Goal: Task Accomplishment & Management: Manage account settings

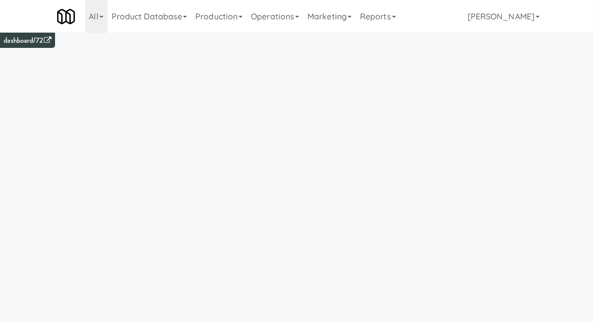
click at [287, 27] on link "Operations" at bounding box center [275, 16] width 57 height 33
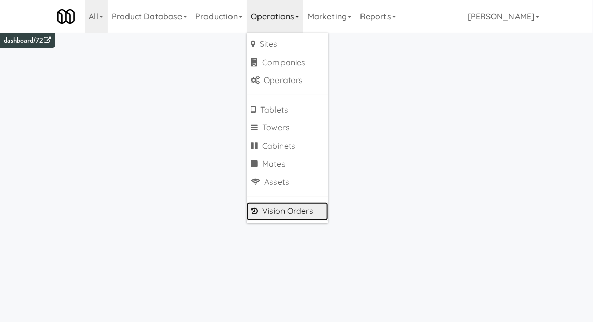
click at [268, 215] on link "Vision Orders" at bounding box center [288, 211] width 82 height 18
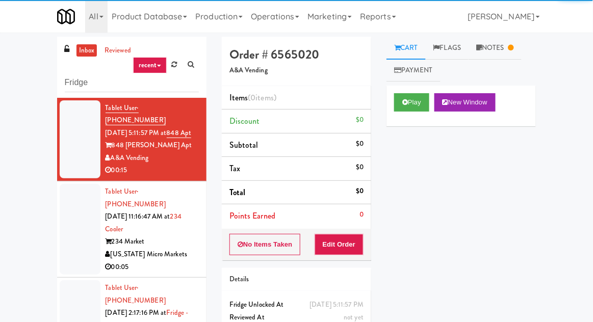
type input "Fridge"
click at [10, 84] on div "inbox reviewed recent all unclear take inventory issue suspicious failed recent…" at bounding box center [296, 224] width 593 height 375
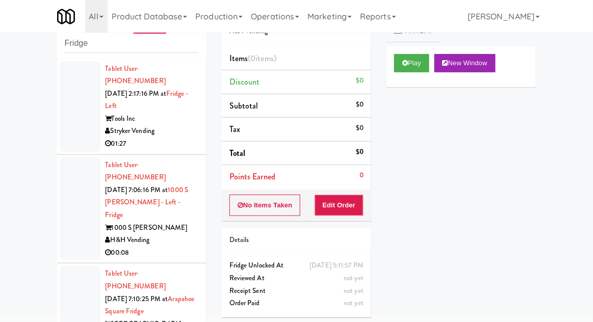
click at [76, 131] on div at bounding box center [80, 106] width 41 height 91
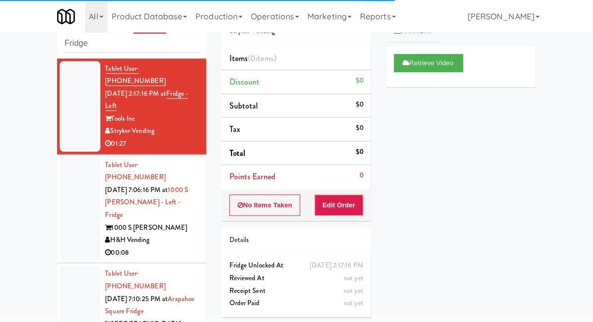
click at [59, 189] on li "Tablet User · (217) 799-6654 [DATE] 7:06:16 PM at 1000 S [PERSON_NAME] - Left -…" at bounding box center [131, 209] width 149 height 109
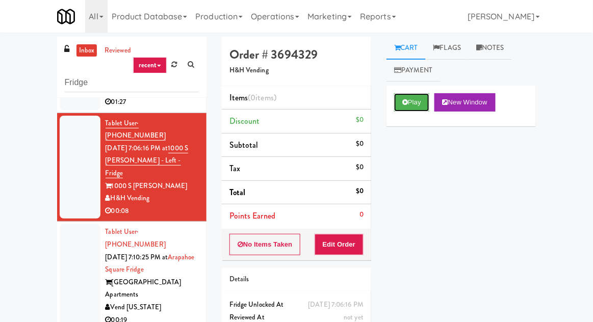
click at [398, 98] on button "Play" at bounding box center [411, 102] width 35 height 18
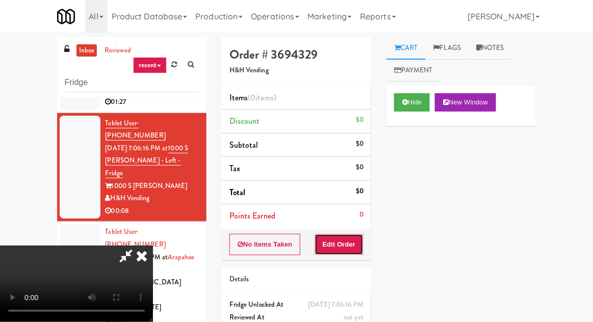
click at [334, 244] on button "Edit Order" at bounding box center [339, 244] width 49 height 21
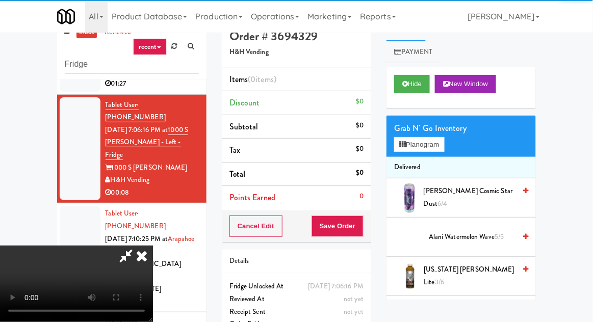
scroll to position [39, 0]
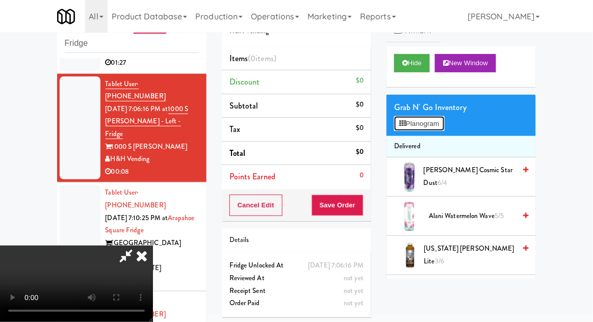
click at [443, 128] on button "Planogram" at bounding box center [419, 123] width 50 height 15
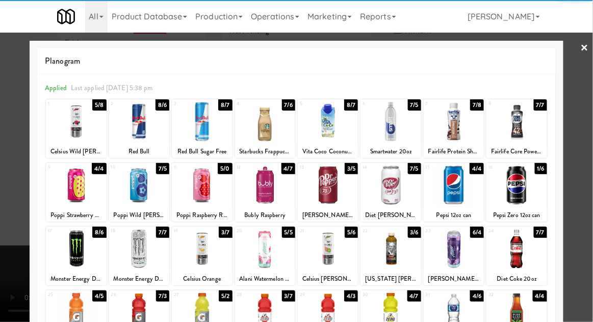
click at [136, 254] on div at bounding box center [139, 248] width 60 height 39
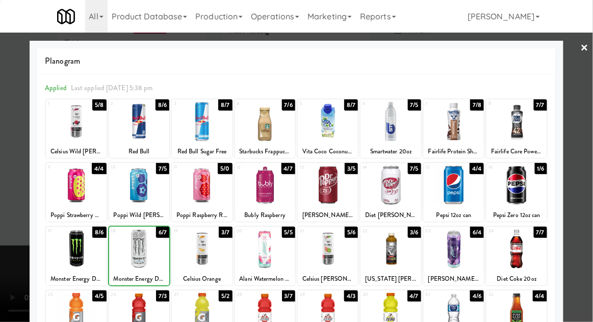
click at [592, 215] on div at bounding box center [296, 161] width 593 height 322
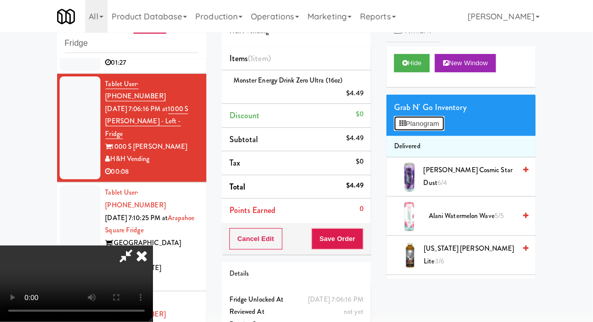
click at [425, 123] on button "Planogram" at bounding box center [419, 123] width 50 height 15
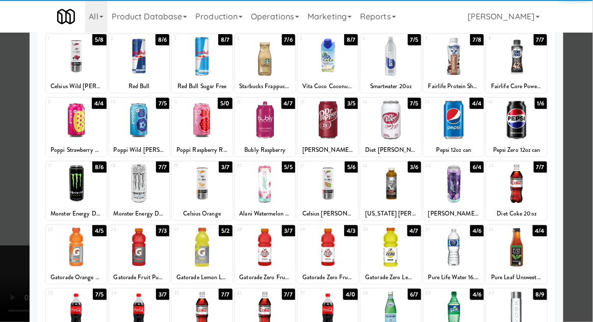
scroll to position [68, 0]
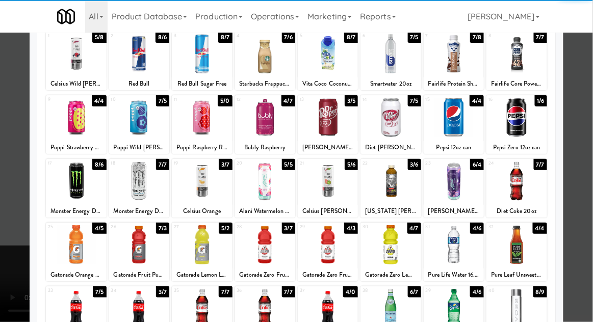
click at [69, 244] on div at bounding box center [76, 244] width 60 height 39
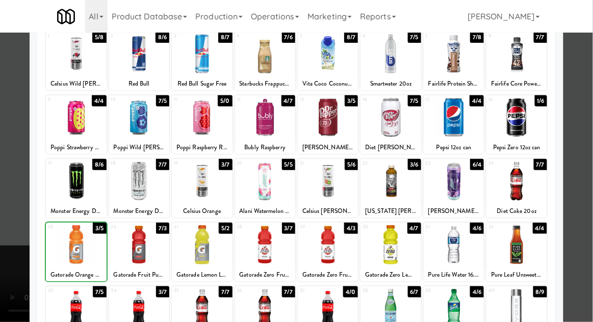
click at [591, 236] on div at bounding box center [296, 161] width 593 height 322
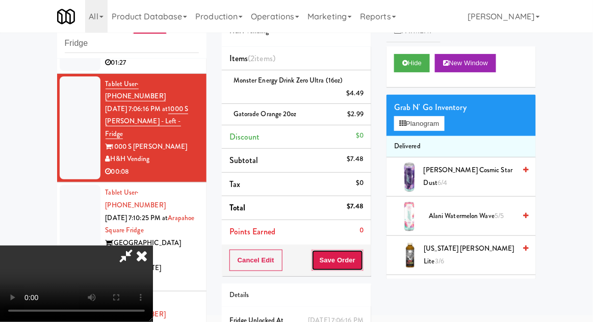
click at [362, 260] on button "Save Order" at bounding box center [338, 260] width 52 height 21
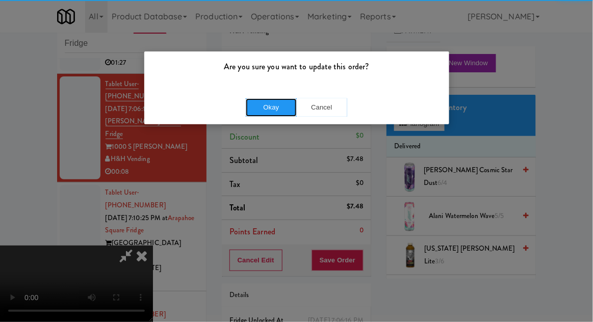
click at [264, 113] on button "Okay" at bounding box center [271, 107] width 51 height 18
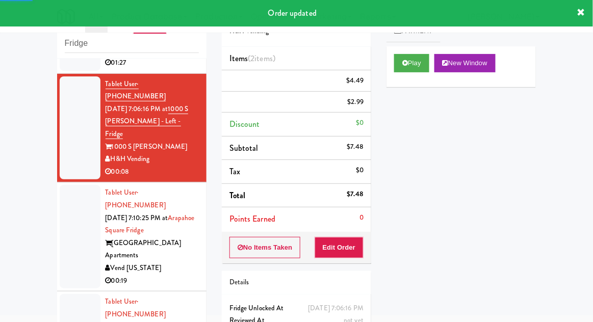
click at [61, 211] on div at bounding box center [80, 237] width 41 height 104
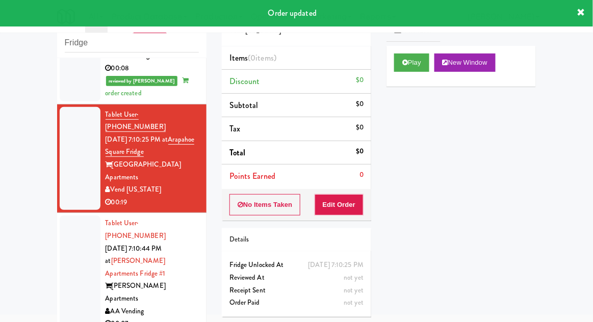
scroll to position [35, 0]
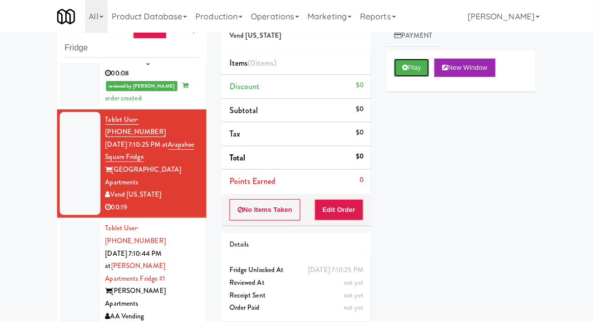
click at [409, 73] on button "Play" at bounding box center [411, 68] width 35 height 18
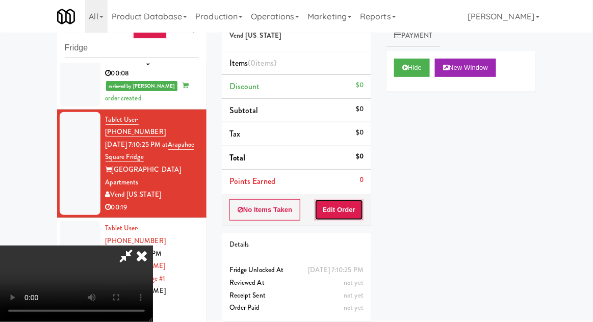
click at [361, 210] on button "Edit Order" at bounding box center [339, 209] width 49 height 21
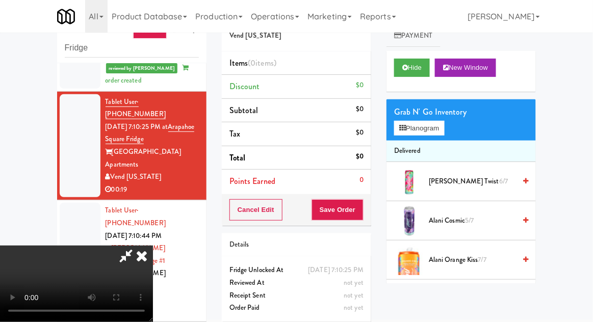
scroll to position [0, 0]
click at [428, 124] on button "Planogram" at bounding box center [419, 128] width 50 height 15
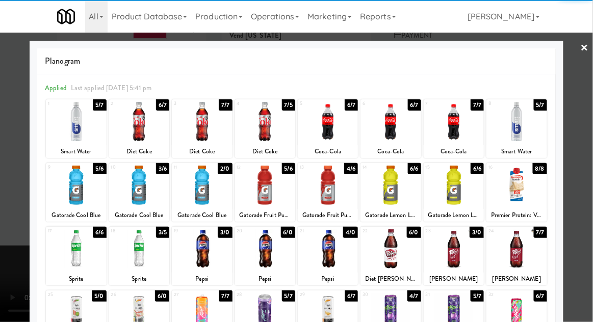
click at [81, 136] on div at bounding box center [76, 121] width 60 height 39
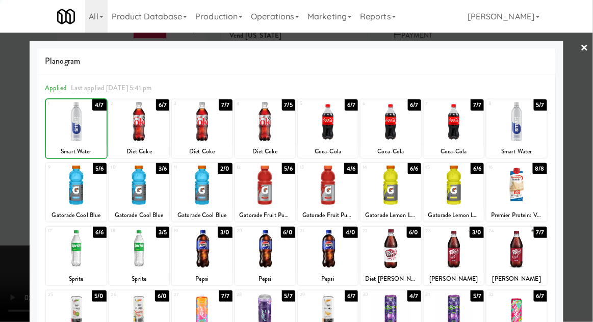
click at [592, 209] on div at bounding box center [296, 161] width 593 height 322
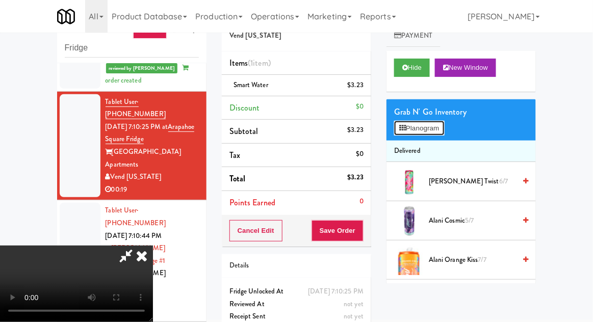
click at [429, 130] on button "Planogram" at bounding box center [419, 128] width 50 height 15
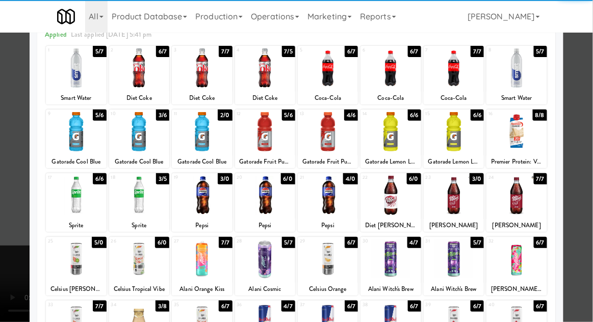
scroll to position [63, 0]
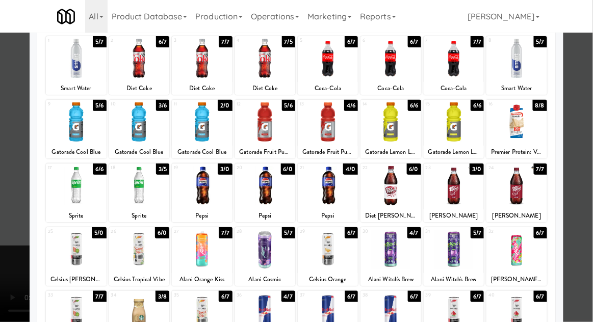
click at [466, 253] on div at bounding box center [454, 249] width 60 height 39
click at [590, 219] on div at bounding box center [296, 161] width 593 height 322
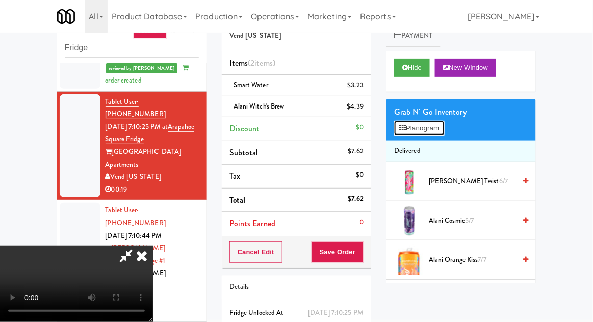
click at [423, 130] on button "Planogram" at bounding box center [419, 128] width 50 height 15
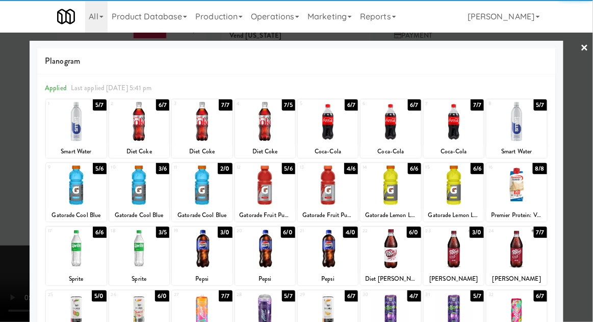
click at [144, 128] on div at bounding box center [139, 121] width 60 height 39
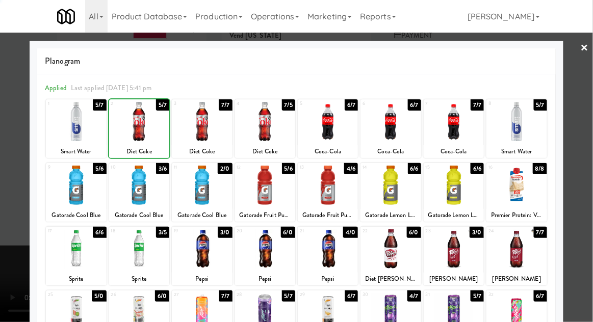
click at [590, 211] on div at bounding box center [296, 161] width 593 height 322
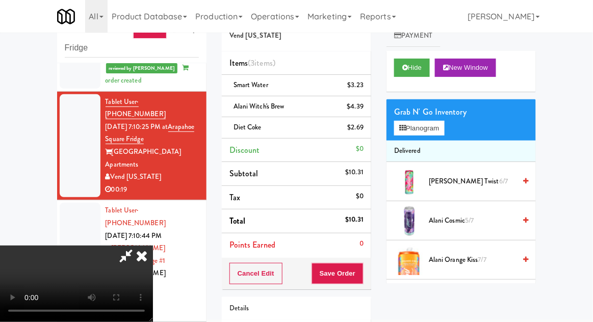
scroll to position [37, 0]
click at [364, 279] on button "Save Order" at bounding box center [338, 273] width 52 height 21
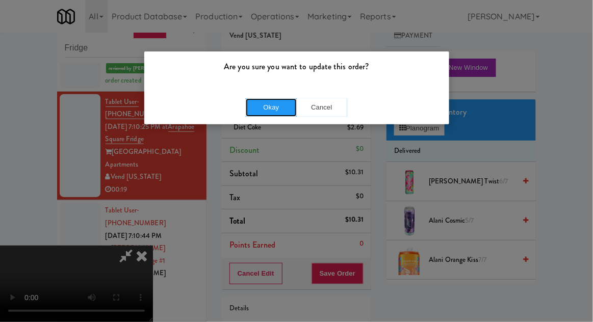
click at [267, 107] on button "Okay" at bounding box center [271, 107] width 51 height 18
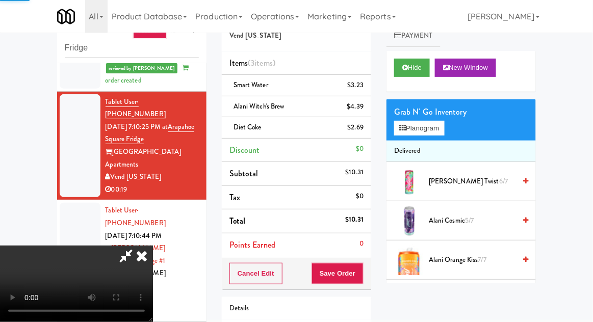
scroll to position [0, 0]
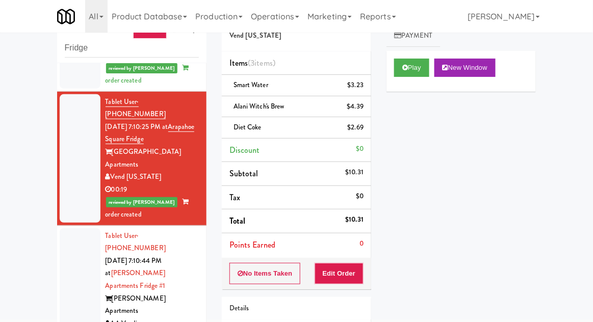
click at [58, 226] on li "Tablet User · (913) 220-5264 [DATE] 7:10:44 PM at [PERSON_NAME][GEOGRAPHIC_DATA…" at bounding box center [131, 286] width 149 height 121
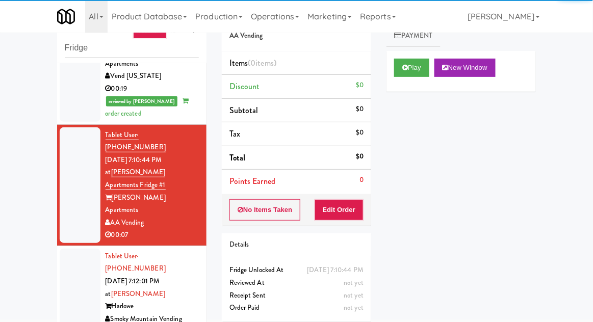
scroll to position [306, 0]
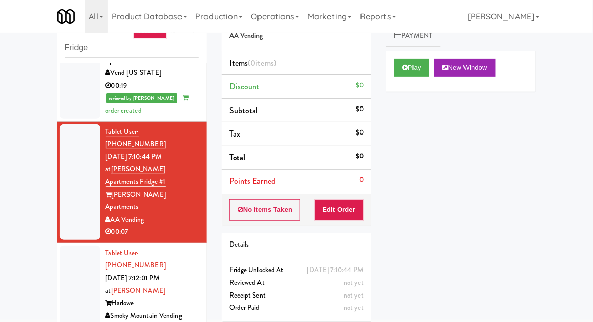
click at [414, 83] on div "Play New Window" at bounding box center [461, 71] width 149 height 41
click at [362, 207] on button "Edit Order" at bounding box center [339, 209] width 49 height 21
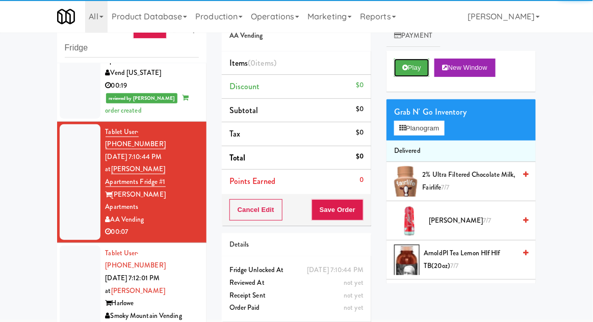
click at [409, 75] on button "Play" at bounding box center [411, 68] width 35 height 18
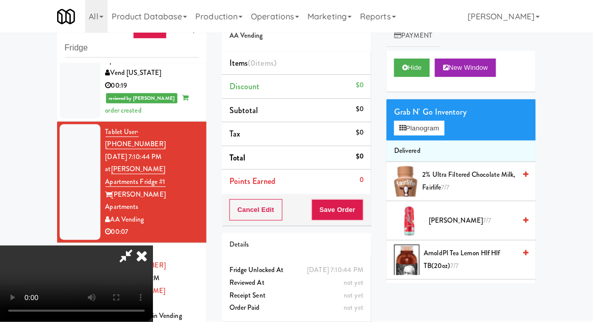
scroll to position [0, 0]
click at [423, 127] on button "Planogram" at bounding box center [419, 128] width 50 height 15
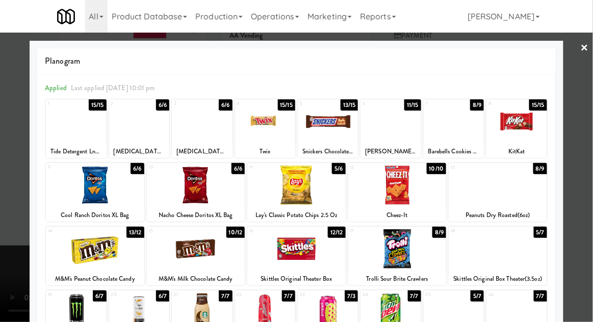
click at [397, 124] on div at bounding box center [391, 121] width 60 height 39
click at [590, 215] on div at bounding box center [296, 161] width 593 height 322
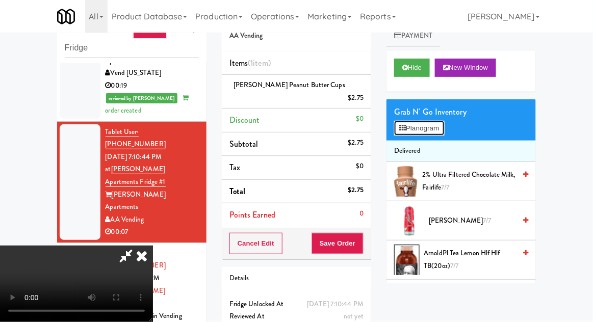
click at [416, 122] on button "Planogram" at bounding box center [419, 128] width 50 height 15
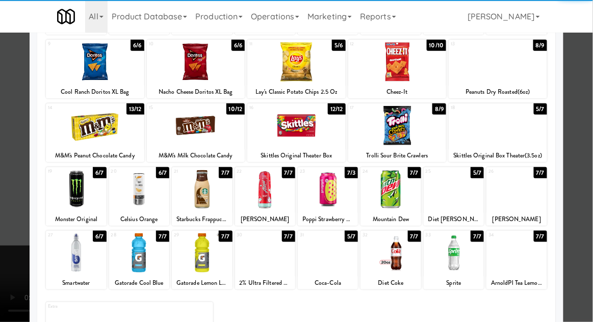
scroll to position [124, 0]
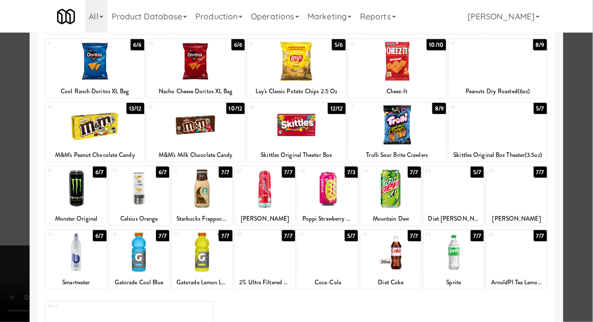
click at [408, 257] on div at bounding box center [391, 252] width 60 height 39
click at [590, 223] on div at bounding box center [296, 161] width 593 height 322
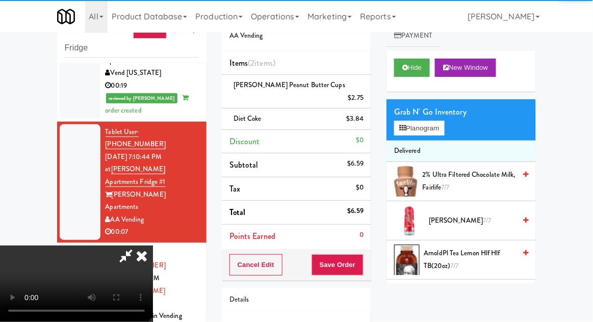
scroll to position [37, 0]
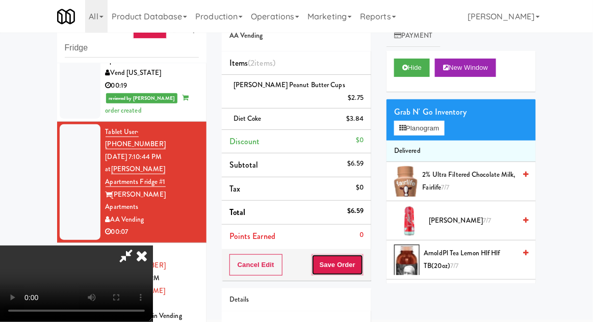
click at [363, 254] on button "Save Order" at bounding box center [338, 264] width 52 height 21
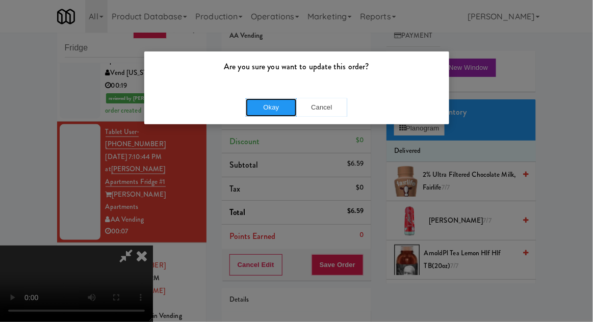
click at [268, 107] on button "Okay" at bounding box center [271, 107] width 51 height 18
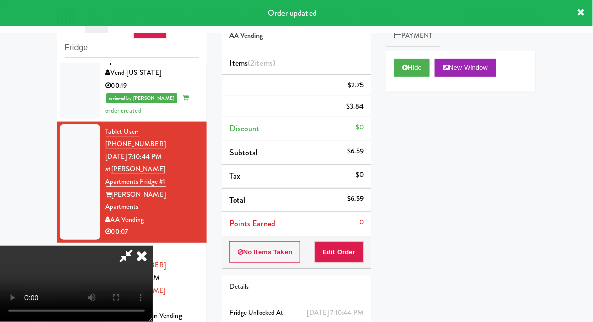
scroll to position [0, 0]
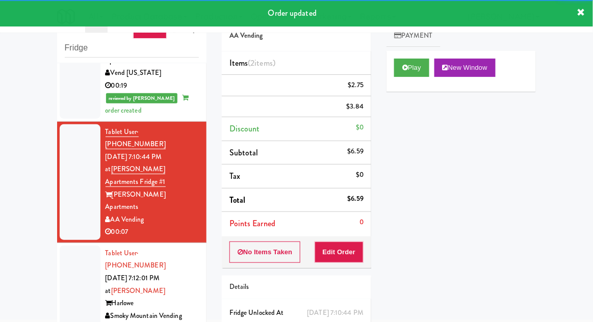
click at [64, 246] on div at bounding box center [80, 291] width 41 height 91
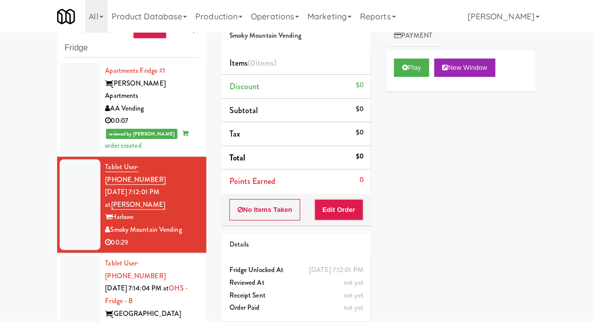
scroll to position [426, 0]
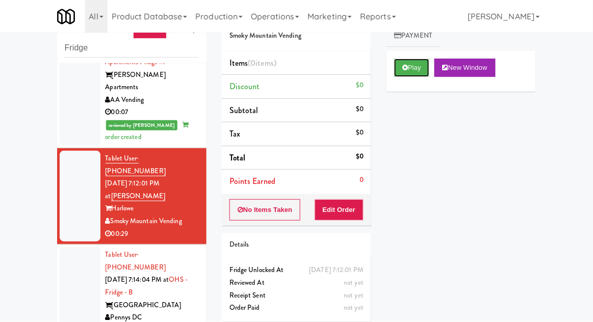
click at [402, 72] on button "Play" at bounding box center [411, 68] width 35 height 18
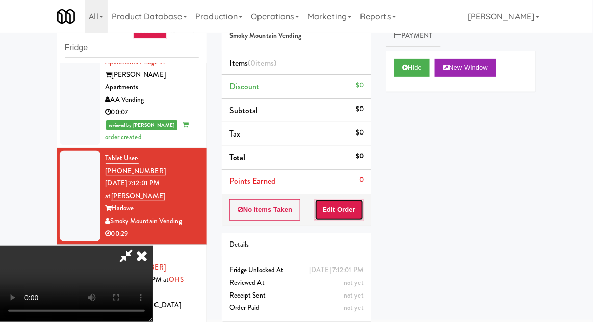
click at [355, 217] on button "Edit Order" at bounding box center [339, 209] width 49 height 21
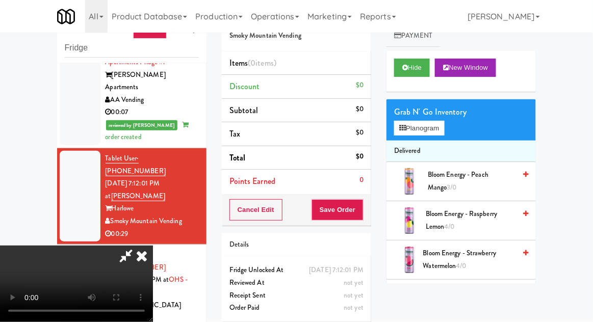
scroll to position [37, 0]
click at [430, 123] on button "Planogram" at bounding box center [419, 128] width 50 height 15
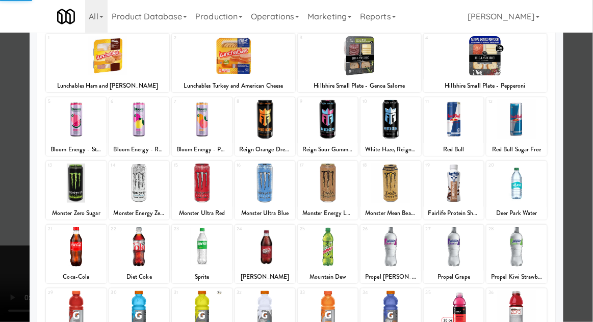
scroll to position [123, 0]
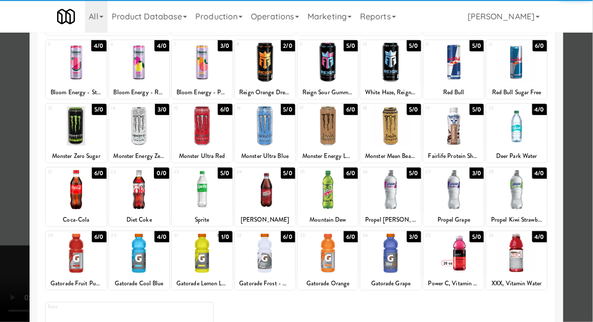
click at [388, 269] on div at bounding box center [391, 253] width 60 height 39
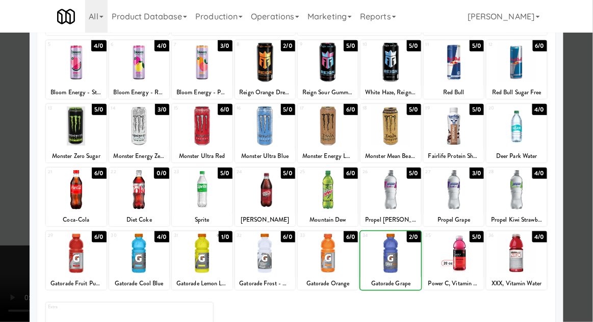
click at [592, 217] on div at bounding box center [296, 161] width 593 height 322
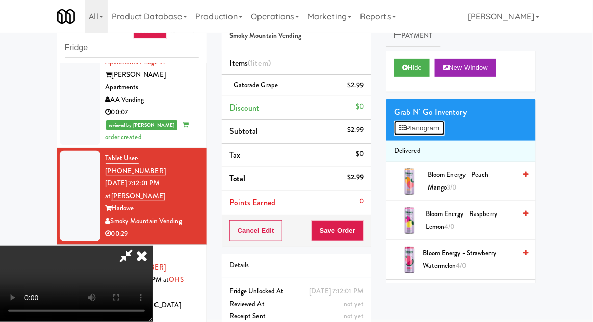
click at [430, 133] on button "Planogram" at bounding box center [419, 128] width 50 height 15
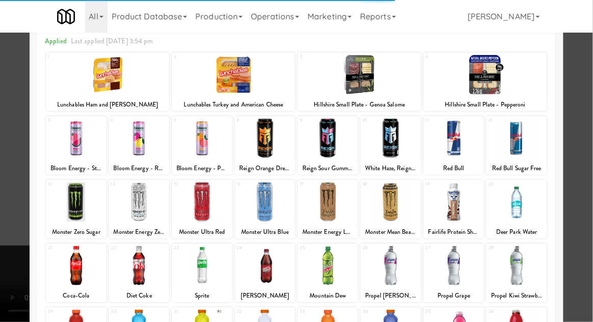
scroll to position [82, 0]
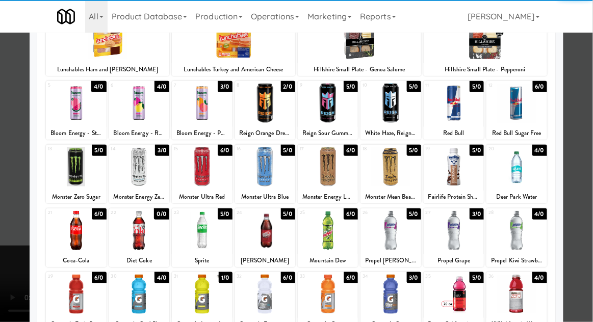
click at [400, 299] on div at bounding box center [391, 294] width 60 height 39
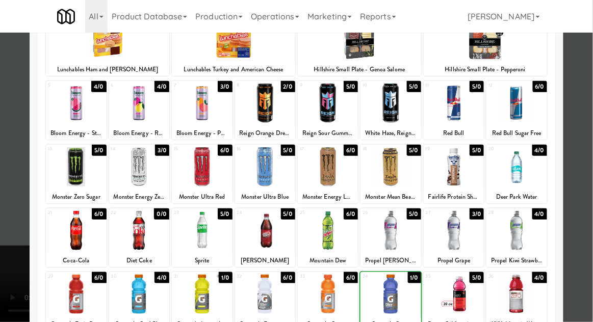
click at [591, 228] on div at bounding box center [296, 161] width 593 height 322
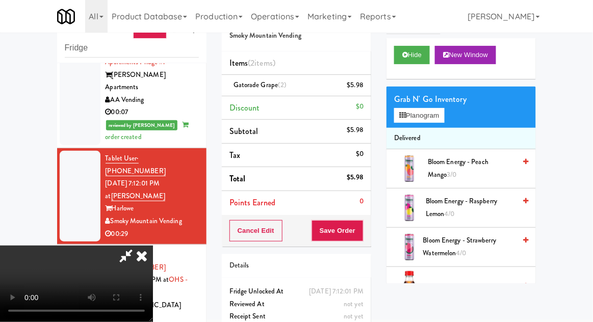
scroll to position [14, 0]
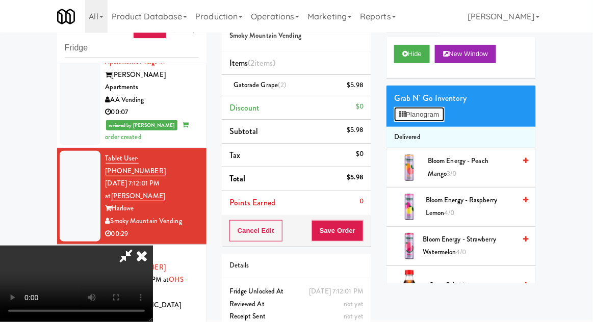
click at [421, 121] on button "Planogram" at bounding box center [419, 114] width 50 height 15
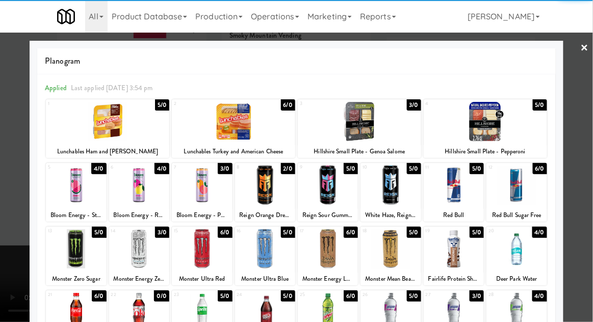
click at [141, 196] on div at bounding box center [139, 185] width 60 height 39
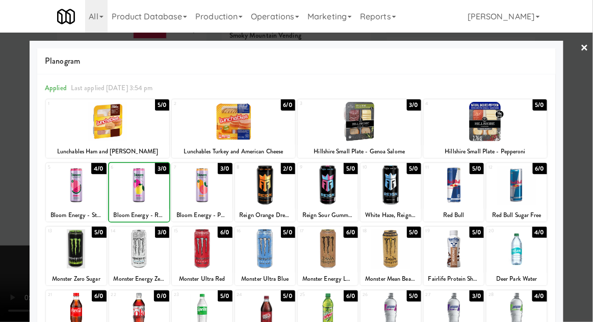
click at [591, 223] on div at bounding box center [296, 161] width 593 height 322
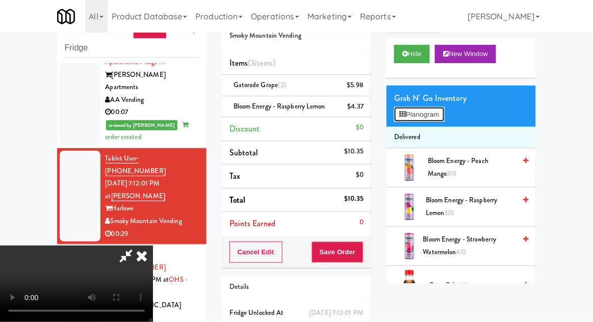
click at [423, 120] on button "Planogram" at bounding box center [419, 114] width 50 height 15
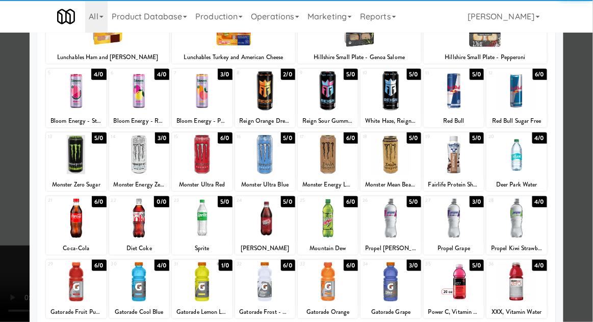
scroll to position [94, 0]
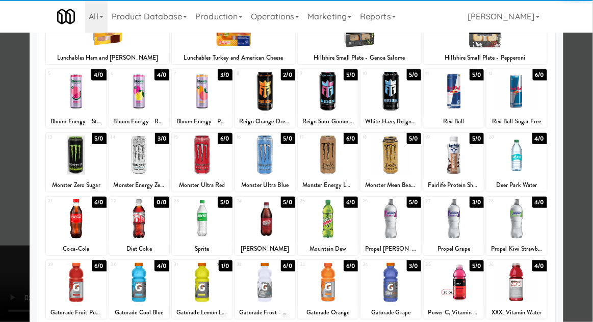
click at [133, 284] on div at bounding box center [139, 282] width 60 height 39
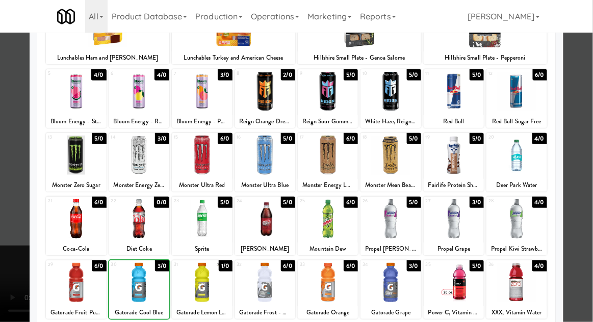
click at [591, 221] on div at bounding box center [296, 161] width 593 height 322
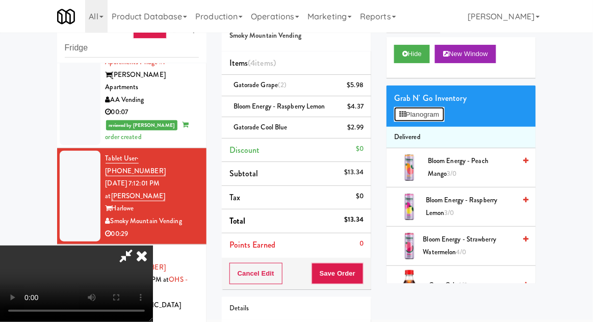
click at [419, 116] on button "Planogram" at bounding box center [419, 114] width 50 height 15
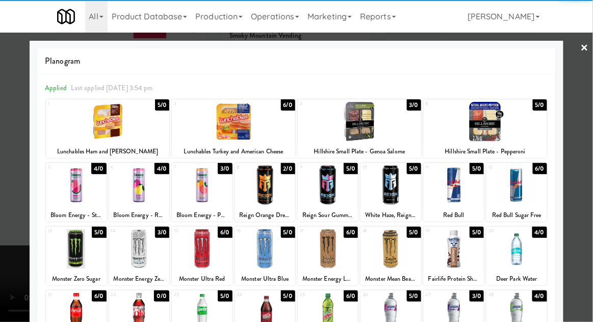
click at [500, 120] on div at bounding box center [485, 121] width 123 height 39
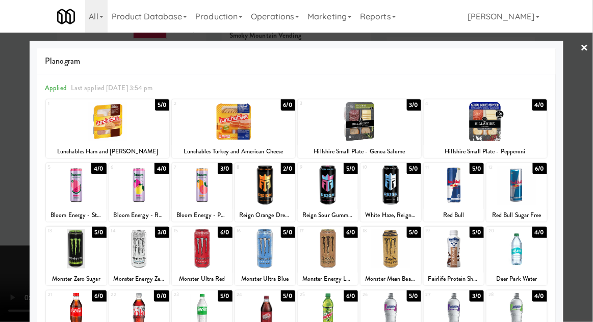
click at [592, 217] on div at bounding box center [296, 161] width 593 height 322
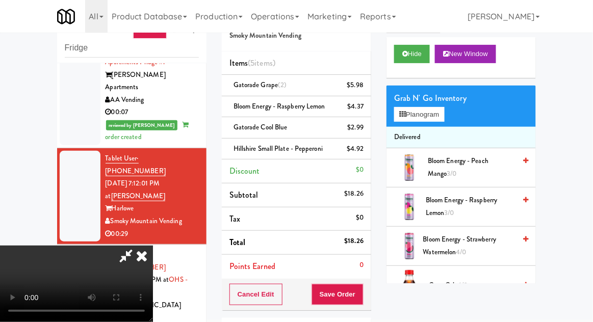
scroll to position [37, 0]
click at [362, 298] on button "Save Order" at bounding box center [338, 294] width 52 height 21
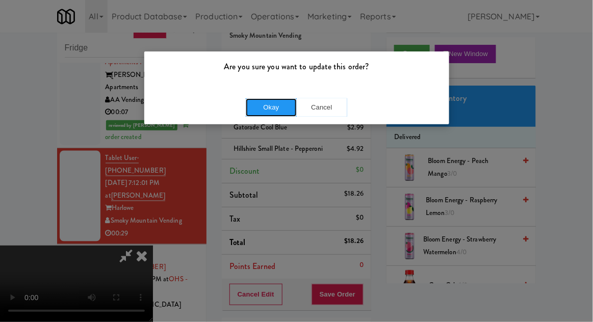
click at [264, 105] on button "Okay" at bounding box center [271, 107] width 51 height 18
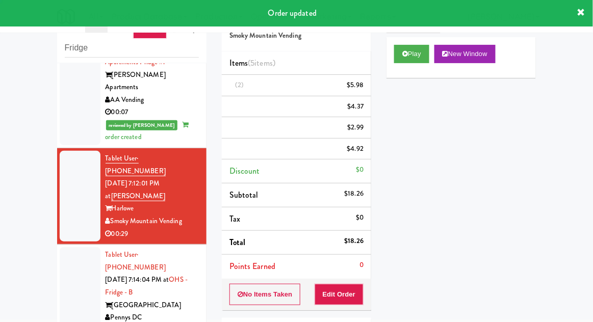
scroll to position [0, 0]
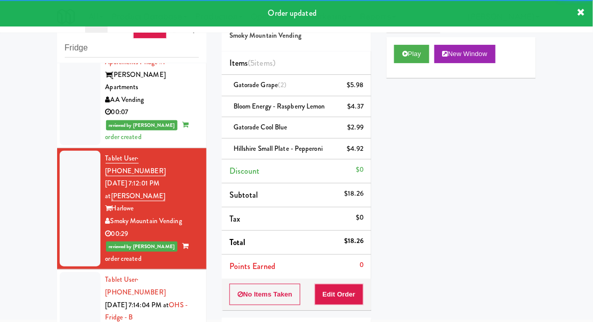
click at [70, 272] on div at bounding box center [80, 317] width 41 height 91
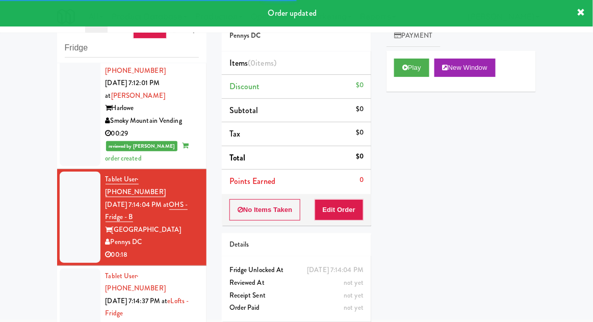
scroll to position [527, 0]
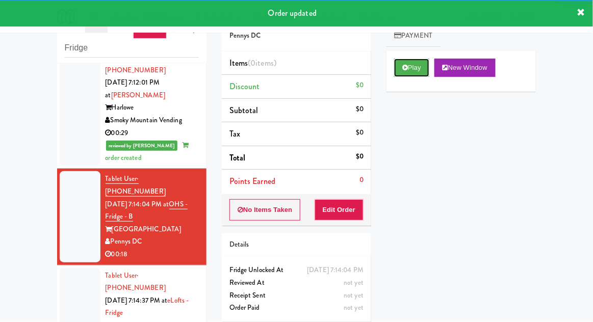
click at [398, 69] on button "Play" at bounding box center [411, 68] width 35 height 18
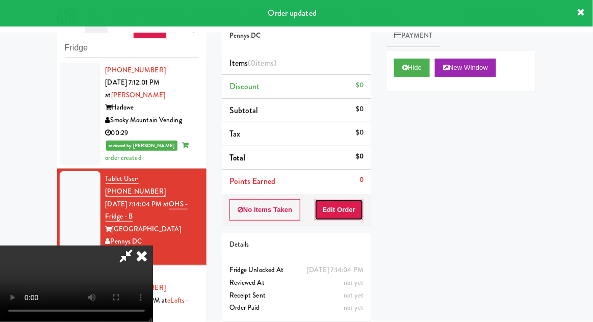
click at [339, 207] on button "Edit Order" at bounding box center [339, 209] width 49 height 21
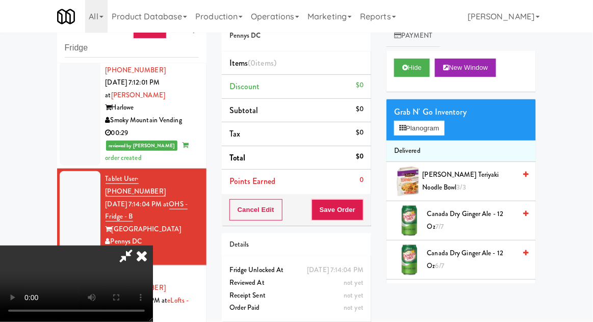
scroll to position [0, 0]
click at [429, 126] on button "Planogram" at bounding box center [419, 128] width 50 height 15
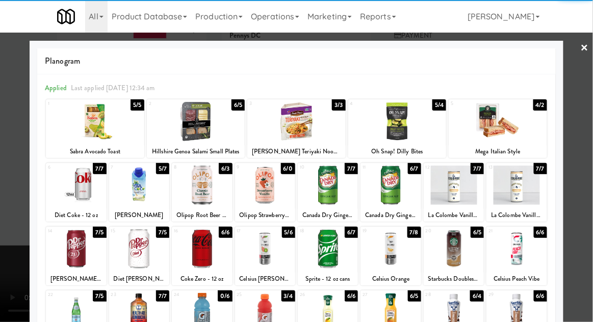
click at [401, 192] on div at bounding box center [391, 185] width 60 height 39
click at [591, 215] on div at bounding box center [296, 161] width 593 height 322
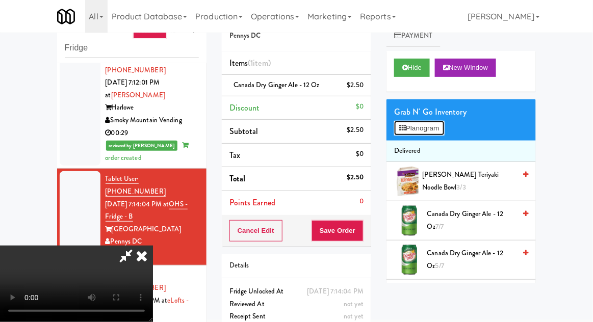
click at [419, 127] on button "Planogram" at bounding box center [419, 128] width 50 height 15
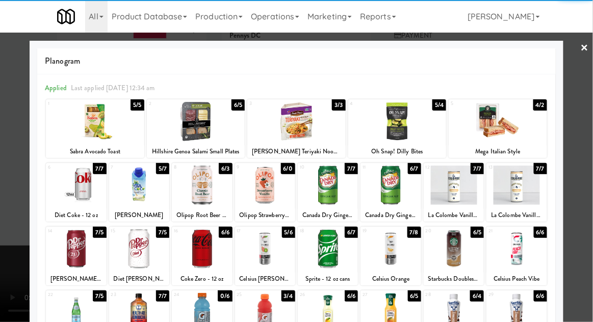
click at [399, 181] on div at bounding box center [391, 185] width 60 height 39
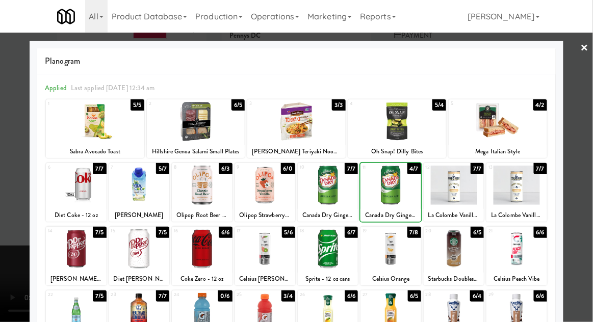
click at [592, 218] on div at bounding box center [296, 161] width 593 height 322
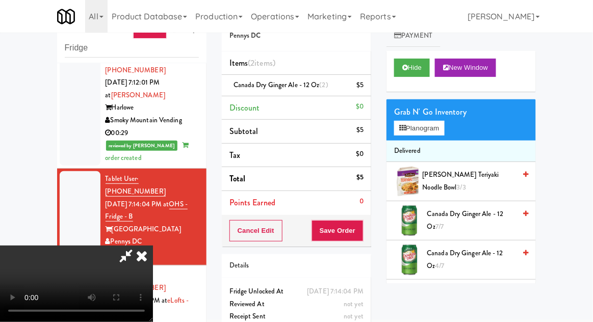
scroll to position [37, 0]
click at [361, 235] on button "Save Order" at bounding box center [338, 230] width 52 height 21
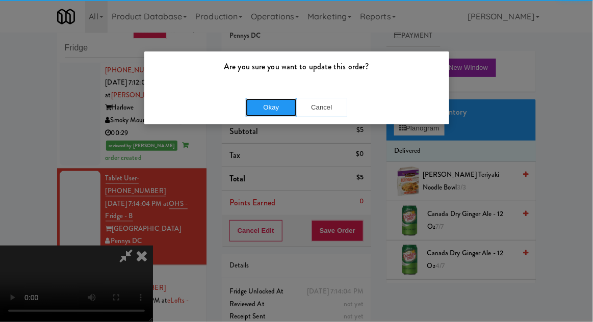
click at [267, 105] on button "Okay" at bounding box center [271, 107] width 51 height 18
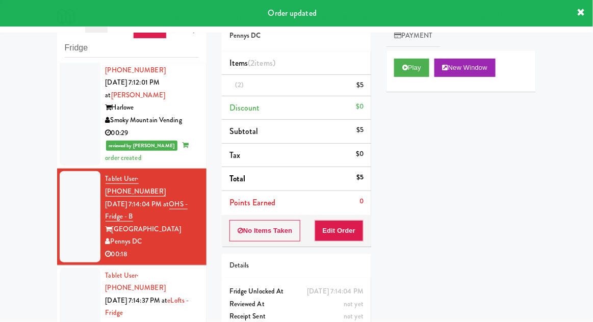
scroll to position [0, 0]
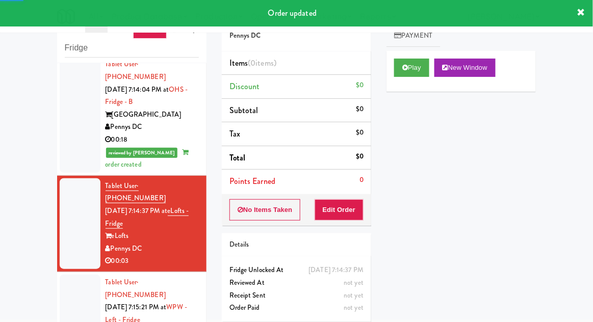
scroll to position [642, 0]
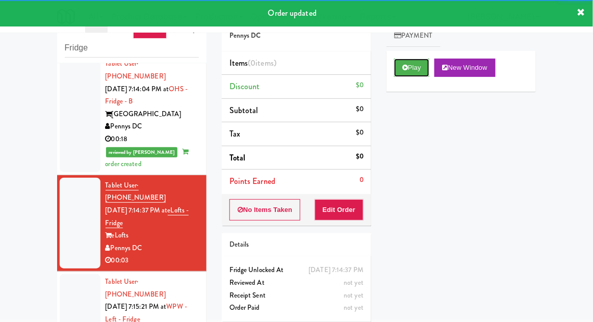
click at [407, 71] on icon at bounding box center [405, 67] width 6 height 7
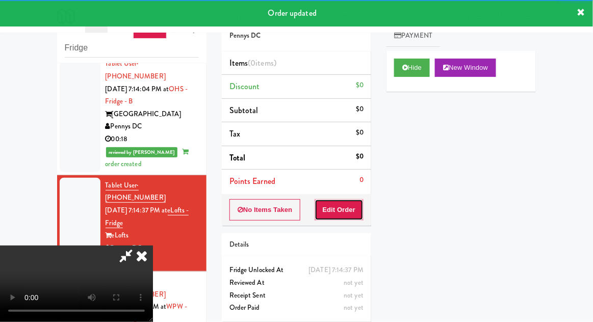
click at [347, 218] on button "Edit Order" at bounding box center [339, 209] width 49 height 21
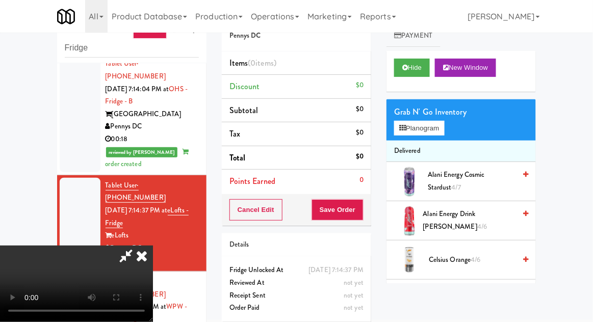
scroll to position [37, 0]
click at [422, 124] on button "Planogram" at bounding box center [419, 128] width 50 height 15
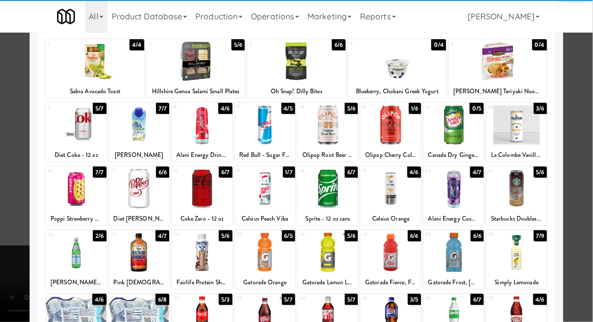
scroll to position [63, 0]
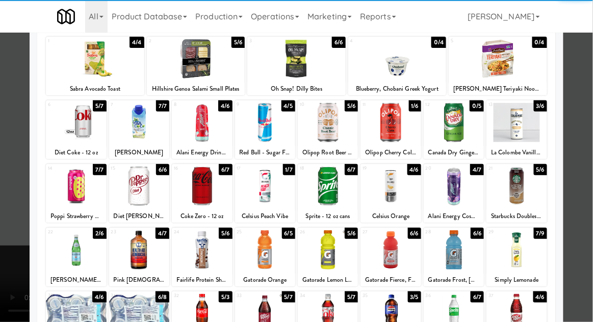
click at [71, 251] on div at bounding box center [76, 250] width 60 height 39
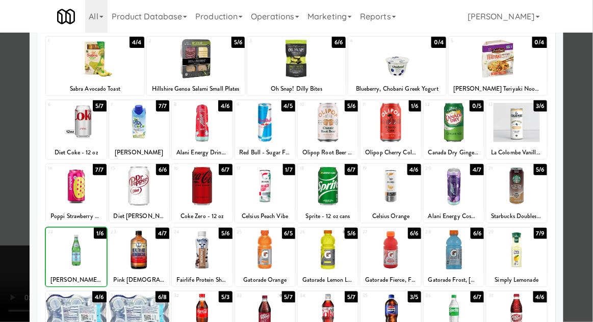
click at [591, 221] on div at bounding box center [296, 161] width 593 height 322
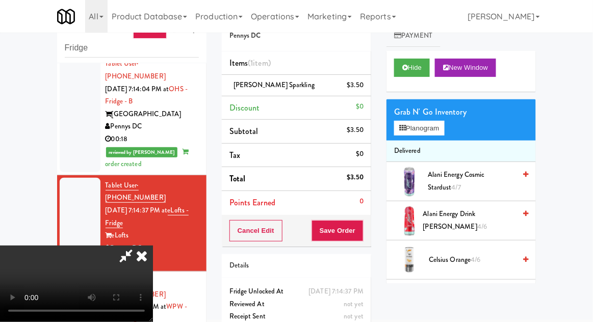
scroll to position [39, 0]
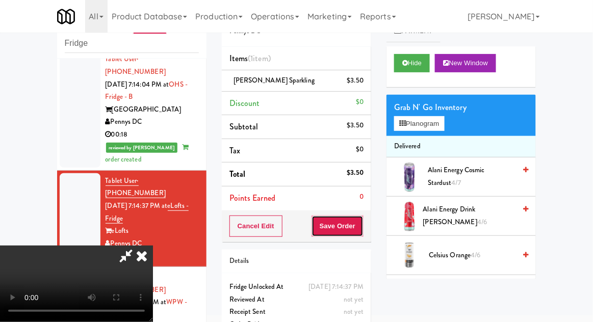
click at [362, 230] on button "Save Order" at bounding box center [338, 226] width 52 height 21
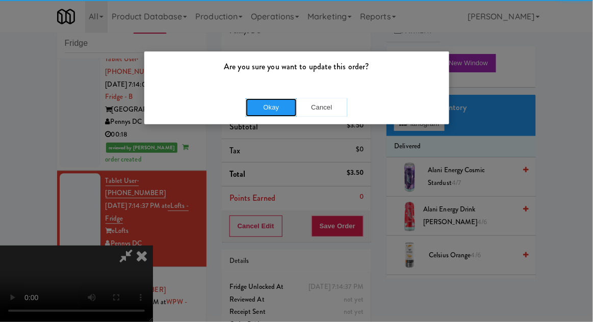
click at [269, 107] on button "Okay" at bounding box center [271, 107] width 51 height 18
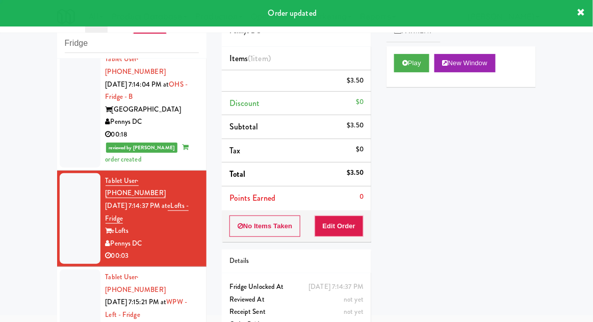
scroll to position [0, 0]
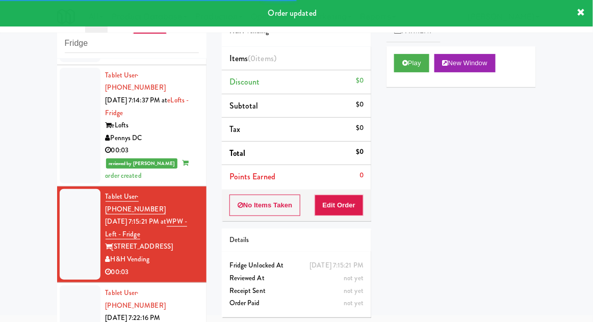
scroll to position [750, 0]
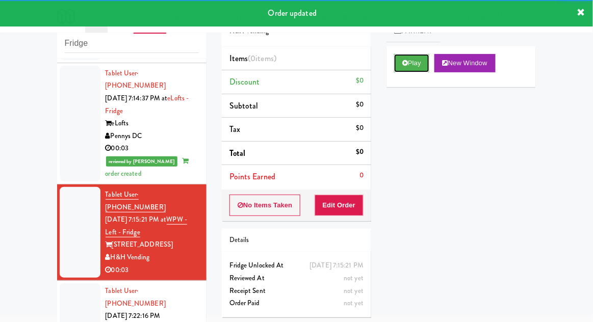
click at [411, 61] on button "Play" at bounding box center [411, 63] width 35 height 18
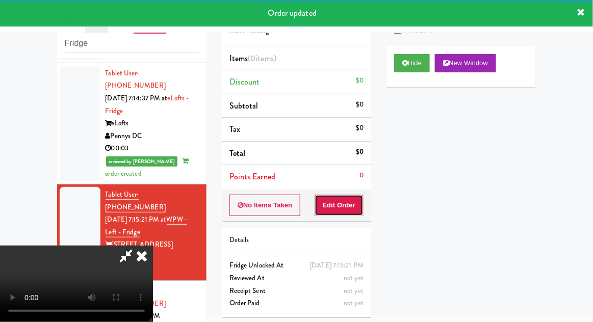
click at [343, 205] on button "Edit Order" at bounding box center [339, 205] width 49 height 21
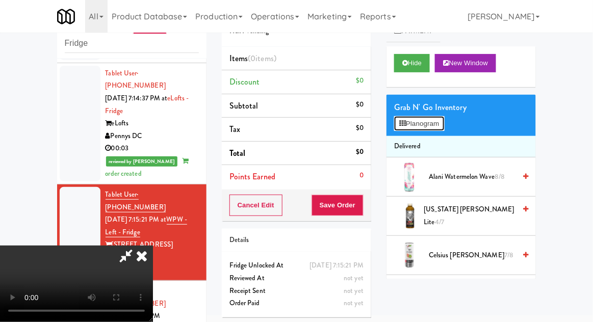
click at [408, 129] on button "Planogram" at bounding box center [419, 123] width 50 height 15
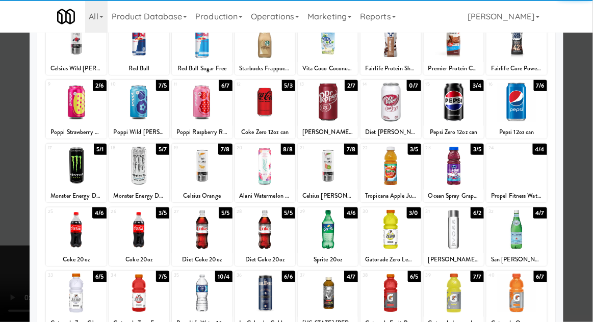
scroll to position [80, 0]
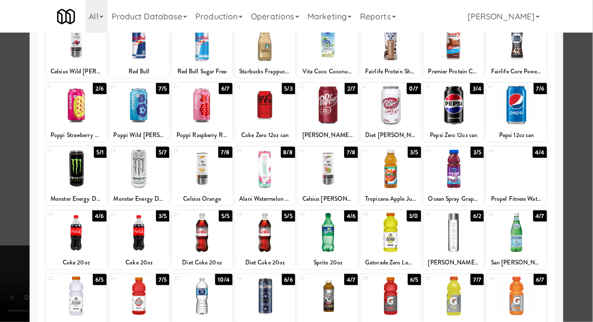
click at [277, 236] on div at bounding box center [265, 232] width 60 height 39
click at [592, 228] on div at bounding box center [296, 161] width 593 height 322
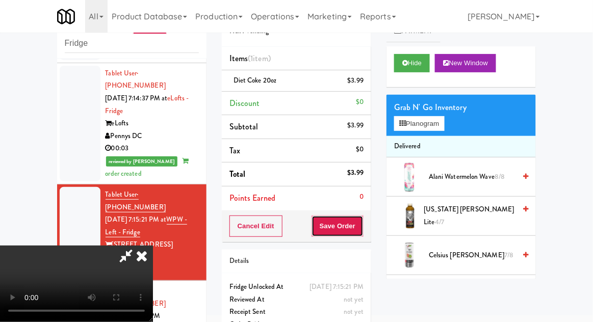
click at [363, 222] on button "Save Order" at bounding box center [338, 226] width 52 height 21
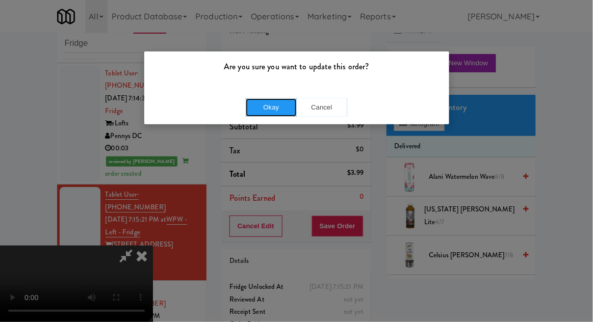
click at [256, 105] on button "Okay" at bounding box center [271, 107] width 51 height 18
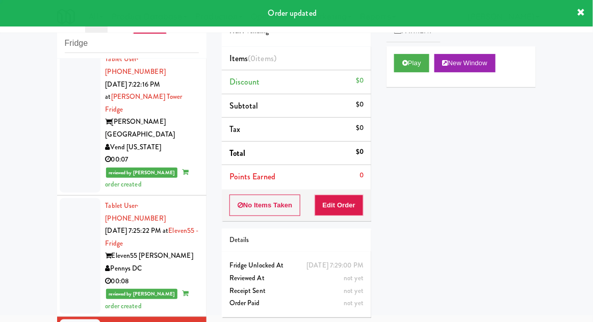
scroll to position [1009, 0]
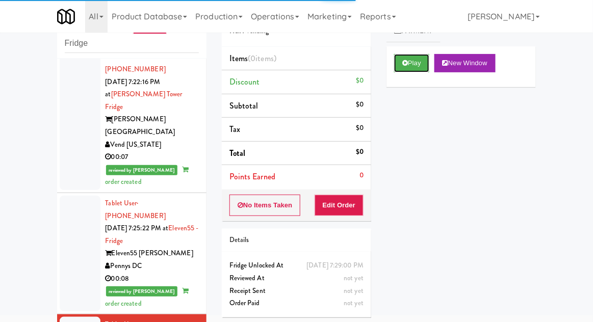
click at [407, 69] on button "Play" at bounding box center [411, 63] width 35 height 18
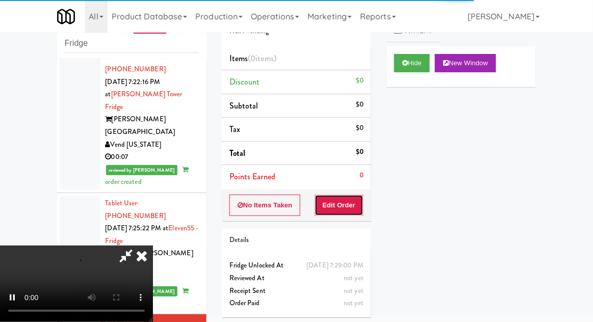
click at [347, 205] on button "Edit Order" at bounding box center [339, 205] width 49 height 21
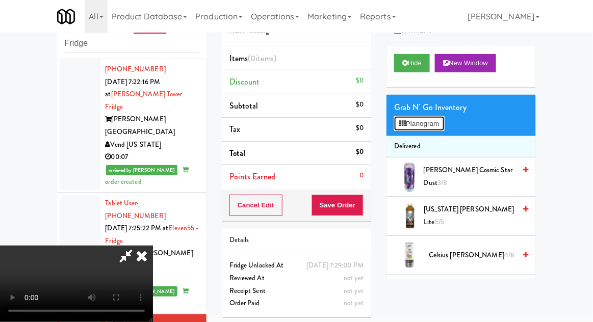
click at [423, 116] on button "Planogram" at bounding box center [419, 123] width 50 height 15
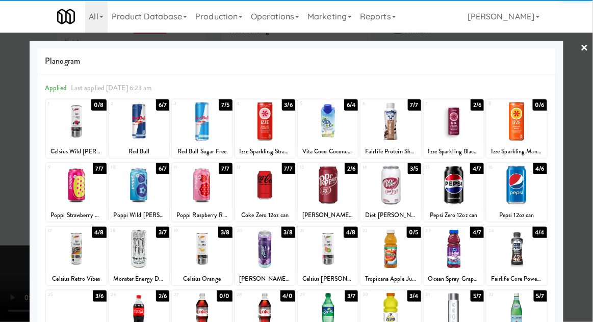
click at [270, 121] on div at bounding box center [265, 121] width 60 height 39
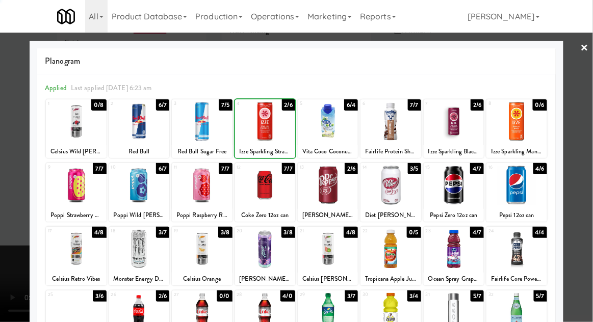
click at [591, 220] on div at bounding box center [296, 161] width 593 height 322
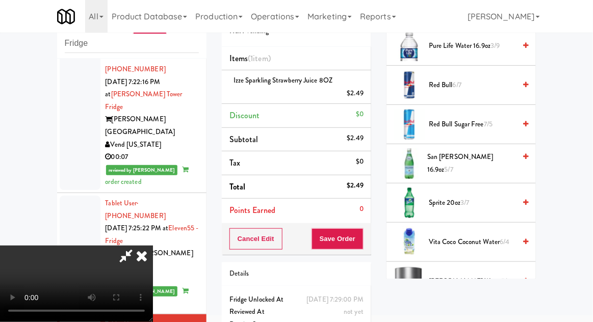
scroll to position [34, 0]
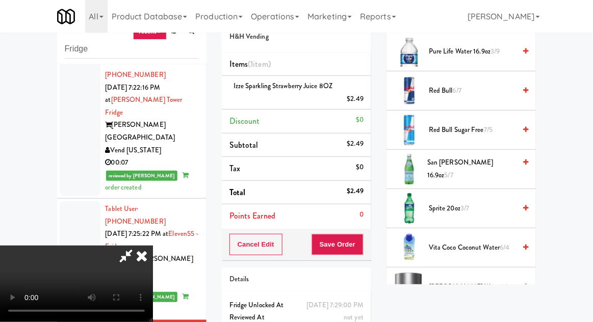
click at [477, 204] on span "Sprite 20oz 3/7" at bounding box center [472, 208] width 87 height 13
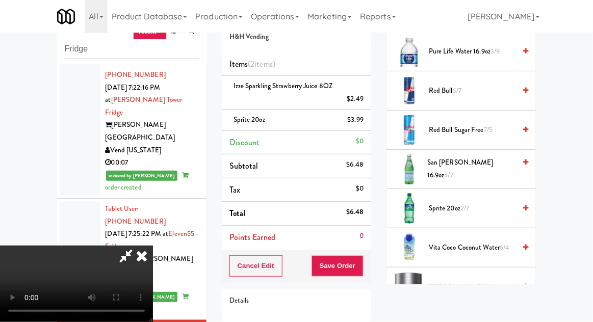
scroll to position [37, 0]
click at [358, 268] on button "Save Order" at bounding box center [338, 265] width 52 height 21
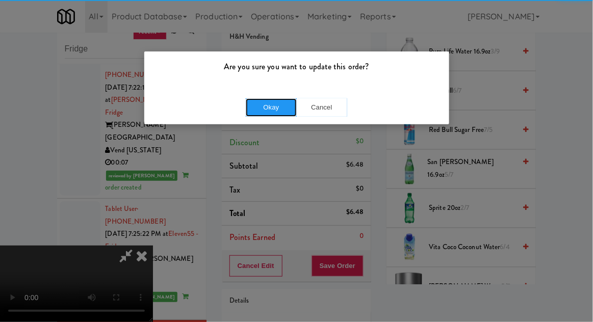
click at [263, 111] on button "Okay" at bounding box center [271, 107] width 51 height 18
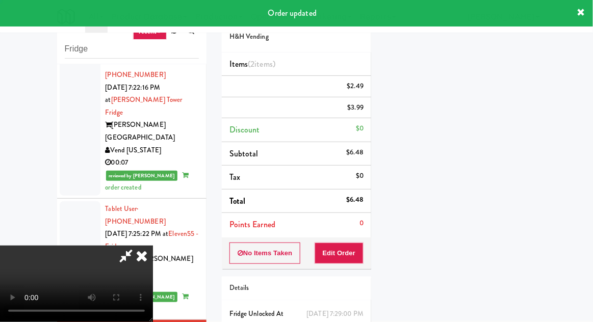
scroll to position [0, 0]
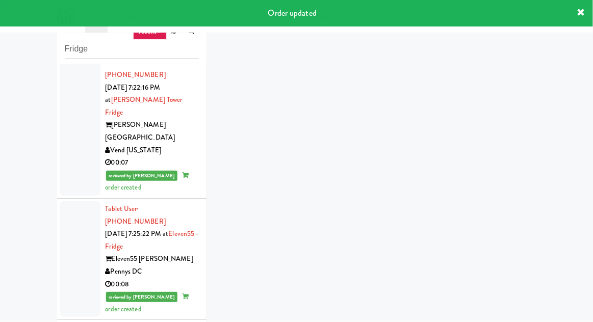
scroll to position [1047, 0]
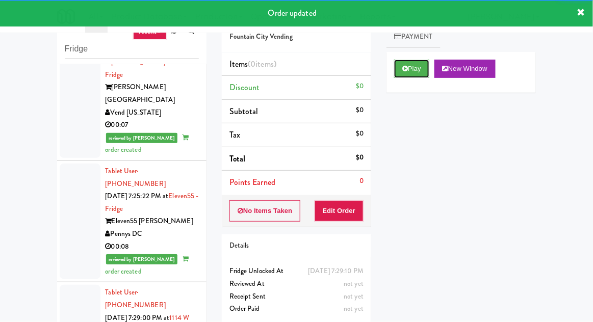
click at [403, 71] on icon at bounding box center [405, 68] width 6 height 7
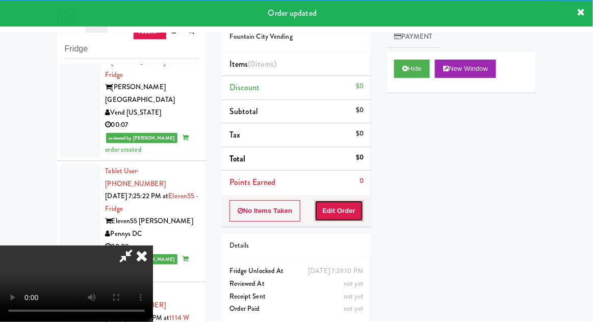
click at [360, 217] on button "Edit Order" at bounding box center [339, 210] width 49 height 21
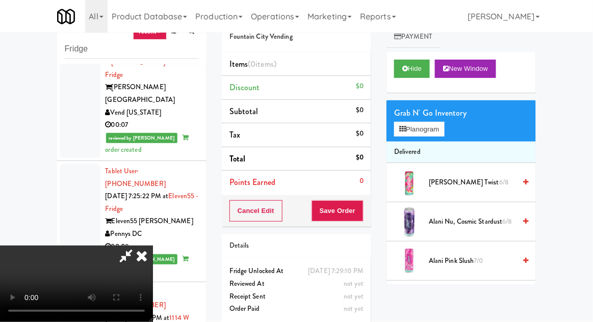
scroll to position [0, 0]
click at [415, 128] on button "Planogram" at bounding box center [419, 129] width 50 height 15
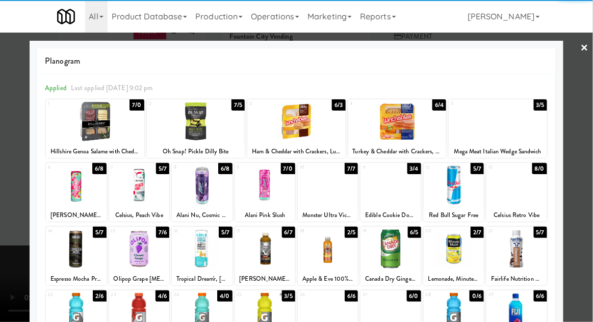
click at [397, 257] on div at bounding box center [391, 248] width 60 height 39
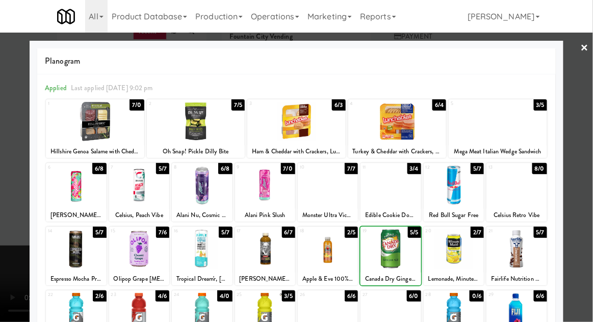
click at [592, 217] on div at bounding box center [296, 161] width 593 height 322
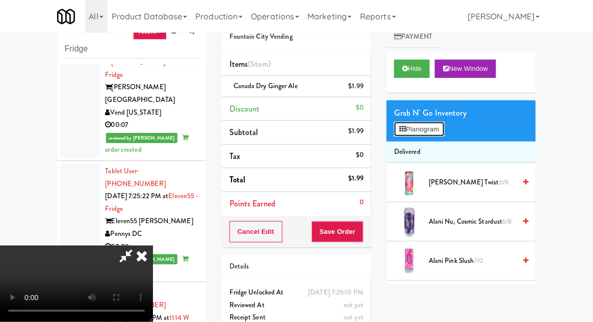
click at [421, 130] on button "Planogram" at bounding box center [419, 129] width 50 height 15
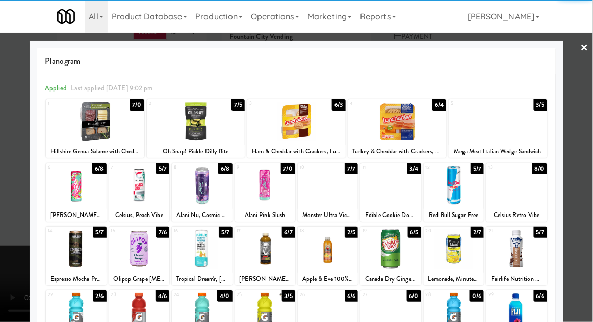
click at [93, 125] on div at bounding box center [95, 121] width 98 height 39
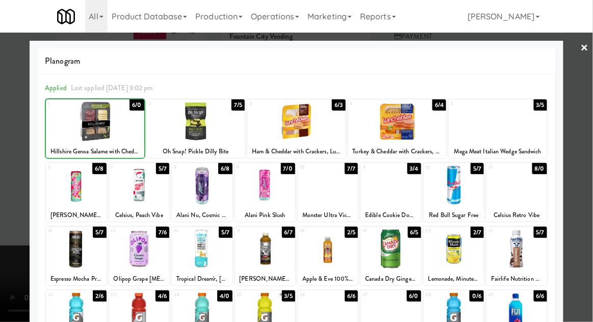
click at [592, 198] on div at bounding box center [296, 161] width 593 height 322
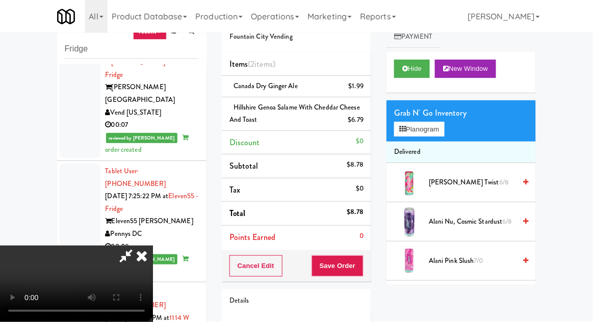
scroll to position [37, 0]
click at [359, 274] on button "Save Order" at bounding box center [338, 265] width 52 height 21
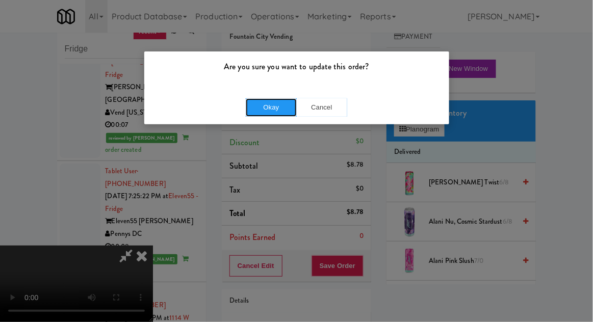
click at [266, 110] on button "Okay" at bounding box center [271, 107] width 51 height 18
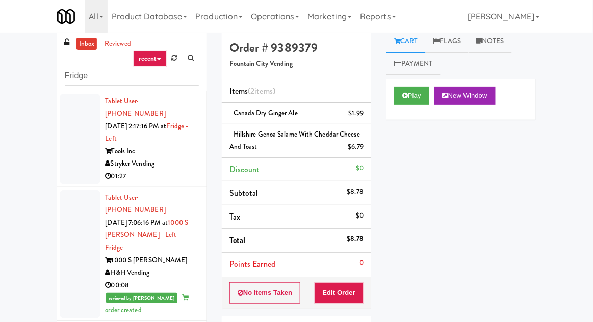
scroll to position [0, 0]
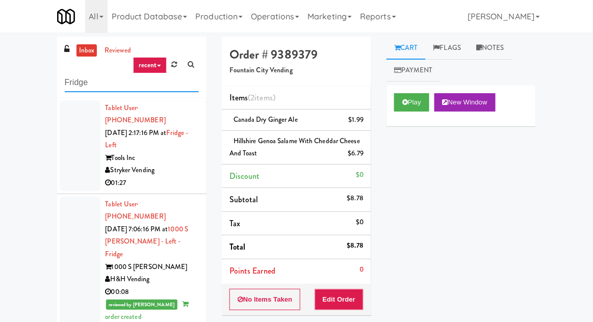
click at [71, 81] on input "Fridge" at bounding box center [132, 82] width 134 height 19
click at [70, 81] on input "Fridge" at bounding box center [132, 82] width 134 height 19
type input "Ambient"
click at [6, 69] on div "inbox reviewed recent all unclear take inventory issue suspicious failed recent…" at bounding box center [296, 228] width 593 height 383
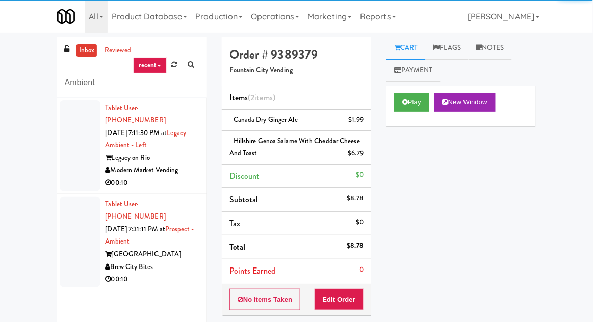
scroll to position [59, 0]
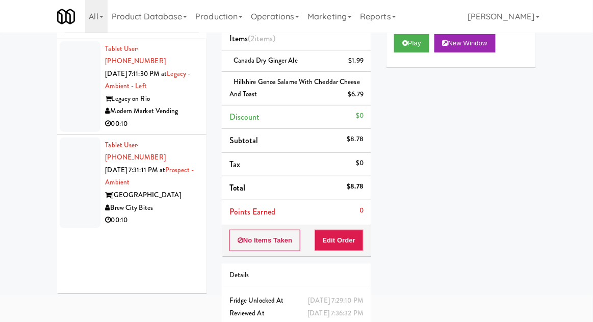
click at [66, 120] on li "Tablet User · (956) 578-1194 [DATE] 7:11:30 PM at Legacy - Ambient - Left Legac…" at bounding box center [131, 87] width 149 height 96
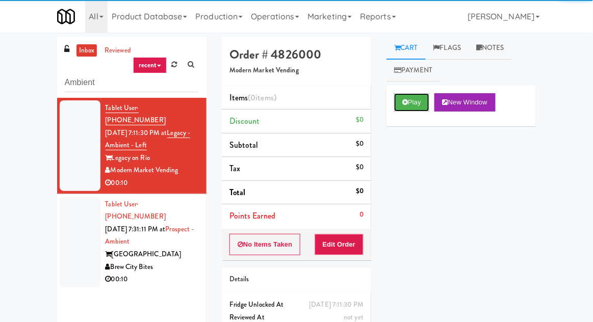
click at [400, 111] on button "Play" at bounding box center [411, 102] width 35 height 18
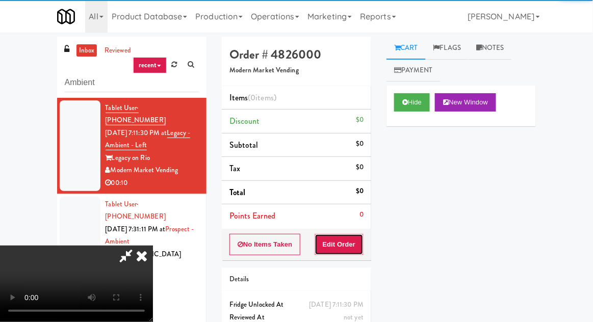
click at [353, 234] on button "Edit Order" at bounding box center [339, 244] width 49 height 21
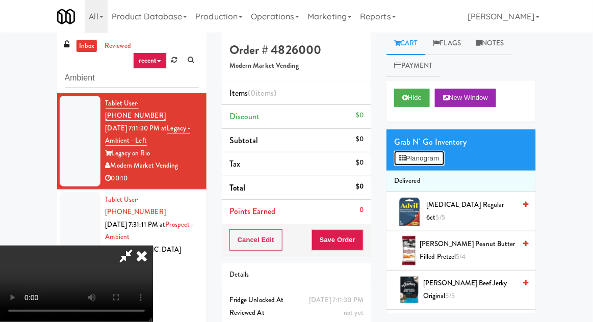
click at [444, 159] on button "Planogram" at bounding box center [419, 158] width 50 height 15
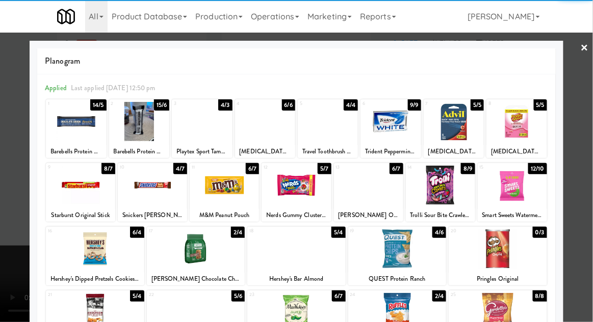
click at [438, 191] on div at bounding box center [440, 185] width 69 height 39
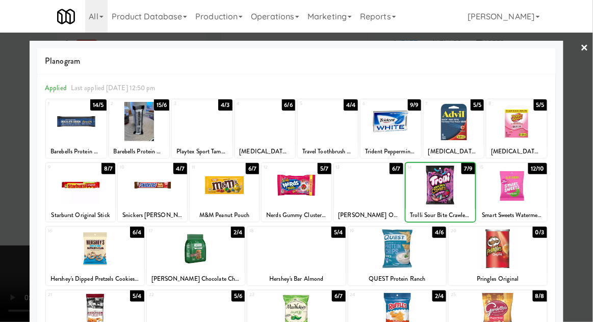
click at [591, 204] on div at bounding box center [296, 161] width 593 height 322
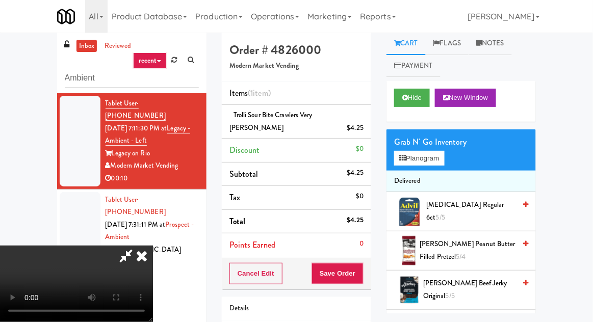
scroll to position [37, 0]
click at [360, 263] on button "Save Order" at bounding box center [338, 273] width 52 height 21
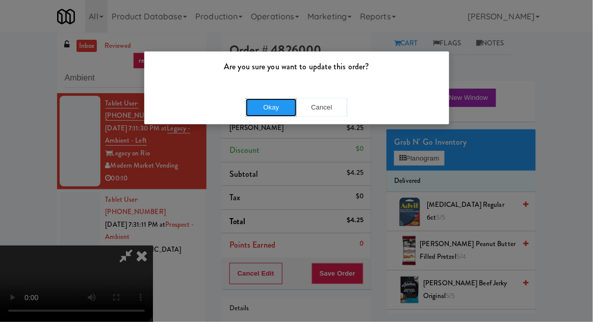
click at [269, 113] on button "Okay" at bounding box center [271, 107] width 51 height 18
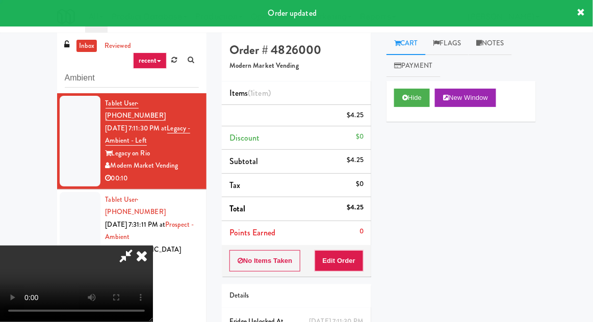
scroll to position [0, 0]
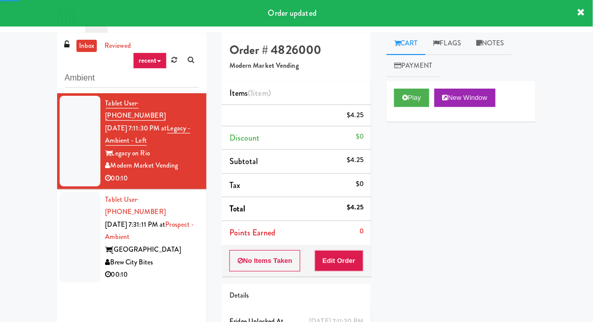
click at [58, 190] on li "Tablet User · (414) 313-3800 [DATE] 7:31:11 PM at [GEOGRAPHIC_DATA] - Ambient […" at bounding box center [131, 238] width 149 height 96
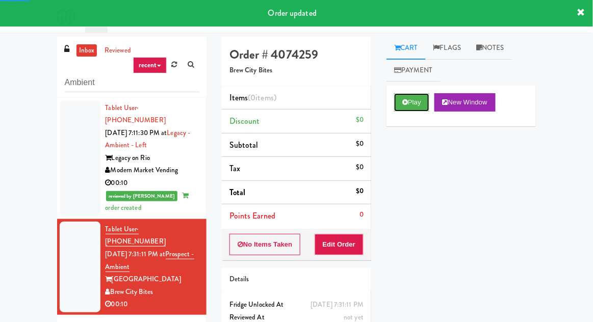
click at [396, 111] on button "Play" at bounding box center [411, 102] width 35 height 18
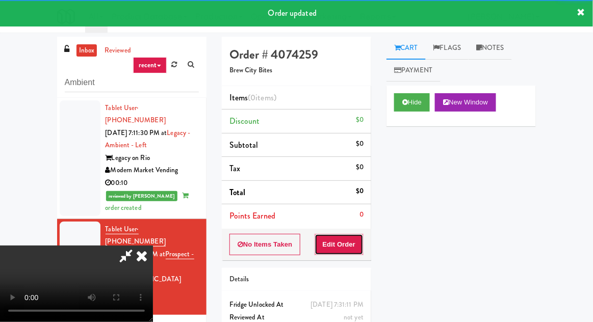
click at [352, 246] on button "Edit Order" at bounding box center [339, 244] width 49 height 21
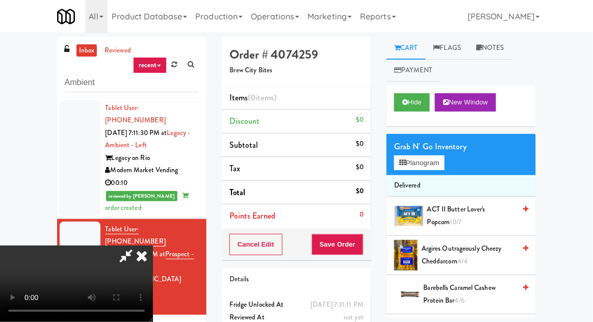
scroll to position [37, 0]
click at [421, 164] on button "Planogram" at bounding box center [419, 163] width 50 height 15
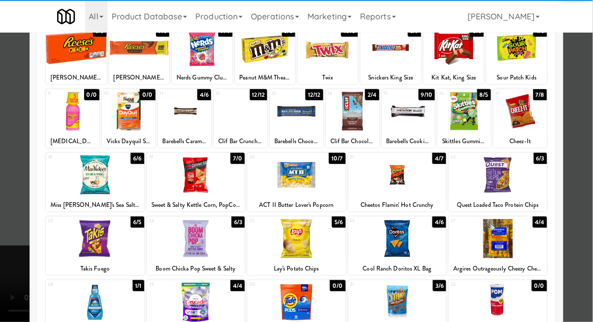
scroll to position [74, 0]
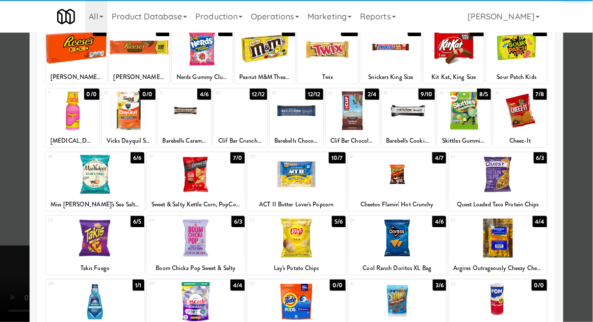
click at [306, 239] on div at bounding box center [296, 238] width 98 height 39
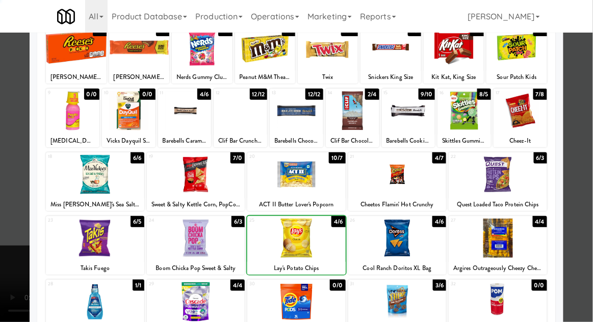
click at [588, 209] on div at bounding box center [296, 161] width 593 height 322
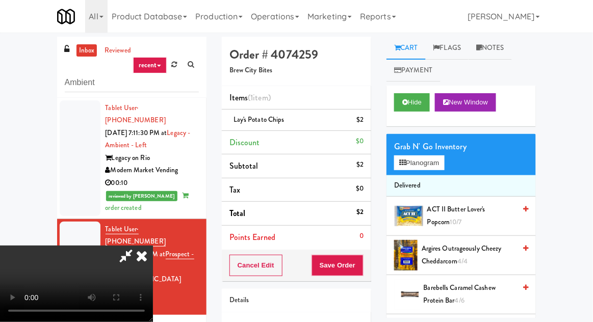
scroll to position [25, 0]
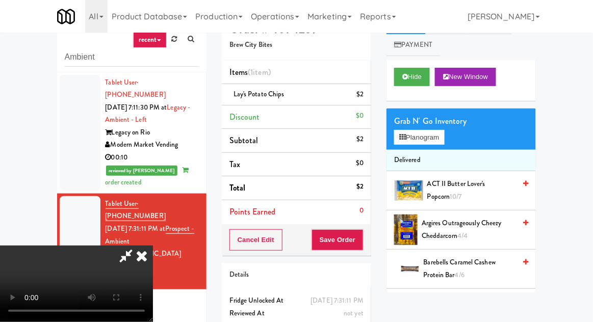
click at [369, 231] on div "Cancel Edit Save Order" at bounding box center [296, 240] width 149 height 32
click at [361, 238] on button "Save Order" at bounding box center [338, 239] width 52 height 21
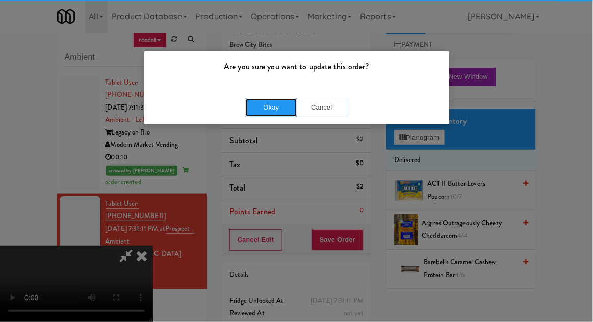
click at [258, 115] on button "Okay" at bounding box center [271, 107] width 51 height 18
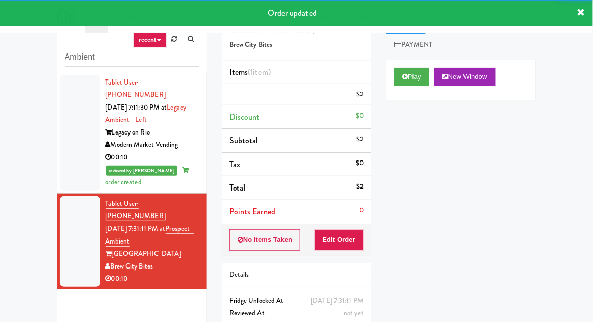
scroll to position [0, 0]
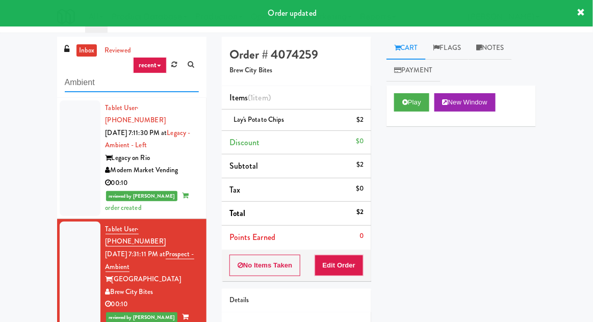
click at [76, 83] on input "Ambient" at bounding box center [132, 82] width 134 height 19
click at [74, 84] on input "Ambient" at bounding box center [132, 82] width 134 height 19
type input "Combo"
click at [30, 76] on div "inbox reviewed recent all unclear take inventory issue suspicious failed recent…" at bounding box center [296, 211] width 593 height 349
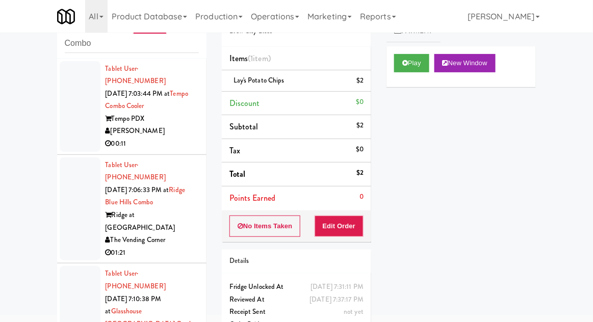
click at [72, 129] on div at bounding box center [80, 106] width 41 height 91
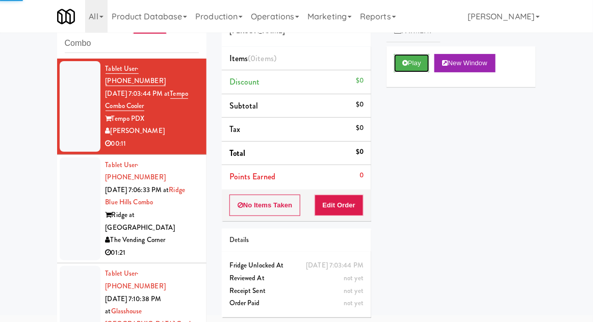
click at [406, 70] on button "Play" at bounding box center [411, 63] width 35 height 18
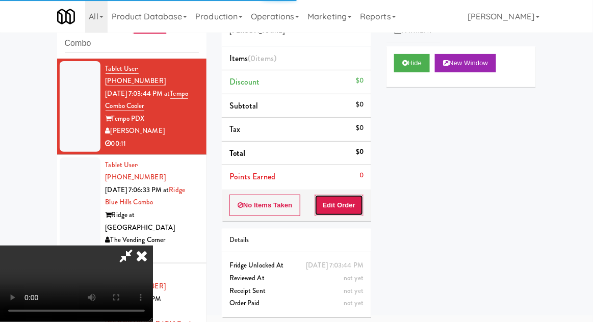
click at [345, 196] on button "Edit Order" at bounding box center [339, 205] width 49 height 21
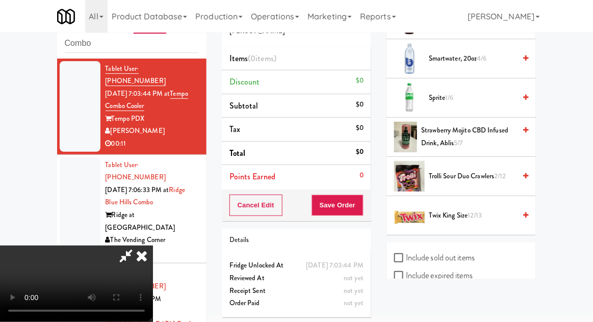
click at [470, 255] on label "Include sold out items" at bounding box center [434, 257] width 81 height 15
click at [406, 255] on input "Include sold out items" at bounding box center [400, 258] width 12 height 8
checkbox input "true"
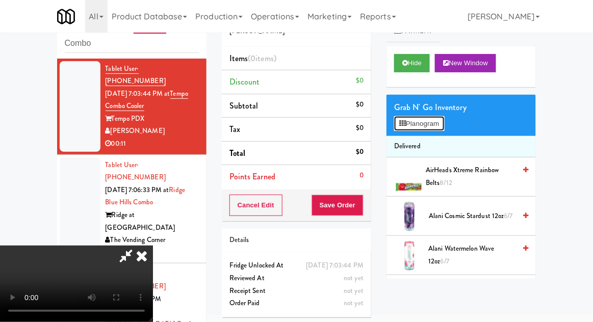
click at [417, 117] on button "Planogram" at bounding box center [419, 123] width 50 height 15
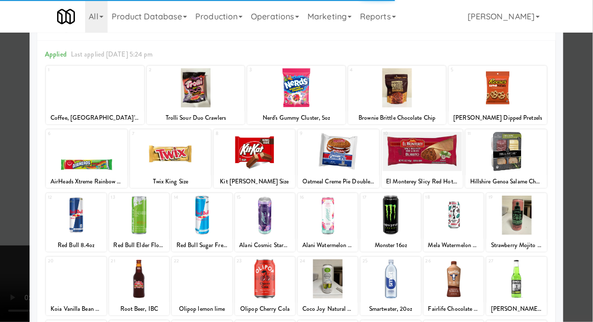
scroll to position [86, 0]
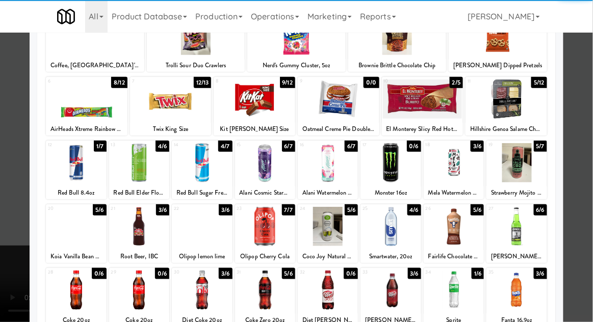
click at [71, 292] on div at bounding box center [76, 290] width 60 height 39
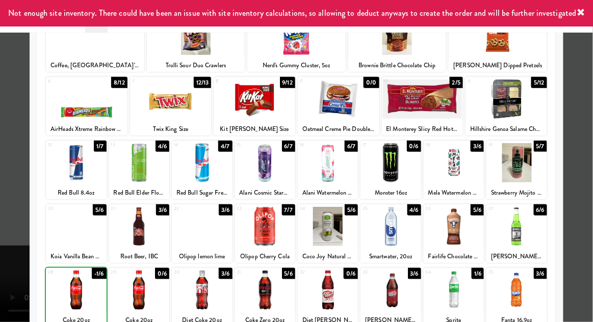
click at [588, 207] on div at bounding box center [296, 161] width 593 height 322
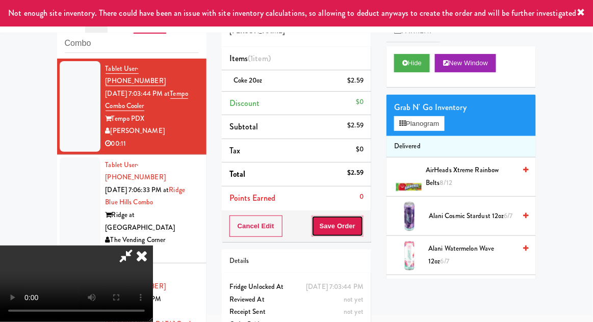
click at [361, 229] on button "Save Order" at bounding box center [338, 226] width 52 height 21
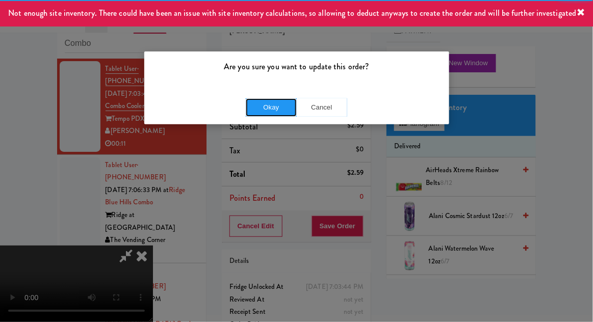
click at [282, 107] on button "Okay" at bounding box center [271, 107] width 51 height 18
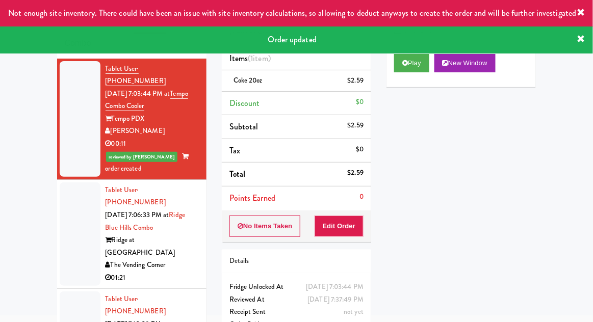
click at [61, 228] on div at bounding box center [80, 235] width 41 height 104
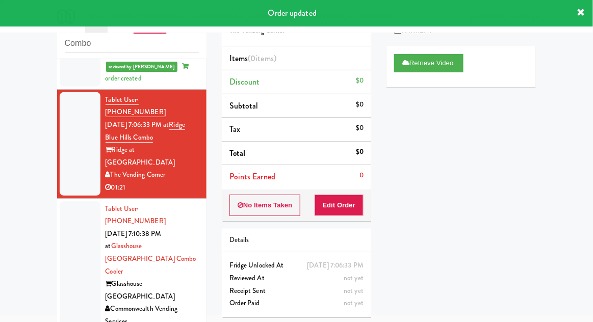
scroll to position [107, 0]
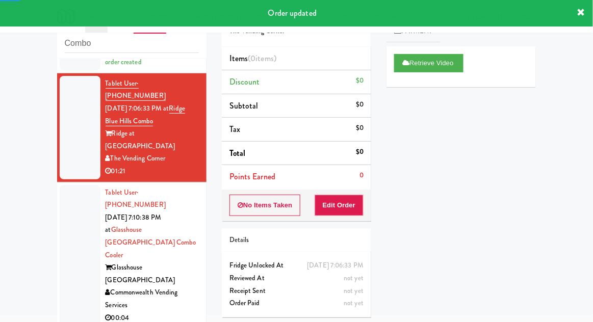
click at [59, 204] on li "Tablet User · (205) 617-7400 [DATE] 7:10:38 PM at [GEOGRAPHIC_DATA] Combo Coole…" at bounding box center [131, 256] width 149 height 147
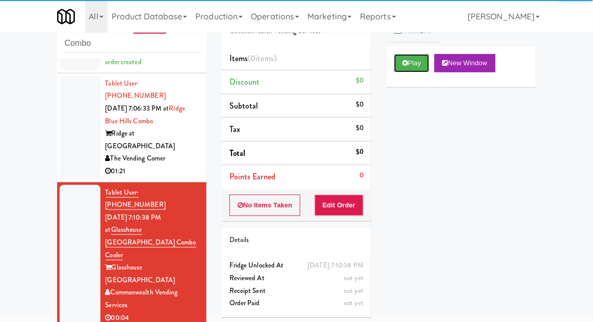
click at [403, 66] on button "Play" at bounding box center [411, 63] width 35 height 18
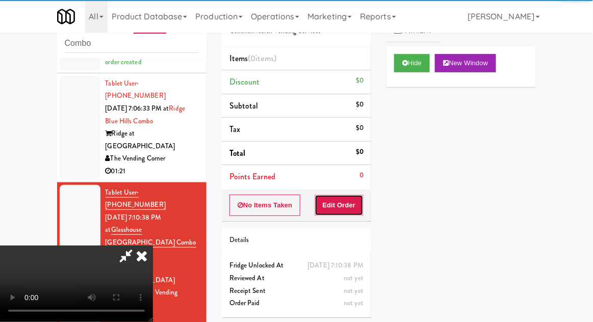
click at [340, 204] on button "Edit Order" at bounding box center [339, 205] width 49 height 21
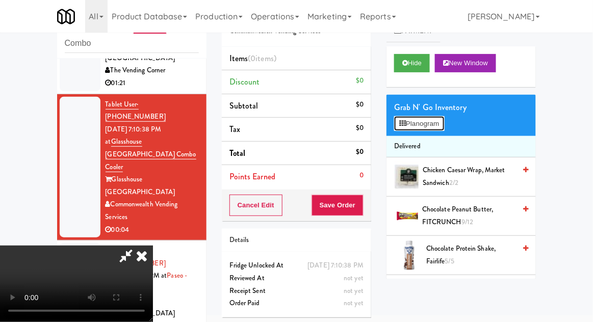
click at [408, 122] on button "Planogram" at bounding box center [419, 123] width 50 height 15
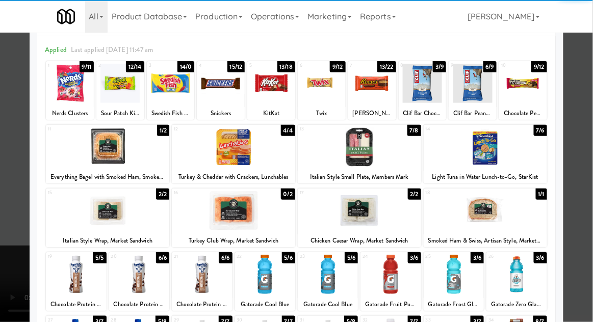
scroll to position [45, 0]
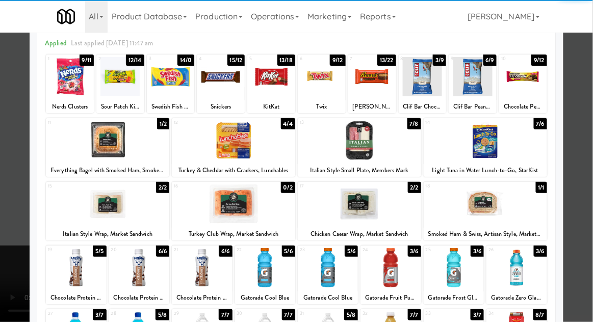
click at [346, 211] on div at bounding box center [359, 204] width 123 height 39
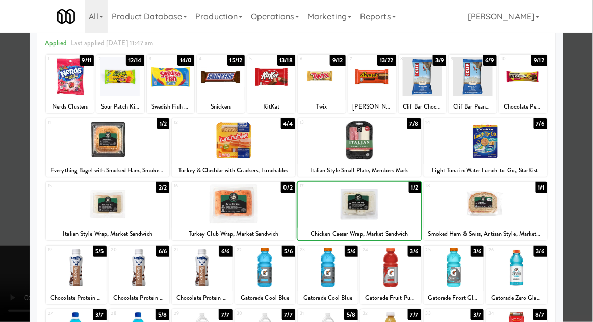
click at [586, 208] on div at bounding box center [296, 161] width 593 height 322
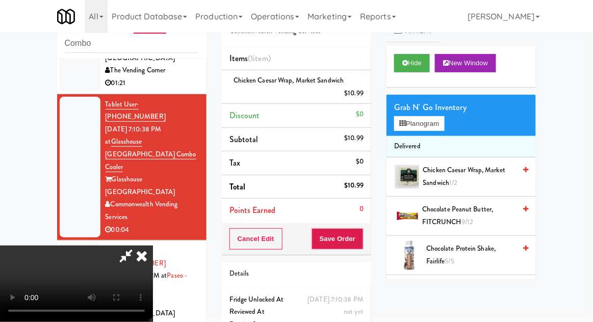
scroll to position [37, 0]
click at [363, 229] on button "Save Order" at bounding box center [338, 238] width 52 height 21
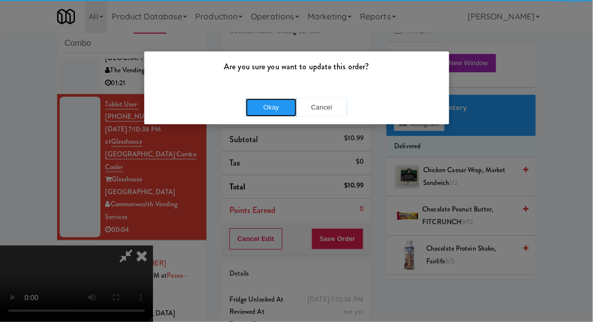
click at [286, 105] on button "Okay" at bounding box center [271, 107] width 51 height 18
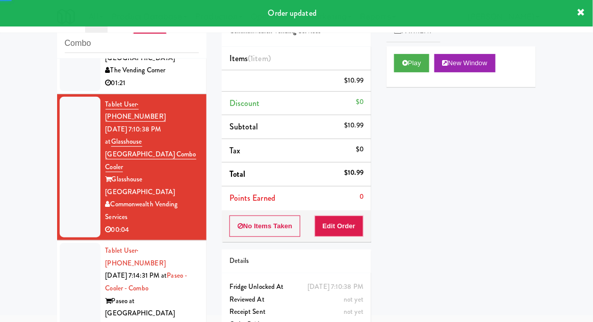
scroll to position [0, 0]
click at [66, 243] on div at bounding box center [80, 295] width 41 height 104
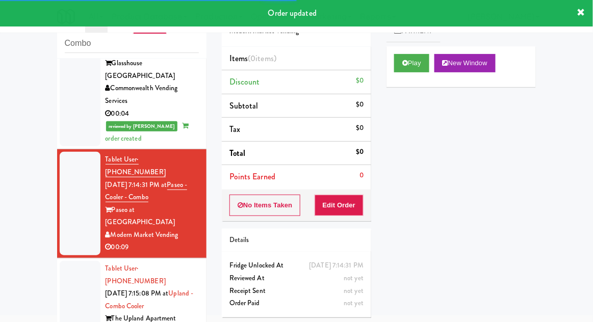
scroll to position [313, 0]
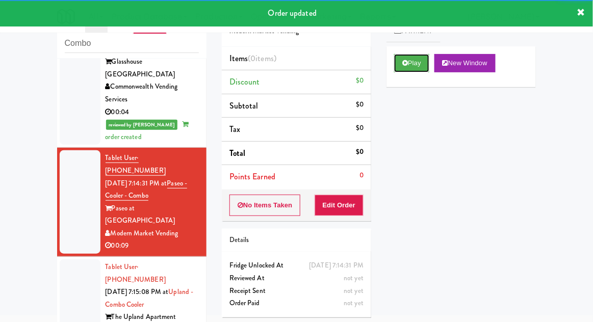
click at [402, 69] on button "Play" at bounding box center [411, 63] width 35 height 18
click at [345, 204] on button "Edit Order" at bounding box center [339, 205] width 49 height 21
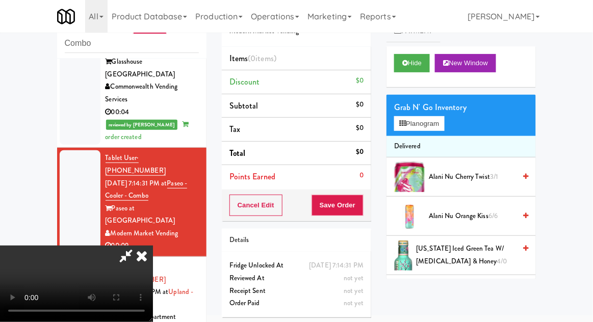
scroll to position [0, 0]
click at [413, 129] on button "Planogram" at bounding box center [419, 123] width 50 height 15
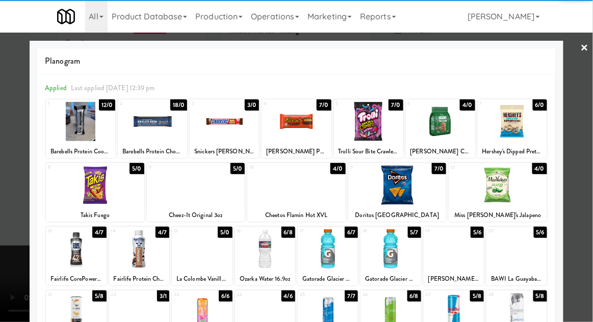
click at [105, 191] on div at bounding box center [95, 185] width 98 height 39
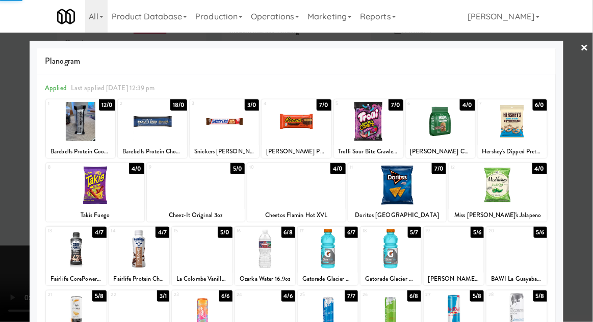
click at [588, 206] on div at bounding box center [296, 161] width 593 height 322
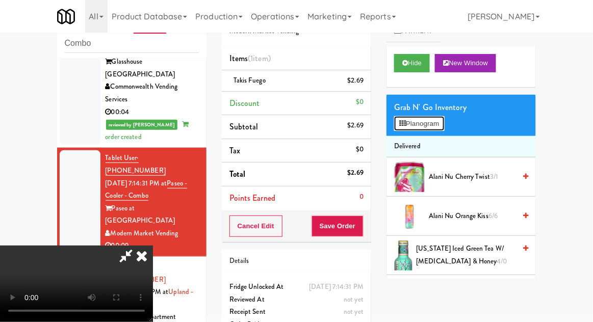
click at [399, 129] on button "Planogram" at bounding box center [419, 123] width 50 height 15
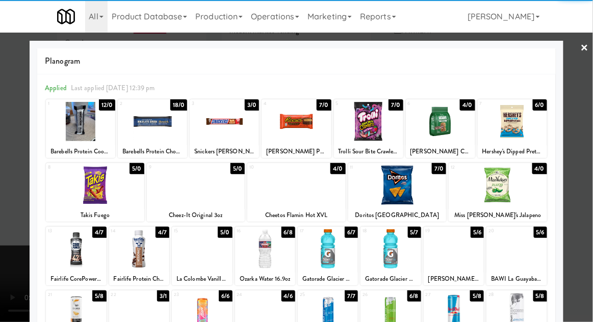
click at [312, 132] on div at bounding box center [296, 121] width 69 height 39
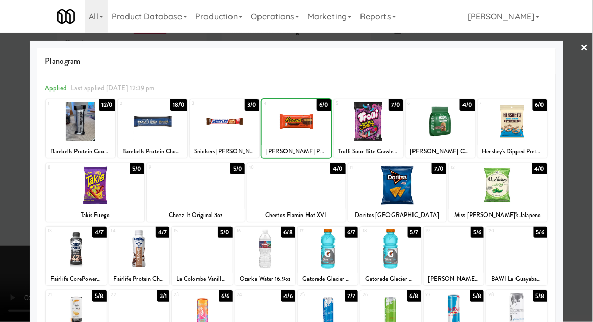
click at [588, 204] on div at bounding box center [296, 161] width 593 height 322
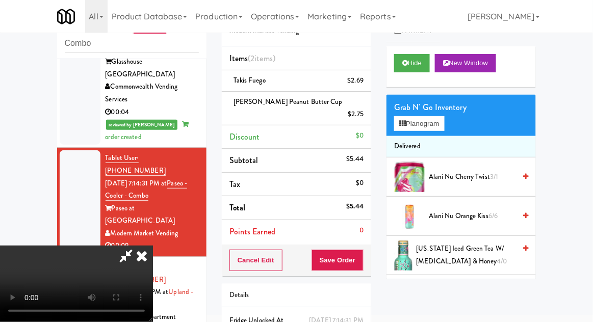
scroll to position [37, 0]
click at [363, 250] on button "Save Order" at bounding box center [338, 260] width 52 height 21
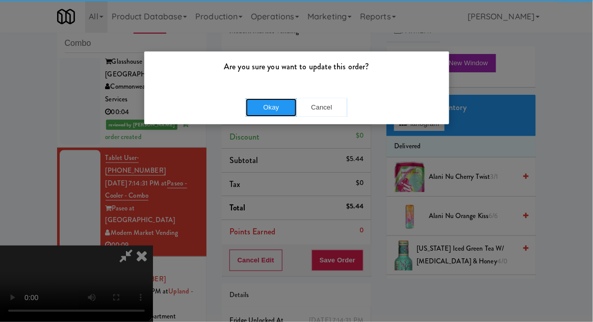
click at [273, 104] on button "Okay" at bounding box center [271, 107] width 51 height 18
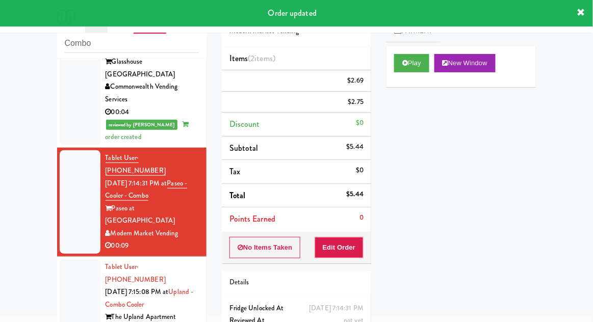
scroll to position [0, 0]
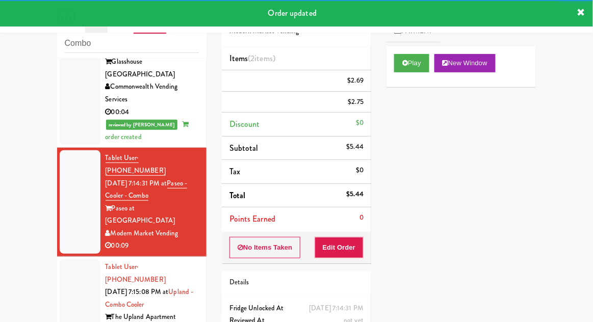
click at [65, 260] on div at bounding box center [80, 305] width 41 height 91
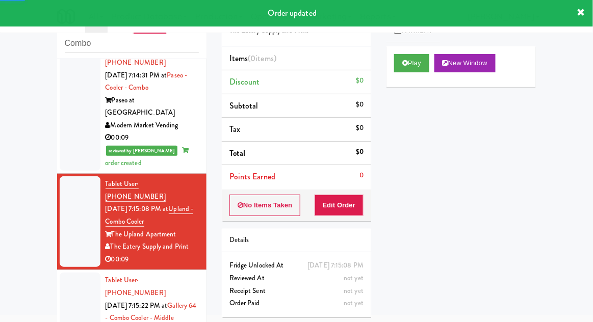
scroll to position [421, 0]
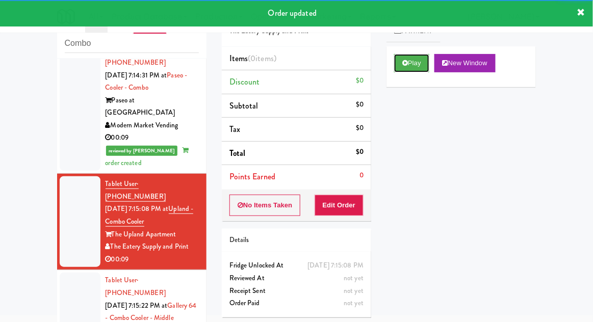
click at [402, 64] on button "Play" at bounding box center [411, 63] width 35 height 18
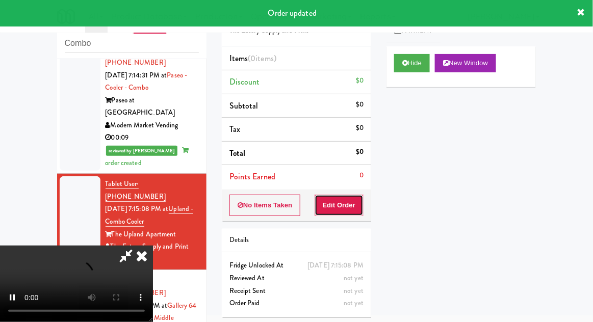
click at [342, 195] on button "Edit Order" at bounding box center [339, 205] width 49 height 21
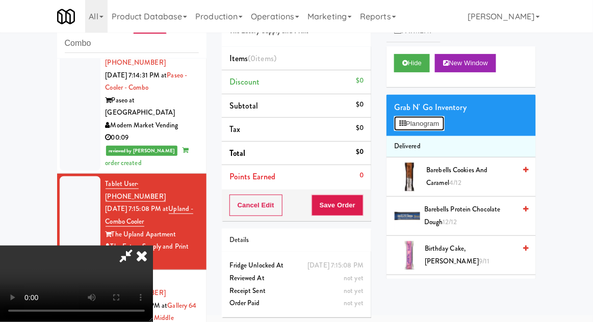
click at [408, 123] on button "Planogram" at bounding box center [419, 123] width 50 height 15
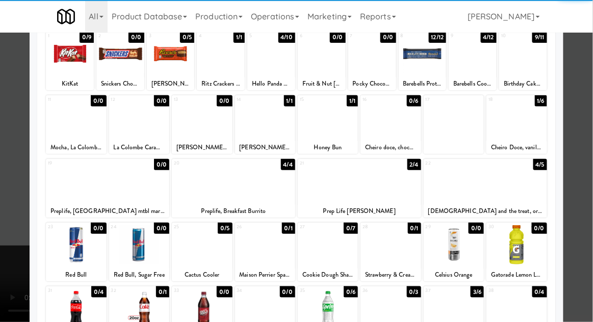
scroll to position [69, 0]
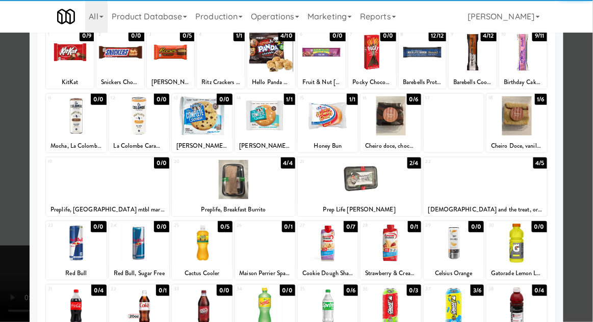
click at [529, 241] on div at bounding box center [516, 243] width 60 height 39
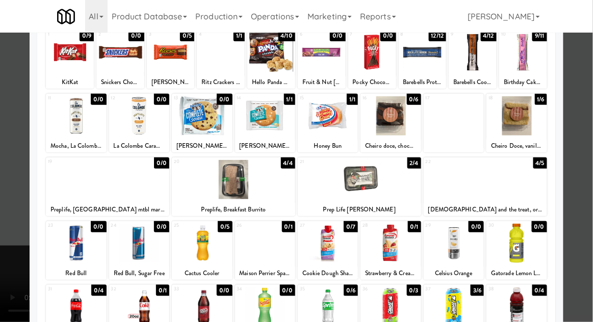
click at [580, 227] on div at bounding box center [296, 161] width 593 height 322
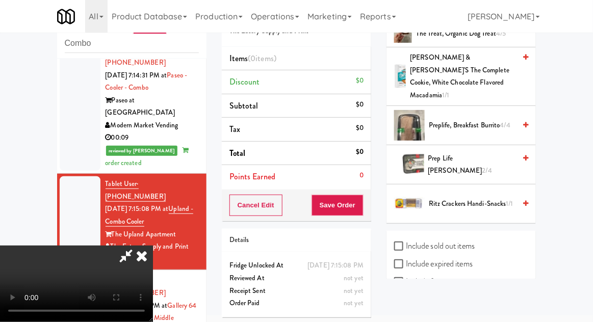
click at [475, 239] on label "Include sold out items" at bounding box center [434, 246] width 81 height 15
click at [406, 243] on input "Include sold out items" at bounding box center [400, 247] width 12 height 8
checkbox input "true"
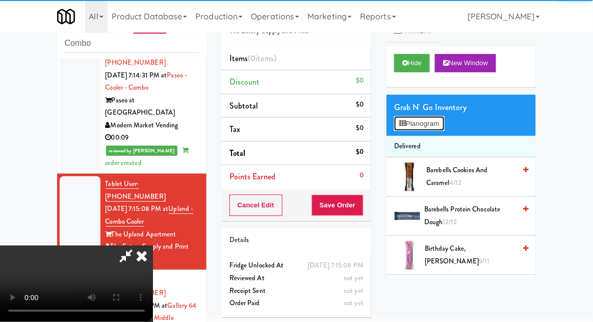
click at [411, 125] on button "Planogram" at bounding box center [419, 123] width 50 height 15
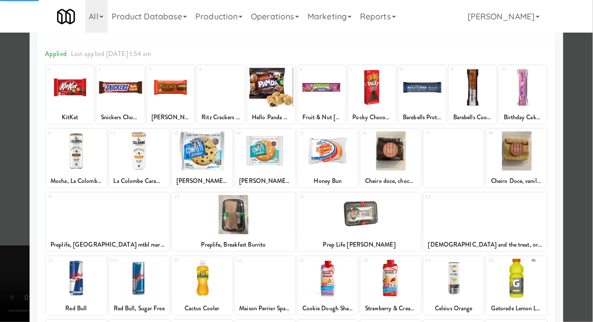
scroll to position [70, 0]
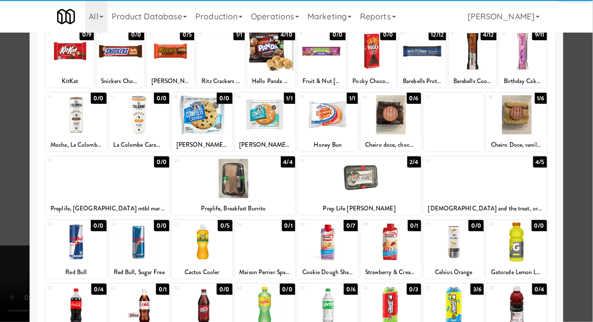
click at [528, 246] on div at bounding box center [516, 242] width 60 height 39
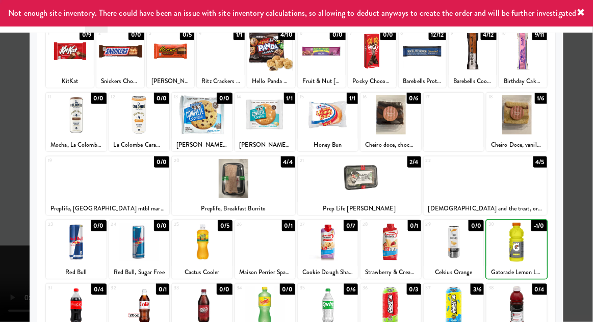
click at [578, 230] on div at bounding box center [296, 161] width 593 height 322
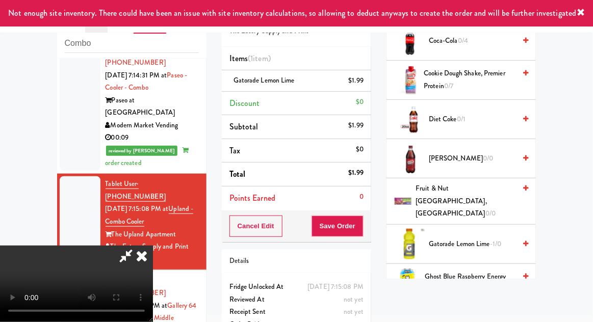
scroll to position [451, 0]
click at [489, 238] on span "Gatorade Lemon Lime -1/0" at bounding box center [472, 244] width 87 height 13
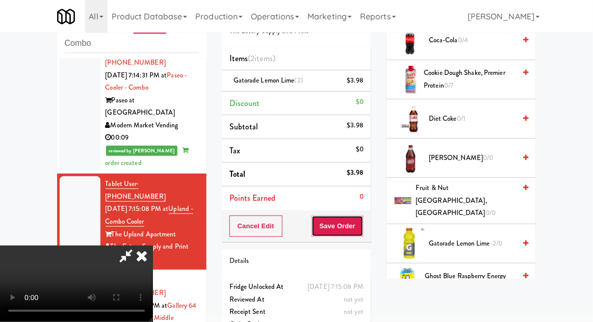
click at [361, 227] on button "Save Order" at bounding box center [338, 226] width 52 height 21
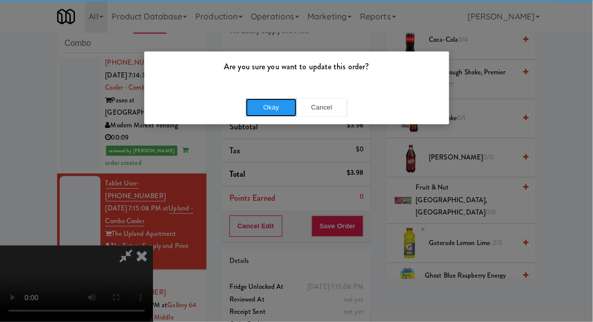
click at [269, 104] on button "Okay" at bounding box center [271, 107] width 51 height 18
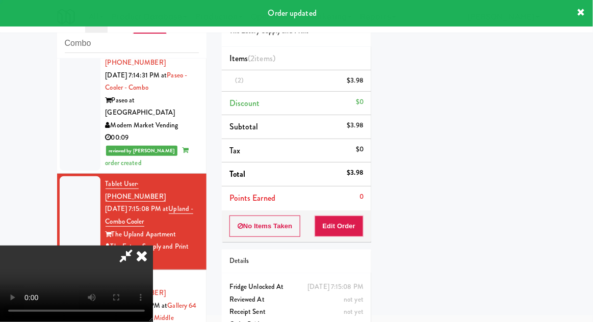
scroll to position [100, 0]
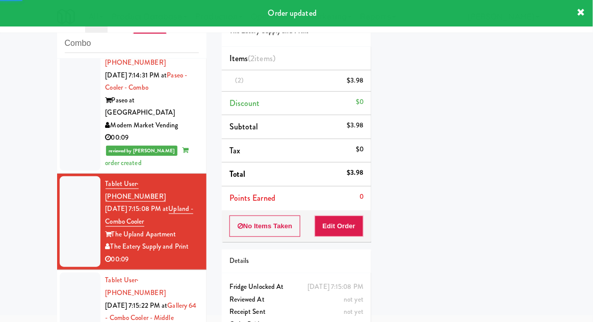
click at [66, 273] on div at bounding box center [80, 318] width 41 height 91
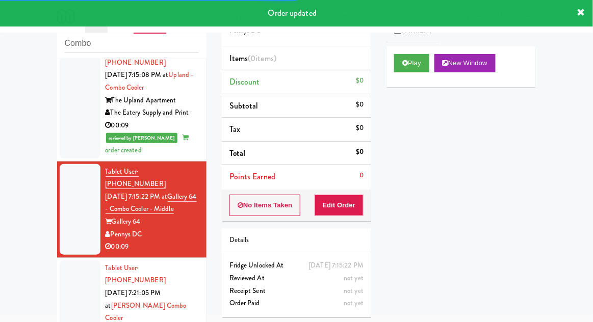
scroll to position [554, 0]
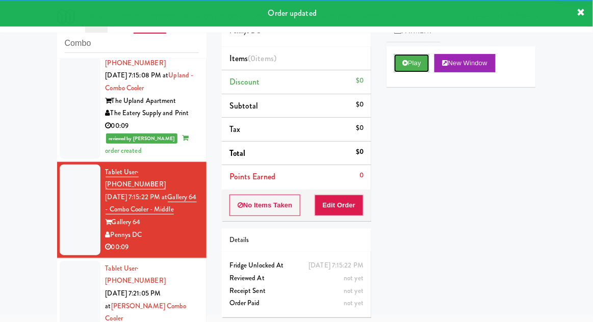
click at [398, 70] on button "Play" at bounding box center [411, 63] width 35 height 18
click at [348, 195] on button "Edit Order" at bounding box center [339, 205] width 49 height 21
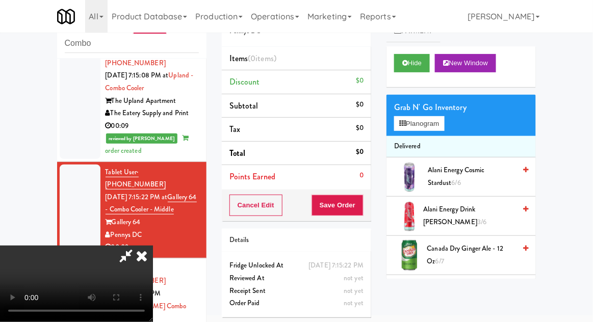
scroll to position [0, 0]
click at [406, 130] on button "Planogram" at bounding box center [419, 123] width 50 height 15
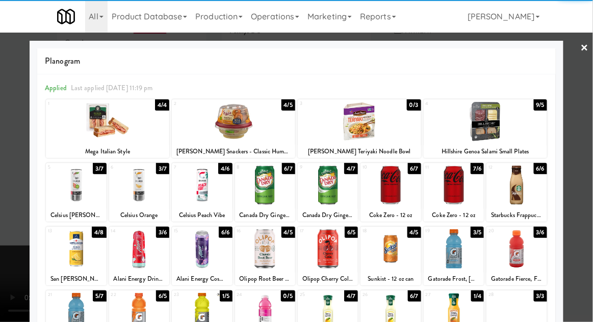
click at [462, 198] on div at bounding box center [454, 185] width 60 height 39
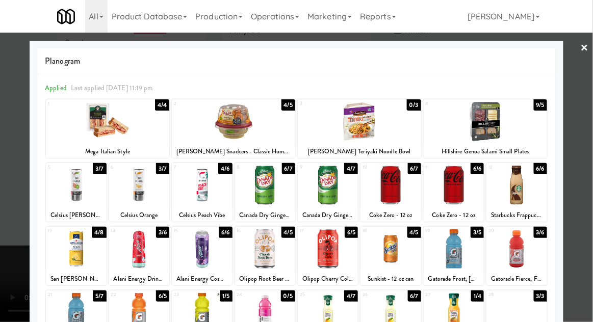
click at [584, 214] on div at bounding box center [296, 161] width 593 height 322
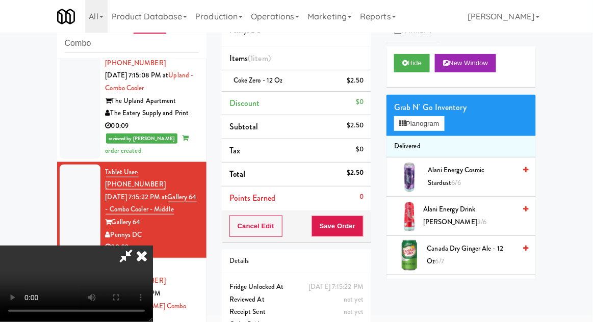
click at [356, 88] on li "Coke Zero - 12 oz $2.50" at bounding box center [296, 80] width 149 height 21
click at [364, 86] on icon at bounding box center [364, 84] width 5 height 7
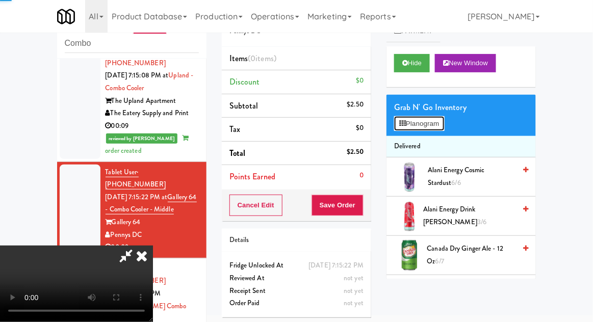
click at [407, 119] on button "Planogram" at bounding box center [419, 123] width 50 height 15
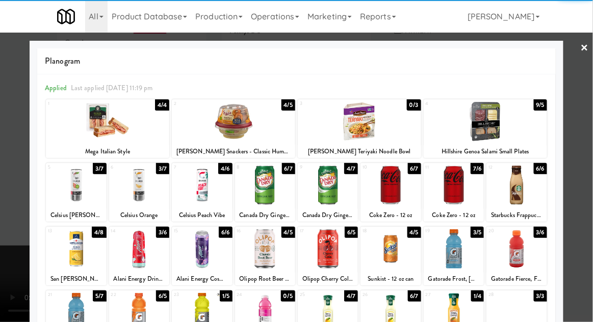
click at [333, 192] on div at bounding box center [328, 185] width 60 height 39
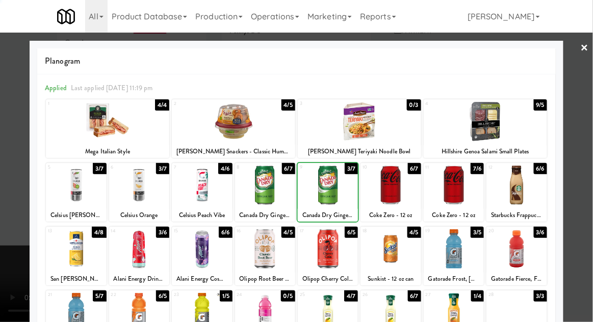
click at [581, 215] on div at bounding box center [296, 161] width 593 height 322
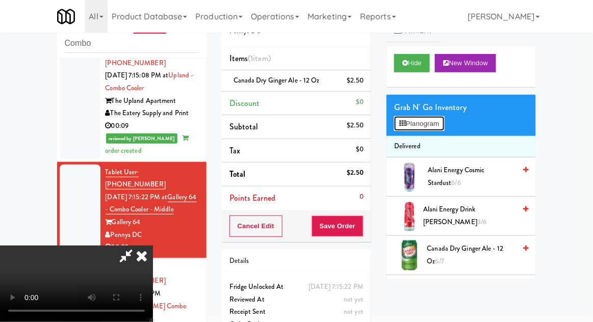
click at [437, 124] on button "Planogram" at bounding box center [419, 123] width 50 height 15
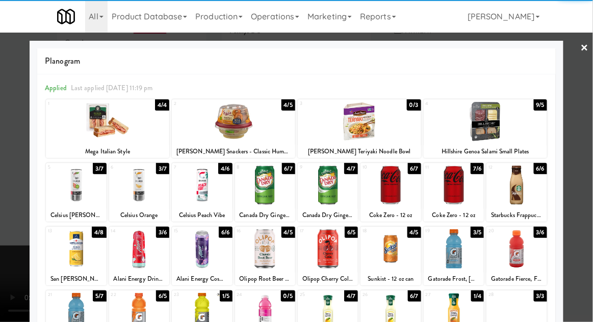
click at [460, 186] on div at bounding box center [454, 185] width 60 height 39
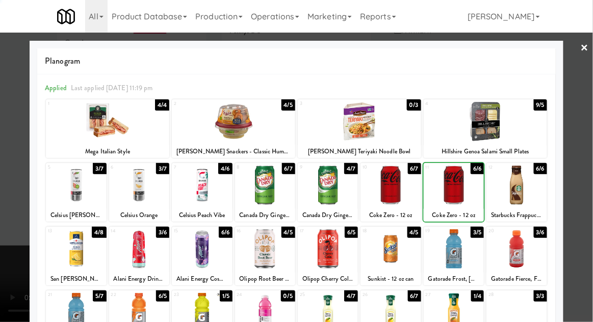
click at [589, 211] on div at bounding box center [296, 161] width 593 height 322
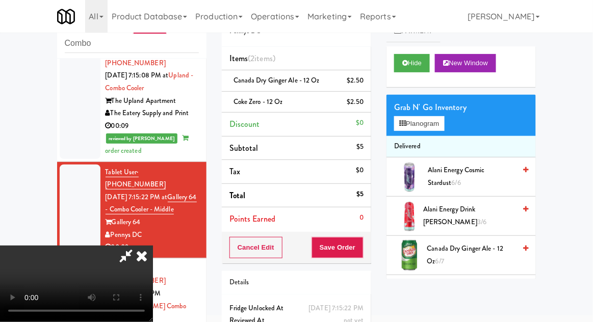
scroll to position [37, 0]
click at [361, 248] on button "Save Order" at bounding box center [338, 247] width 52 height 21
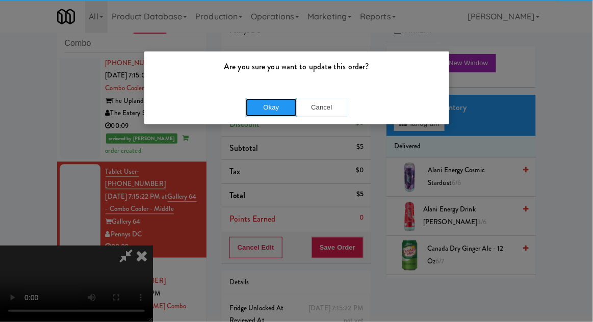
click at [260, 101] on button "Okay" at bounding box center [271, 107] width 51 height 18
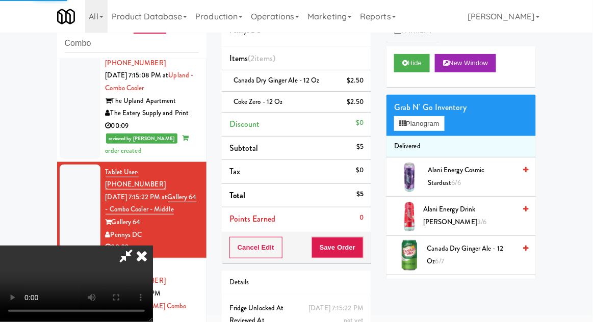
scroll to position [0, 0]
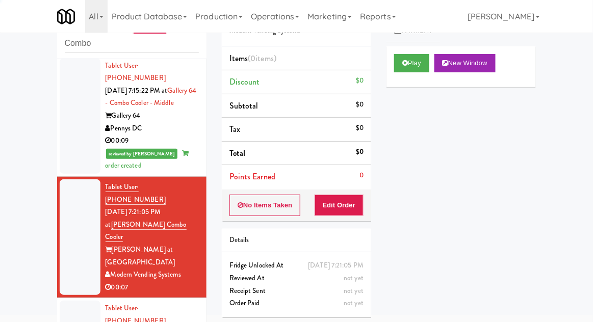
scroll to position [662, 0]
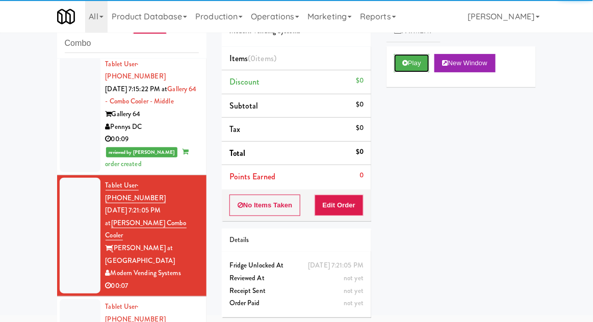
click at [415, 59] on button "Play" at bounding box center [411, 63] width 35 height 18
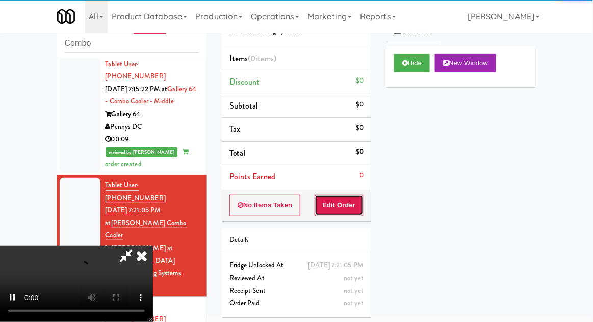
click at [363, 200] on button "Edit Order" at bounding box center [339, 205] width 49 height 21
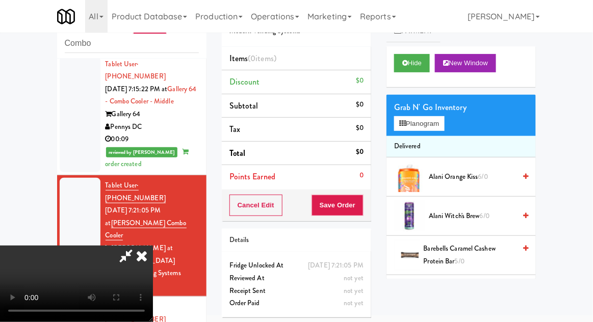
scroll to position [37, 0]
click at [424, 119] on button "Planogram" at bounding box center [419, 123] width 50 height 15
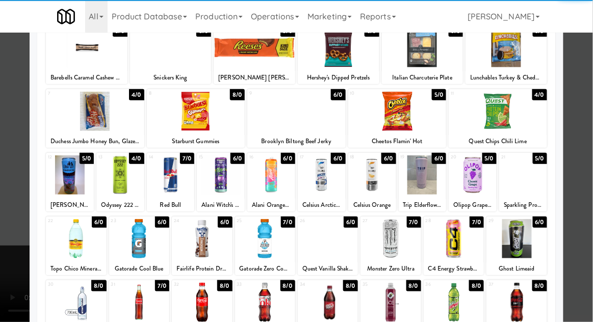
scroll to position [112, 0]
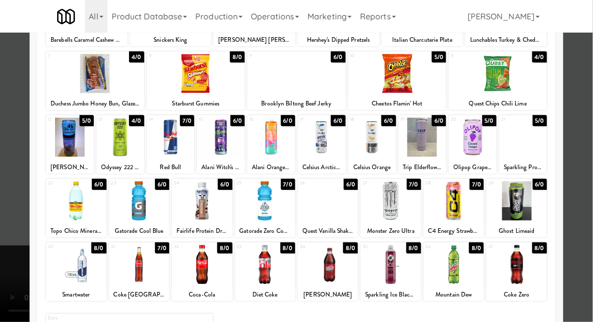
click at [274, 265] on div at bounding box center [265, 264] width 60 height 39
click at [590, 212] on div at bounding box center [296, 161] width 593 height 322
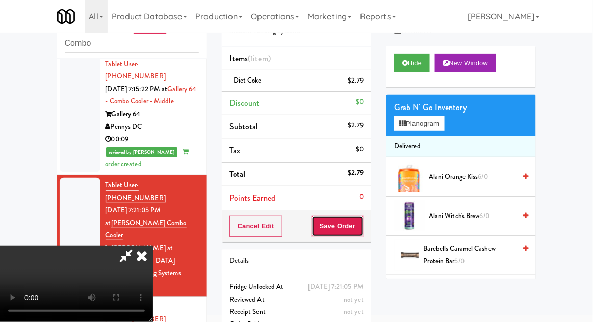
click at [362, 235] on button "Save Order" at bounding box center [338, 226] width 52 height 21
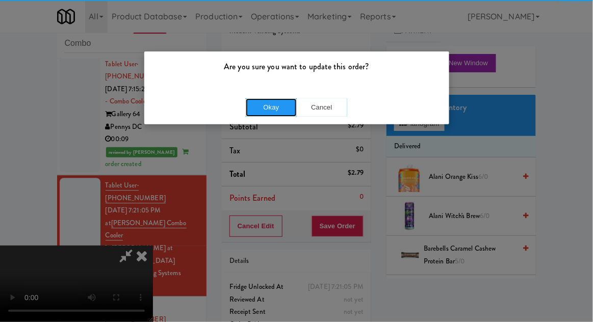
click at [276, 98] on button "Okay" at bounding box center [271, 107] width 51 height 18
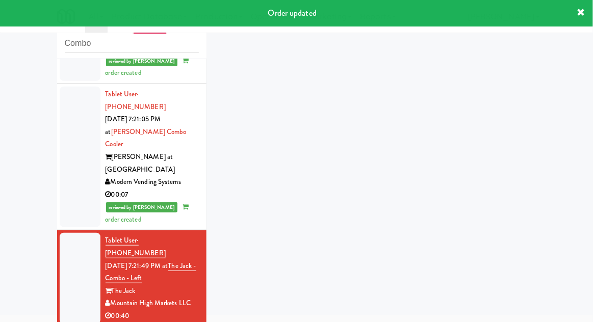
scroll to position [822, 0]
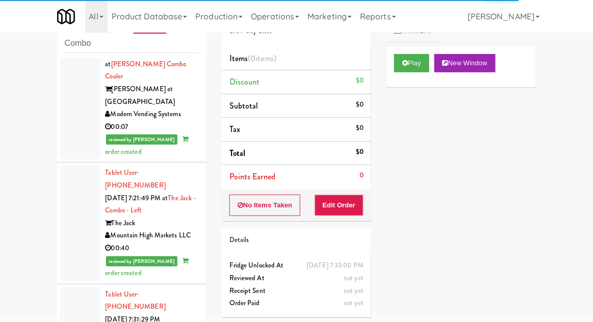
scroll to position [829, 0]
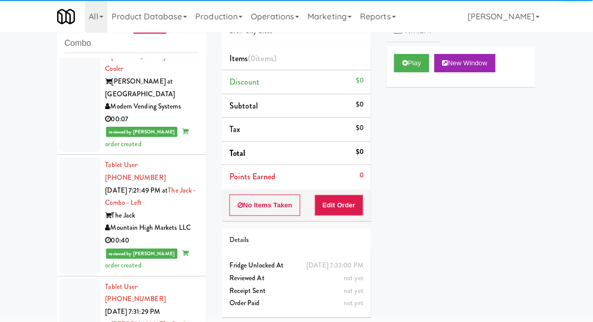
click at [92, 279] on div at bounding box center [80, 324] width 41 height 91
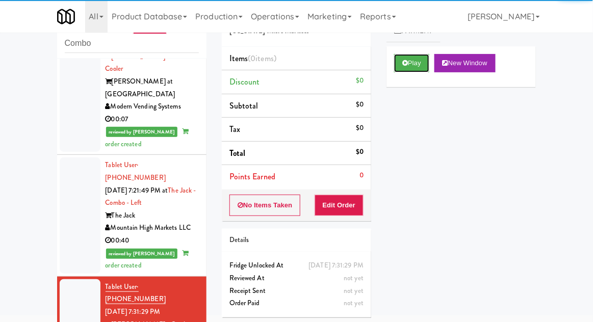
click at [398, 70] on button "Play" at bounding box center [411, 63] width 35 height 18
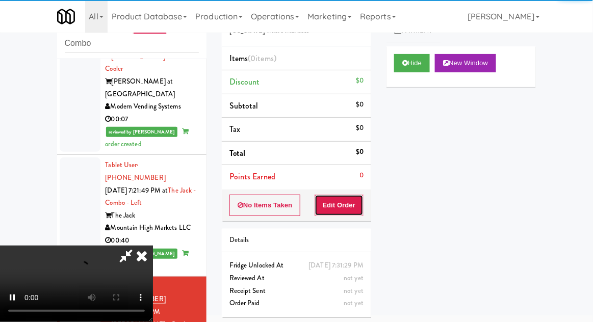
click at [340, 207] on button "Edit Order" at bounding box center [339, 205] width 49 height 21
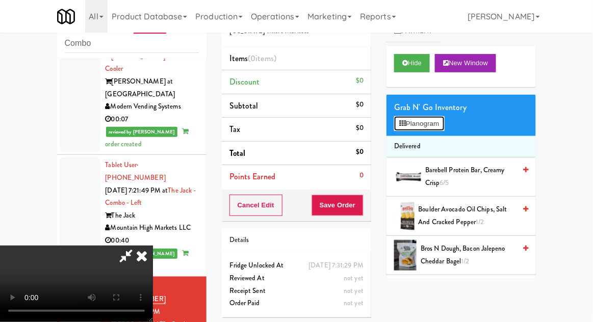
click at [419, 127] on button "Planogram" at bounding box center [419, 123] width 50 height 15
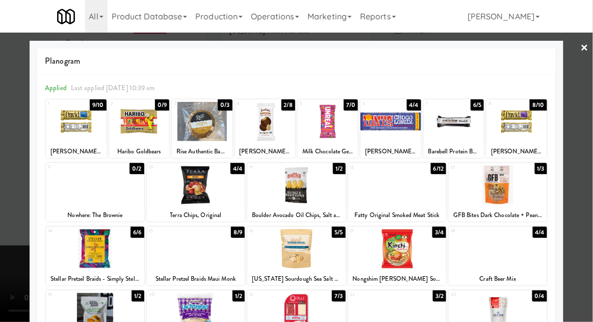
click at [278, 134] on div at bounding box center [265, 121] width 60 height 39
click at [590, 204] on div at bounding box center [296, 161] width 593 height 322
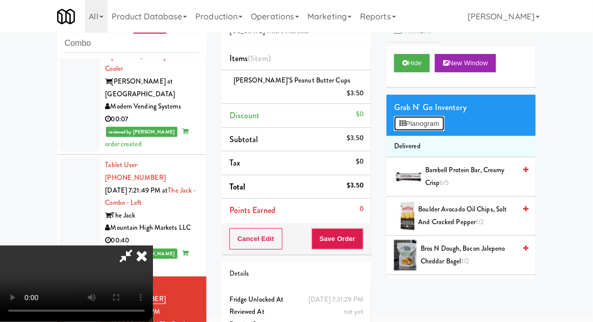
click at [428, 117] on button "Planogram" at bounding box center [419, 123] width 50 height 15
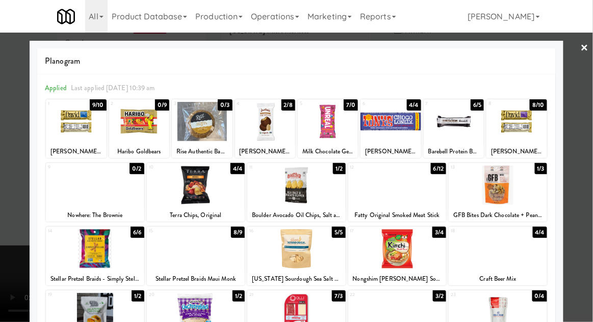
click at [585, 216] on div at bounding box center [296, 161] width 593 height 322
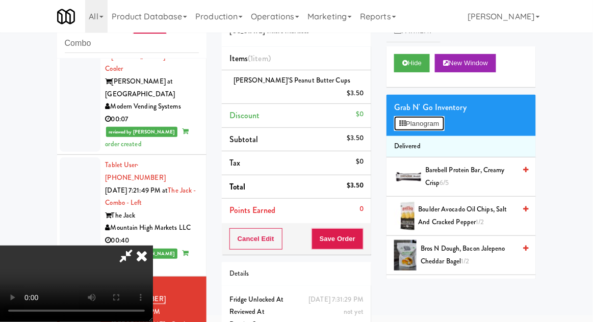
click at [421, 120] on button "Planogram" at bounding box center [419, 123] width 50 height 15
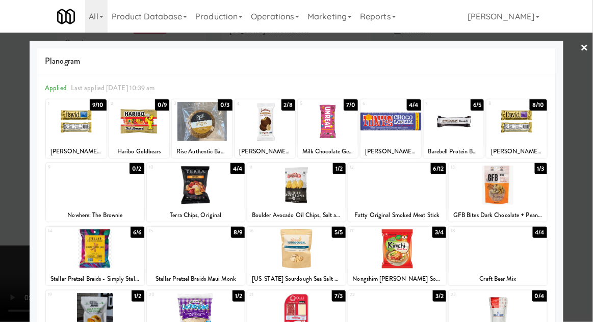
click at [586, 202] on div at bounding box center [296, 161] width 593 height 322
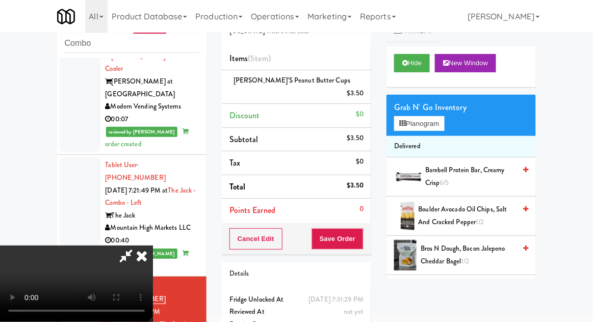
scroll to position [37, 0]
click at [418, 117] on button "Planogram" at bounding box center [419, 123] width 50 height 15
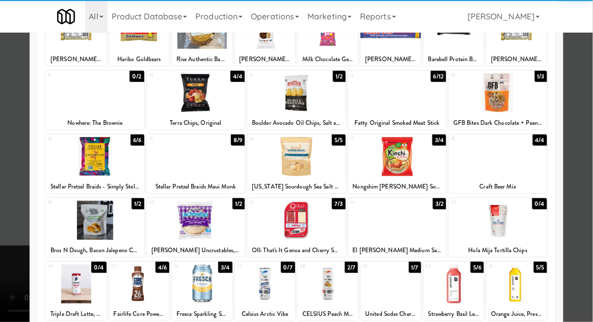
scroll to position [90, 0]
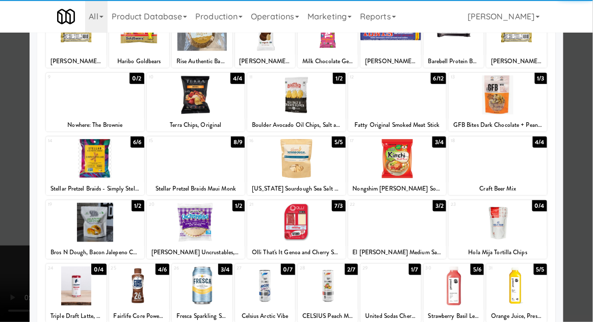
click at [211, 289] on div at bounding box center [202, 286] width 60 height 39
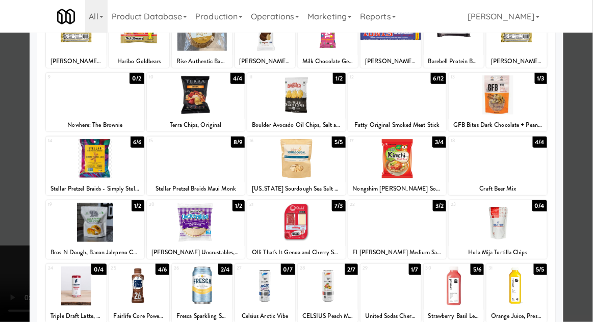
click at [590, 210] on div at bounding box center [296, 161] width 593 height 322
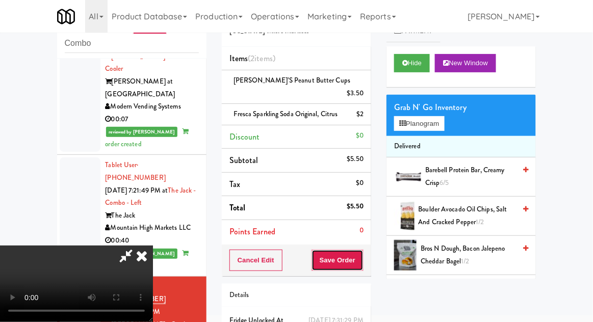
click at [363, 252] on button "Save Order" at bounding box center [338, 260] width 52 height 21
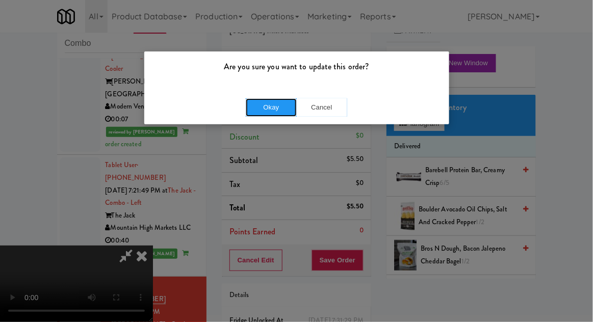
click at [260, 112] on button "Okay" at bounding box center [271, 107] width 51 height 18
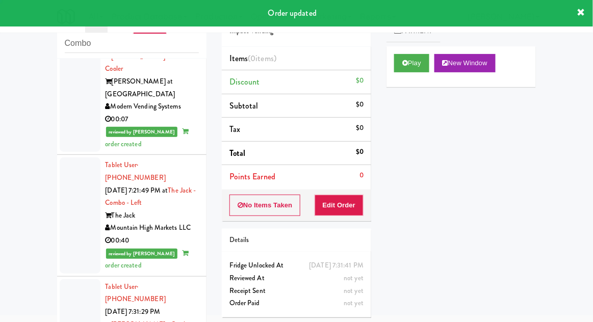
scroll to position [854, 0]
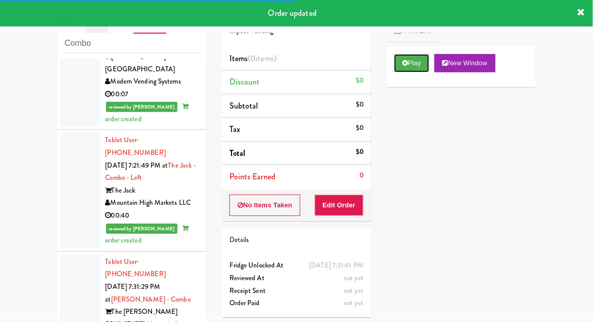
click at [400, 63] on button "Play" at bounding box center [411, 63] width 35 height 18
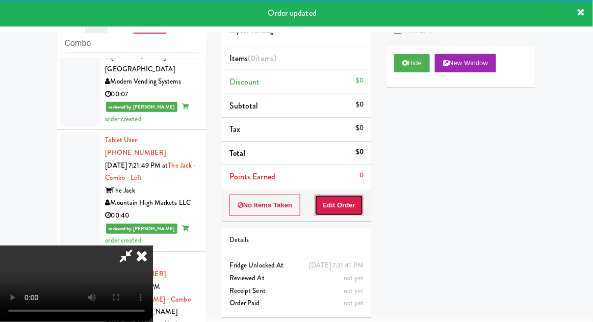
click at [356, 206] on button "Edit Order" at bounding box center [339, 205] width 49 height 21
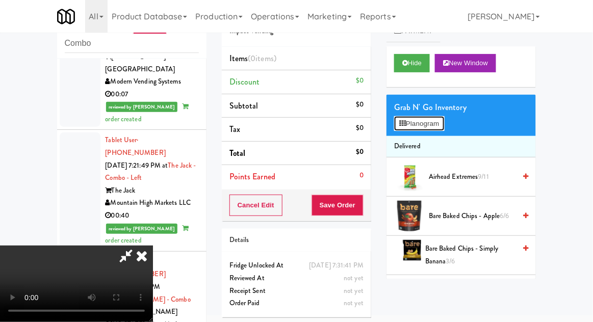
click at [418, 124] on button "Planogram" at bounding box center [419, 123] width 50 height 15
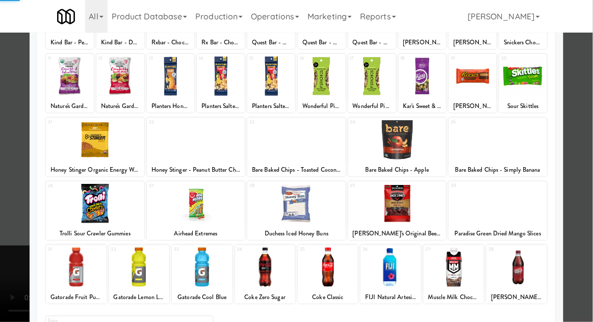
scroll to position [106, 0]
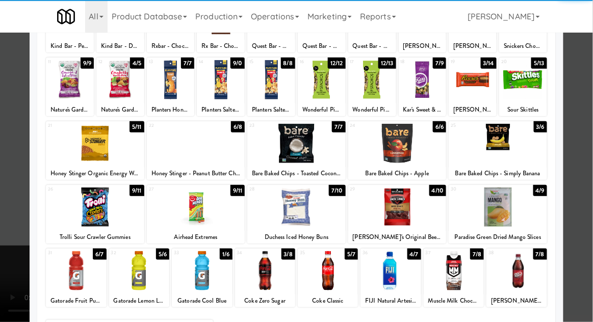
click at [139, 269] on div at bounding box center [139, 270] width 60 height 39
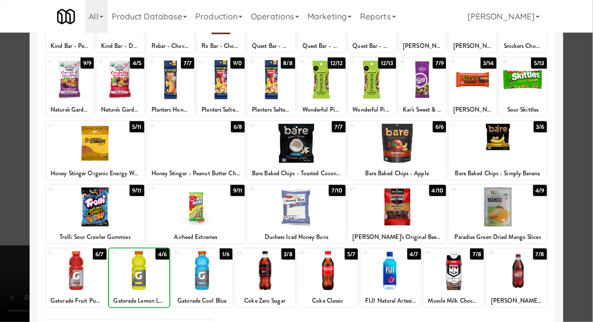
click at [586, 214] on div at bounding box center [296, 161] width 593 height 322
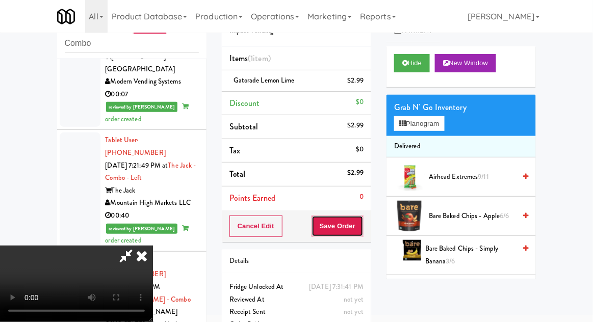
click at [362, 222] on button "Save Order" at bounding box center [338, 226] width 52 height 21
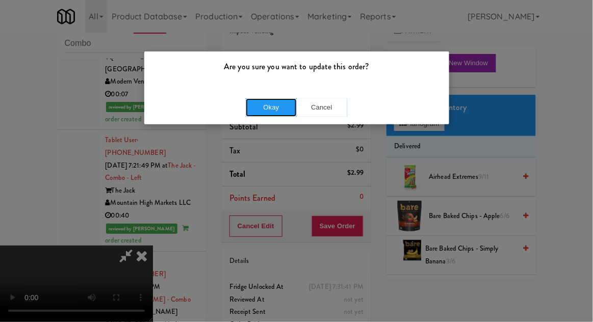
click at [278, 103] on button "Okay" at bounding box center [271, 107] width 51 height 18
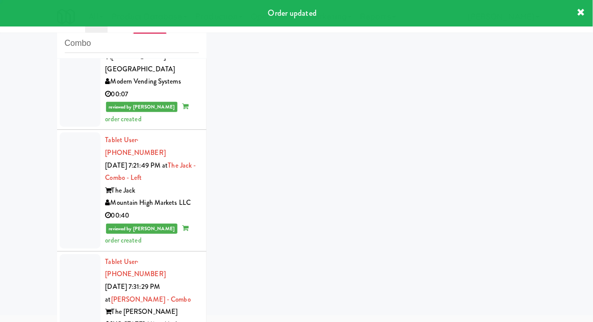
scroll to position [879, 0]
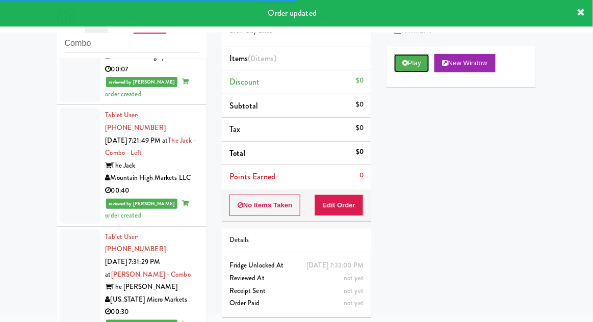
click at [403, 65] on icon at bounding box center [405, 63] width 6 height 7
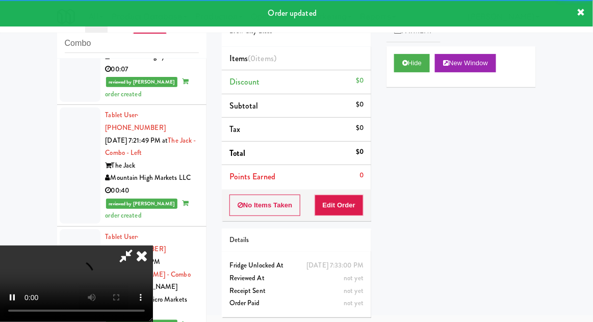
click at [347, 219] on div "Order # 7362824 Brew City Bites Items (0 items ) Discount $0 Subtotal $0 Tax $0…" at bounding box center [296, 161] width 165 height 328
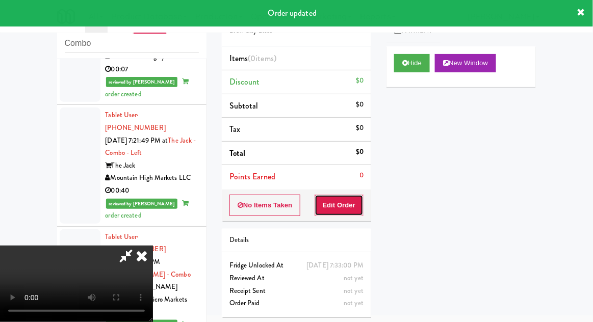
click at [331, 207] on button "Edit Order" at bounding box center [339, 205] width 49 height 21
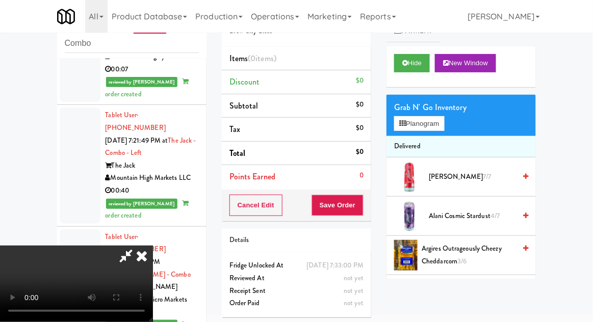
scroll to position [37, 0]
click at [406, 126] on button "Planogram" at bounding box center [419, 123] width 50 height 15
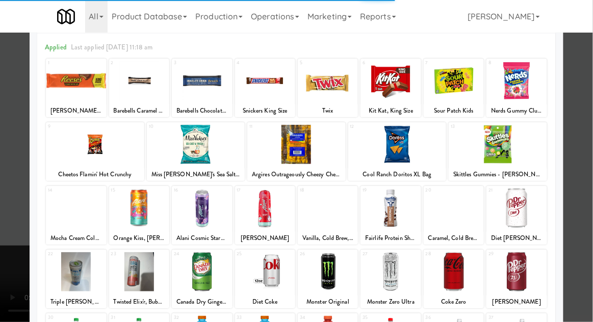
scroll to position [92, 0]
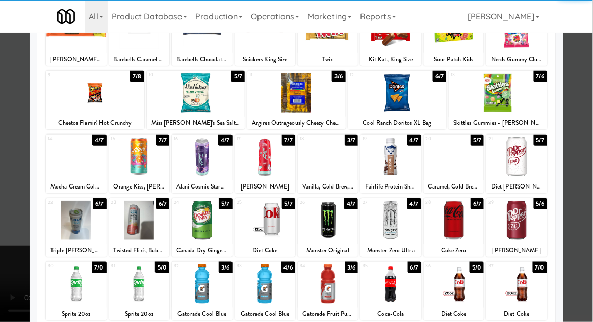
click at [280, 289] on div at bounding box center [265, 284] width 60 height 39
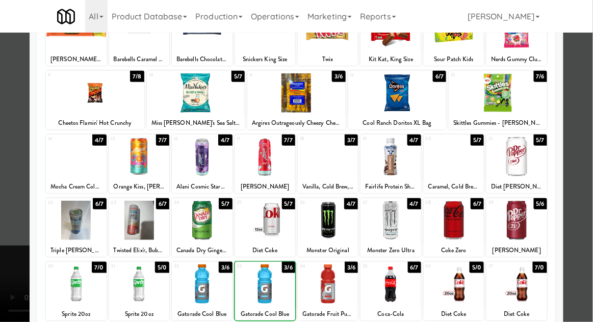
click at [590, 208] on div at bounding box center [296, 161] width 593 height 322
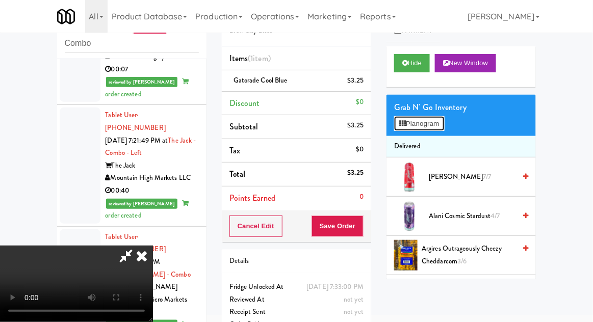
click at [421, 117] on button "Planogram" at bounding box center [419, 123] width 50 height 15
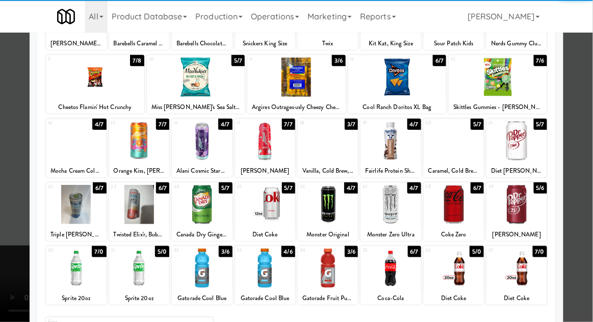
scroll to position [108, 0]
click at [402, 275] on div at bounding box center [391, 268] width 60 height 39
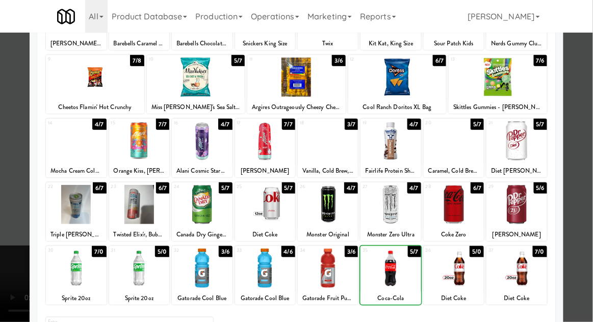
click at [590, 213] on div at bounding box center [296, 161] width 593 height 322
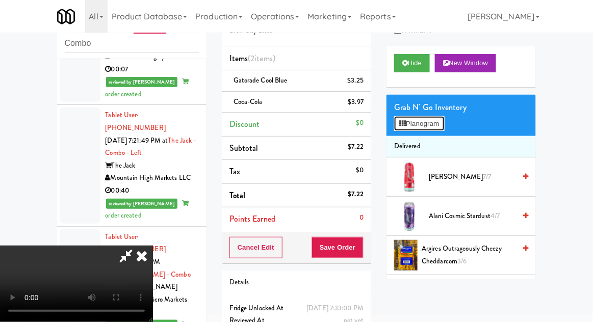
click at [412, 127] on button "Planogram" at bounding box center [419, 123] width 50 height 15
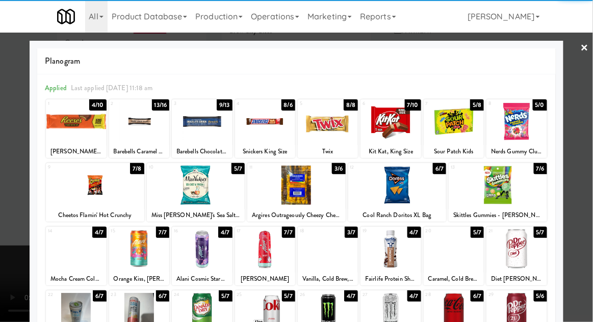
click at [396, 184] on div at bounding box center [397, 185] width 98 height 39
click at [590, 207] on div at bounding box center [296, 161] width 593 height 322
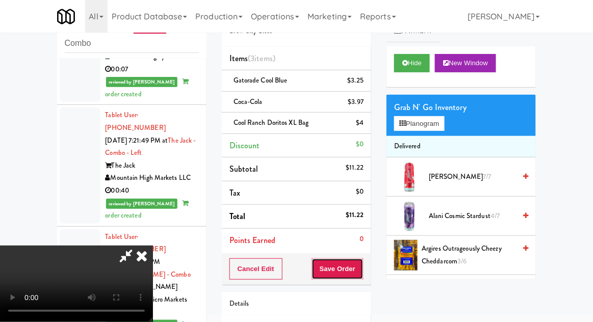
click at [362, 269] on button "Save Order" at bounding box center [338, 269] width 52 height 21
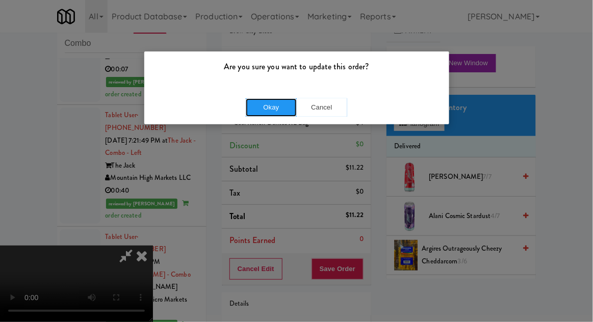
click at [260, 107] on button "Okay" at bounding box center [271, 107] width 51 height 18
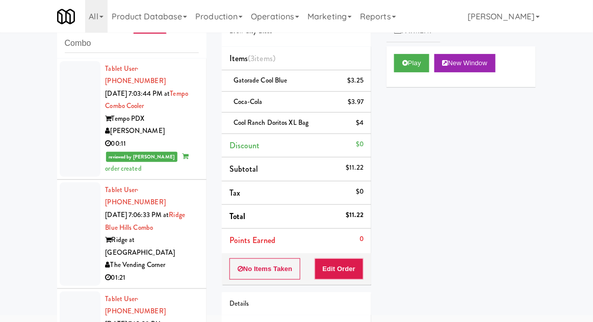
click at [64, 231] on div at bounding box center [80, 235] width 41 height 104
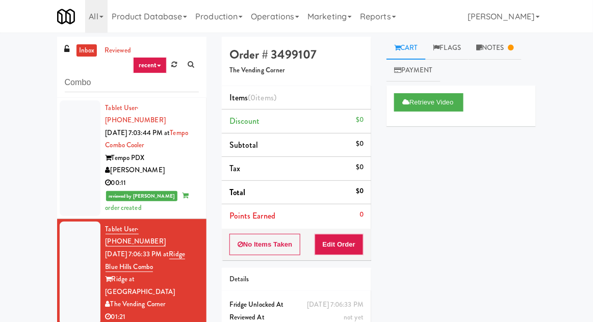
click at [76, 177] on div at bounding box center [80, 158] width 41 height 116
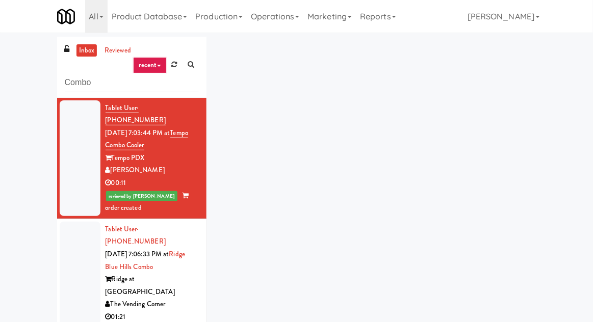
click at [76, 239] on div at bounding box center [80, 274] width 41 height 104
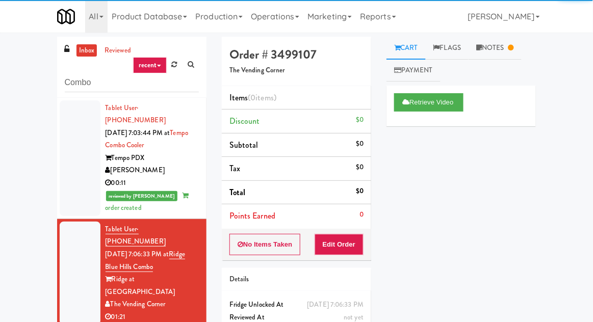
click at [510, 54] on link "Notes" at bounding box center [495, 48] width 53 height 23
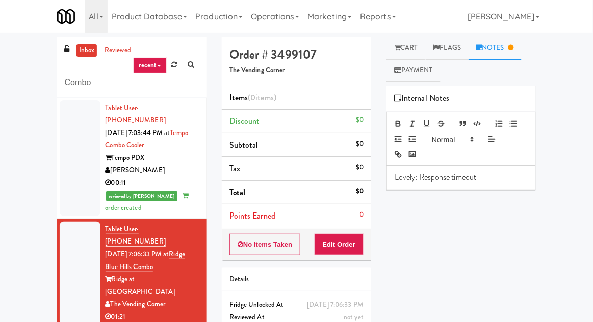
click at [405, 44] on link "Cart" at bounding box center [406, 48] width 39 height 23
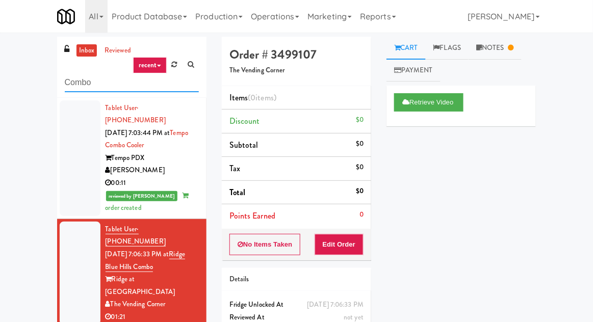
click at [72, 85] on input "Combo" at bounding box center [132, 82] width 134 height 19
click at [67, 82] on input "Combo" at bounding box center [132, 82] width 134 height 19
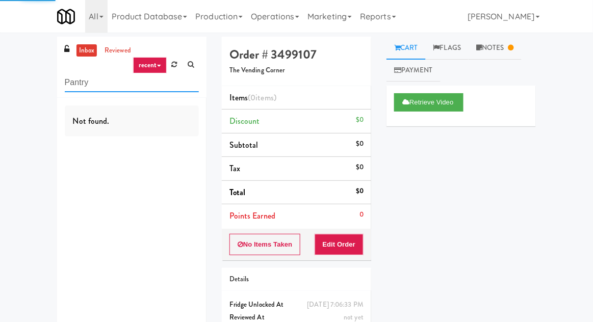
type input "Pantry"
click at [23, 49] on div "inbox reviewed recent all unclear take inventory issue suspicious failed recent…" at bounding box center [296, 201] width 593 height 328
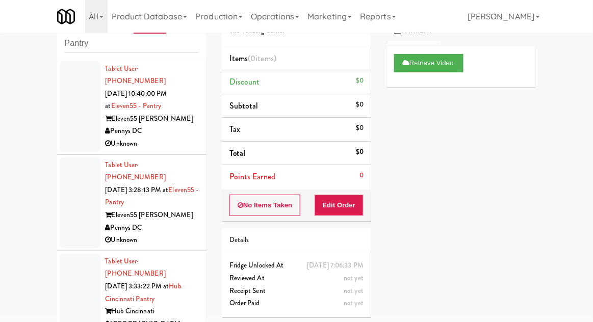
click at [65, 138] on div at bounding box center [80, 106] width 41 height 91
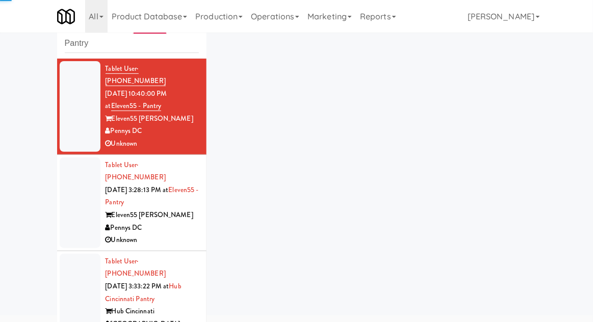
click at [65, 187] on div at bounding box center [80, 203] width 41 height 91
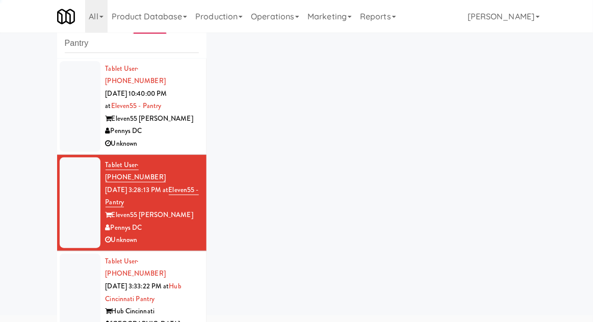
click at [75, 264] on div at bounding box center [80, 299] width 41 height 91
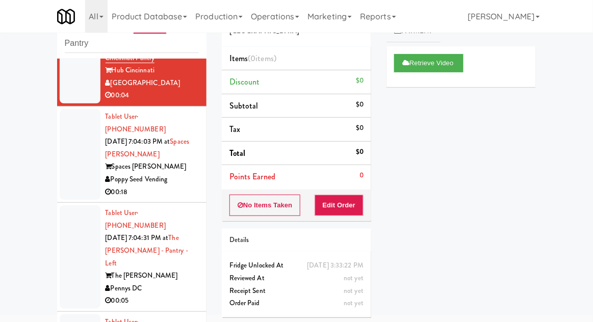
scroll to position [243, 0]
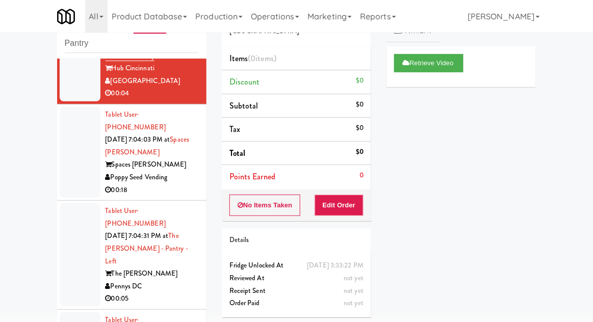
click at [68, 134] on div at bounding box center [80, 152] width 41 height 91
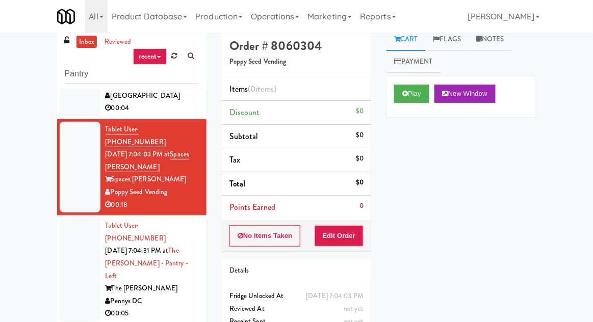
scroll to position [39, 0]
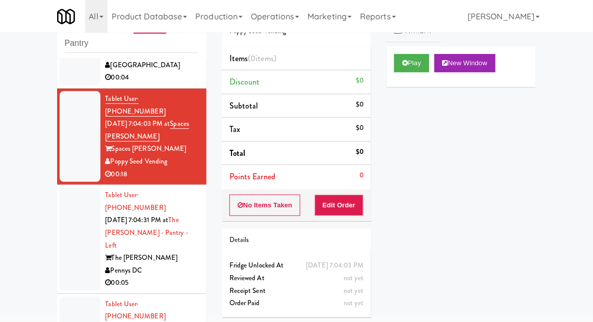
click at [405, 79] on div "Play New Window" at bounding box center [461, 66] width 149 height 41
click at [406, 56] on button "Play" at bounding box center [411, 63] width 35 height 18
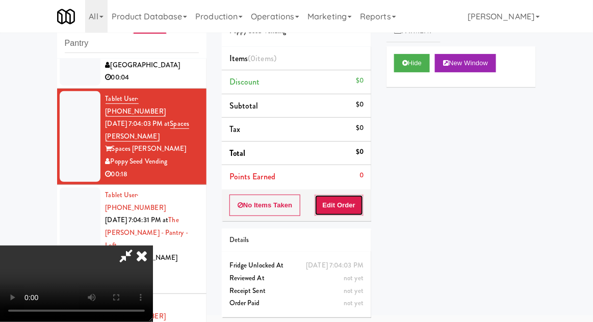
click at [348, 201] on button "Edit Order" at bounding box center [339, 205] width 49 height 21
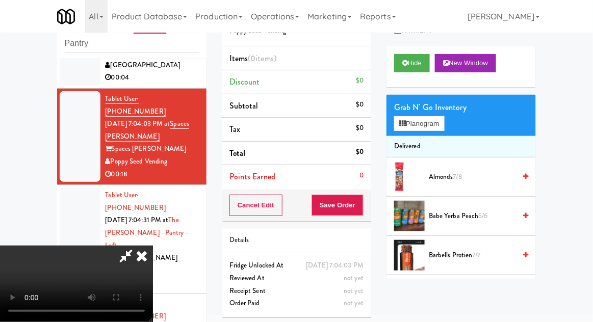
scroll to position [37, 0]
click at [411, 120] on button "Planogram" at bounding box center [419, 123] width 50 height 15
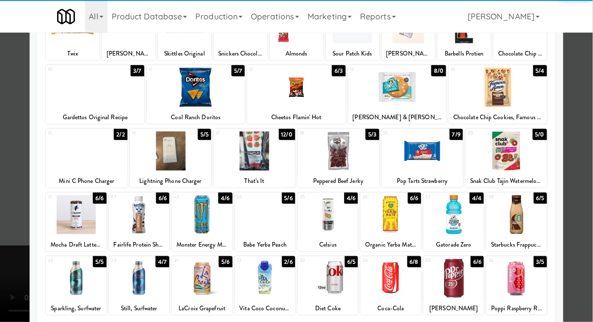
scroll to position [129, 0]
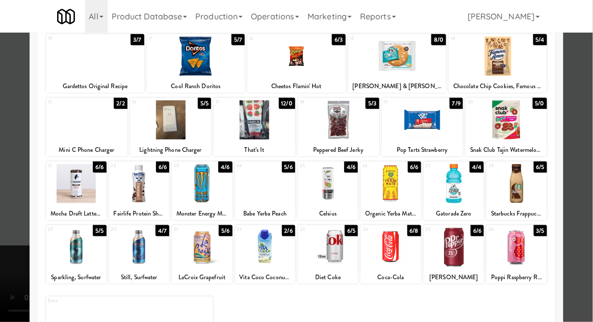
click at [591, 186] on div at bounding box center [296, 161] width 593 height 322
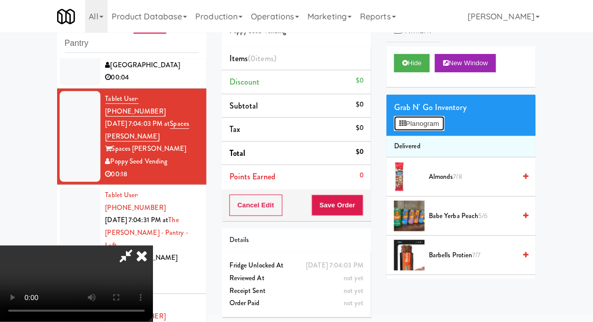
click at [414, 118] on button "Planogram" at bounding box center [419, 123] width 50 height 15
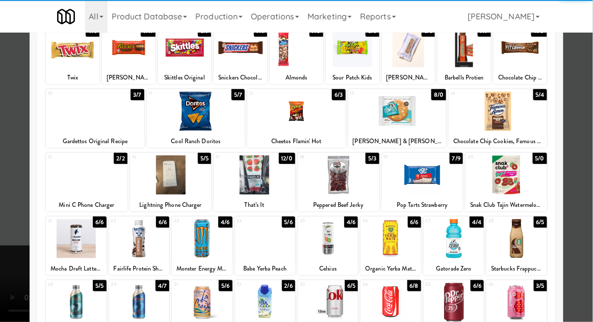
scroll to position [75, 0]
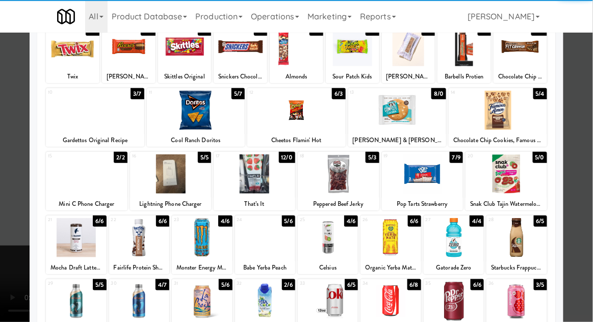
click at [264, 303] on div at bounding box center [265, 301] width 60 height 39
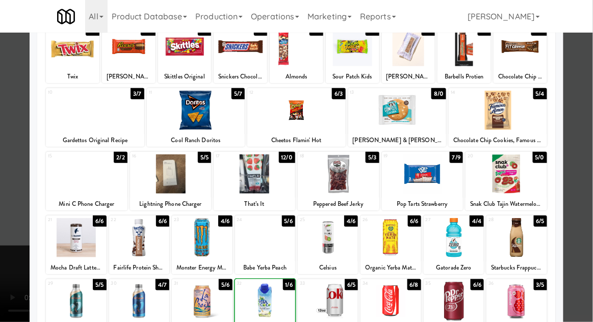
click at [592, 199] on div at bounding box center [296, 161] width 593 height 322
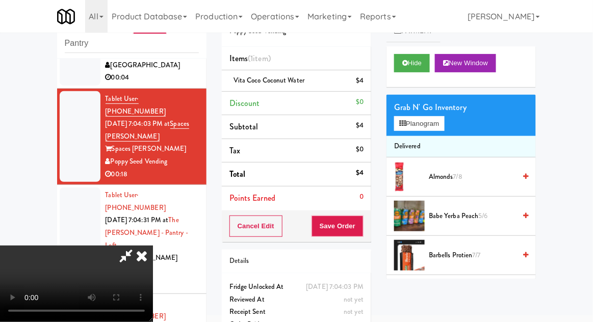
scroll to position [37, 0]
click at [362, 228] on button "Save Order" at bounding box center [338, 226] width 52 height 21
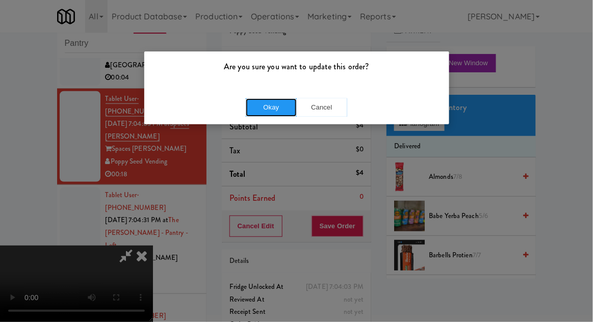
click at [260, 110] on button "Okay" at bounding box center [271, 107] width 51 height 18
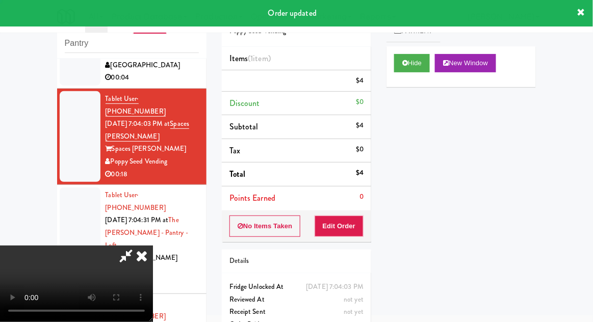
scroll to position [0, 0]
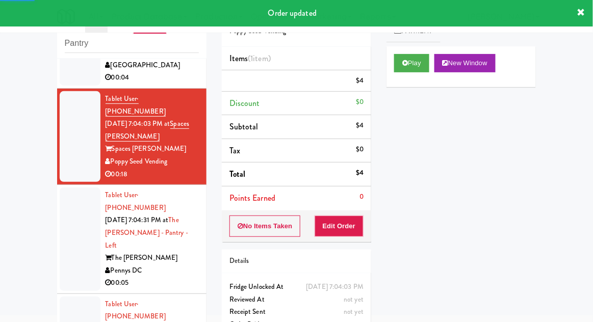
click at [72, 208] on div at bounding box center [80, 240] width 41 height 104
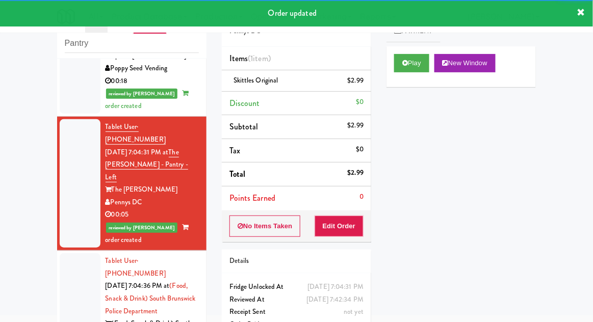
click at [71, 253] on div at bounding box center [80, 311] width 41 height 116
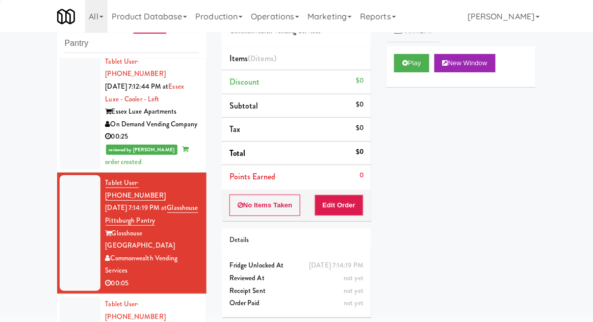
scroll to position [697, 0]
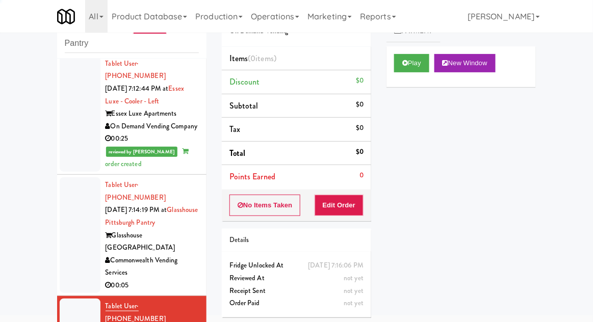
click at [72, 177] on div at bounding box center [80, 235] width 41 height 116
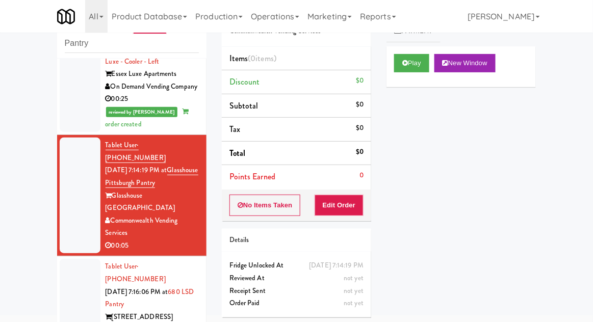
scroll to position [737, 0]
click at [405, 69] on button "Play" at bounding box center [411, 63] width 35 height 18
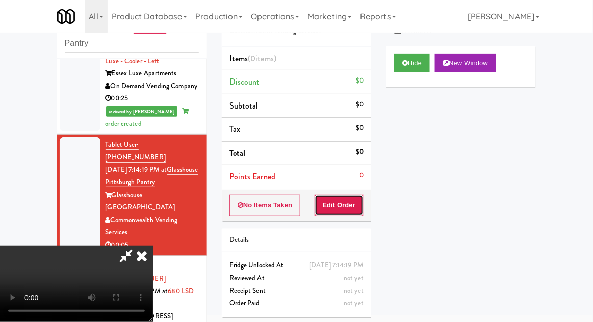
click at [351, 204] on button "Edit Order" at bounding box center [339, 205] width 49 height 21
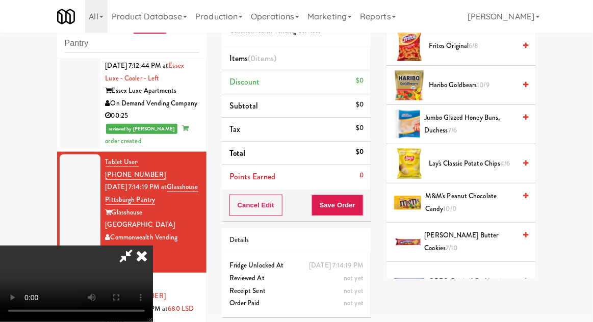
scroll to position [633, 0]
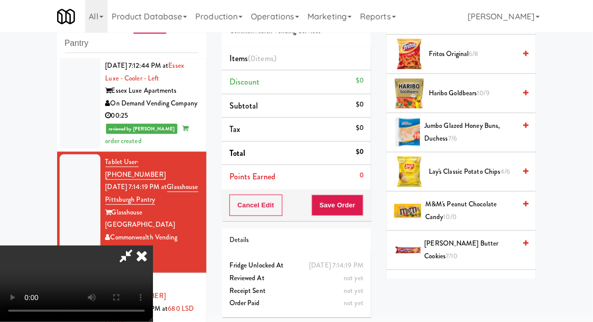
click at [500, 199] on span "M&M's Peanut Chocolate Candy 10/0" at bounding box center [470, 210] width 90 height 25
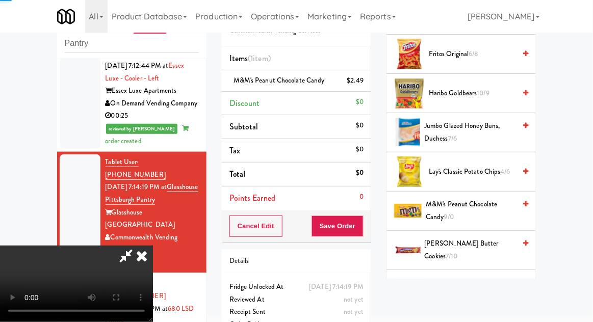
click at [496, 199] on span "M&M's Peanut Chocolate Candy 9/0" at bounding box center [471, 210] width 90 height 25
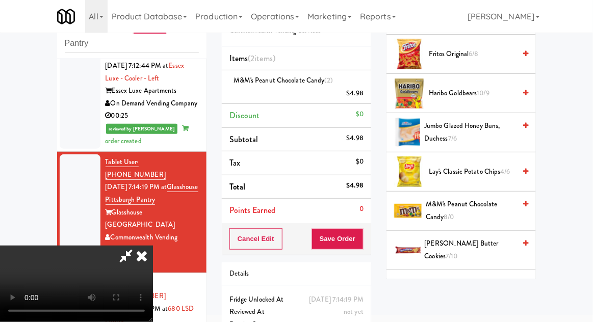
scroll to position [37, 0]
click at [362, 236] on button "Save Order" at bounding box center [338, 238] width 52 height 21
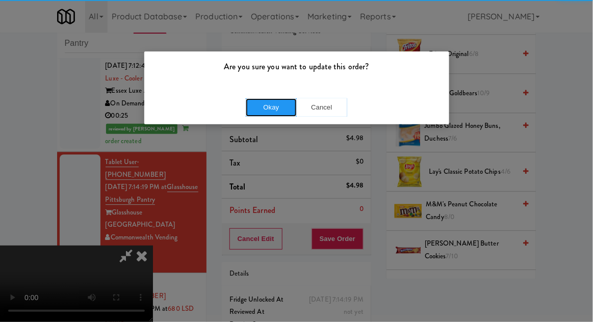
click at [267, 112] on button "Okay" at bounding box center [271, 107] width 51 height 18
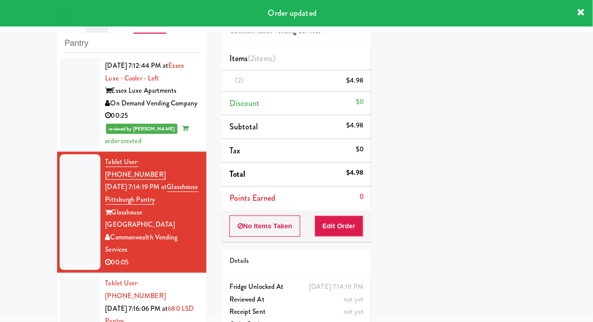
scroll to position [0, 0]
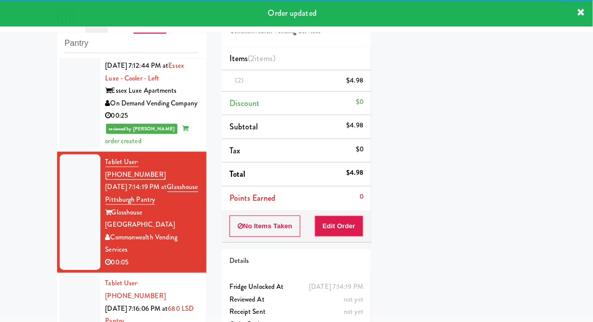
click at [70, 276] on div at bounding box center [80, 321] width 41 height 91
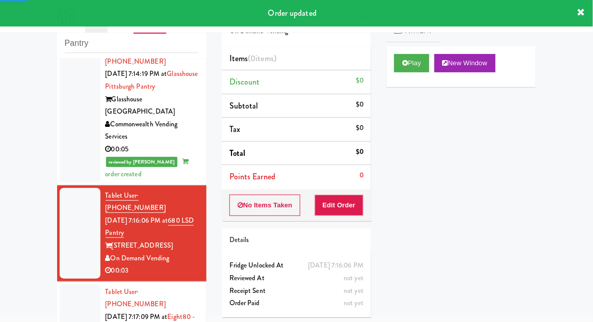
scroll to position [835, 0]
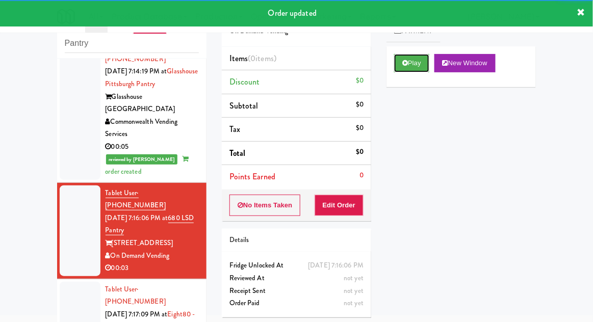
click at [417, 67] on button "Play" at bounding box center [411, 63] width 35 height 18
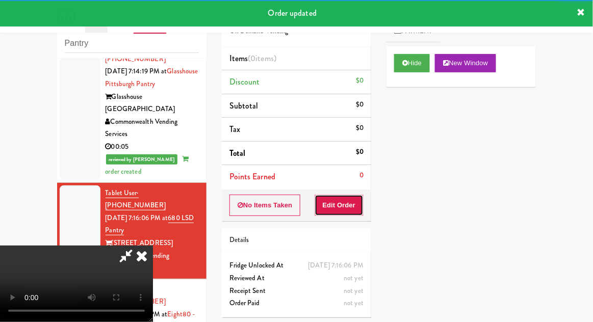
click at [341, 197] on button "Edit Order" at bounding box center [339, 205] width 49 height 21
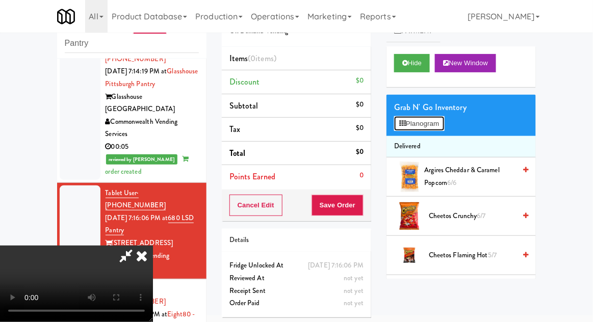
click at [398, 122] on button "Planogram" at bounding box center [419, 123] width 50 height 15
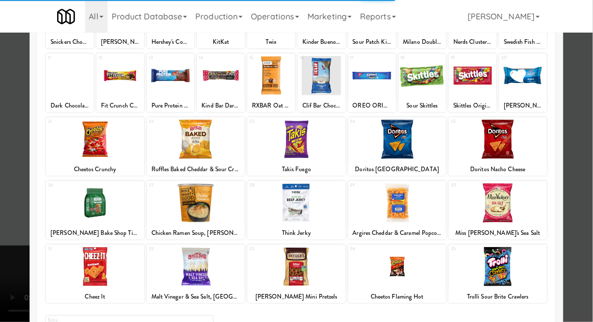
scroll to position [113, 0]
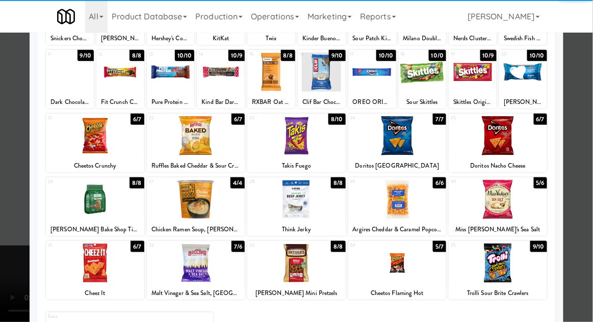
click at [296, 267] on div at bounding box center [296, 263] width 98 height 39
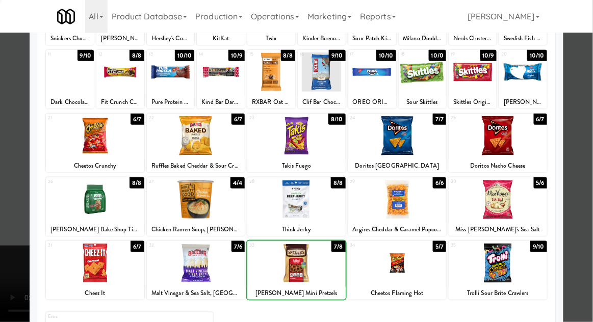
click at [588, 207] on div at bounding box center [296, 161] width 593 height 322
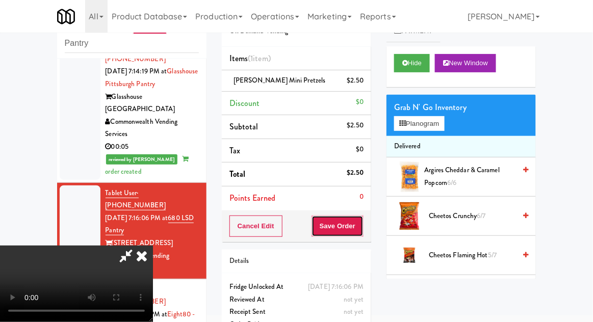
click at [356, 229] on button "Save Order" at bounding box center [338, 226] width 52 height 21
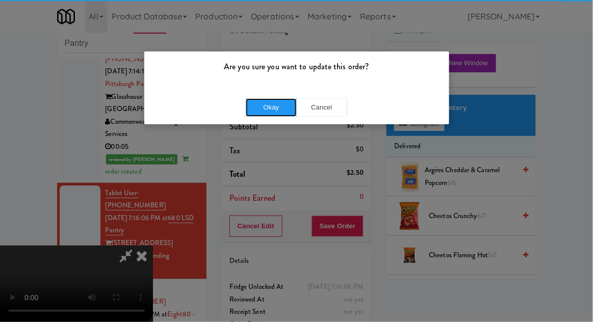
click at [266, 108] on button "Okay" at bounding box center [271, 107] width 51 height 18
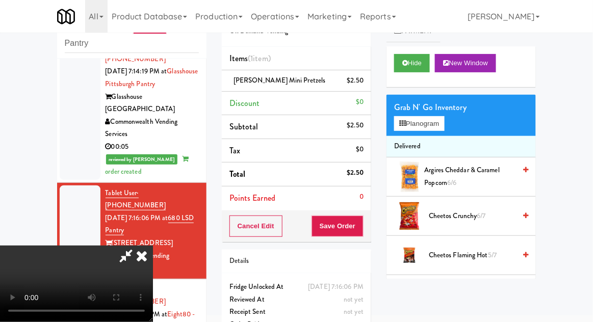
click at [60, 282] on div at bounding box center [80, 327] width 41 height 91
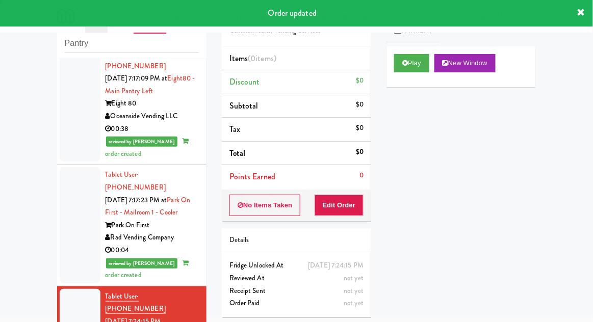
scroll to position [1139, 0]
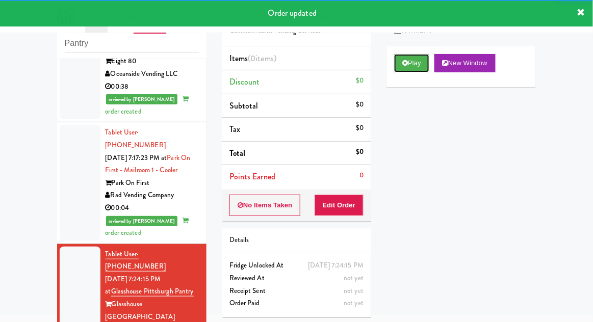
click at [401, 68] on button "Play" at bounding box center [411, 63] width 35 height 18
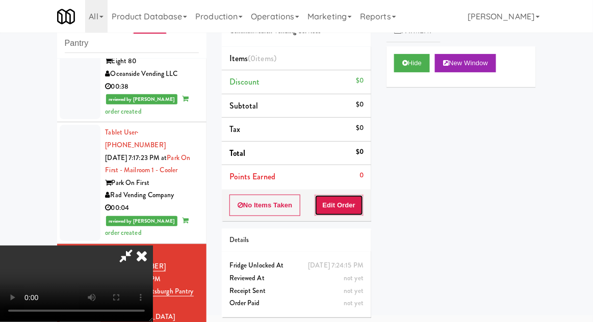
click at [343, 212] on button "Edit Order" at bounding box center [339, 205] width 49 height 21
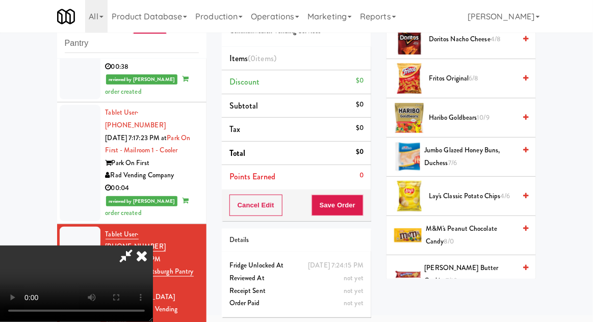
scroll to position [609, 0]
click at [493, 225] on span "M&M's Peanut Chocolate Candy 8/0" at bounding box center [471, 235] width 90 height 25
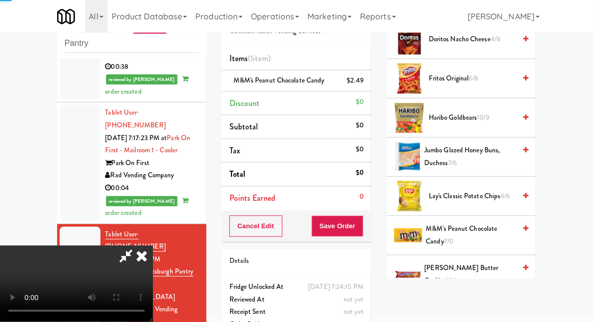
click at [490, 226] on span "M&M's Peanut Chocolate Candy 7/0" at bounding box center [471, 235] width 90 height 25
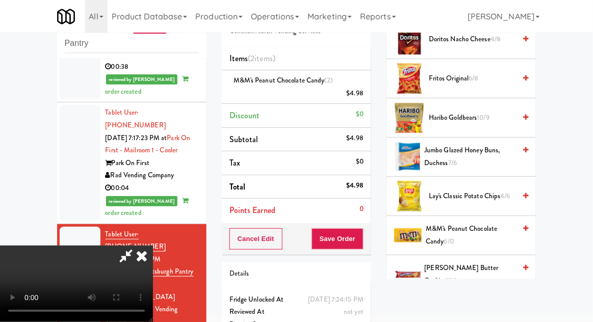
scroll to position [37, 0]
click at [358, 245] on button "Save Order" at bounding box center [338, 238] width 52 height 21
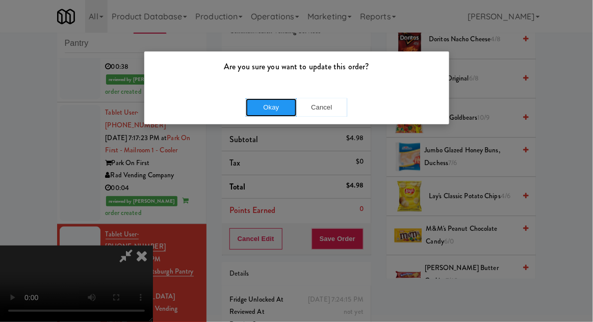
click at [276, 114] on button "Okay" at bounding box center [271, 107] width 51 height 18
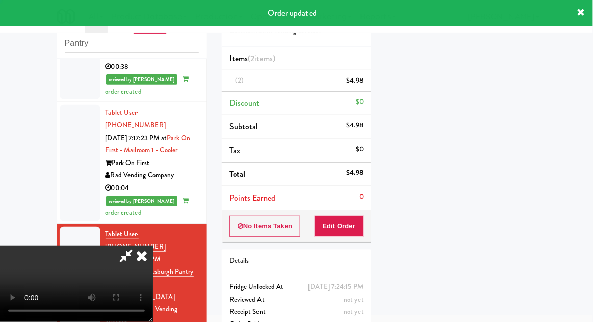
scroll to position [0, 0]
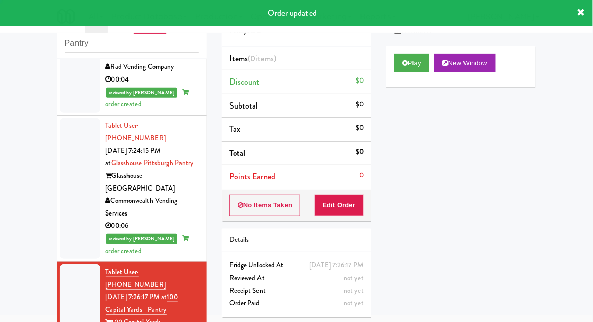
scroll to position [1270, 0]
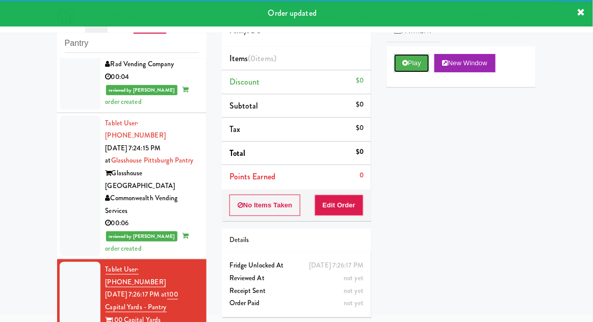
click at [406, 62] on icon at bounding box center [405, 63] width 6 height 7
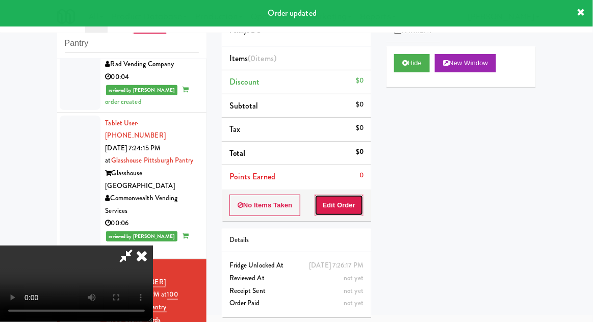
click at [356, 203] on button "Edit Order" at bounding box center [339, 205] width 49 height 21
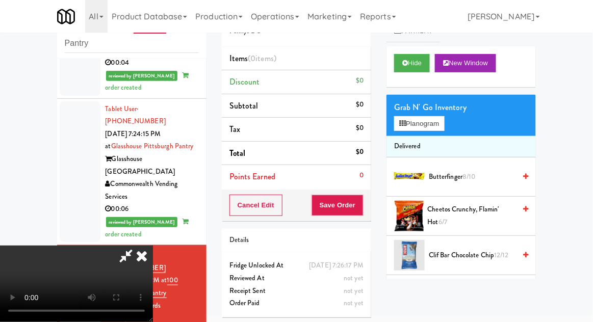
scroll to position [1283, 0]
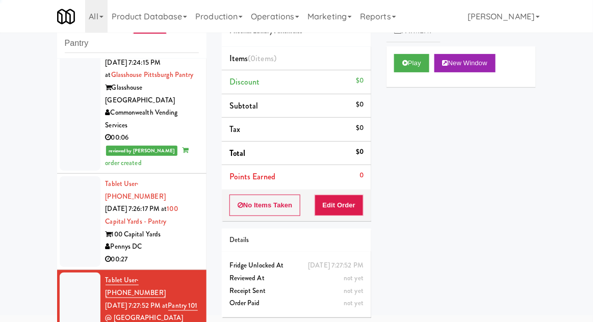
scroll to position [1363, 0]
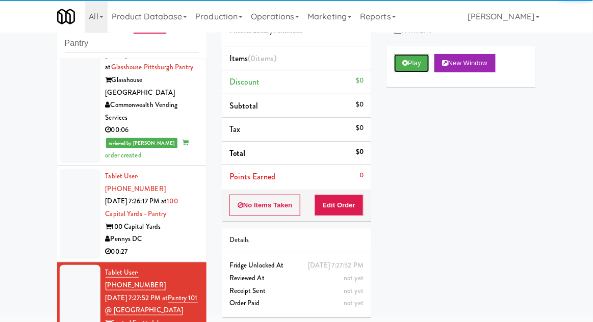
click at [401, 66] on button "Play" at bounding box center [411, 63] width 35 height 18
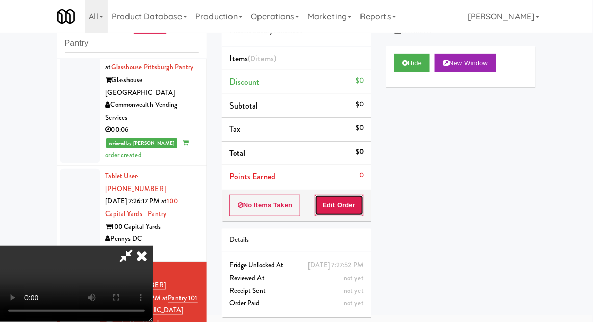
click at [341, 196] on button "Edit Order" at bounding box center [339, 205] width 49 height 21
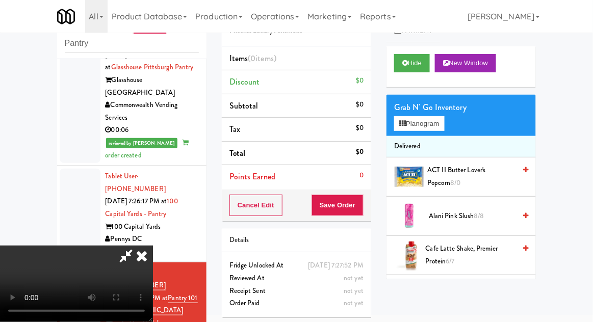
scroll to position [37, 0]
click at [409, 71] on button "Hide" at bounding box center [412, 63] width 36 height 18
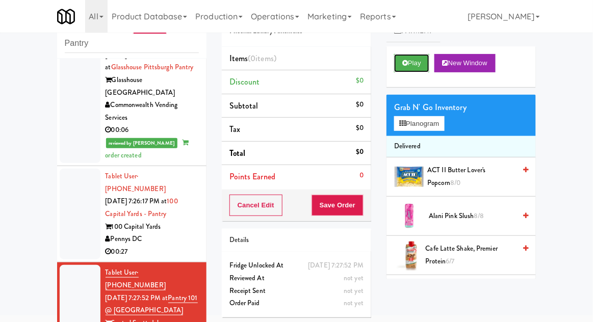
scroll to position [0, 0]
click at [404, 69] on button "Play" at bounding box center [411, 63] width 35 height 18
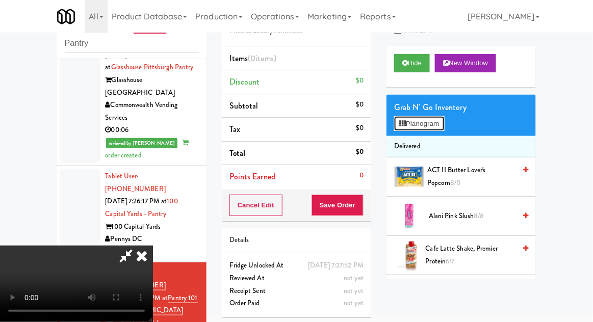
click at [421, 124] on button "Planogram" at bounding box center [419, 123] width 50 height 15
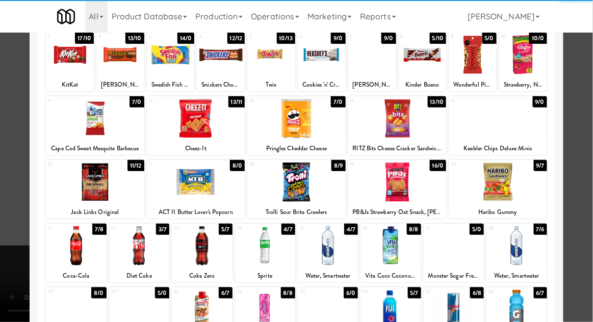
scroll to position [112, 0]
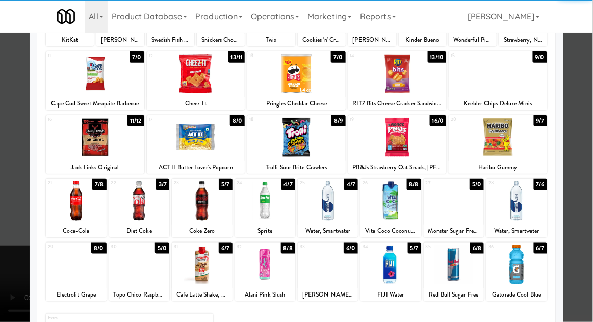
click at [272, 267] on div at bounding box center [265, 264] width 60 height 39
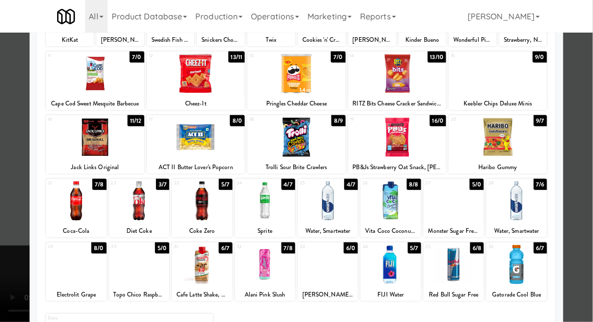
click at [591, 204] on div at bounding box center [296, 161] width 593 height 322
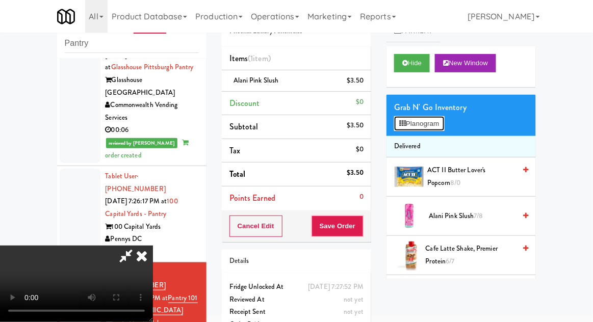
click at [409, 126] on button "Planogram" at bounding box center [419, 123] width 50 height 15
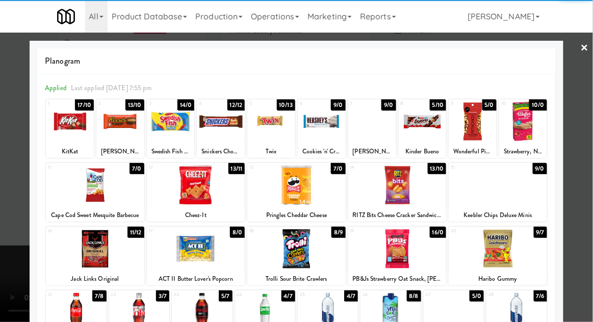
click at [332, 315] on div at bounding box center [328, 312] width 60 height 39
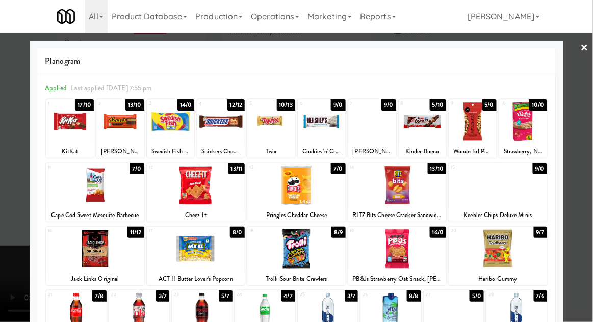
click at [590, 204] on div at bounding box center [296, 161] width 593 height 322
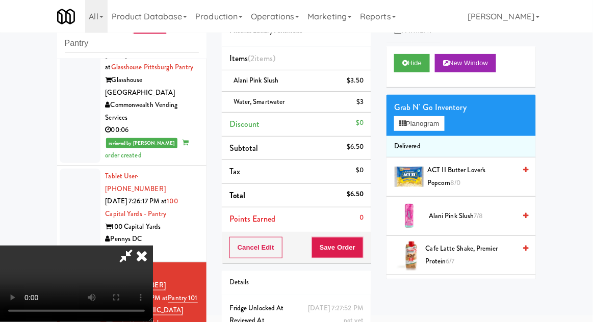
scroll to position [37, 0]
click at [363, 249] on button "Save Order" at bounding box center [338, 247] width 52 height 21
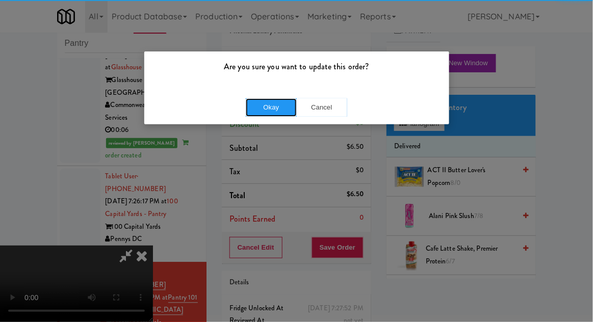
click at [283, 114] on button "Okay" at bounding box center [271, 107] width 51 height 18
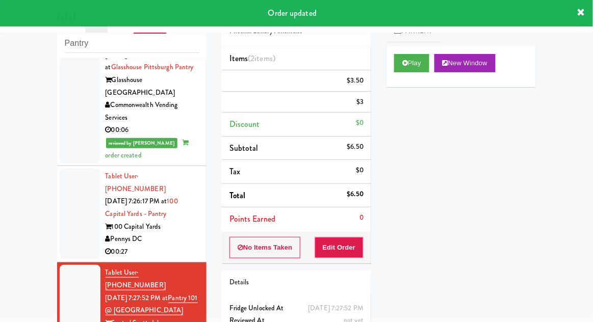
scroll to position [0, 0]
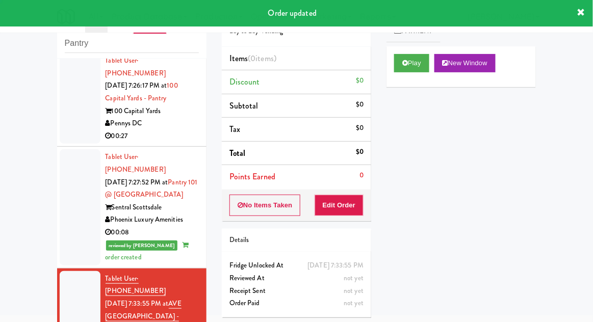
scroll to position [1480, 0]
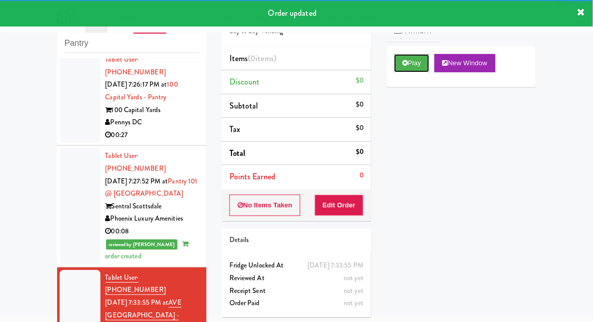
click at [408, 70] on button "Play" at bounding box center [411, 63] width 35 height 18
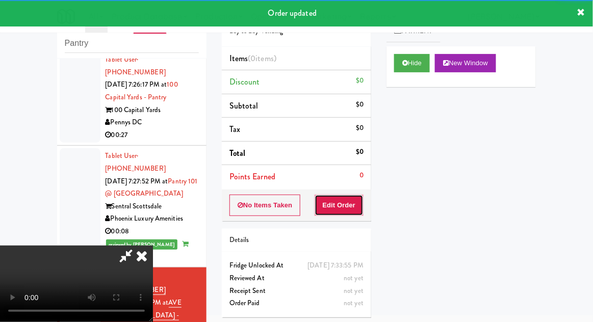
click at [338, 202] on button "Edit Order" at bounding box center [339, 205] width 49 height 21
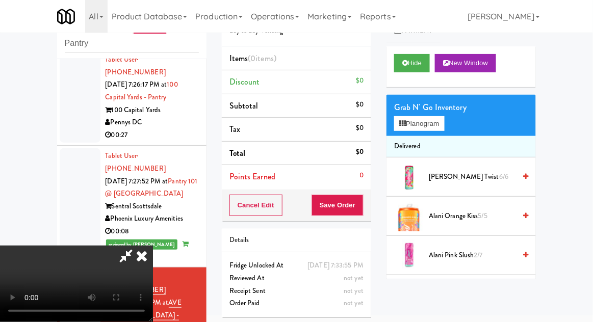
scroll to position [0, 0]
click at [389, 129] on div "Grab N' Go Inventory Planogram" at bounding box center [461, 115] width 149 height 41
click at [419, 118] on button "Planogram" at bounding box center [419, 123] width 50 height 15
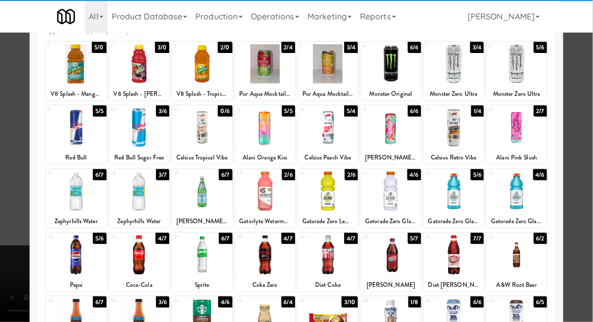
scroll to position [90, 0]
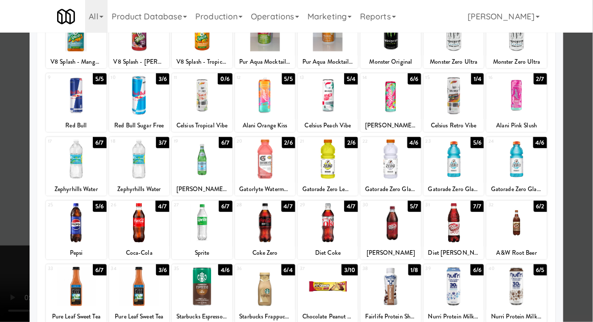
click at [262, 231] on div at bounding box center [265, 222] width 60 height 39
click at [587, 208] on div at bounding box center [296, 161] width 593 height 322
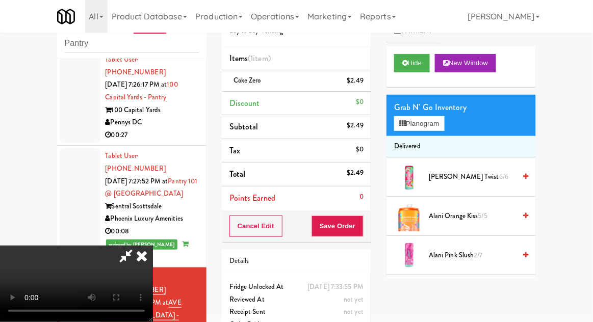
scroll to position [37, 0]
click at [359, 225] on button "Save Order" at bounding box center [338, 226] width 52 height 21
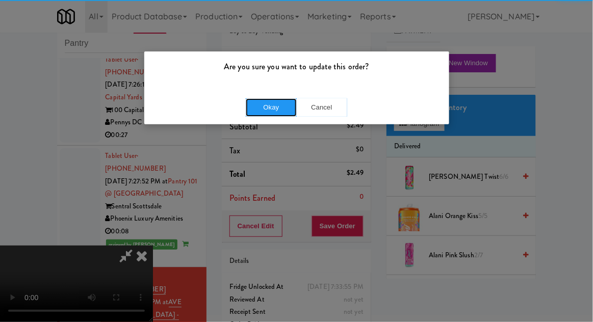
click at [281, 112] on button "Okay" at bounding box center [271, 107] width 51 height 18
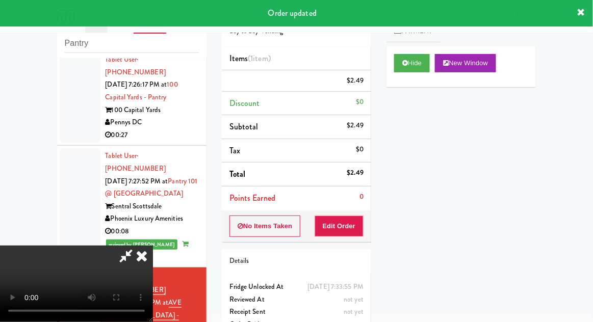
scroll to position [0, 0]
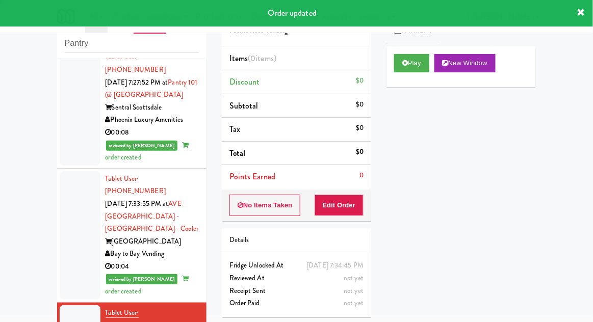
scroll to position [1580, 0]
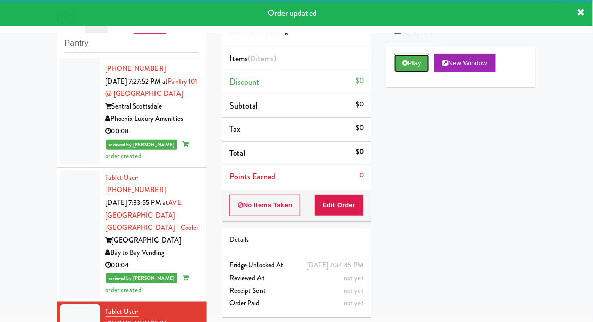
click at [421, 56] on button "Play" at bounding box center [411, 63] width 35 height 18
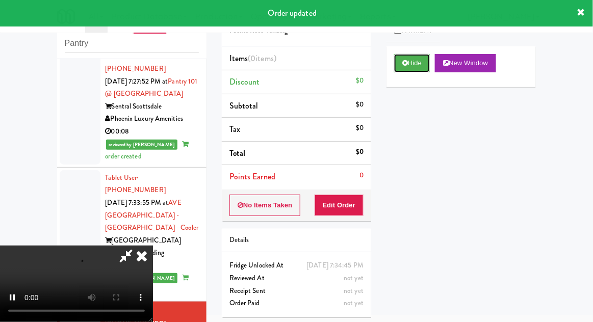
click at [405, 63] on icon at bounding box center [405, 63] width 6 height 7
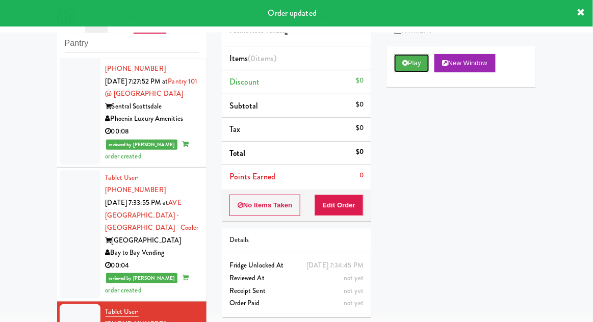
click at [402, 69] on button "Play" at bounding box center [411, 63] width 35 height 18
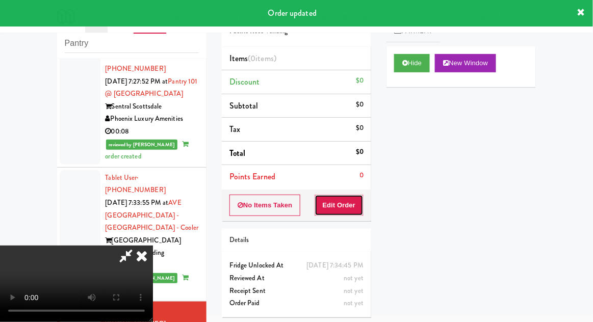
click at [352, 207] on button "Edit Order" at bounding box center [339, 205] width 49 height 21
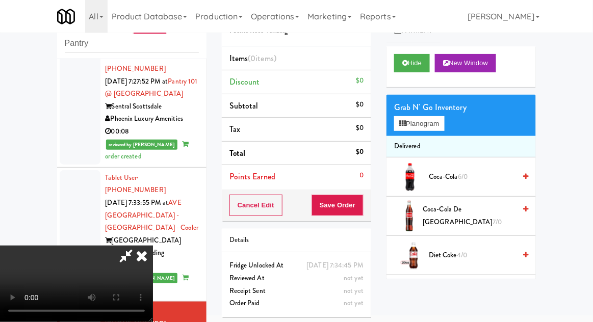
scroll to position [0, 0]
click at [153, 246] on icon at bounding box center [142, 256] width 22 height 20
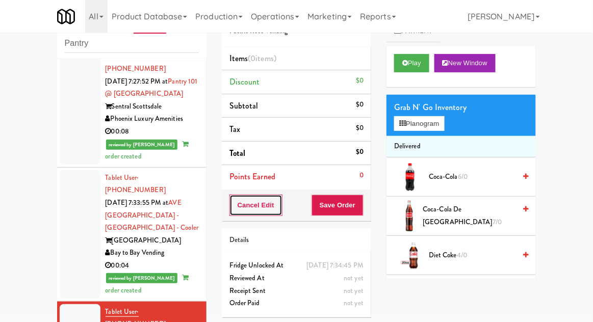
click at [253, 196] on button "Cancel Edit" at bounding box center [255, 205] width 53 height 21
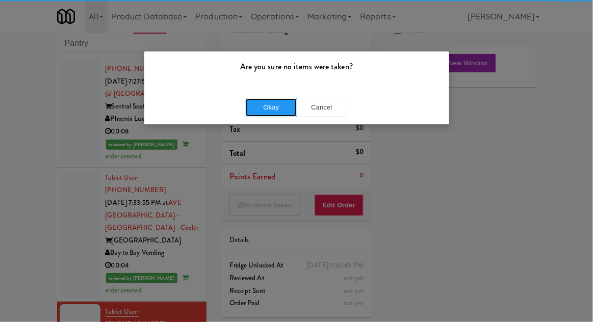
click at [253, 104] on button "Okay" at bounding box center [271, 107] width 51 height 18
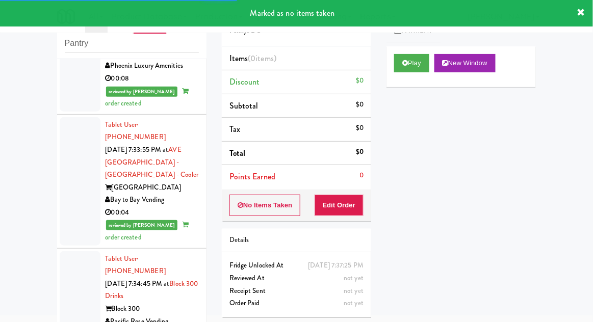
scroll to position [1672, 0]
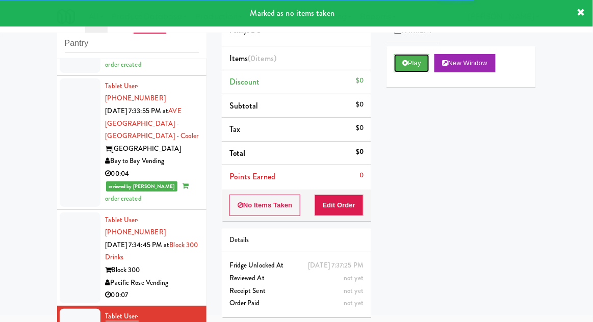
click at [411, 71] on button "Play" at bounding box center [411, 63] width 35 height 18
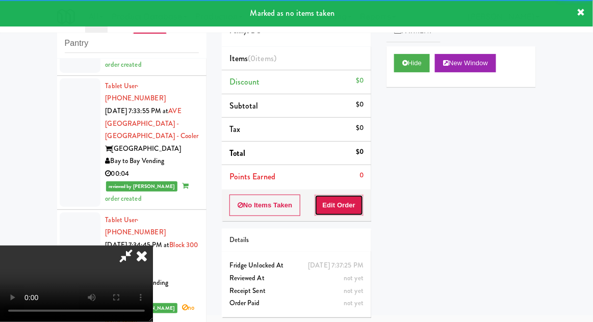
click at [356, 204] on button "Edit Order" at bounding box center [339, 205] width 49 height 21
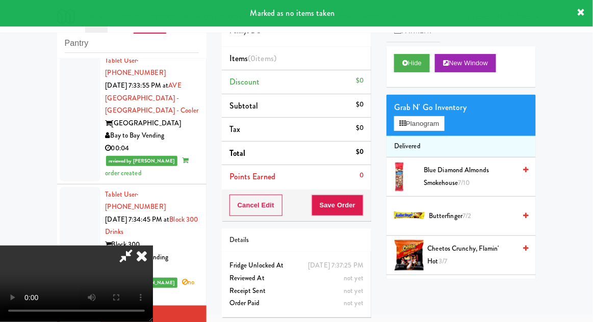
scroll to position [1701, 0]
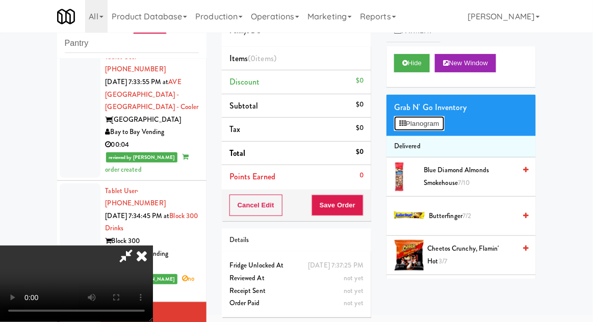
click at [409, 121] on button "Planogram" at bounding box center [419, 123] width 50 height 15
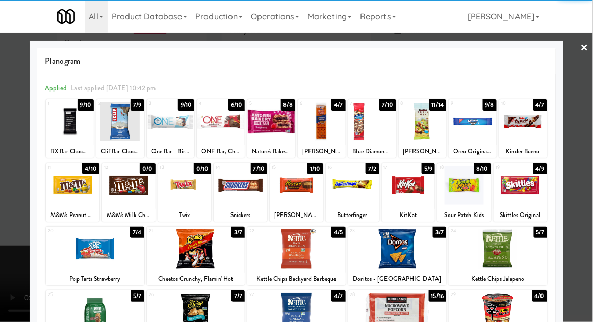
click at [522, 180] on div at bounding box center [521, 185] width 54 height 39
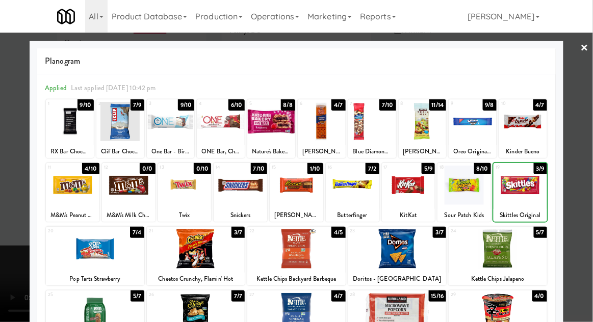
click at [590, 197] on div at bounding box center [296, 161] width 593 height 322
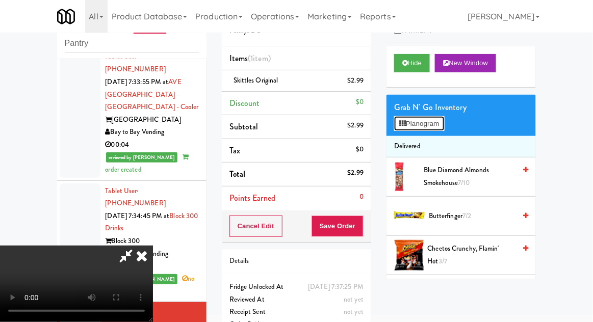
click at [403, 118] on button "Planogram" at bounding box center [419, 123] width 50 height 15
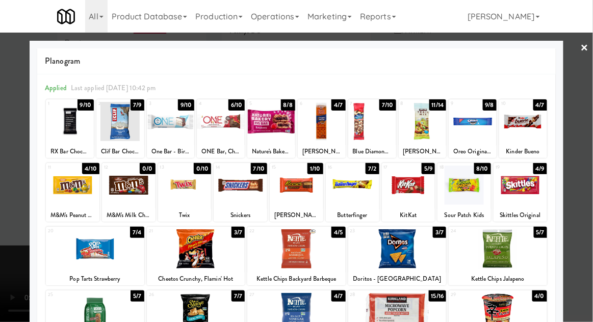
click at [464, 182] on div at bounding box center [465, 185] width 54 height 39
click at [588, 200] on div at bounding box center [296, 161] width 593 height 322
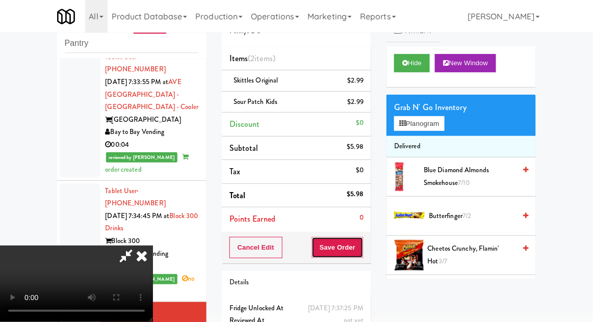
click at [359, 242] on button "Save Order" at bounding box center [338, 247] width 52 height 21
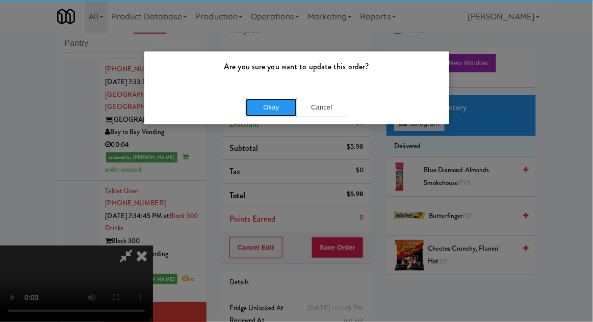
click at [274, 113] on button "Okay" at bounding box center [271, 107] width 51 height 18
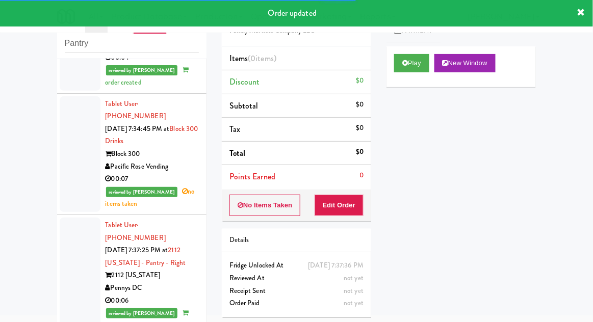
scroll to position [1794, 0]
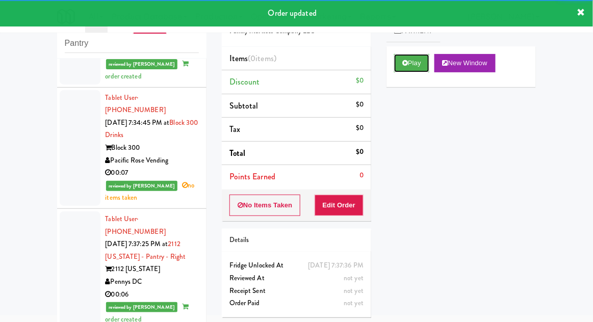
click at [402, 67] on button "Play" at bounding box center [411, 63] width 35 height 18
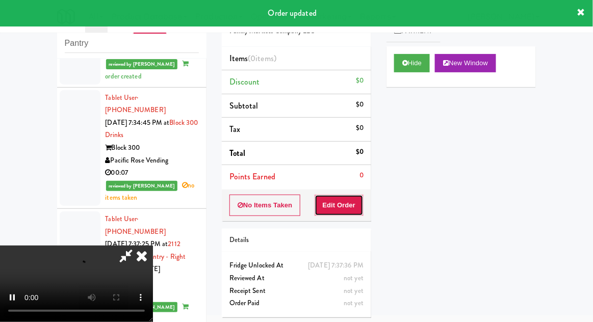
click at [352, 212] on button "Edit Order" at bounding box center [339, 205] width 49 height 21
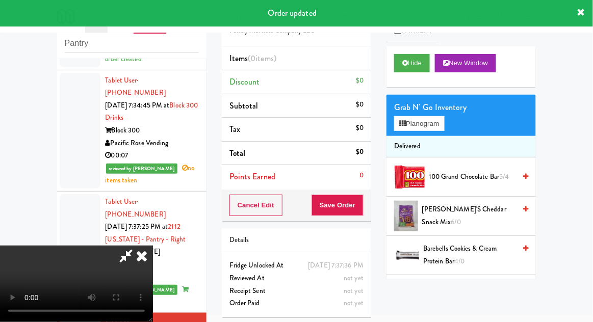
scroll to position [1811, 0]
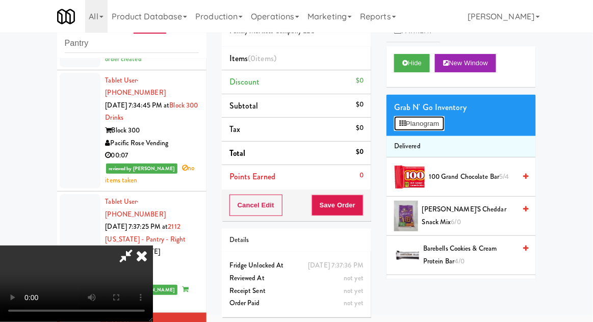
click at [419, 116] on button "Planogram" at bounding box center [419, 123] width 50 height 15
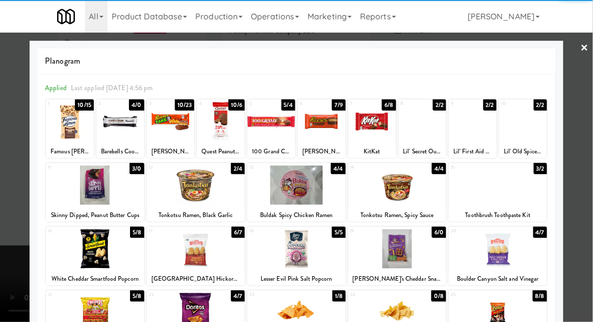
click at [71, 131] on div at bounding box center [70, 121] width 48 height 39
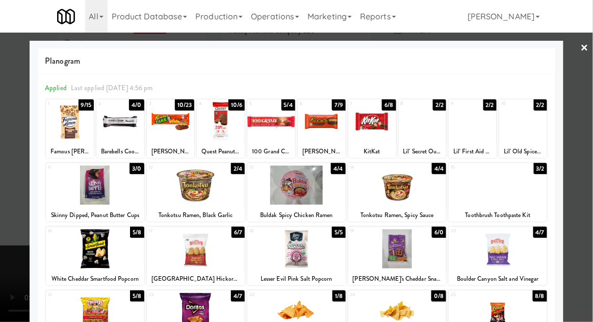
click at [587, 210] on div at bounding box center [296, 161] width 593 height 322
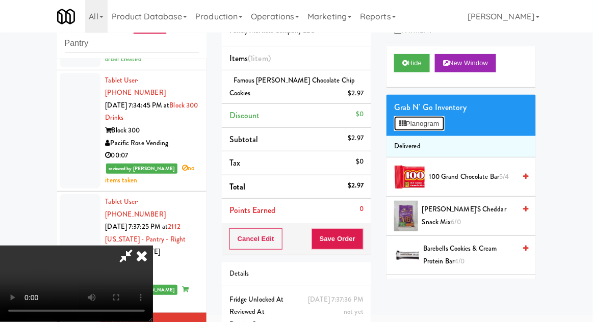
click at [433, 129] on button "Planogram" at bounding box center [419, 123] width 50 height 15
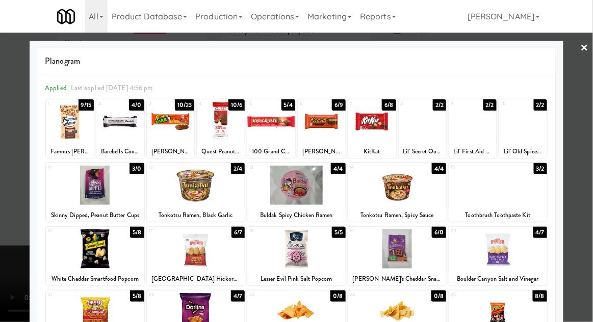
click at [327, 119] on div at bounding box center [322, 121] width 48 height 39
click at [589, 193] on div at bounding box center [296, 161] width 593 height 322
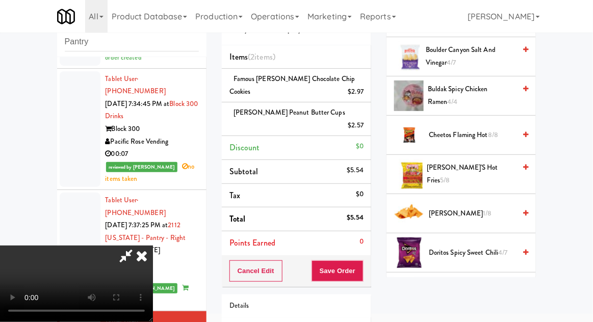
scroll to position [317, 0]
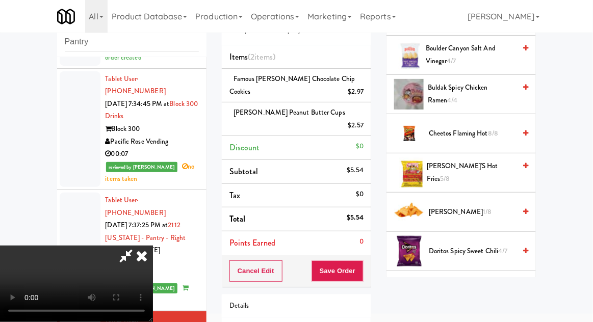
click at [482, 211] on span "Doritos Nacho 1/8" at bounding box center [472, 212] width 87 height 13
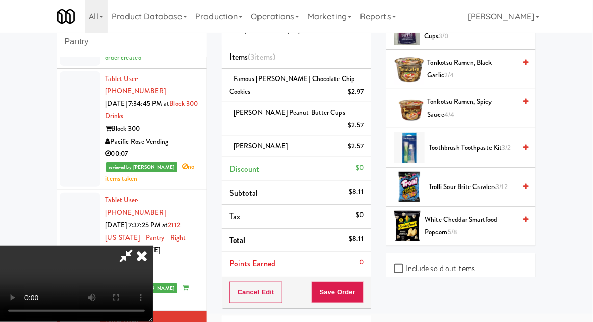
scroll to position [1048, 0]
click at [500, 182] on span "3/12" at bounding box center [502, 187] width 12 height 10
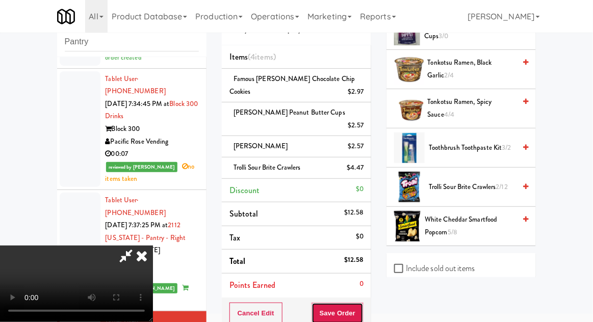
click at [363, 303] on button "Save Order" at bounding box center [338, 313] width 52 height 21
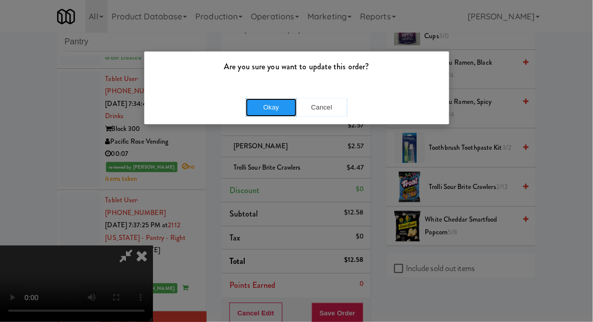
click at [278, 108] on button "Okay" at bounding box center [271, 107] width 51 height 18
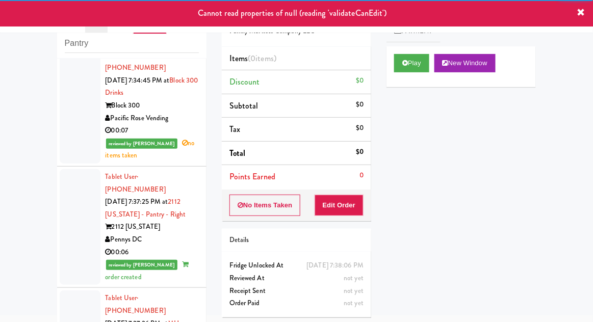
scroll to position [1818, 0]
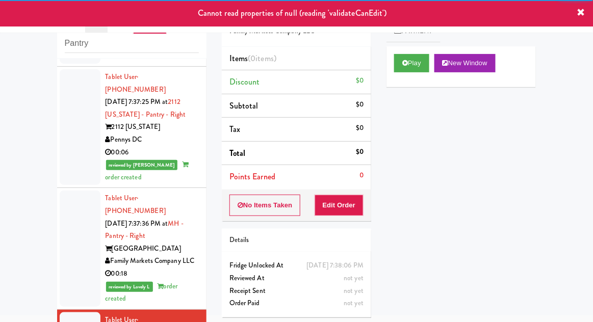
scroll to position [1930, 0]
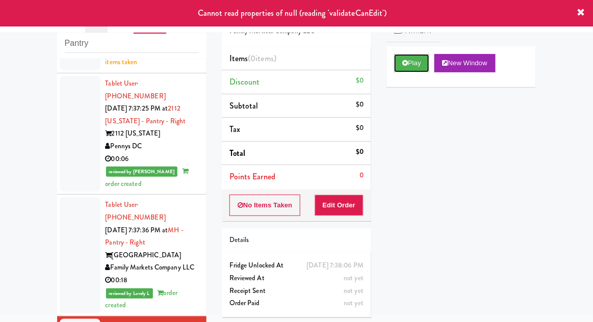
click at [398, 65] on button "Play" at bounding box center [411, 63] width 35 height 18
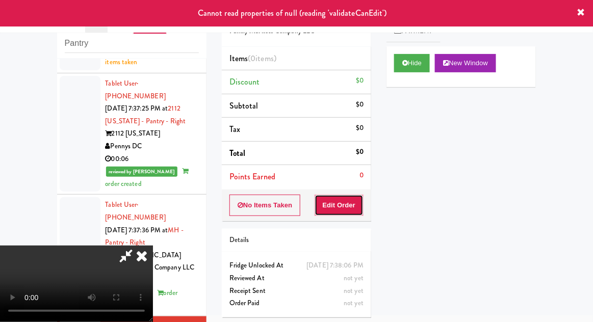
click at [353, 204] on button "Edit Order" at bounding box center [339, 205] width 49 height 21
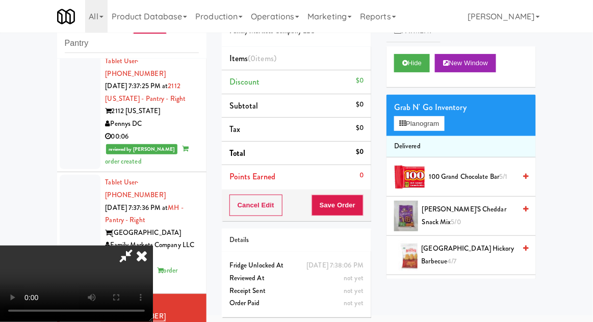
scroll to position [0, 0]
click at [437, 129] on button "Planogram" at bounding box center [419, 123] width 50 height 15
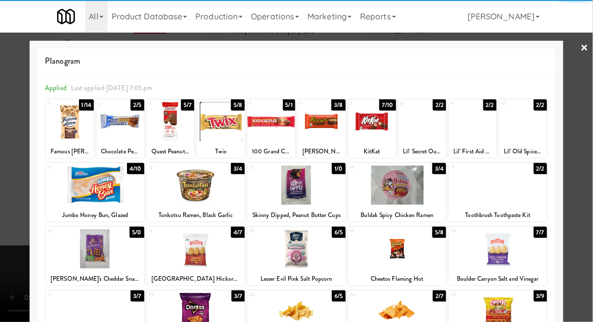
click at [222, 127] on div at bounding box center [221, 121] width 48 height 39
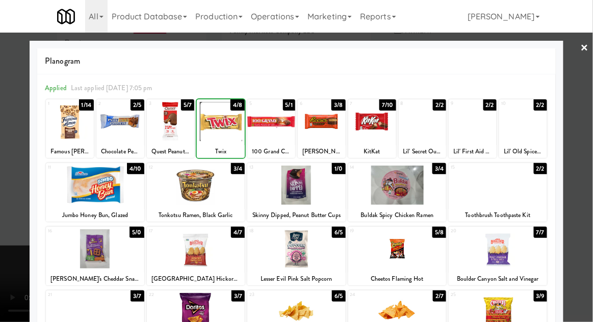
click at [221, 130] on div at bounding box center [221, 121] width 48 height 39
click at [589, 189] on div at bounding box center [296, 161] width 593 height 322
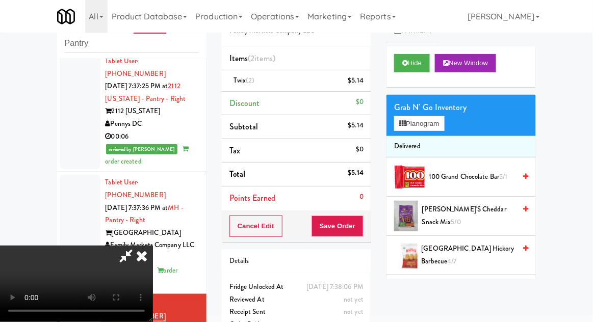
scroll to position [37, 0]
click at [444, 117] on button "Planogram" at bounding box center [419, 123] width 50 height 15
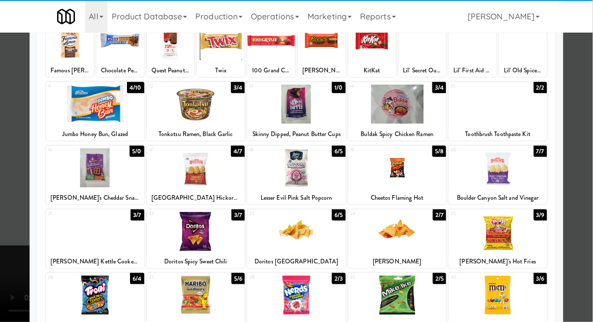
scroll to position [81, 0]
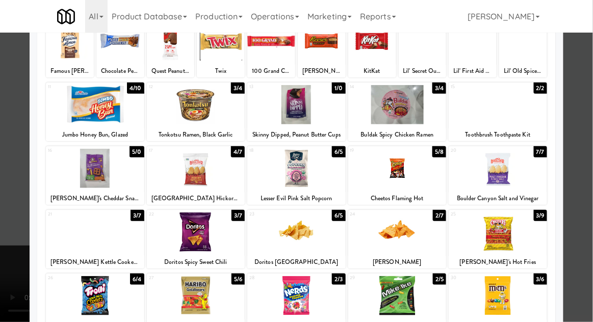
click at [199, 170] on div at bounding box center [196, 168] width 98 height 39
click at [592, 171] on div at bounding box center [296, 161] width 593 height 322
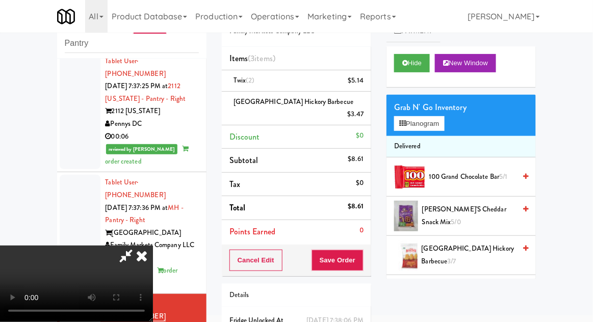
scroll to position [46, 0]
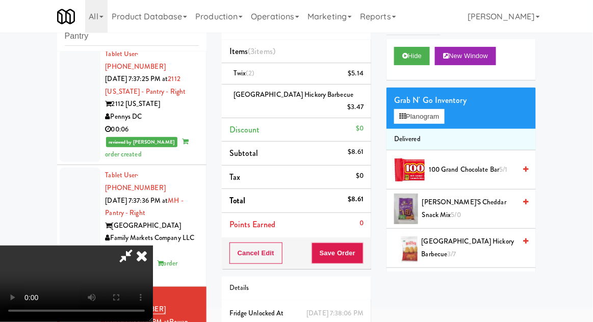
click at [371, 249] on div "Cancel Edit Save Order" at bounding box center [296, 254] width 149 height 32
click at [362, 243] on button "Save Order" at bounding box center [338, 253] width 52 height 21
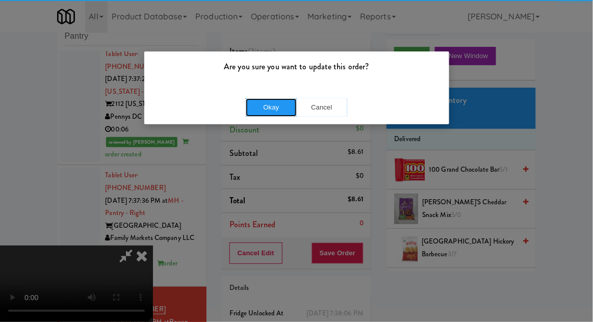
click at [266, 107] on button "Okay" at bounding box center [271, 107] width 51 height 18
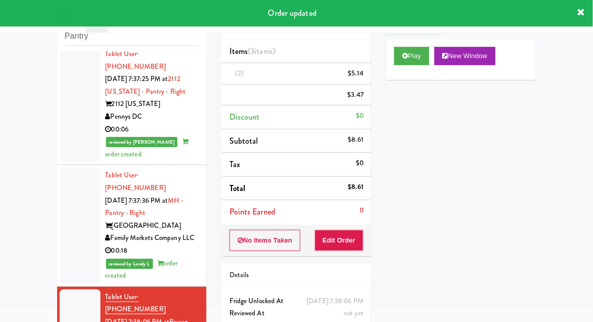
scroll to position [0, 0]
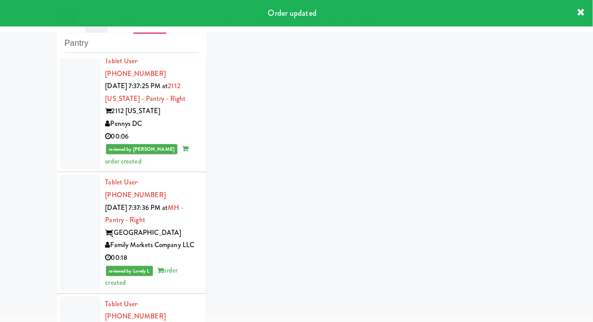
scroll to position [1977, 0]
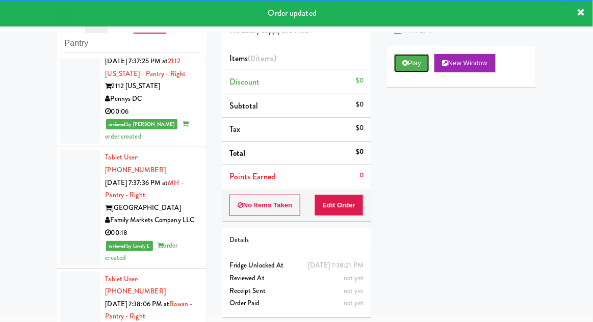
click at [399, 67] on button "Play" at bounding box center [411, 63] width 35 height 18
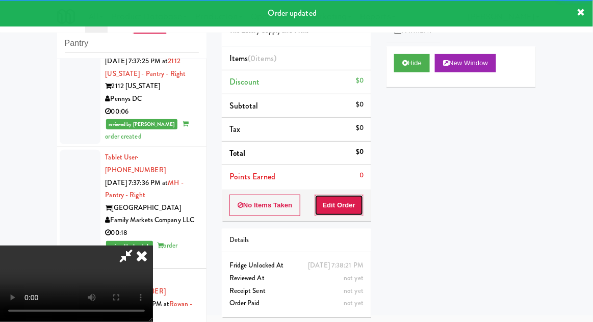
click at [347, 208] on button "Edit Order" at bounding box center [339, 205] width 49 height 21
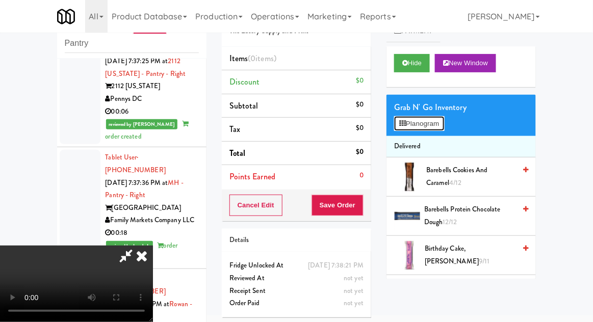
click at [413, 119] on button "Planogram" at bounding box center [419, 123] width 50 height 15
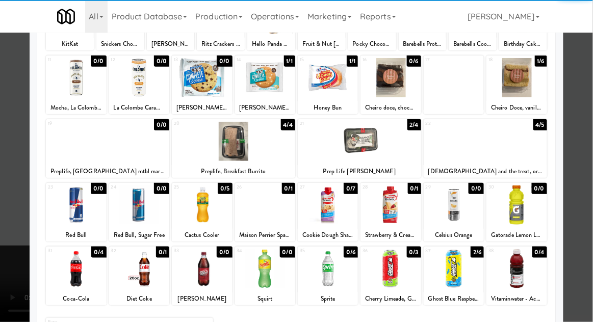
scroll to position [124, 0]
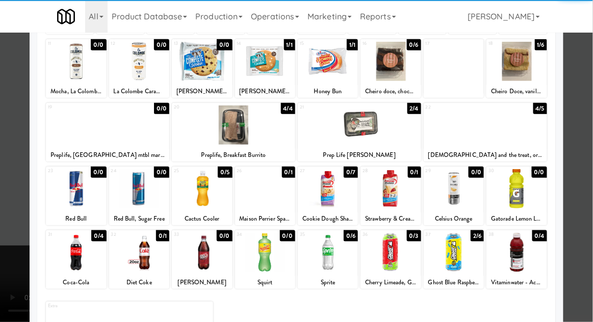
click at [460, 247] on div at bounding box center [454, 252] width 60 height 39
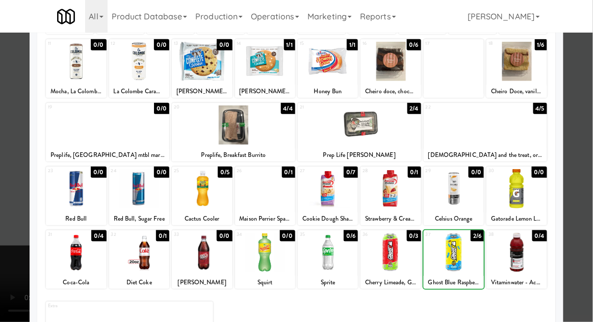
click at [588, 178] on div at bounding box center [296, 161] width 593 height 322
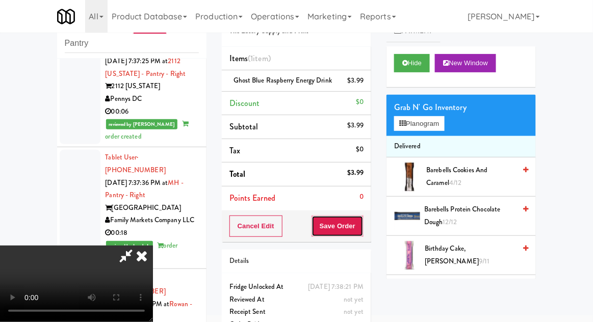
click at [362, 237] on button "Save Order" at bounding box center [338, 226] width 52 height 21
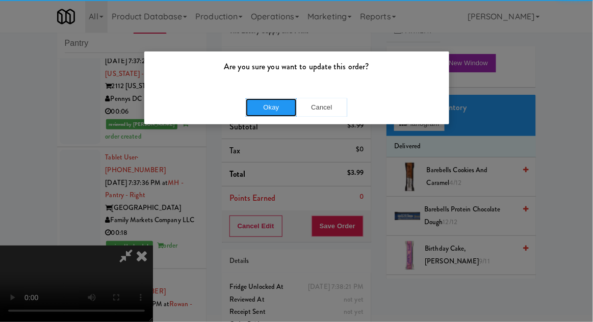
click at [278, 104] on button "Okay" at bounding box center [271, 107] width 51 height 18
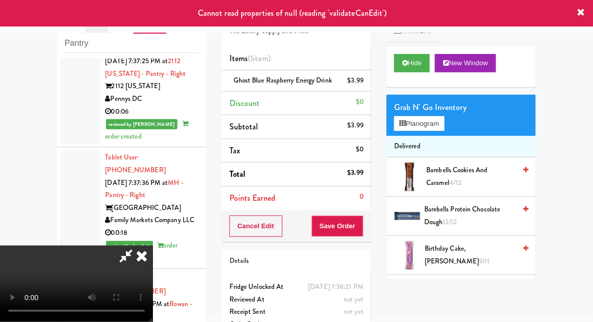
click at [153, 246] on icon at bounding box center [142, 256] width 22 height 20
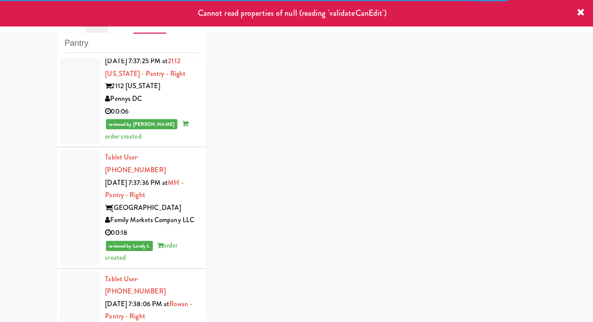
scroll to position [2002, 0]
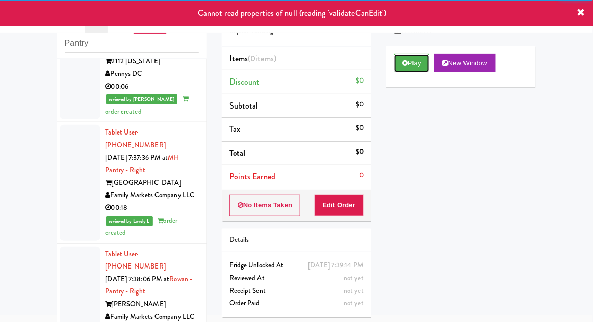
click at [412, 69] on button "Play" at bounding box center [411, 63] width 35 height 18
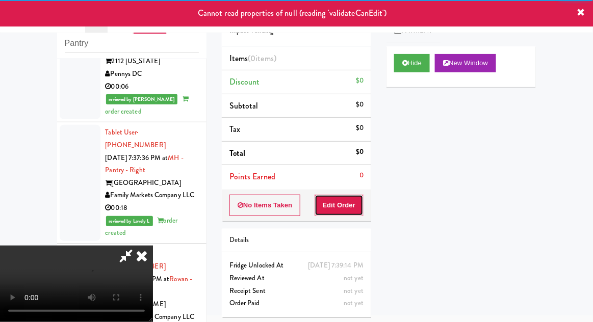
click at [345, 214] on button "Edit Order" at bounding box center [339, 205] width 49 height 21
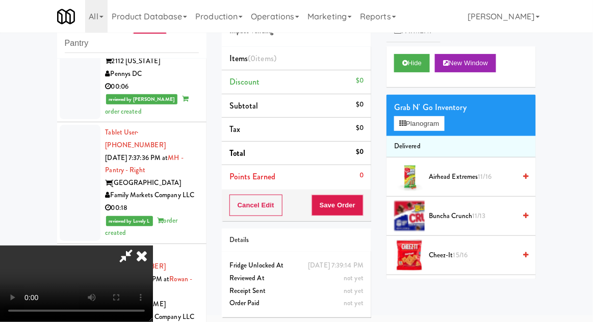
scroll to position [0, 0]
click at [432, 110] on div "Grab N' Go Inventory" at bounding box center [461, 107] width 134 height 15
click at [422, 109] on div "Grab N' Go Inventory" at bounding box center [461, 107] width 134 height 15
click at [416, 130] on button "Planogram" at bounding box center [419, 123] width 50 height 15
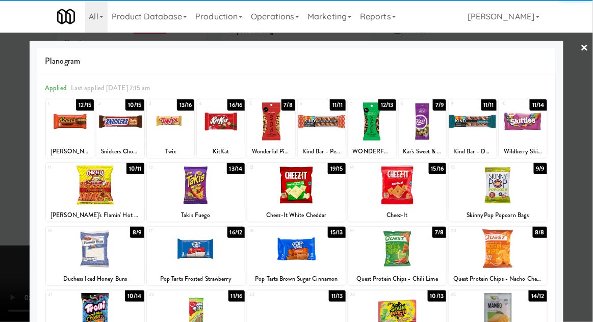
click at [63, 125] on div at bounding box center [70, 121] width 48 height 39
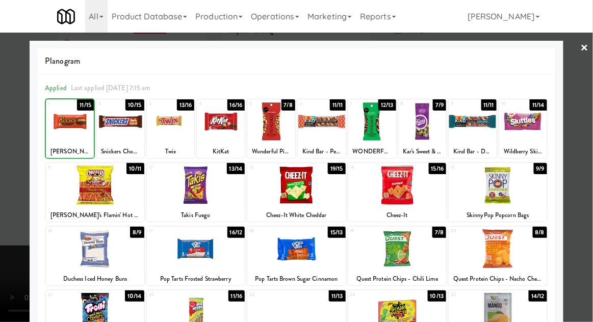
click at [119, 126] on div at bounding box center [120, 121] width 48 height 39
click at [585, 183] on div at bounding box center [296, 161] width 593 height 322
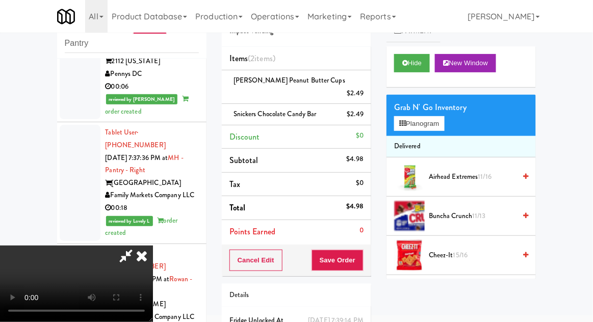
scroll to position [37, 0]
click at [362, 250] on button "Save Order" at bounding box center [338, 260] width 52 height 21
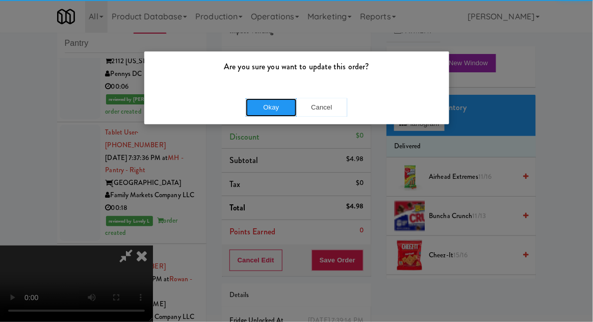
click at [268, 111] on button "Okay" at bounding box center [271, 107] width 51 height 18
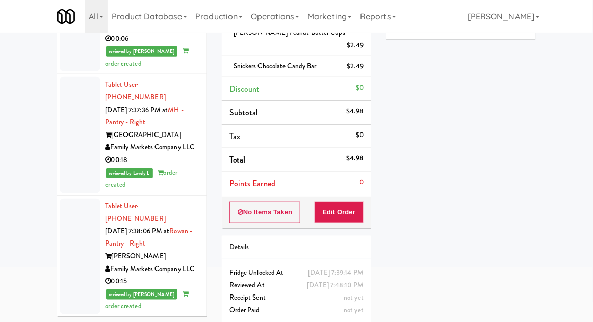
scroll to position [2028, 0]
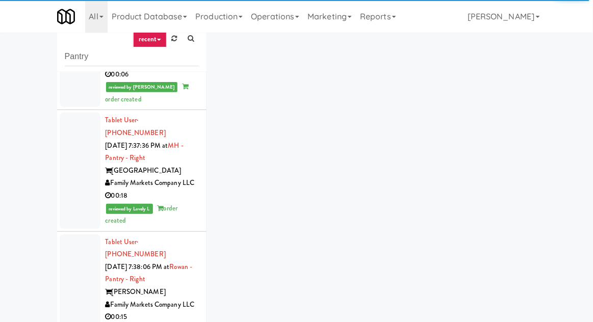
scroll to position [39, 0]
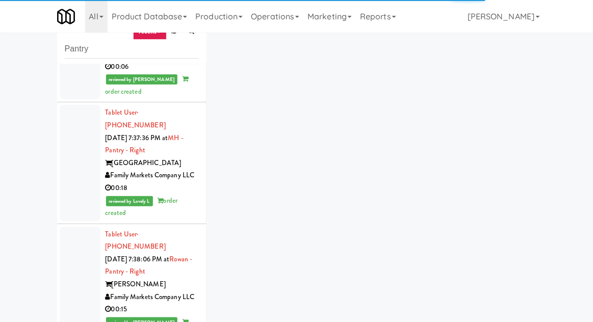
scroll to position [88, 0]
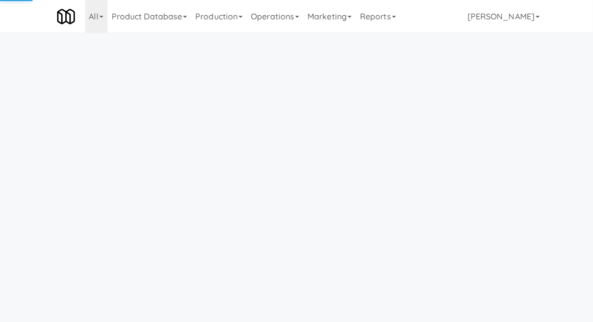
scroll to position [33, 0]
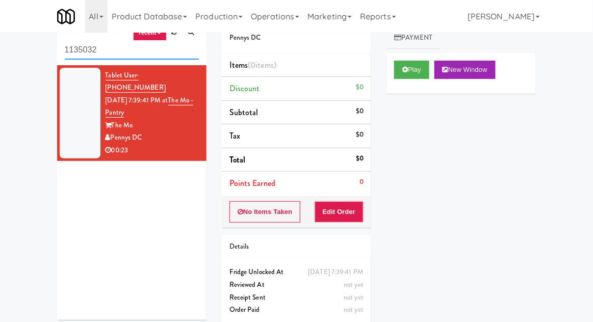
click at [77, 45] on input "1135032" at bounding box center [132, 50] width 134 height 19
click at [87, 53] on input "1135032" at bounding box center [132, 50] width 134 height 19
click at [82, 54] on input "1135032" at bounding box center [132, 50] width 134 height 19
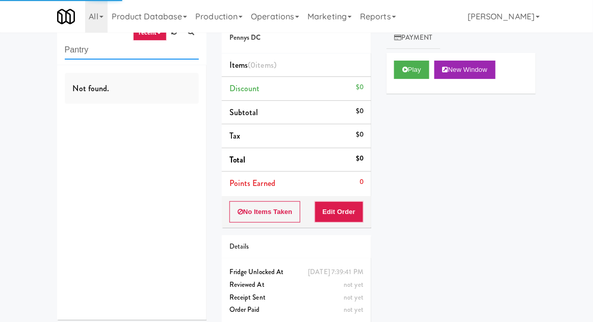
type input "Pantry"
click at [16, 57] on div "inbox reviewed recent all unclear take inventory issue suspicious failed recent…" at bounding box center [296, 168] width 593 height 328
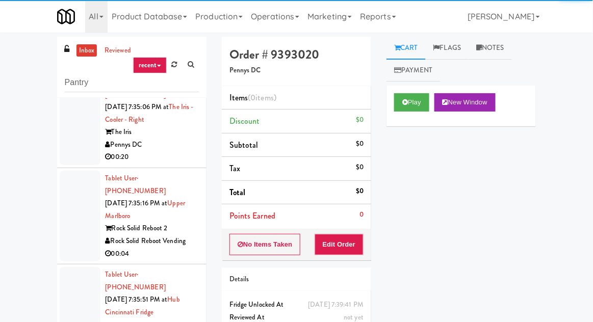
scroll to position [1468, 0]
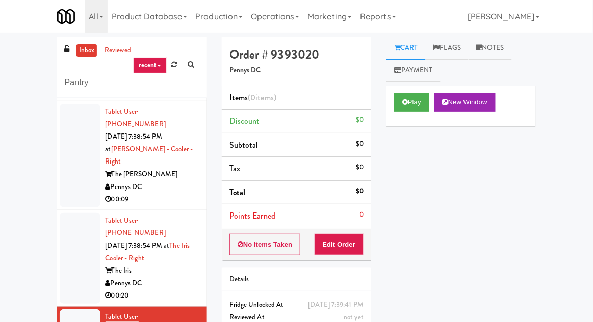
click at [83, 46] on link "inbox" at bounding box center [86, 50] width 21 height 13
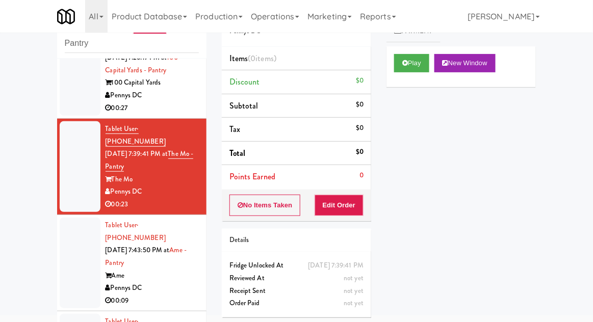
scroll to position [328, 0]
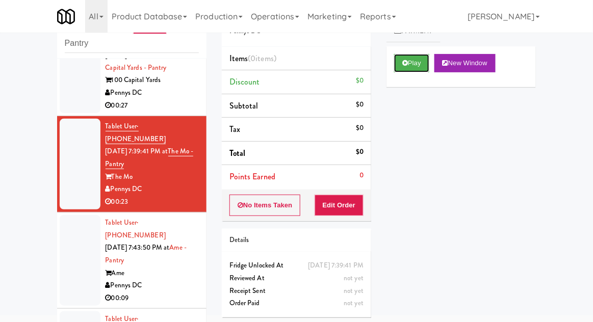
click at [400, 69] on button "Play" at bounding box center [411, 63] width 35 height 18
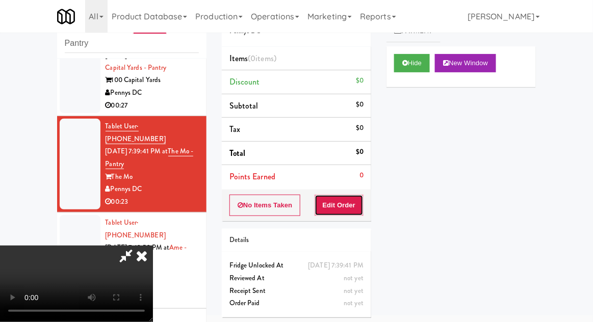
click at [333, 213] on button "Edit Order" at bounding box center [339, 205] width 49 height 21
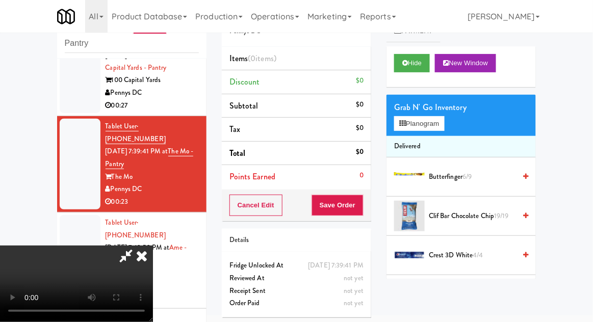
scroll to position [37, 0]
click at [441, 127] on button "Planogram" at bounding box center [419, 123] width 50 height 15
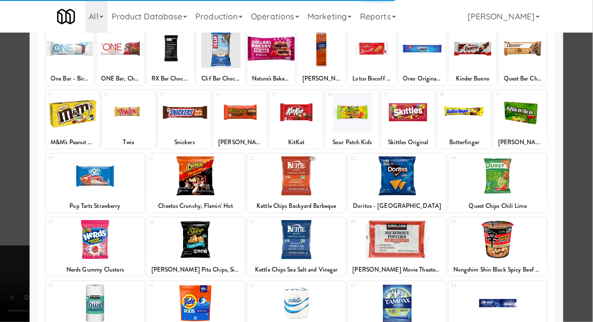
scroll to position [93, 0]
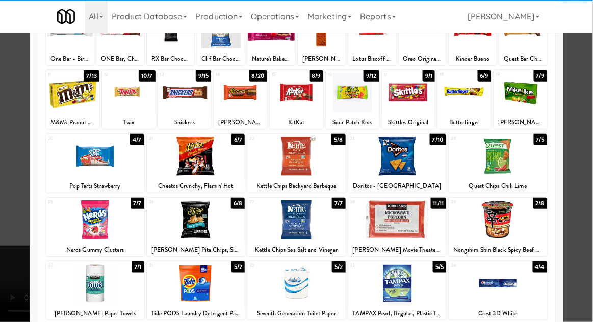
click at [196, 226] on div at bounding box center [196, 219] width 98 height 39
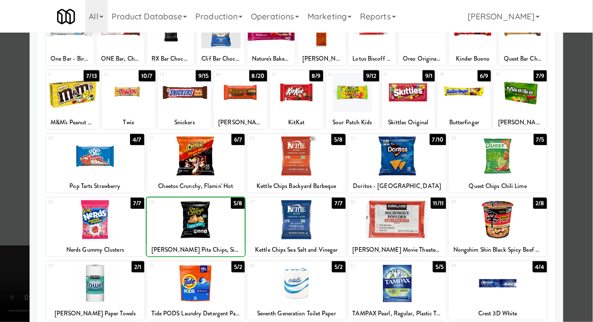
click at [587, 117] on div at bounding box center [296, 161] width 593 height 322
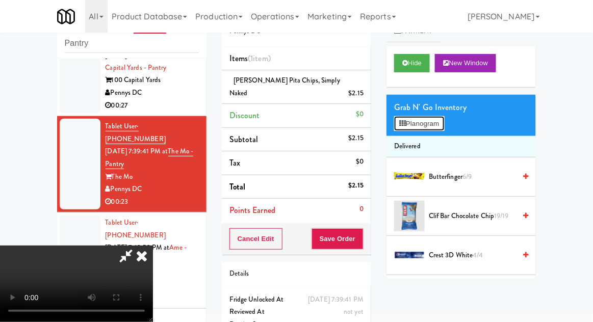
click at [441, 122] on button "Planogram" at bounding box center [419, 123] width 50 height 15
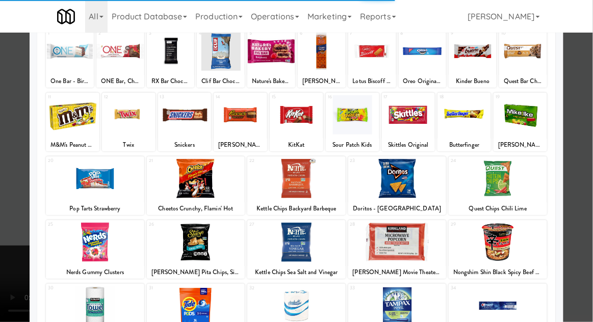
scroll to position [68, 0]
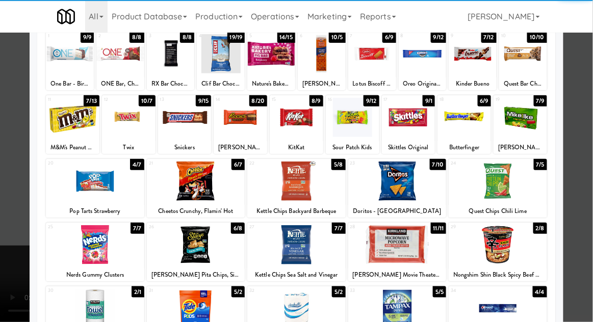
click at [89, 177] on div at bounding box center [95, 181] width 98 height 39
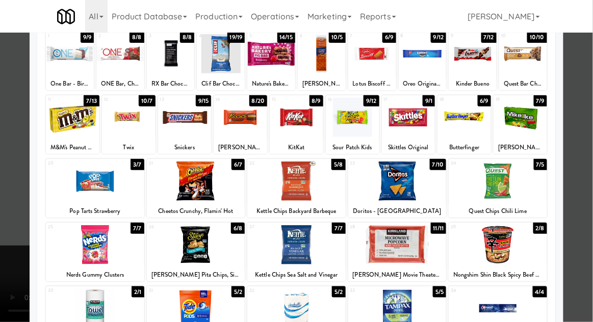
click at [587, 139] on div at bounding box center [296, 161] width 593 height 322
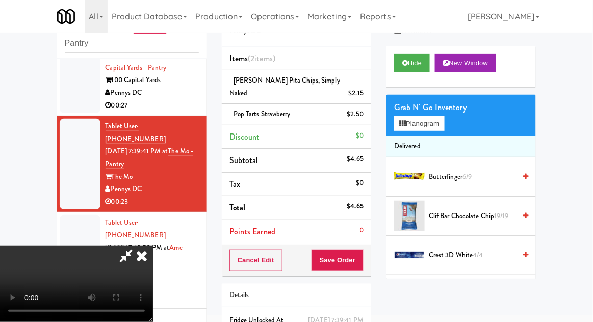
scroll to position [46, 0]
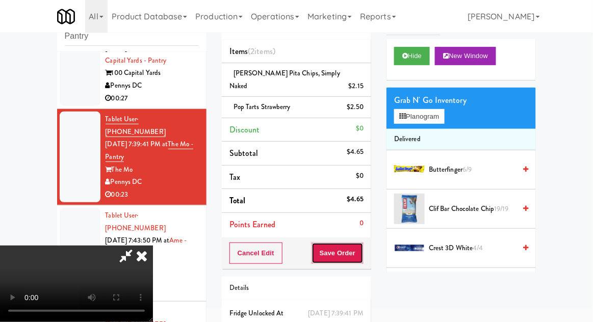
click at [362, 243] on button "Save Order" at bounding box center [338, 253] width 52 height 21
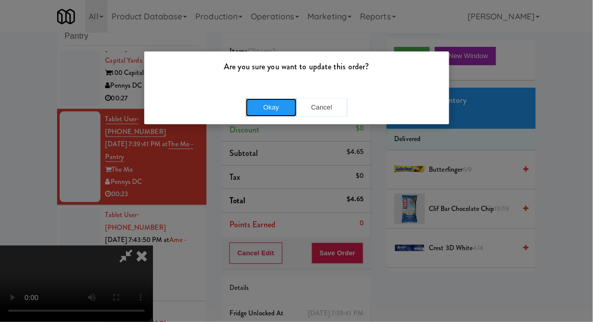
click at [271, 104] on button "Okay" at bounding box center [271, 107] width 51 height 18
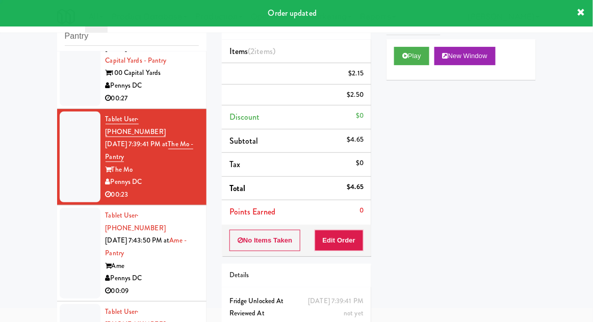
scroll to position [0, 0]
click at [59, 206] on li "Tablet User · (301) 500-8338 Oct 4, 2025 7:43:50 PM at Ame - Pantry Ame Pennys …" at bounding box center [131, 254] width 149 height 96
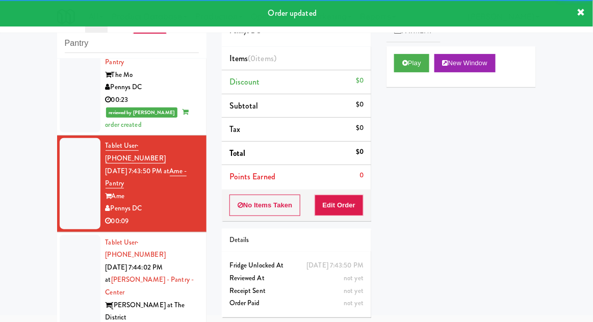
scroll to position [430, 0]
click at [411, 68] on button "Play" at bounding box center [411, 63] width 35 height 18
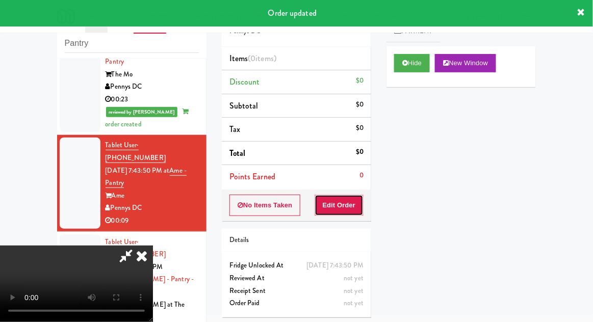
click at [343, 202] on button "Edit Order" at bounding box center [339, 205] width 49 height 21
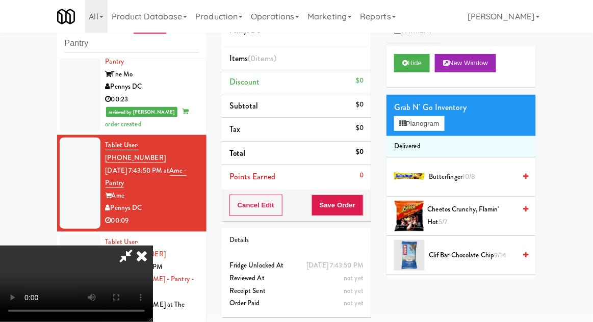
scroll to position [37, 0]
click at [444, 127] on button "Planogram" at bounding box center [419, 123] width 50 height 15
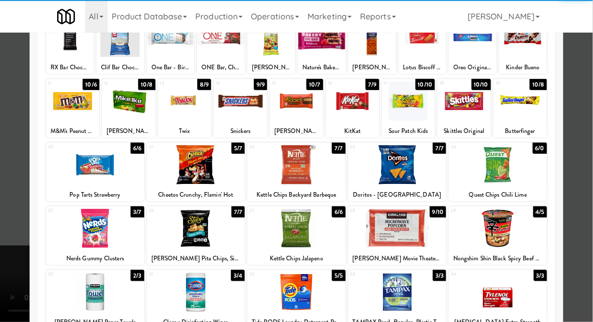
scroll to position [86, 0]
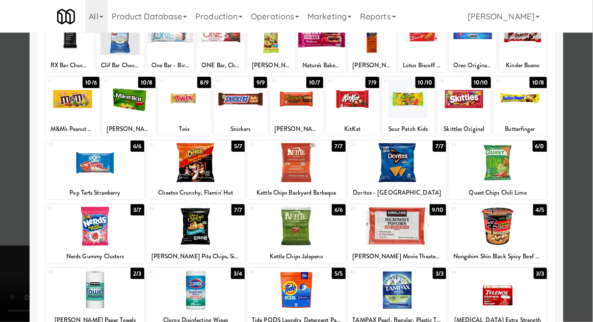
click at [436, 217] on div at bounding box center [397, 226] width 98 height 39
click at [588, 148] on div at bounding box center [296, 161] width 593 height 322
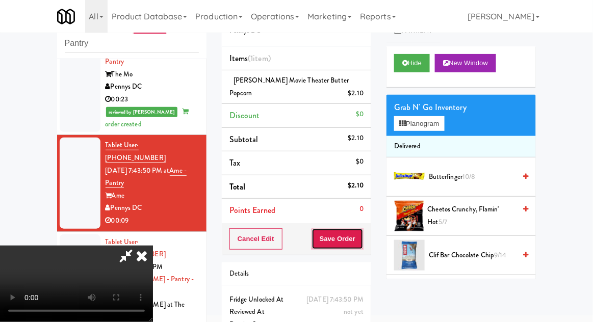
click at [363, 238] on button "Save Order" at bounding box center [338, 238] width 52 height 21
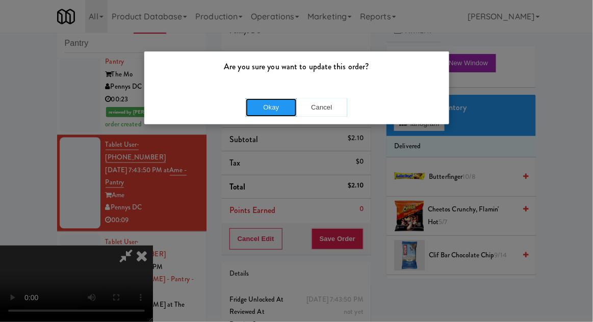
click at [272, 109] on button "Okay" at bounding box center [271, 107] width 51 height 18
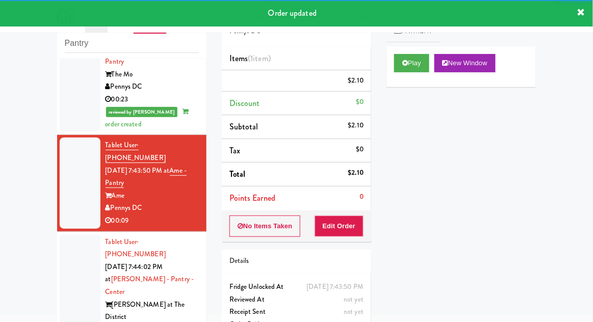
click at [63, 235] on div at bounding box center [80, 293] width 41 height 116
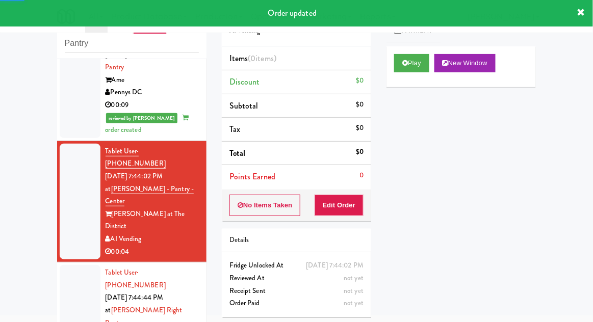
scroll to position [548, 0]
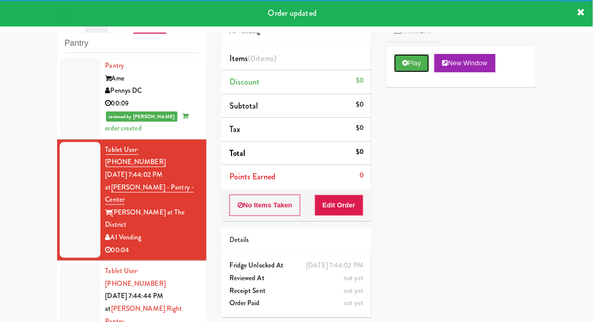
click at [403, 64] on icon at bounding box center [405, 63] width 6 height 7
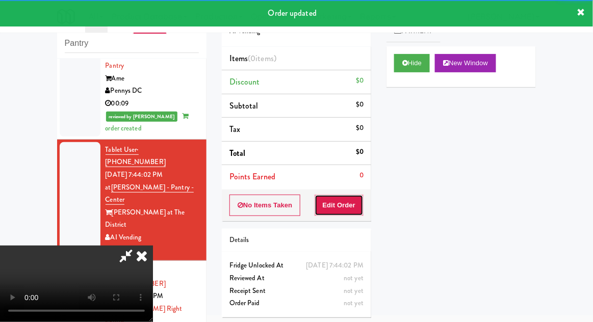
click at [337, 204] on button "Edit Order" at bounding box center [339, 205] width 49 height 21
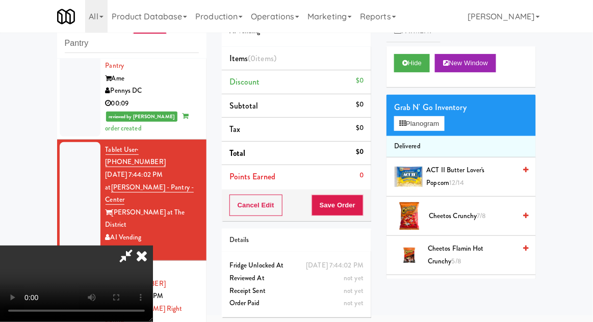
scroll to position [0, 0]
click at [441, 129] on button "Planogram" at bounding box center [419, 123] width 50 height 15
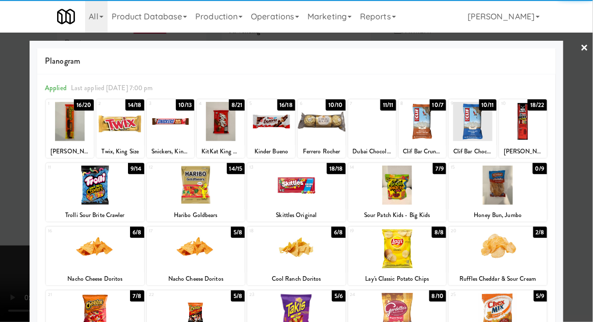
click at [69, 121] on div at bounding box center [70, 121] width 48 height 39
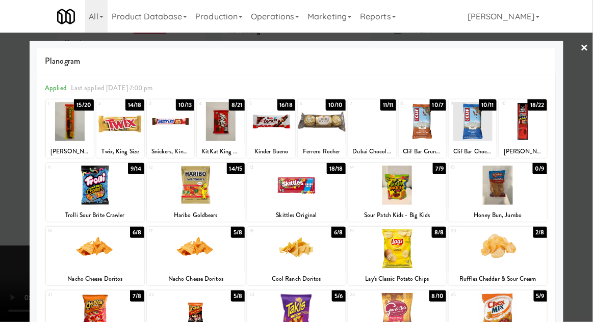
click at [588, 136] on div at bounding box center [296, 161] width 593 height 322
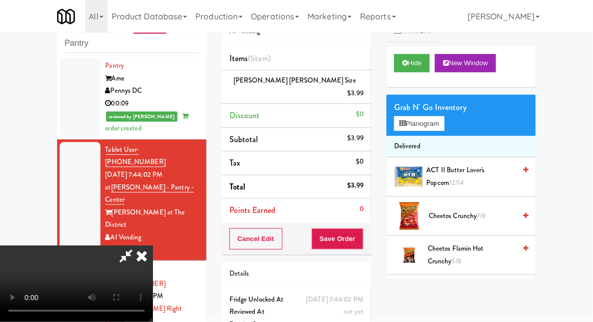
scroll to position [37, 0]
click at [362, 228] on button "Save Order" at bounding box center [338, 238] width 52 height 21
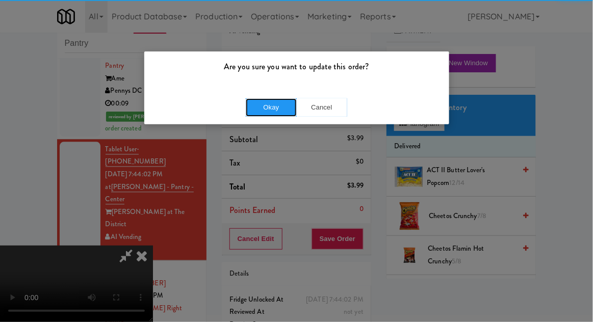
click at [263, 108] on button "Okay" at bounding box center [271, 107] width 51 height 18
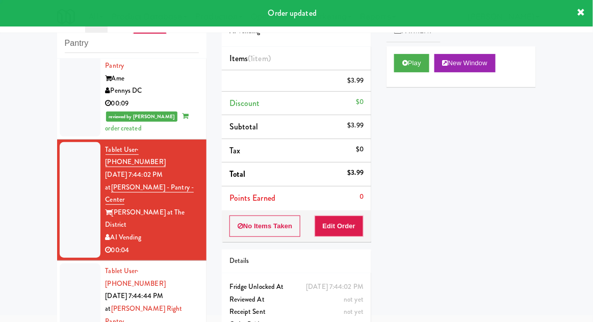
scroll to position [0, 0]
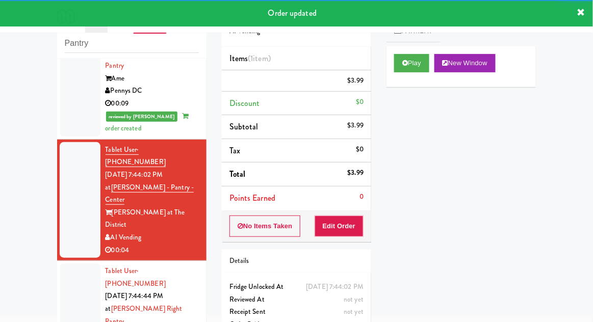
click at [68, 264] on div at bounding box center [80, 316] width 41 height 104
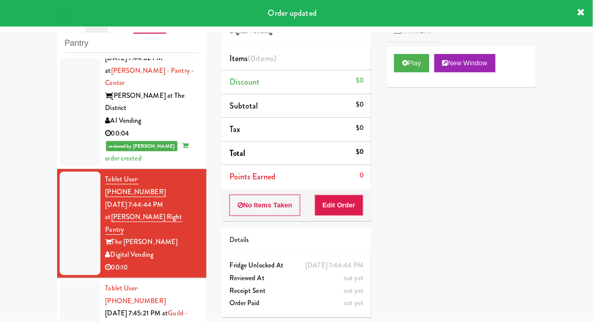
scroll to position [665, 0]
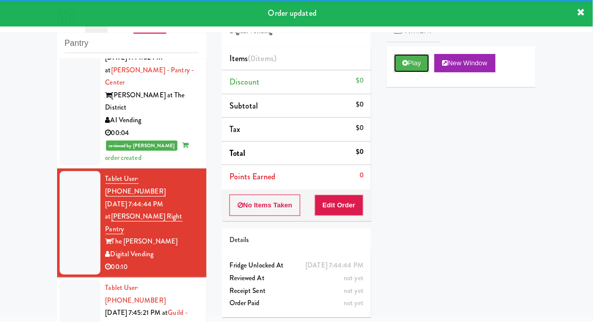
click at [413, 69] on button "Play" at bounding box center [411, 63] width 35 height 18
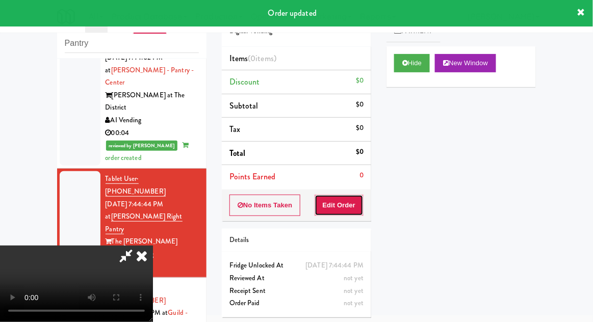
click at [341, 195] on button "Edit Order" at bounding box center [339, 205] width 49 height 21
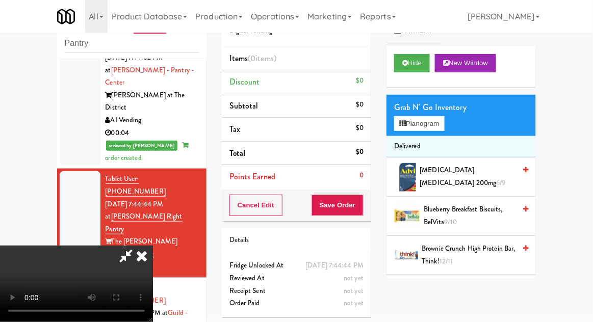
scroll to position [37, 0]
click at [436, 129] on button "Planogram" at bounding box center [419, 123] width 50 height 15
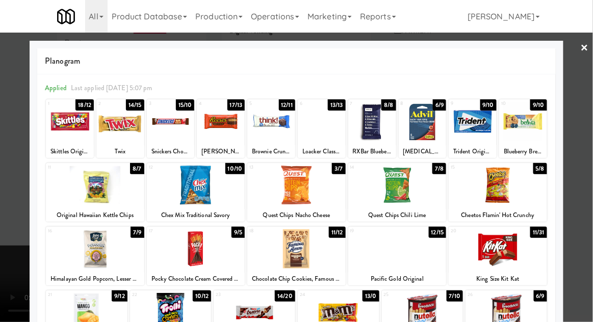
click at [100, 190] on div at bounding box center [95, 185] width 98 height 39
click at [590, 129] on div at bounding box center [296, 161] width 593 height 322
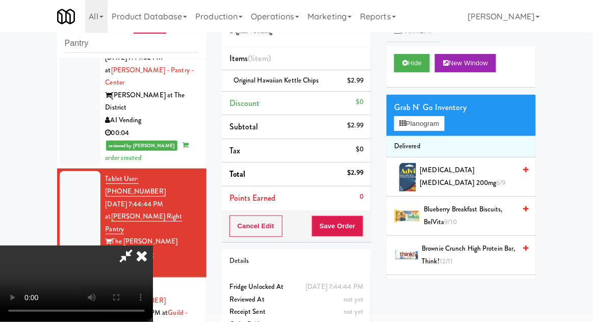
scroll to position [37, 0]
click at [357, 226] on button "Save Order" at bounding box center [338, 226] width 52 height 21
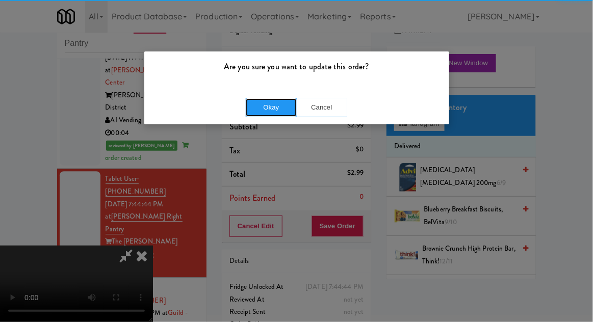
click at [251, 112] on button "Okay" at bounding box center [271, 107] width 51 height 18
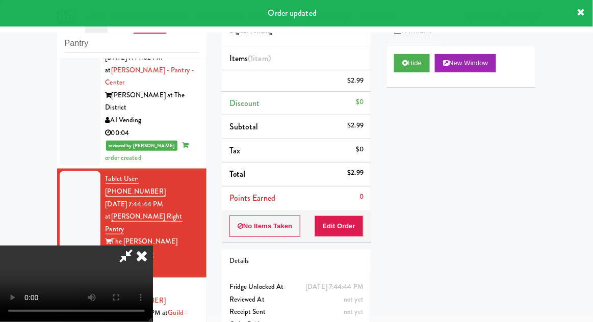
scroll to position [0, 0]
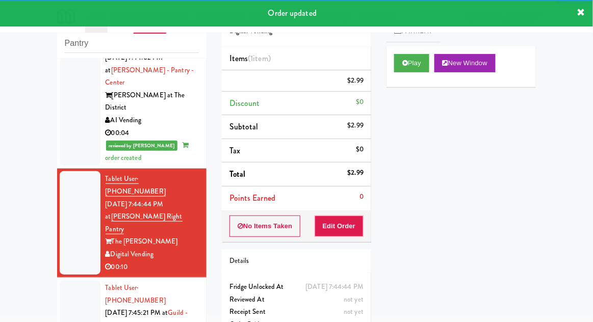
click at [76, 280] on div at bounding box center [80, 325] width 41 height 91
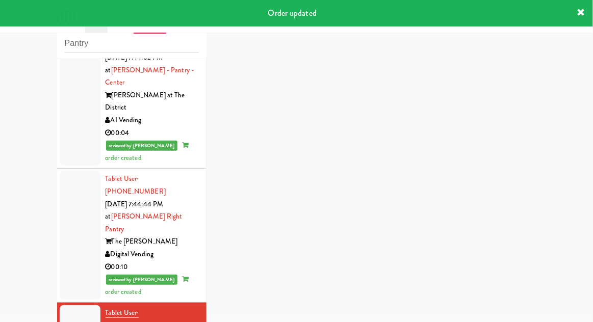
scroll to position [800, 0]
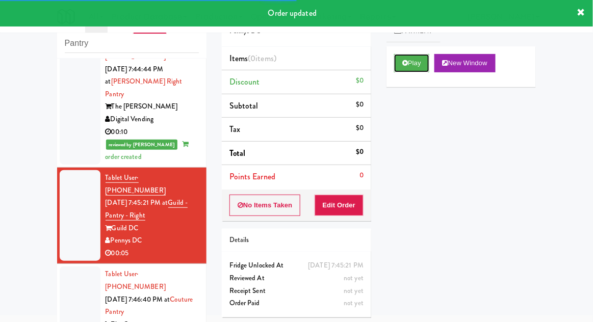
click at [402, 61] on icon at bounding box center [405, 63] width 6 height 7
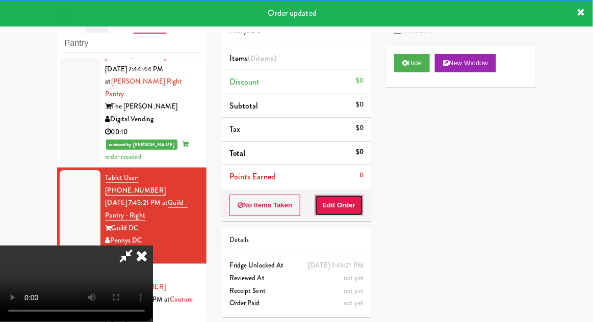
click at [342, 195] on button "Edit Order" at bounding box center [339, 205] width 49 height 21
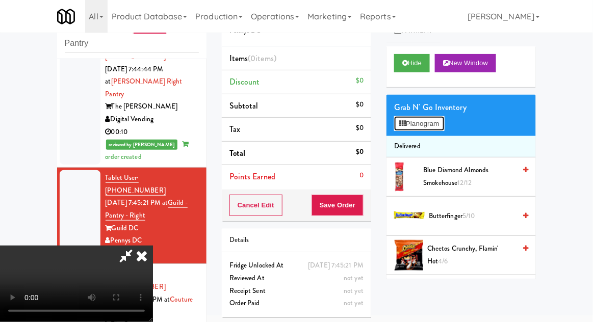
click at [444, 117] on button "Planogram" at bounding box center [419, 123] width 50 height 15
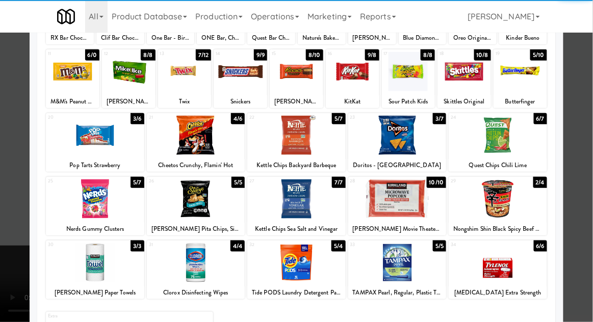
scroll to position [114, 0]
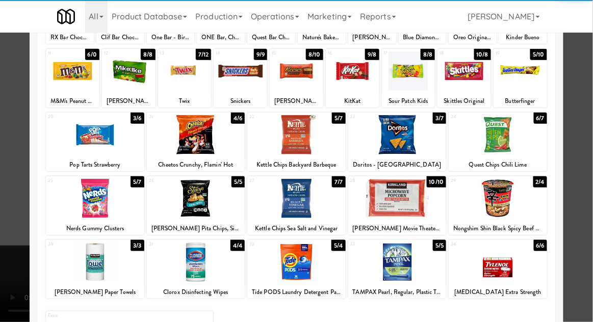
click at [523, 192] on div at bounding box center [498, 198] width 98 height 39
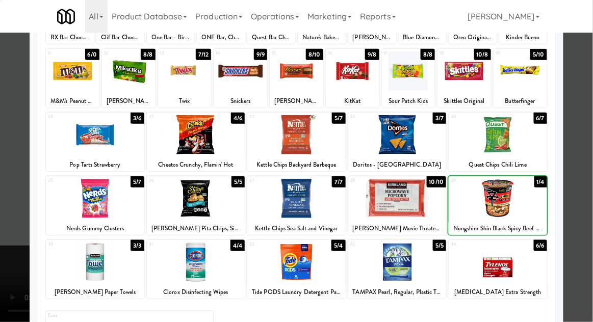
click at [591, 142] on div at bounding box center [296, 161] width 593 height 322
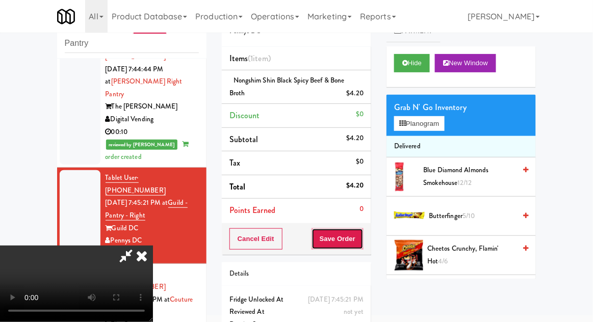
click at [363, 238] on button "Save Order" at bounding box center [338, 238] width 52 height 21
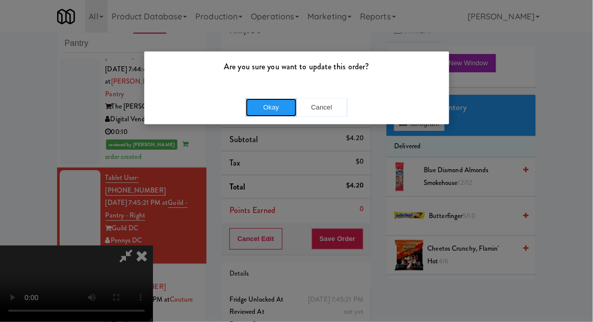
click at [277, 108] on button "Okay" at bounding box center [271, 107] width 51 height 18
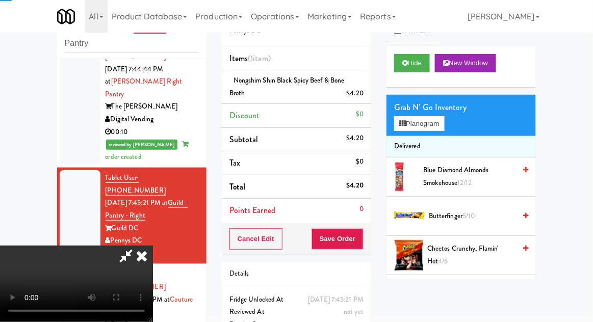
click at [64, 267] on div at bounding box center [80, 312] width 41 height 91
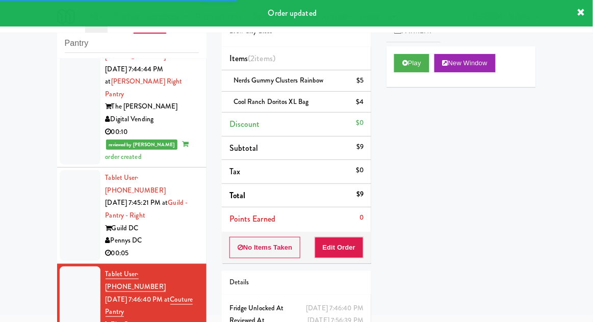
scroll to position [825, 0]
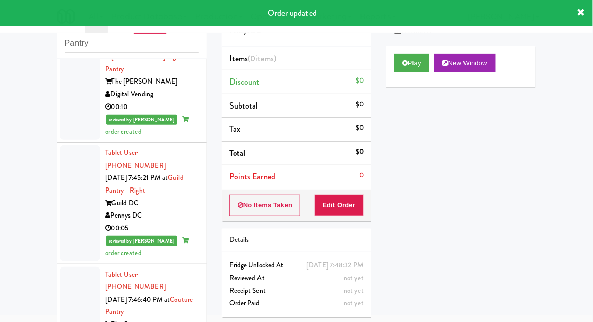
scroll to position [850, 0]
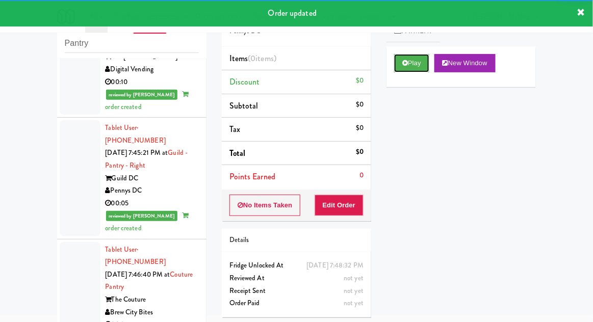
click at [406, 68] on button "Play" at bounding box center [411, 63] width 35 height 18
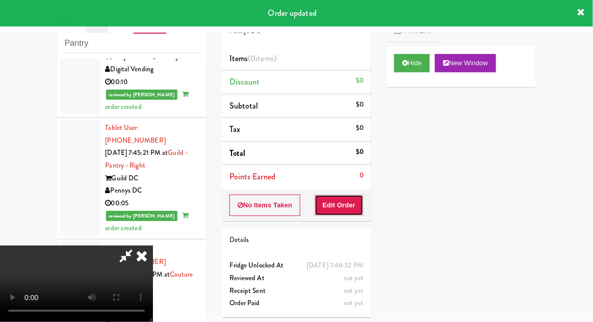
click at [338, 207] on button "Edit Order" at bounding box center [339, 205] width 49 height 21
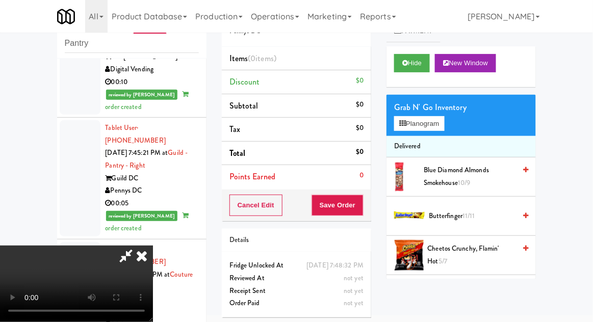
scroll to position [37, 0]
click at [440, 130] on button "Planogram" at bounding box center [419, 123] width 50 height 15
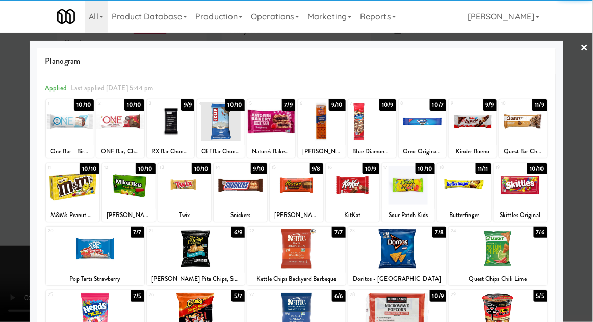
click at [369, 118] on div at bounding box center [372, 121] width 48 height 39
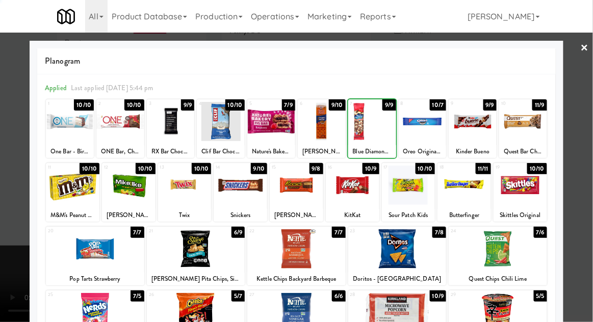
click at [585, 126] on div at bounding box center [296, 161] width 593 height 322
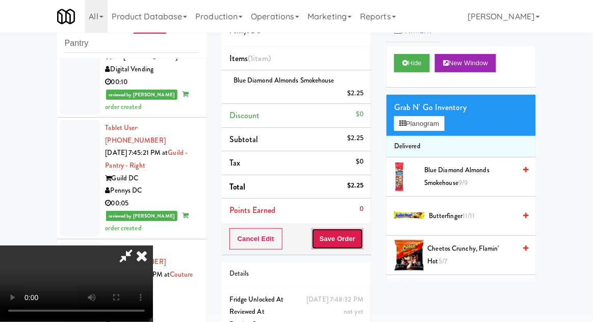
click at [362, 239] on button "Save Order" at bounding box center [338, 238] width 52 height 21
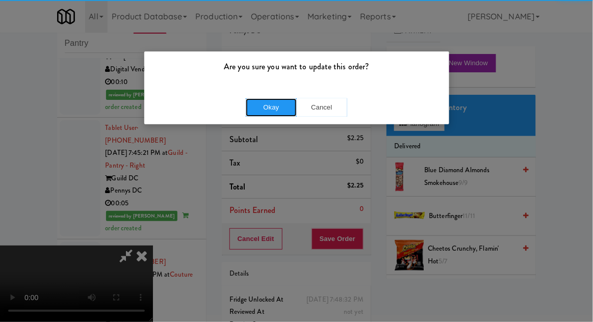
click at [262, 113] on button "Okay" at bounding box center [271, 107] width 51 height 18
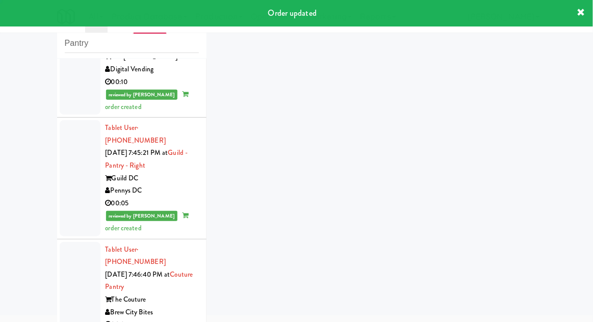
scroll to position [875, 0]
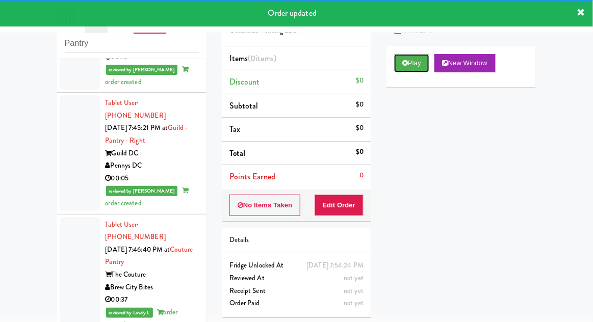
click at [397, 66] on button "Play" at bounding box center [411, 63] width 35 height 18
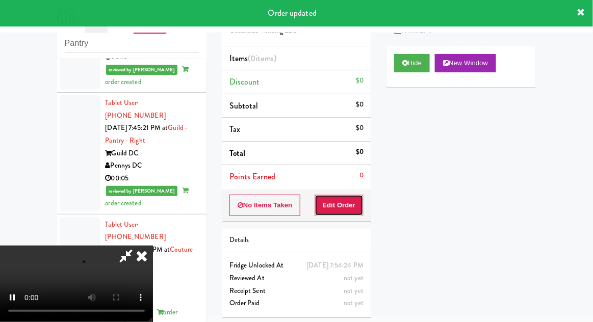
click at [339, 204] on button "Edit Order" at bounding box center [339, 205] width 49 height 21
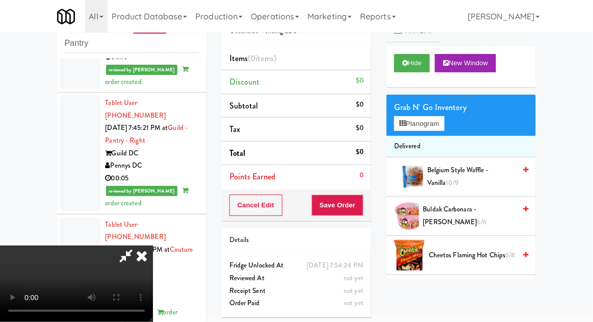
scroll to position [37, 0]
click at [441, 122] on button "Planogram" at bounding box center [419, 123] width 50 height 15
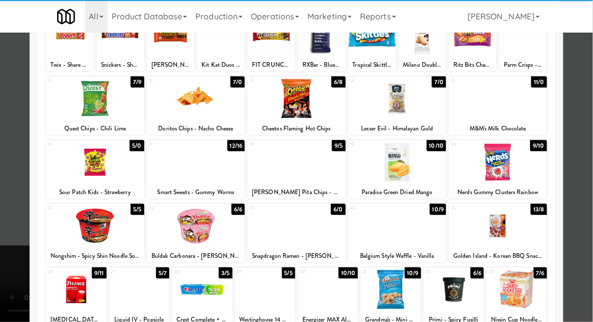
scroll to position [129, 0]
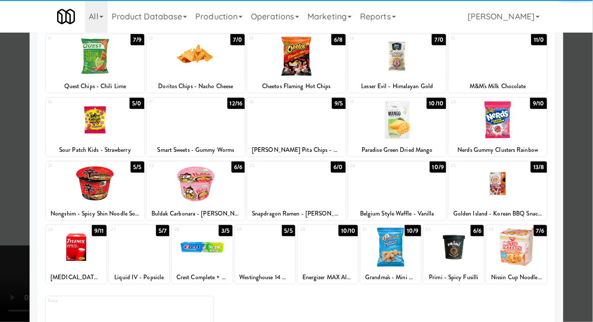
click at [396, 125] on div at bounding box center [397, 119] width 98 height 39
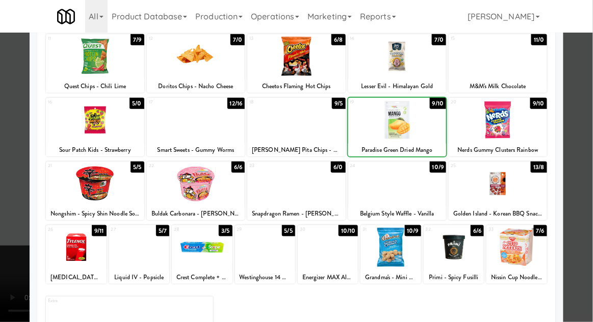
click at [592, 99] on div at bounding box center [296, 161] width 593 height 322
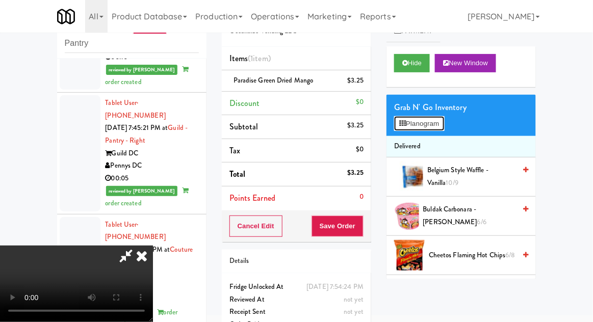
click at [442, 127] on button "Planogram" at bounding box center [419, 123] width 50 height 15
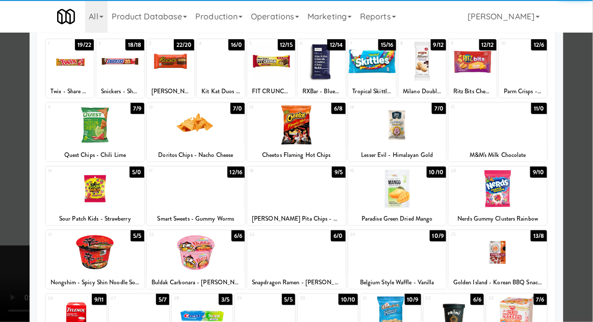
scroll to position [57, 0]
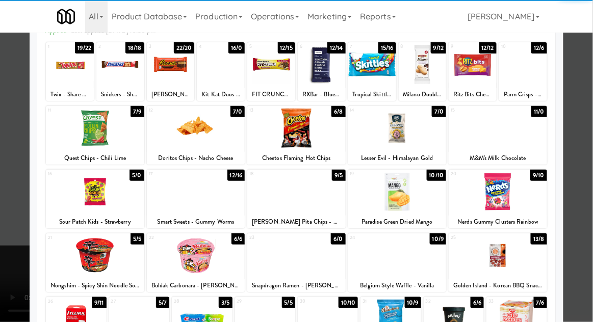
click at [89, 195] on div at bounding box center [95, 191] width 98 height 39
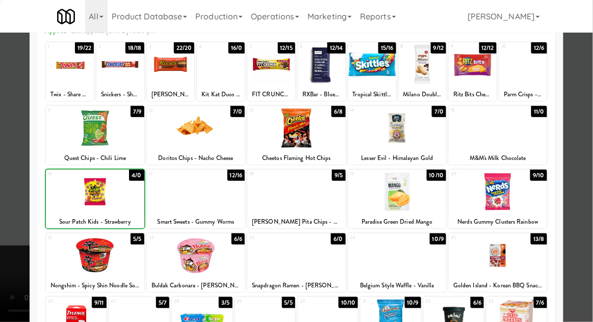
click at [592, 137] on div at bounding box center [296, 161] width 593 height 322
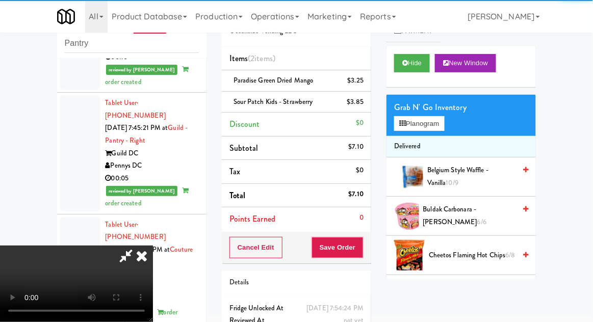
scroll to position [46, 0]
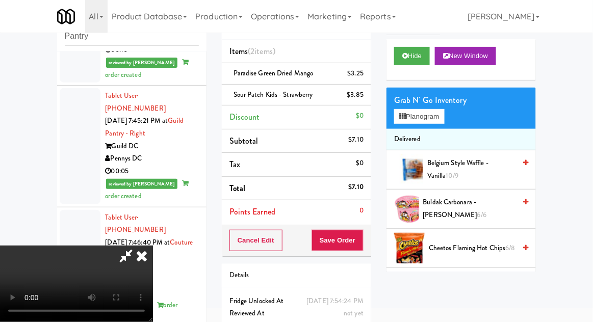
click at [358, 94] on div "$3.85" at bounding box center [355, 95] width 17 height 13
click at [366, 98] on icon at bounding box center [364, 98] width 5 height 7
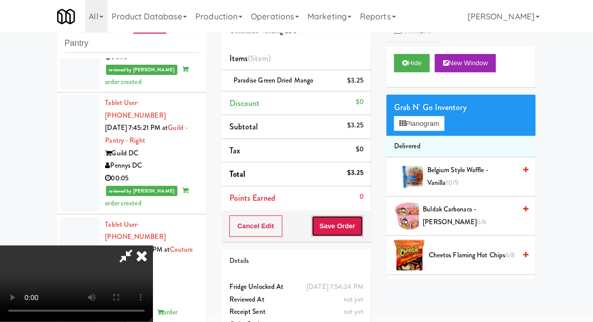
click at [358, 231] on button "Save Order" at bounding box center [338, 226] width 52 height 21
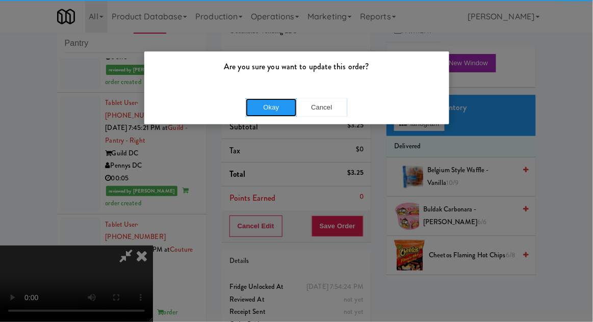
click at [269, 115] on button "Okay" at bounding box center [271, 107] width 51 height 18
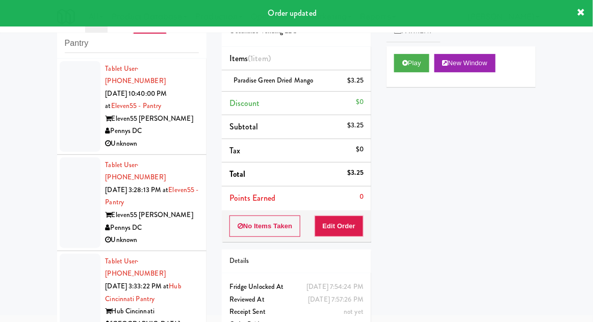
scroll to position [0, 0]
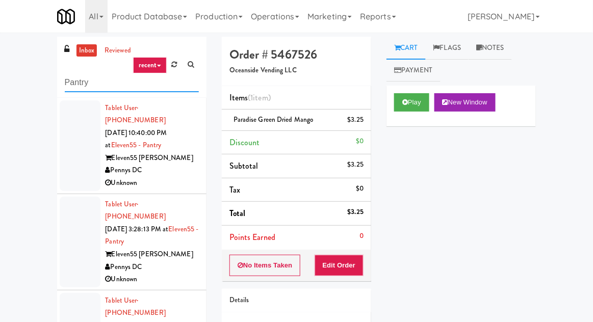
click at [76, 86] on input "Pantry" at bounding box center [132, 82] width 134 height 19
click at [71, 82] on input "Pantry" at bounding box center [132, 82] width 134 height 19
type input "Fridge"
click at [17, 56] on div "inbox reviewed recent all unclear take inventory issue suspicious failed recent…" at bounding box center [296, 224] width 593 height 375
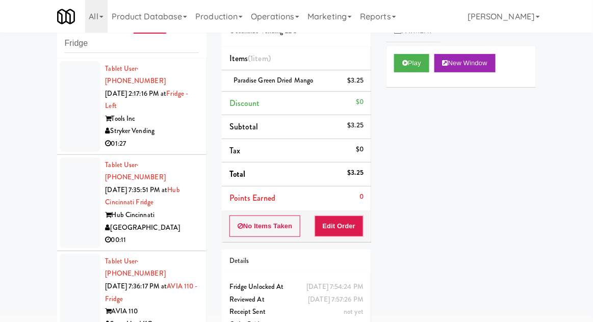
click at [65, 101] on div at bounding box center [80, 106] width 41 height 91
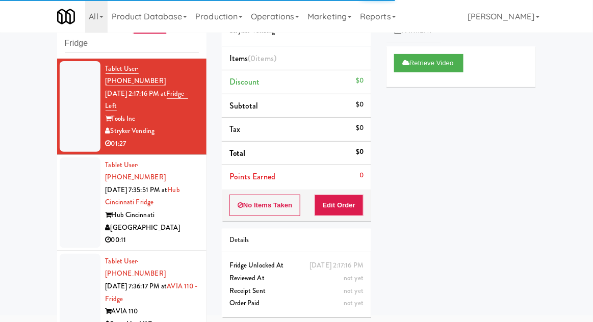
click at [70, 186] on div at bounding box center [80, 203] width 41 height 91
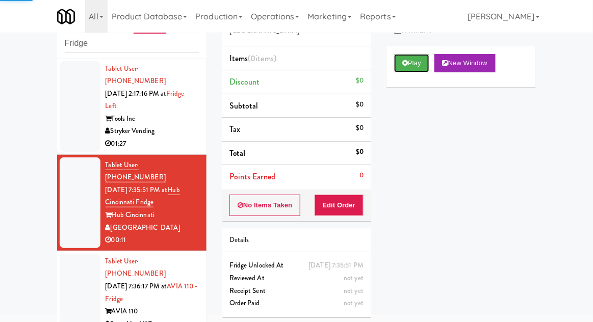
click at [415, 60] on button "Play" at bounding box center [411, 63] width 35 height 18
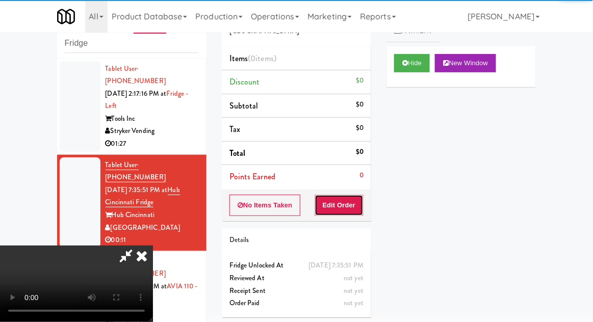
click at [351, 199] on button "Edit Order" at bounding box center [339, 205] width 49 height 21
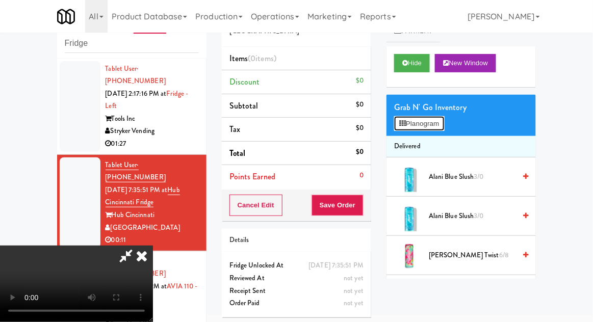
click at [440, 117] on button "Planogram" at bounding box center [419, 123] width 50 height 15
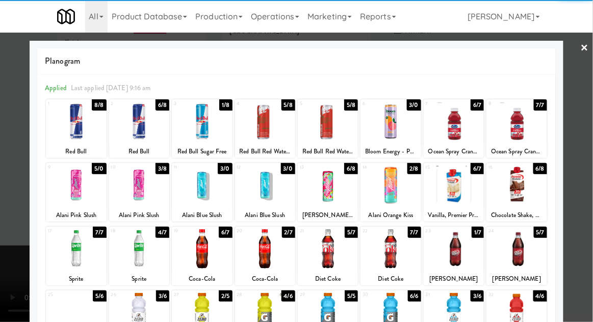
click at [205, 180] on div at bounding box center [202, 185] width 60 height 39
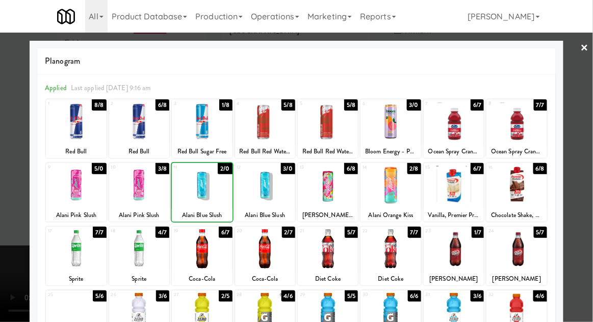
click at [571, 133] on div at bounding box center [296, 161] width 593 height 322
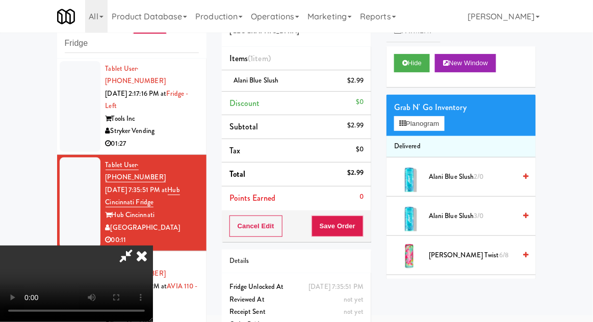
scroll to position [37, 0]
click at [363, 223] on button "Save Order" at bounding box center [338, 226] width 52 height 21
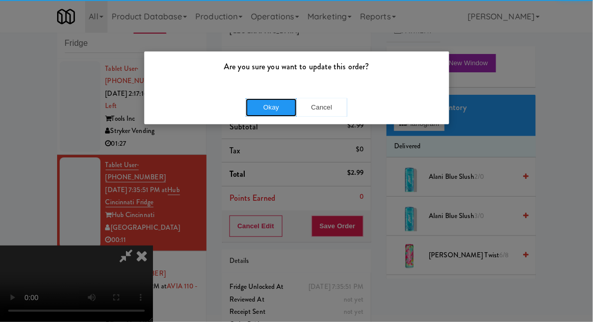
click at [269, 107] on button "Okay" at bounding box center [271, 107] width 51 height 18
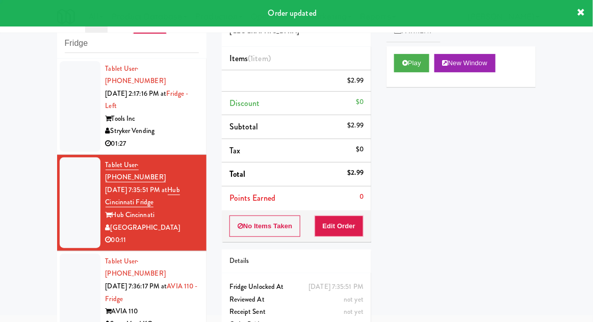
scroll to position [0, 0]
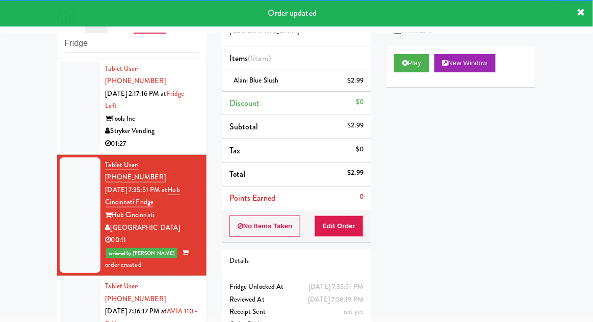
click at [64, 279] on div at bounding box center [80, 324] width 41 height 91
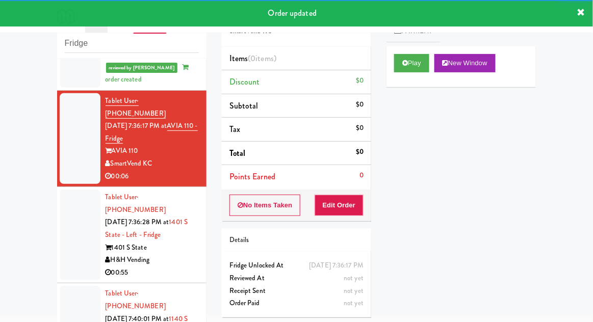
scroll to position [188, 0]
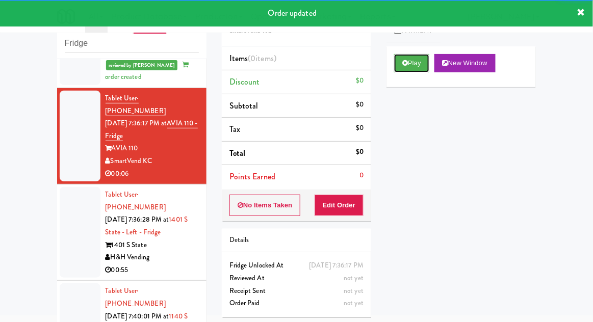
click at [413, 62] on button "Play" at bounding box center [411, 63] width 35 height 18
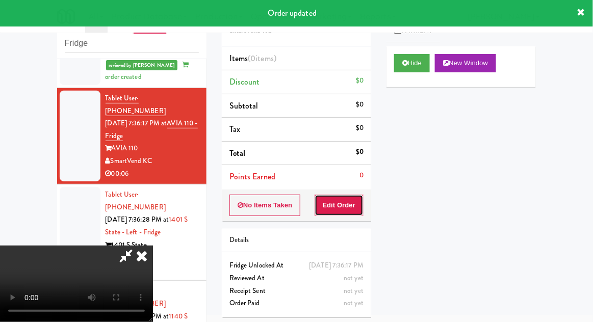
click at [340, 197] on button "Edit Order" at bounding box center [339, 205] width 49 height 21
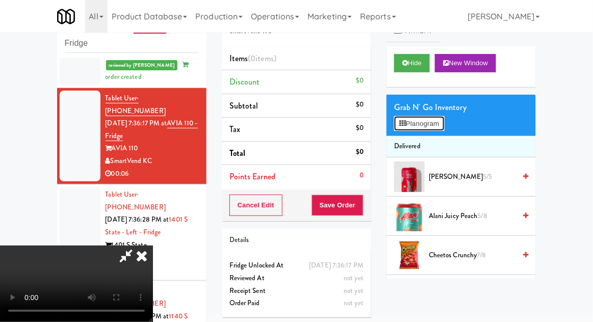
click at [439, 123] on button "Planogram" at bounding box center [419, 123] width 50 height 15
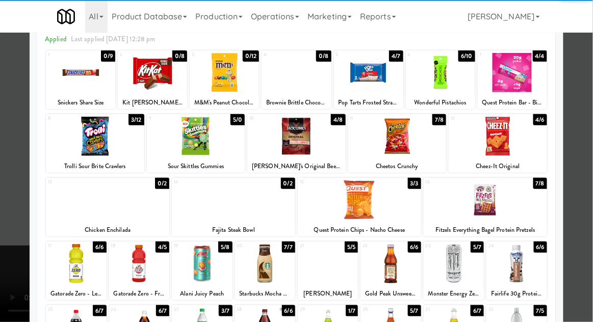
scroll to position [50, 0]
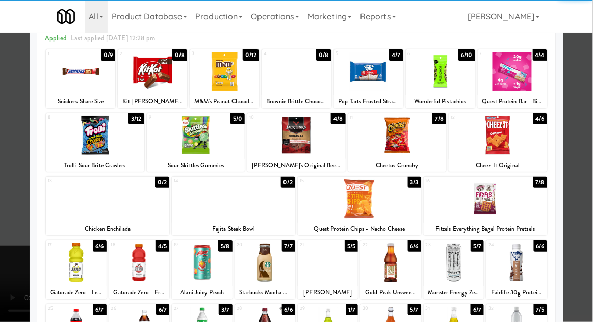
click at [94, 145] on div at bounding box center [95, 135] width 98 height 39
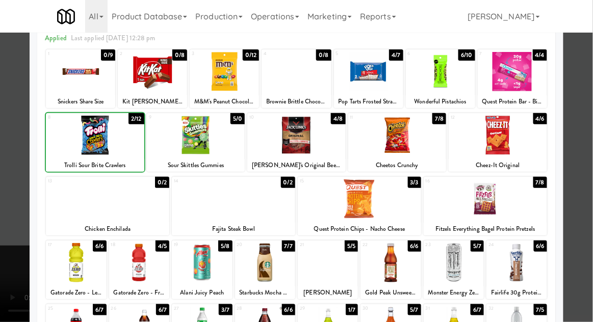
click at [93, 139] on div at bounding box center [95, 135] width 98 height 39
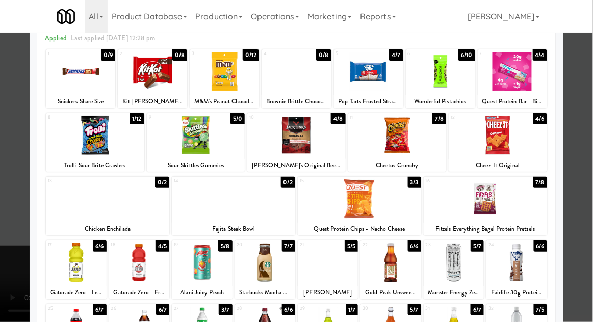
click at [581, 156] on div at bounding box center [296, 161] width 593 height 322
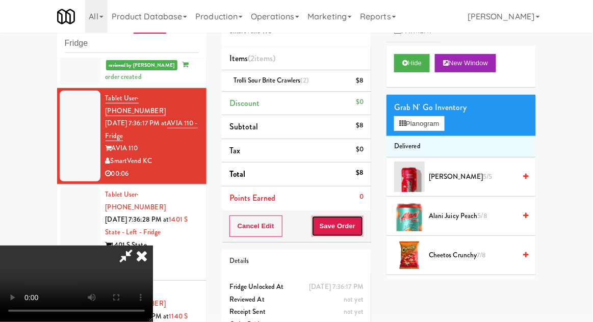
click at [363, 225] on button "Save Order" at bounding box center [338, 226] width 52 height 21
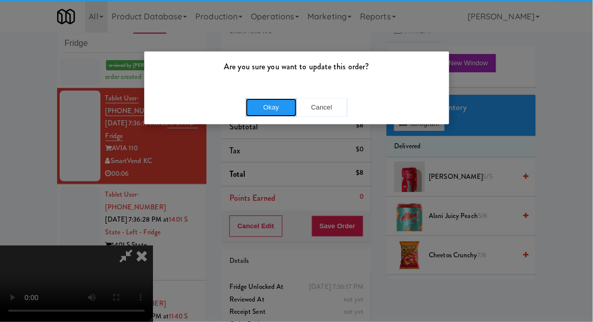
click at [270, 105] on button "Okay" at bounding box center [271, 107] width 51 height 18
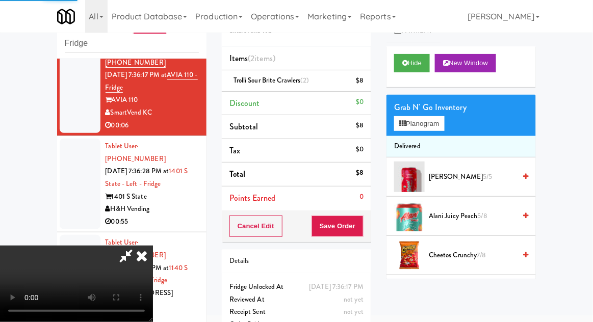
click at [75, 139] on div at bounding box center [80, 184] width 41 height 91
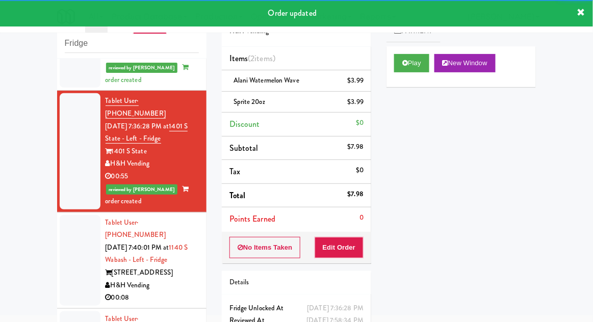
click at [74, 215] on div at bounding box center [80, 260] width 41 height 91
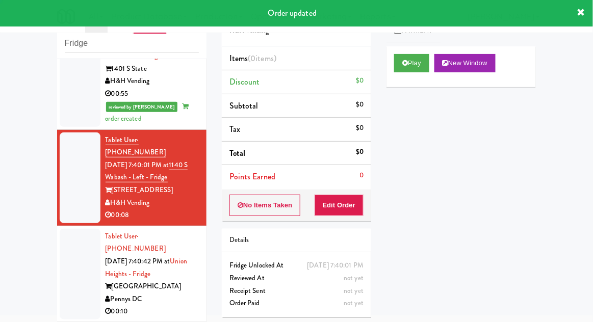
scroll to position [391, 0]
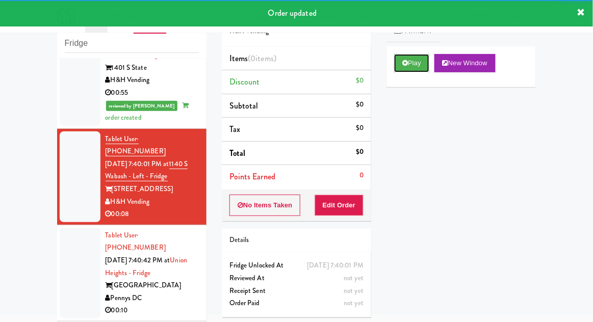
click at [400, 62] on button "Play" at bounding box center [411, 63] width 35 height 18
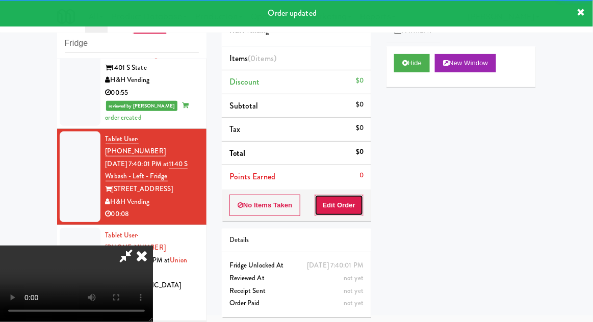
click at [343, 197] on button "Edit Order" at bounding box center [339, 205] width 49 height 21
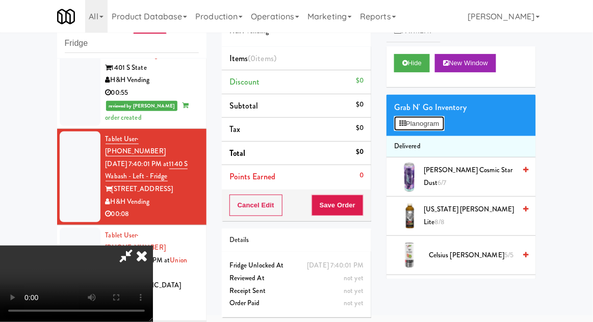
click at [434, 124] on button "Planogram" at bounding box center [419, 123] width 50 height 15
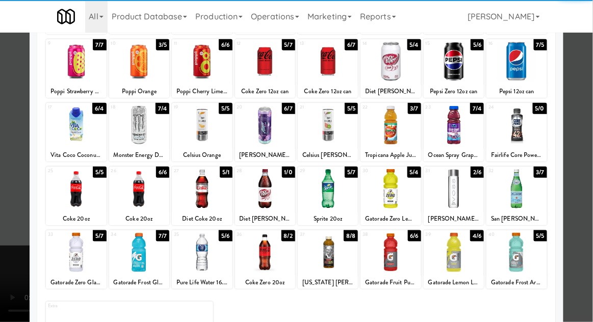
scroll to position [129, 0]
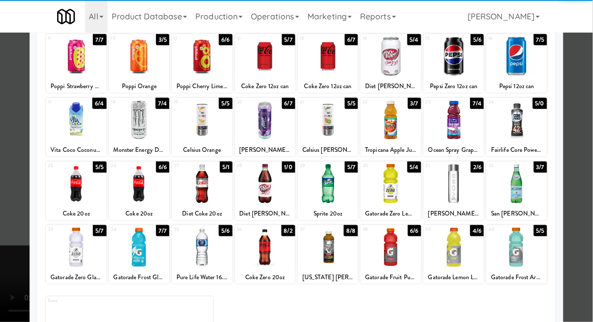
click at [449, 238] on div at bounding box center [454, 247] width 60 height 39
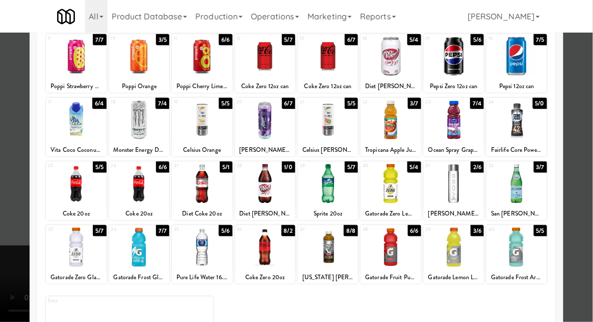
click at [579, 137] on div at bounding box center [296, 161] width 593 height 322
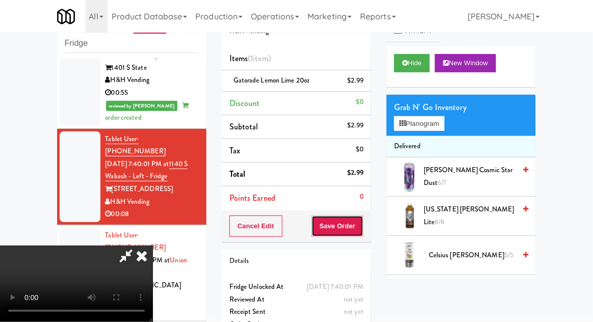
click at [362, 229] on button "Save Order" at bounding box center [338, 226] width 52 height 21
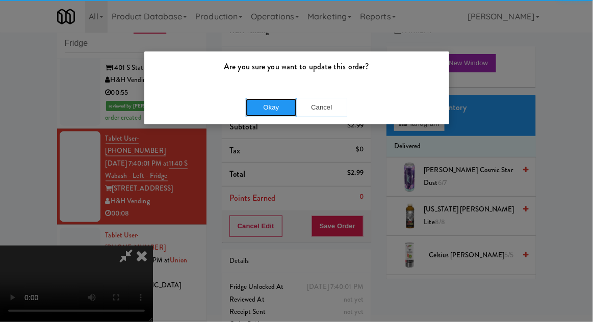
click at [268, 109] on button "Okay" at bounding box center [271, 107] width 51 height 18
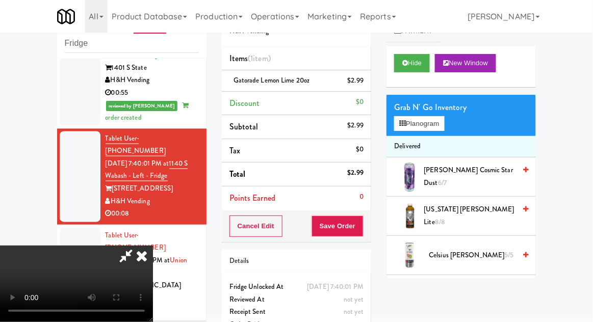
click at [85, 228] on div at bounding box center [80, 273] width 41 height 91
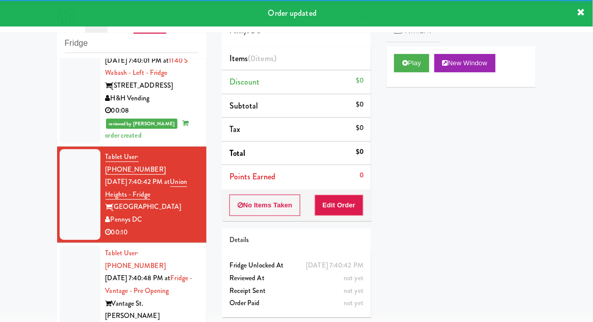
scroll to position [519, 0]
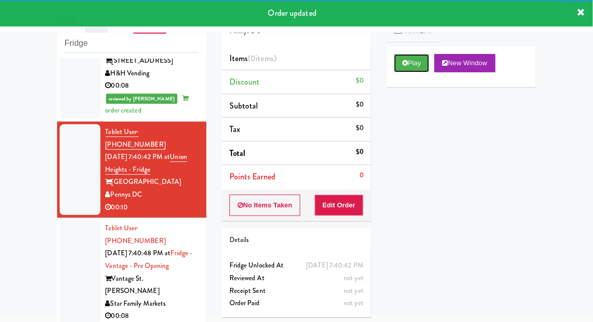
click at [396, 57] on button "Play" at bounding box center [411, 63] width 35 height 18
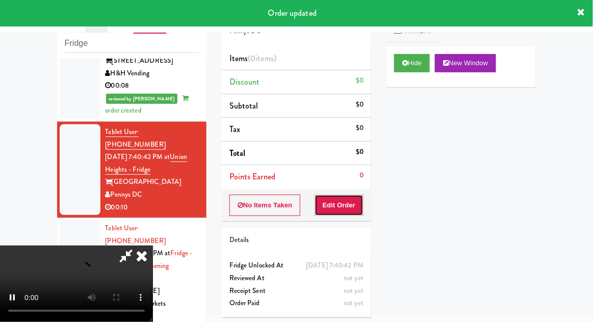
click at [347, 200] on button "Edit Order" at bounding box center [339, 205] width 49 height 21
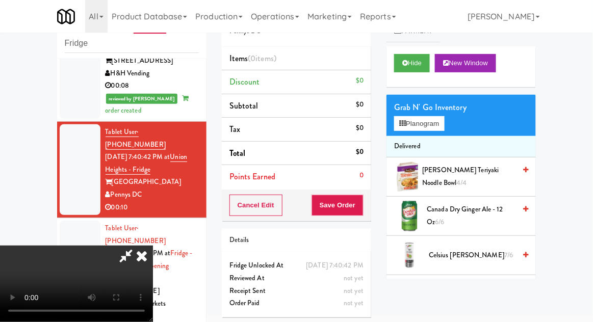
scroll to position [37, 0]
click at [433, 129] on button "Planogram" at bounding box center [419, 123] width 50 height 15
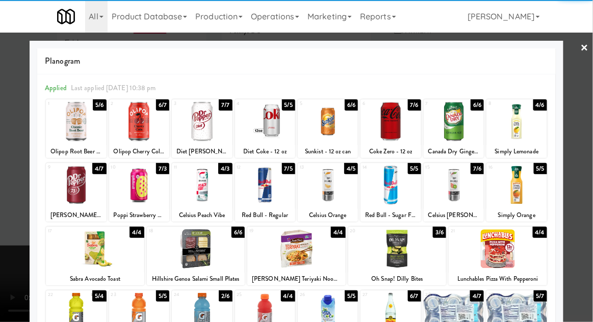
click at [75, 186] on div at bounding box center [76, 185] width 60 height 39
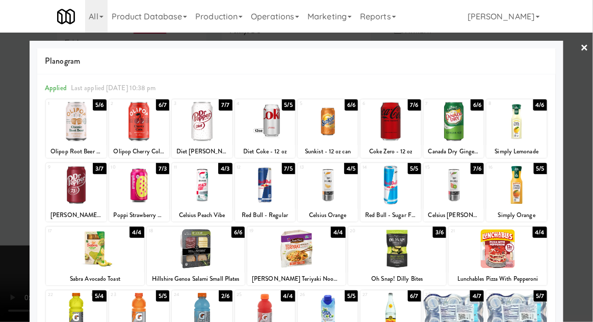
click at [8, 249] on div at bounding box center [296, 161] width 593 height 322
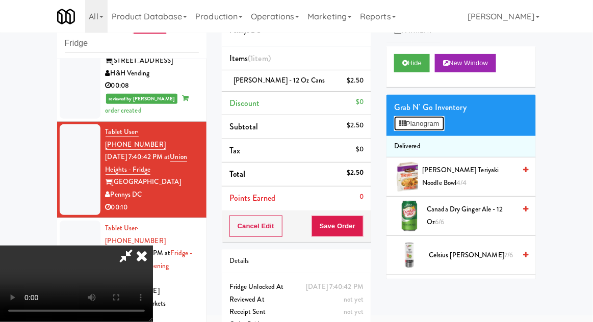
click at [443, 122] on button "Planogram" at bounding box center [419, 123] width 50 height 15
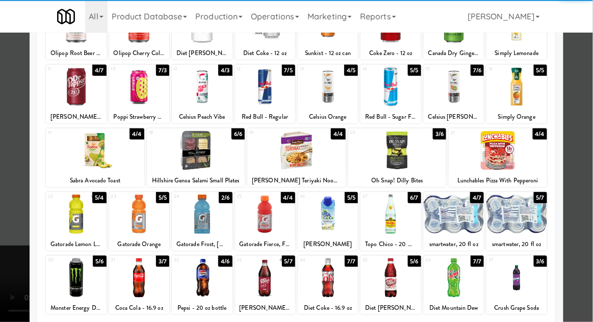
scroll to position [99, 0]
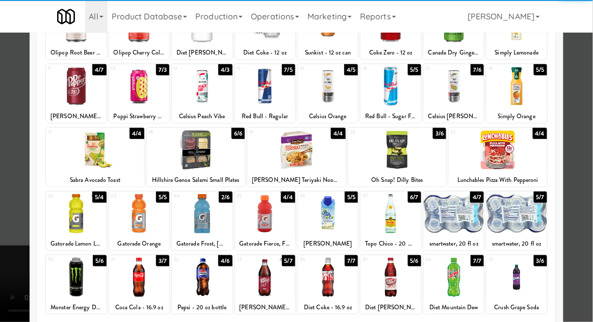
click at [532, 219] on div at bounding box center [516, 213] width 60 height 39
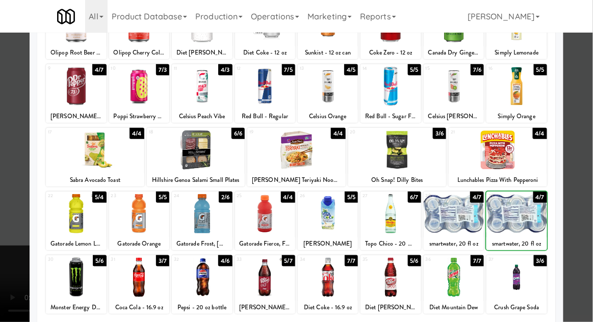
click at [578, 191] on div at bounding box center [296, 161] width 593 height 322
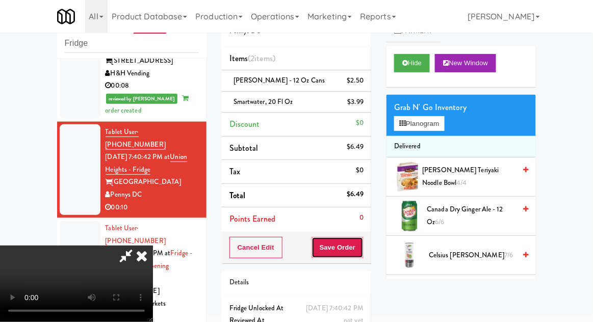
click at [363, 252] on button "Save Order" at bounding box center [338, 247] width 52 height 21
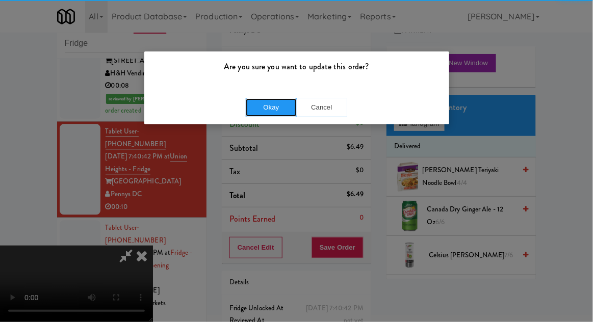
click at [260, 105] on button "Okay" at bounding box center [271, 107] width 51 height 18
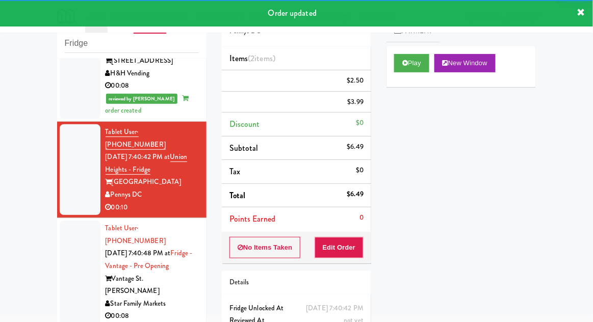
click at [73, 221] on div at bounding box center [80, 273] width 41 height 104
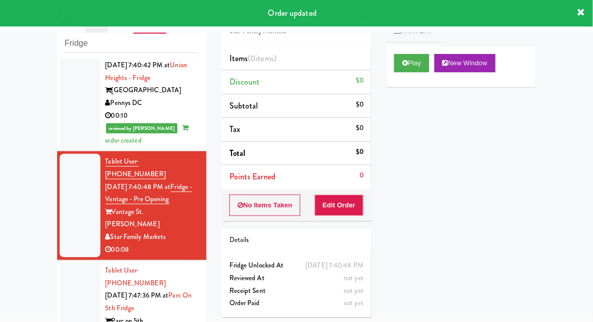
scroll to position [616, 0]
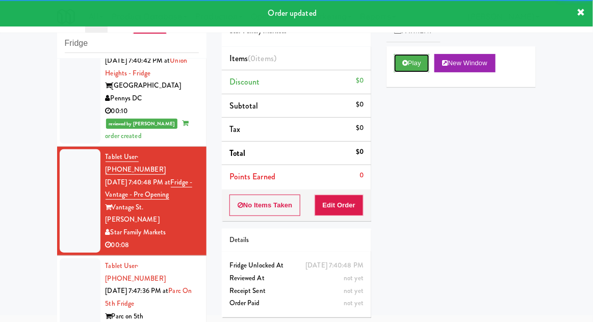
click at [408, 70] on button "Play" at bounding box center [411, 63] width 35 height 18
click at [339, 195] on button "Edit Order" at bounding box center [339, 205] width 49 height 21
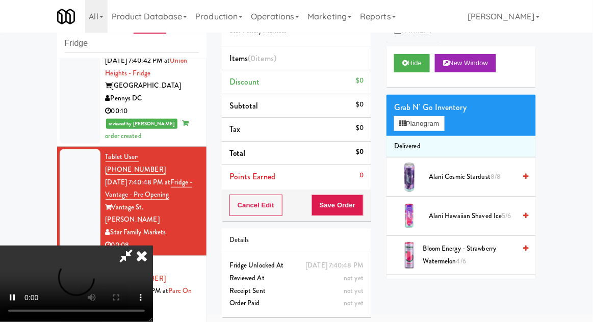
scroll to position [37, 0]
click at [425, 110] on div "Grab N' Go Inventory" at bounding box center [461, 107] width 134 height 15
click at [426, 109] on div "Grab N' Go Inventory" at bounding box center [461, 107] width 134 height 15
click at [428, 119] on button "Planogram" at bounding box center [419, 123] width 50 height 15
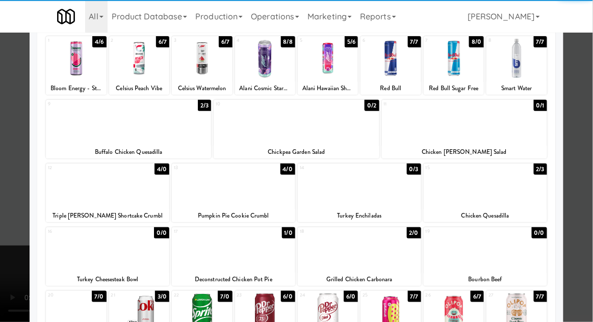
scroll to position [63, 0]
click at [233, 198] on div at bounding box center [233, 185] width 123 height 39
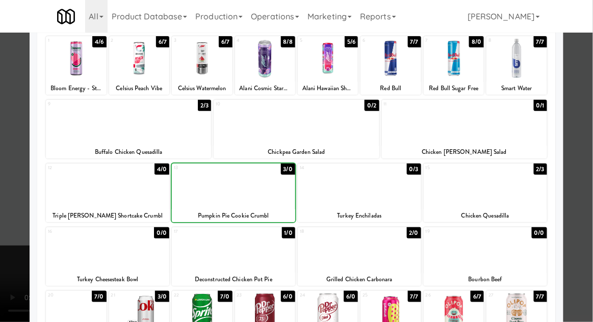
click at [574, 131] on div at bounding box center [296, 161] width 593 height 322
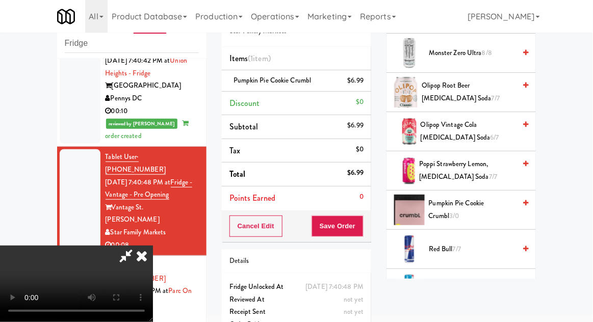
scroll to position [832, 0]
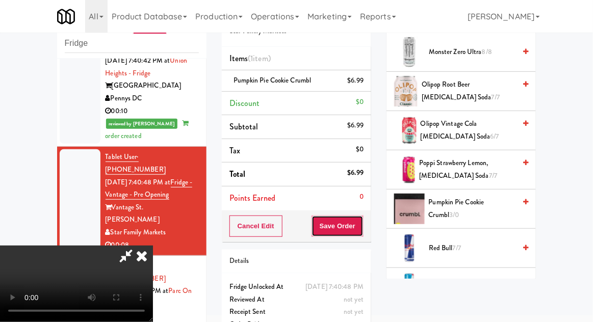
click at [362, 228] on button "Save Order" at bounding box center [338, 226] width 52 height 21
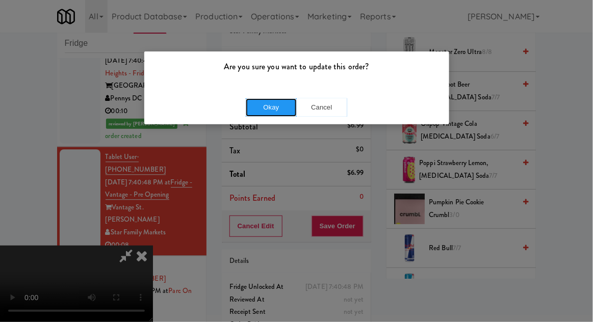
click at [269, 104] on button "Okay" at bounding box center [271, 107] width 51 height 18
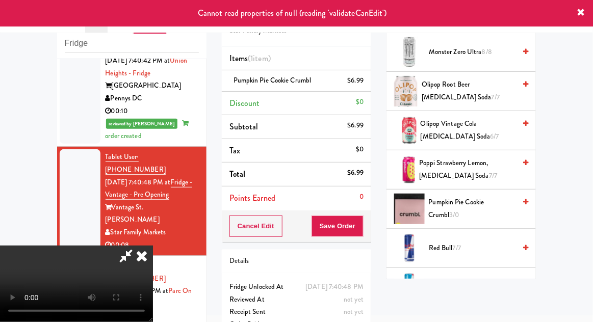
scroll to position [0, 0]
click at [153, 246] on icon at bounding box center [142, 256] width 22 height 20
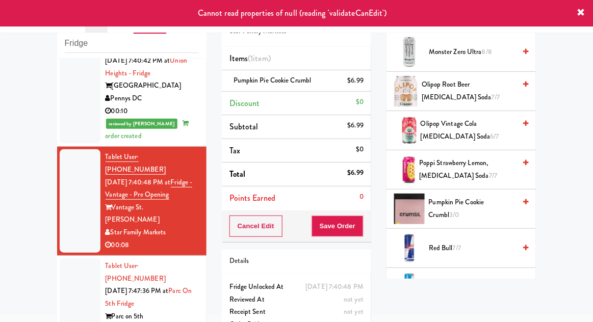
click at [66, 259] on div at bounding box center [80, 304] width 41 height 91
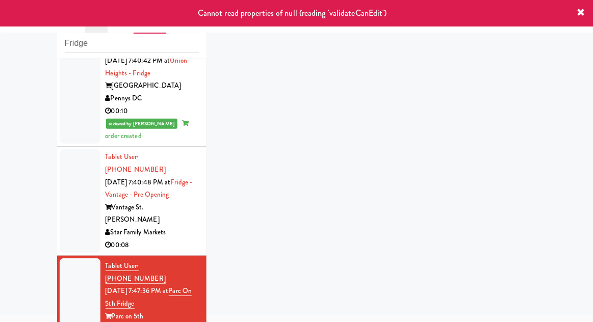
click at [66, 149] on div at bounding box center [80, 201] width 41 height 104
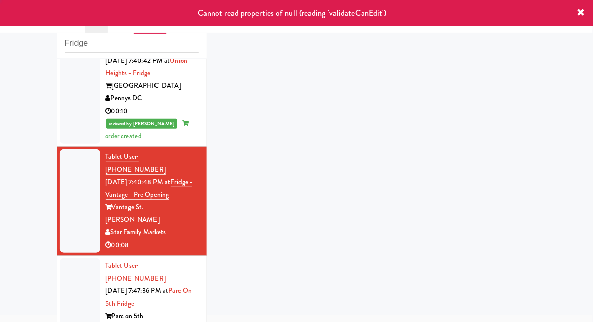
click at [65, 259] on div at bounding box center [80, 304] width 41 height 91
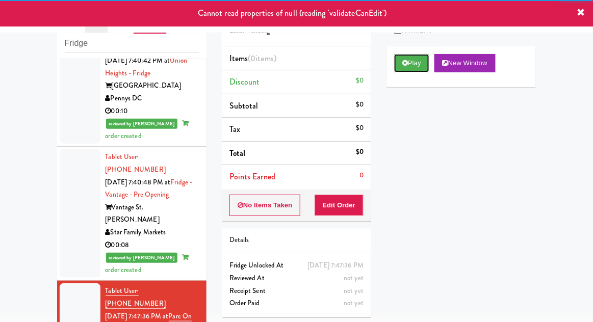
click at [413, 68] on button "Play" at bounding box center [411, 63] width 35 height 18
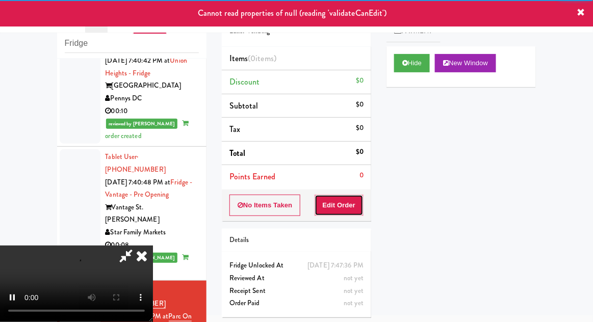
click at [341, 196] on button "Edit Order" at bounding box center [339, 205] width 49 height 21
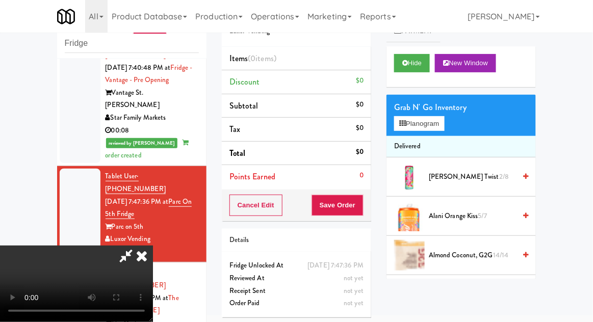
scroll to position [37, 0]
click at [420, 116] on button "Planogram" at bounding box center [419, 123] width 50 height 15
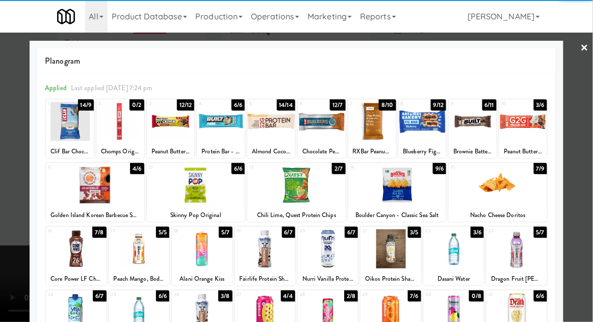
click at [204, 247] on div at bounding box center [202, 248] width 60 height 39
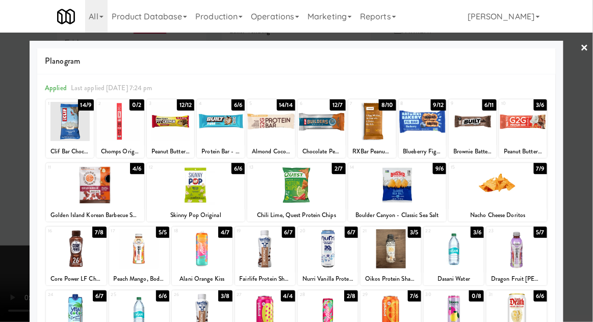
click at [571, 159] on div at bounding box center [296, 161] width 593 height 322
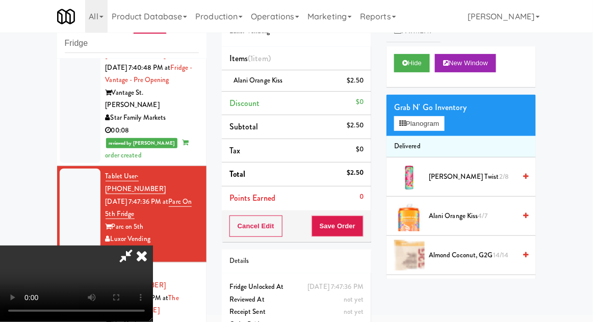
click at [373, 238] on div "Order # 1928308 Luxor Vending Items (1 item ) Alani Orange Kiss $2.50 Discount …" at bounding box center [296, 171] width 165 height 349
click at [360, 224] on button "Save Order" at bounding box center [338, 226] width 52 height 21
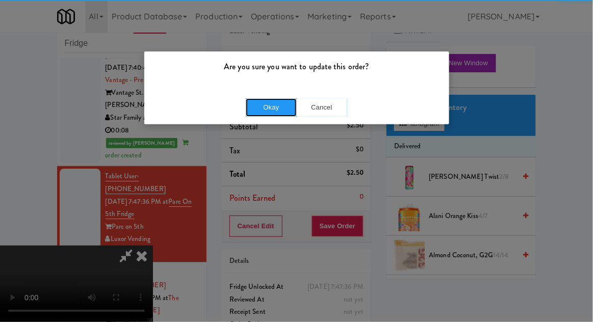
click at [263, 101] on button "Okay" at bounding box center [271, 107] width 51 height 18
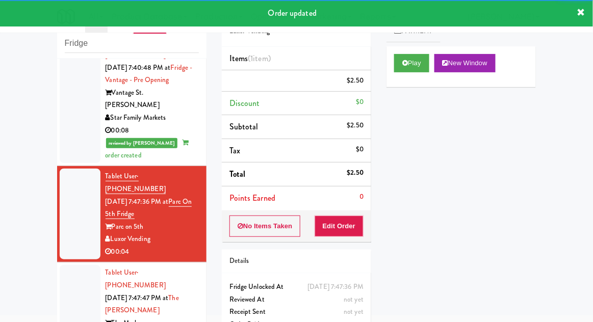
click at [64, 265] on div at bounding box center [80, 310] width 41 height 91
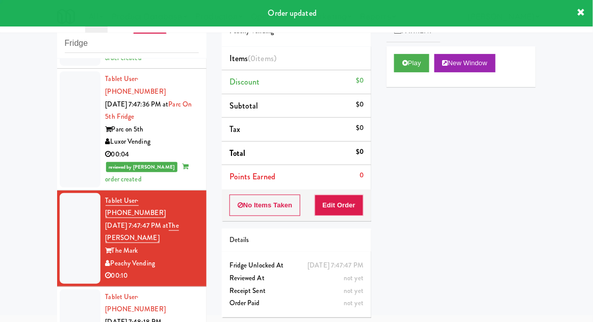
scroll to position [833, 0]
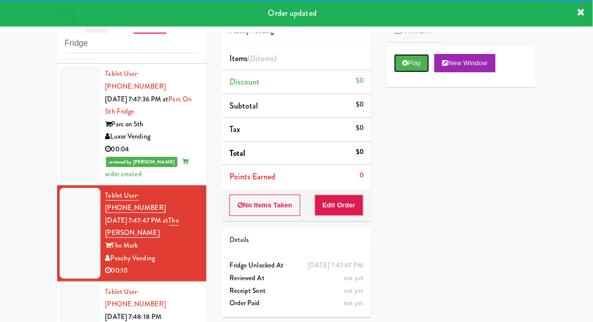
click at [405, 68] on button "Play" at bounding box center [411, 63] width 35 height 18
click at [340, 202] on button "Edit Order" at bounding box center [339, 205] width 49 height 21
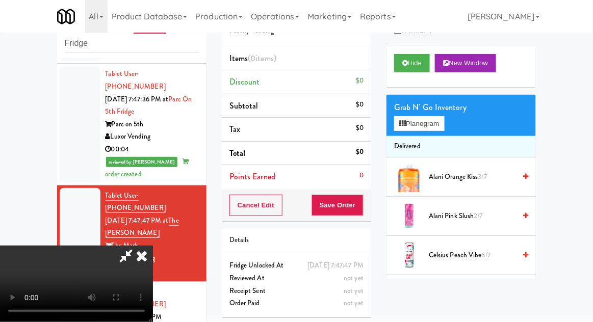
scroll to position [0, 0]
click at [444, 130] on button "Planogram" at bounding box center [419, 123] width 50 height 15
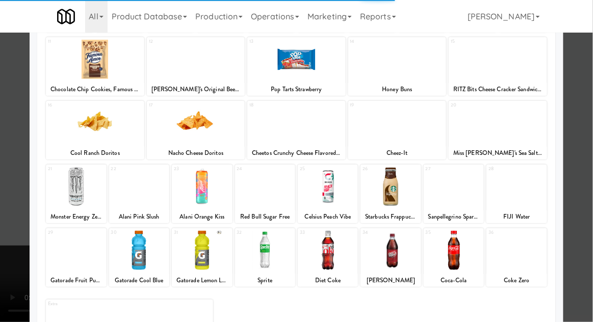
scroll to position [129, 0]
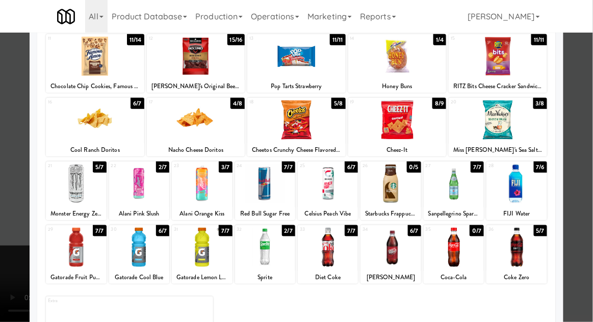
click at [266, 239] on div at bounding box center [265, 247] width 60 height 39
click at [580, 141] on div at bounding box center [296, 161] width 593 height 322
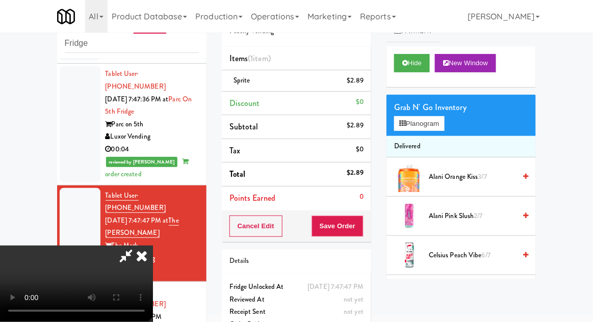
scroll to position [37, 0]
click at [361, 228] on button "Save Order" at bounding box center [338, 226] width 52 height 21
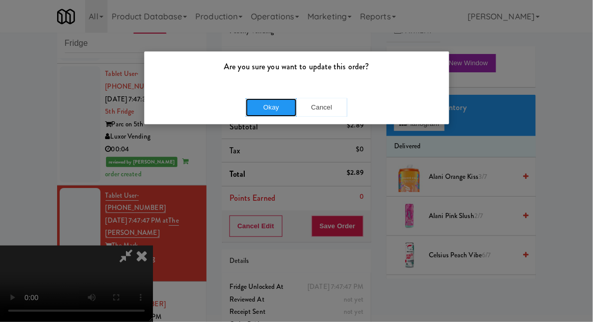
click at [263, 109] on button "Okay" at bounding box center [271, 107] width 51 height 18
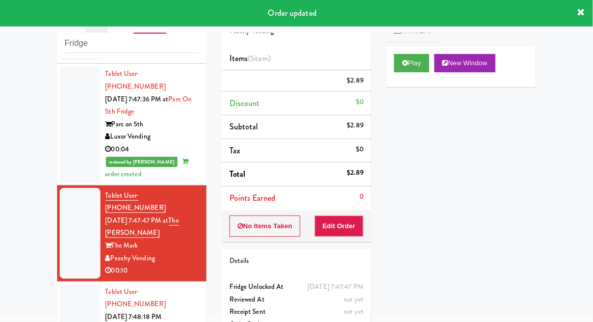
scroll to position [0, 0]
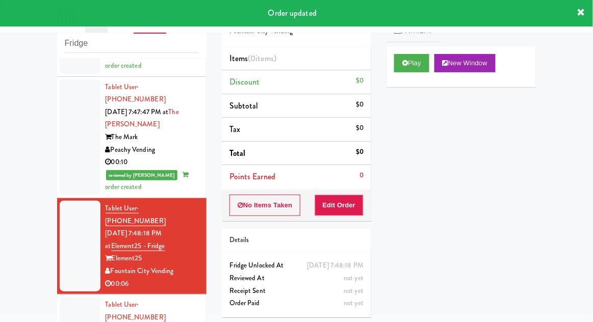
scroll to position [942, 0]
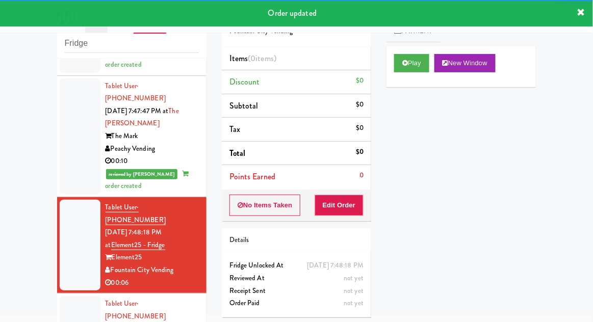
click at [412, 77] on div "Play New Window" at bounding box center [461, 66] width 149 height 41
click at [346, 198] on button "Edit Order" at bounding box center [339, 205] width 49 height 21
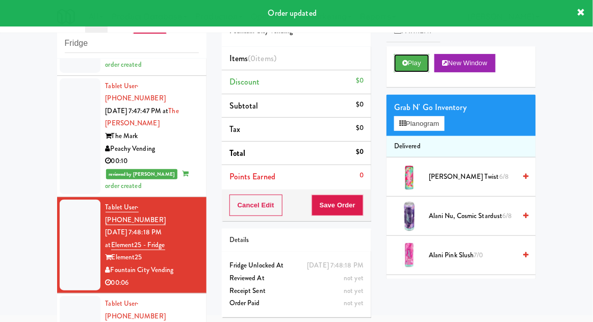
click at [418, 56] on button "Play" at bounding box center [411, 63] width 35 height 18
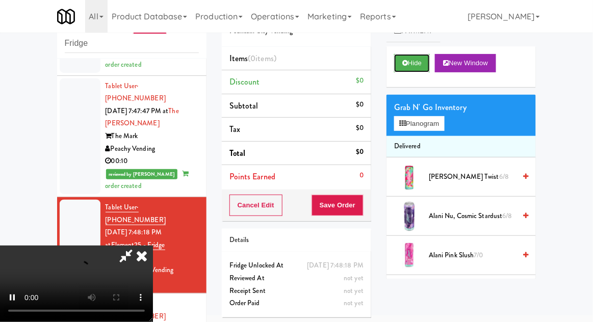
scroll to position [37, 0]
click at [444, 123] on button "Planogram" at bounding box center [419, 123] width 50 height 15
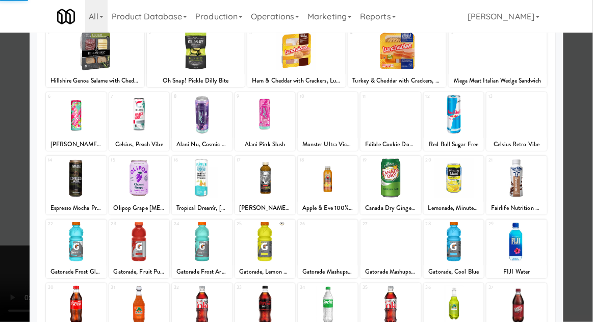
scroll to position [71, 0]
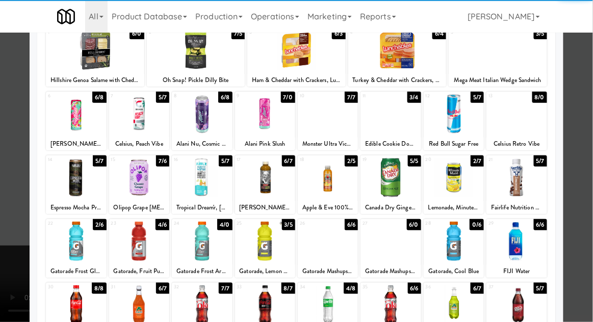
click at [531, 285] on div "37 5/7 Dr. Pepper" at bounding box center [516, 312] width 60 height 59
click at [592, 208] on div at bounding box center [296, 161] width 593 height 322
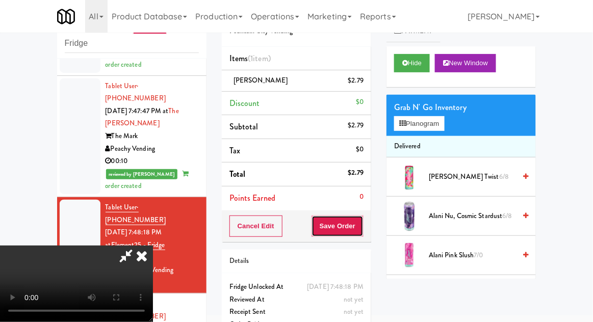
click at [363, 221] on button "Save Order" at bounding box center [338, 226] width 52 height 21
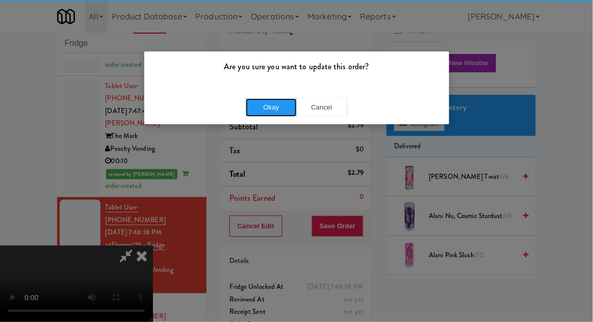
click at [270, 104] on button "Okay" at bounding box center [271, 107] width 51 height 18
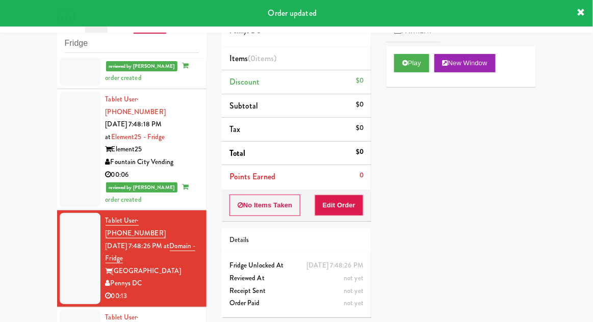
scroll to position [1052, 0]
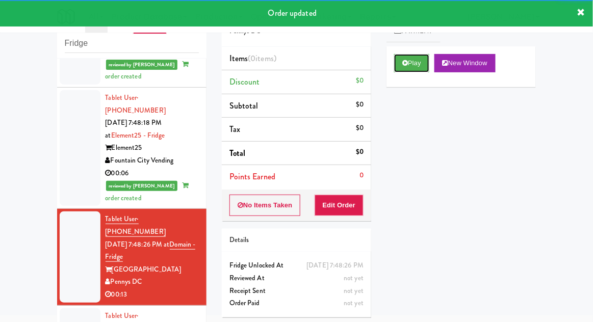
click at [409, 63] on button "Play" at bounding box center [411, 63] width 35 height 18
click at [350, 203] on button "Edit Order" at bounding box center [339, 205] width 49 height 21
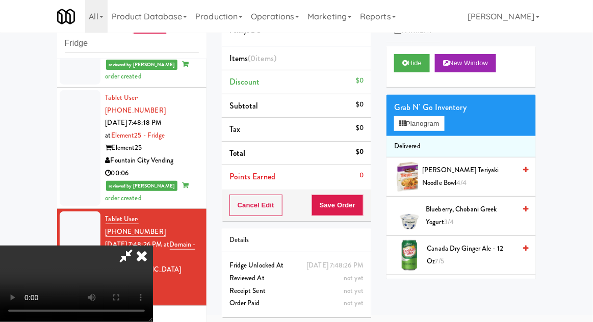
scroll to position [0, 0]
click at [426, 118] on button "Planogram" at bounding box center [419, 123] width 50 height 15
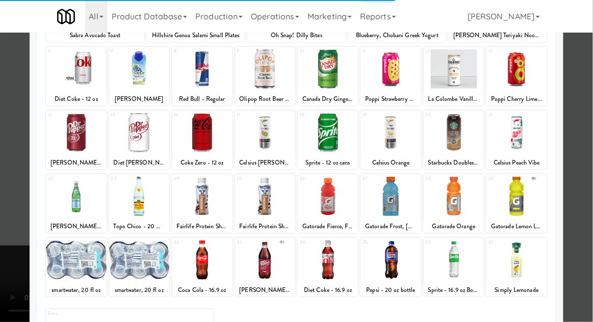
scroll to position [117, 0]
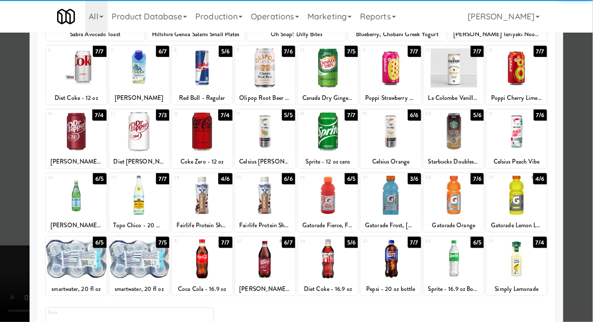
click at [383, 198] on div at bounding box center [391, 195] width 60 height 39
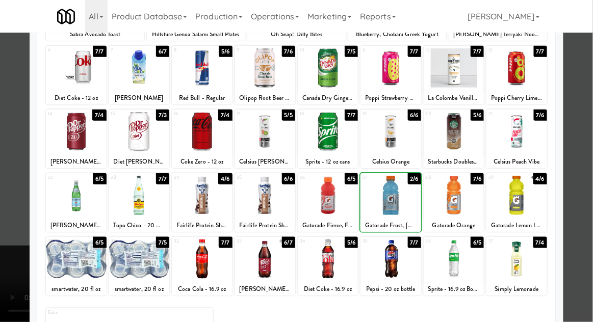
click at [586, 170] on div at bounding box center [296, 161] width 593 height 322
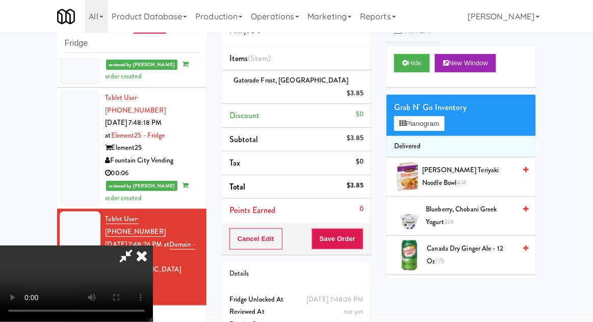
scroll to position [37, 0]
click at [358, 228] on button "Save Order" at bounding box center [338, 238] width 52 height 21
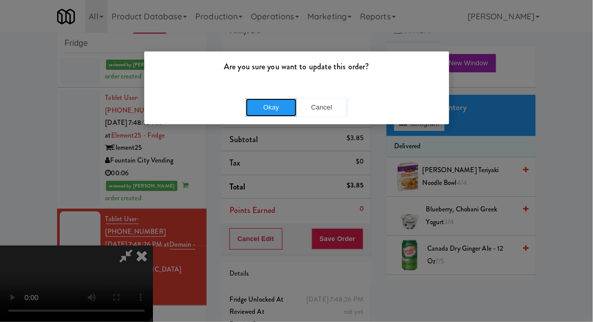
click at [271, 104] on button "Okay" at bounding box center [271, 107] width 51 height 18
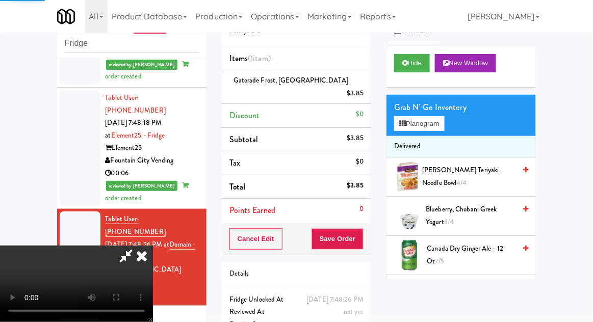
scroll to position [0, 0]
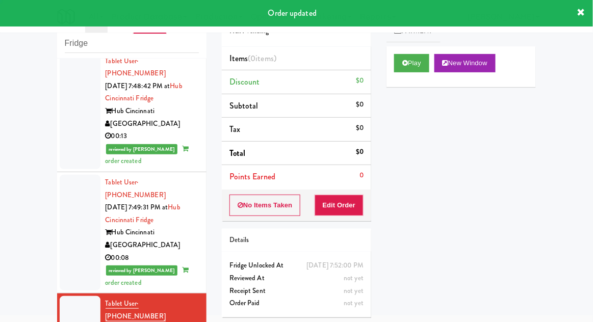
scroll to position [1333, 0]
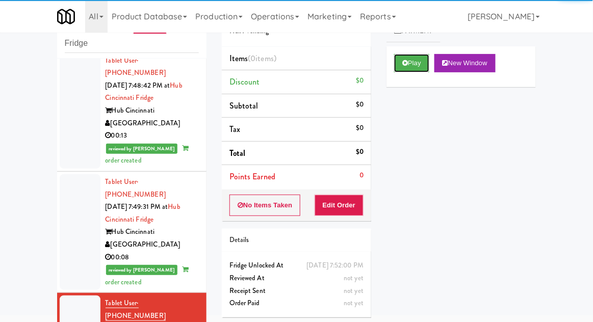
click at [413, 63] on button "Play" at bounding box center [411, 63] width 35 height 18
click at [334, 204] on button "Edit Order" at bounding box center [339, 205] width 49 height 21
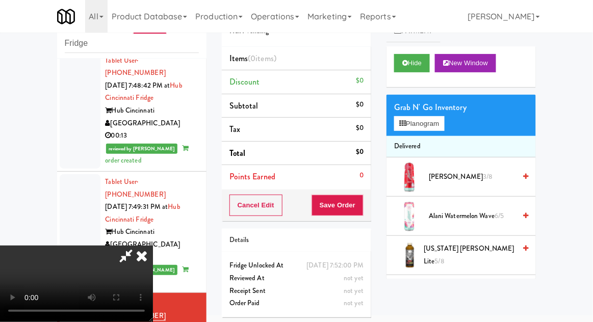
scroll to position [0, 0]
click at [428, 120] on button "Planogram" at bounding box center [419, 123] width 50 height 15
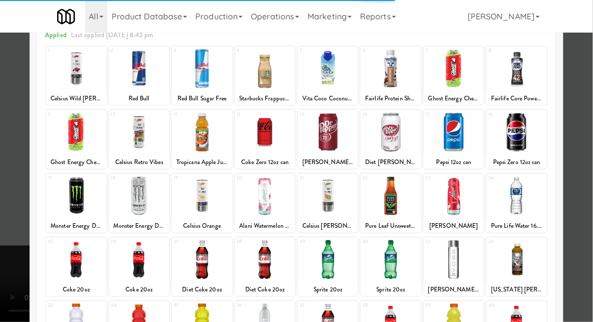
scroll to position [65, 0]
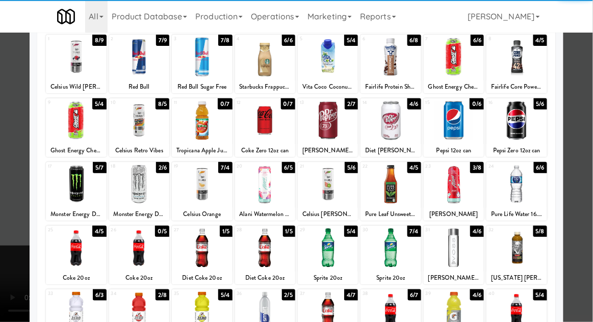
click at [136, 129] on div at bounding box center [139, 120] width 60 height 39
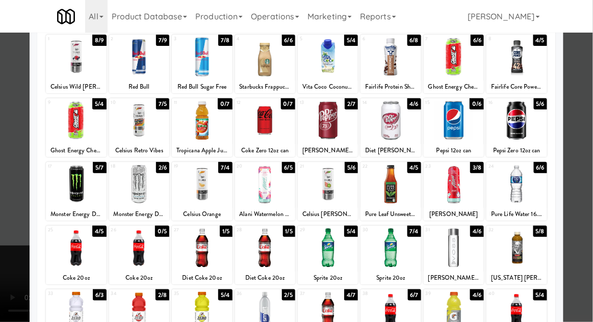
click at [565, 124] on div at bounding box center [296, 161] width 593 height 322
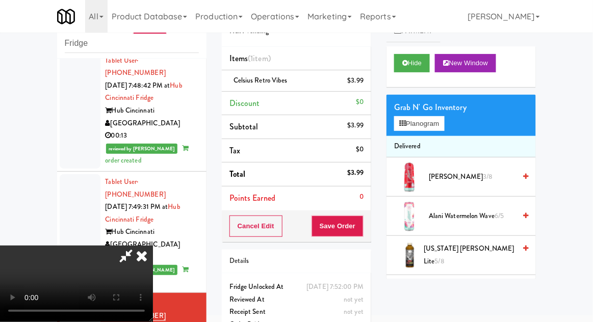
scroll to position [37, 0]
click at [359, 219] on button "Save Order" at bounding box center [338, 226] width 52 height 21
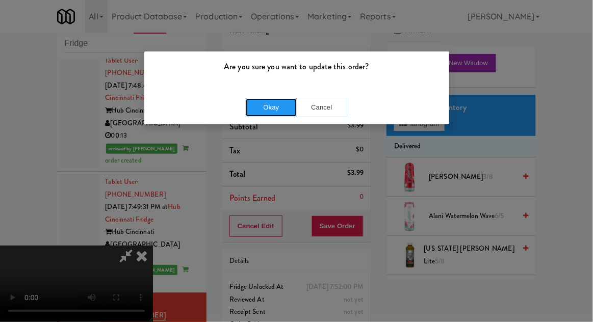
click at [269, 105] on button "Okay" at bounding box center [271, 107] width 51 height 18
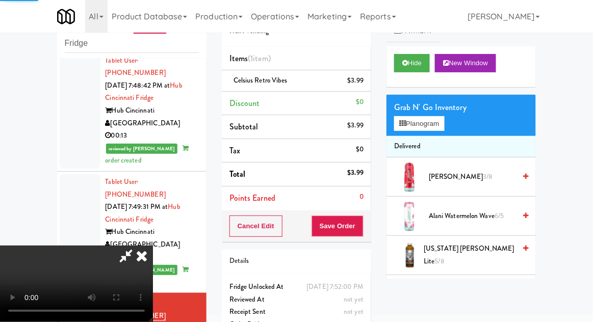
scroll to position [0, 0]
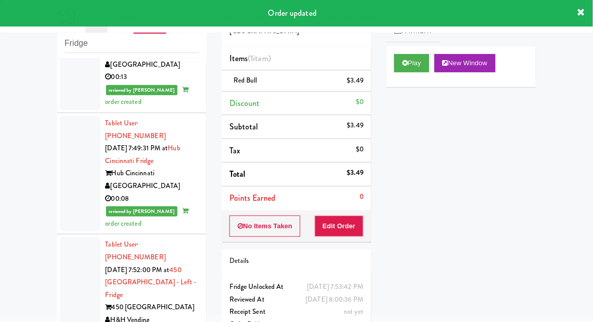
scroll to position [1445, 0]
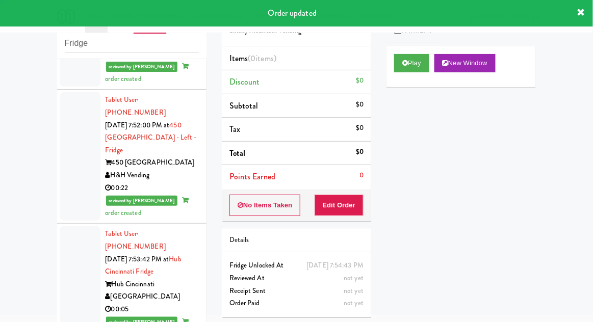
scroll to position [1539, 0]
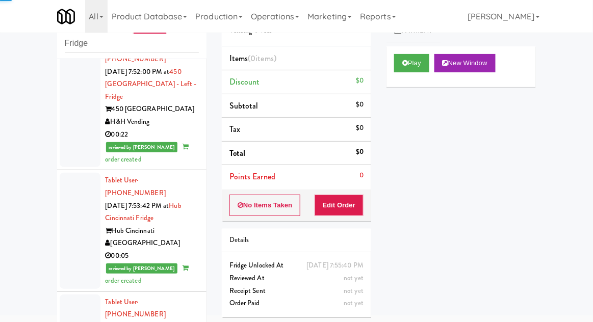
scroll to position [1839, 0]
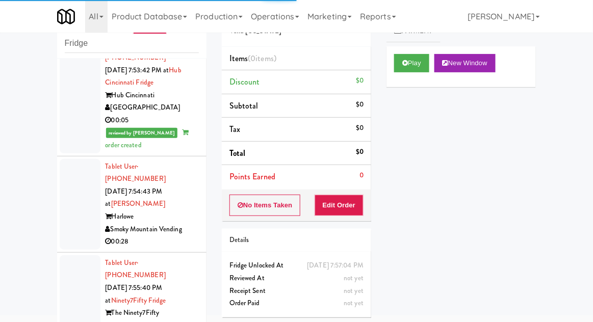
scroll to position [1726, 0]
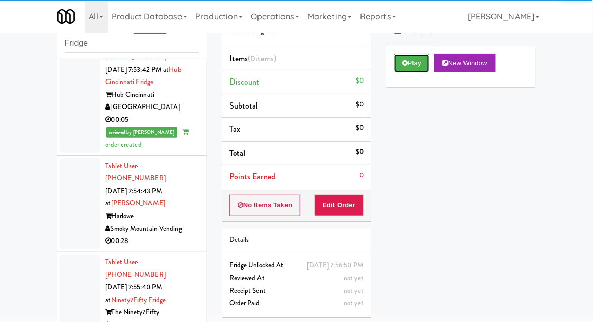
click at [416, 55] on button "Play" at bounding box center [411, 63] width 35 height 18
click at [338, 199] on button "Edit Order" at bounding box center [339, 205] width 49 height 21
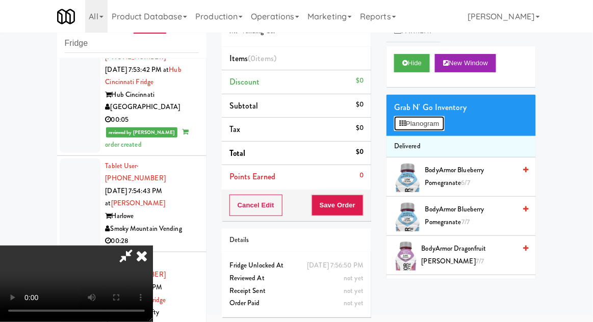
click at [424, 117] on button "Planogram" at bounding box center [419, 123] width 50 height 15
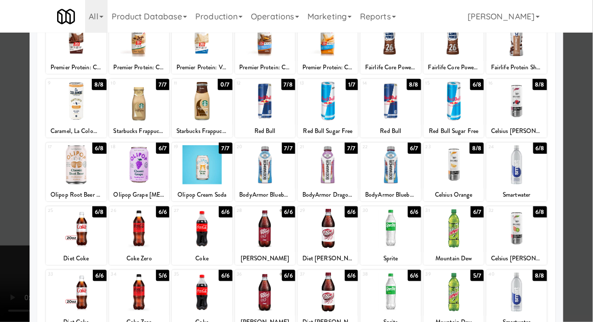
scroll to position [85, 0]
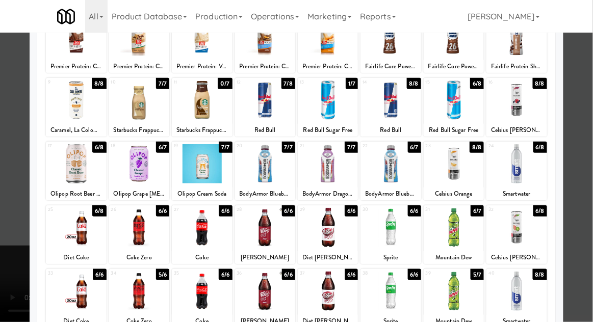
click at [533, 239] on div at bounding box center [516, 227] width 60 height 39
click at [588, 197] on div at bounding box center [296, 161] width 593 height 322
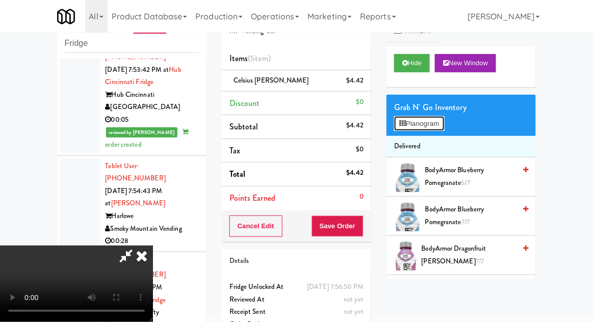
click at [434, 125] on button "Planogram" at bounding box center [419, 123] width 50 height 15
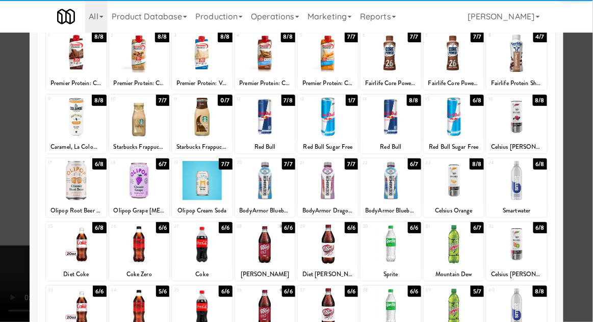
scroll to position [75, 0]
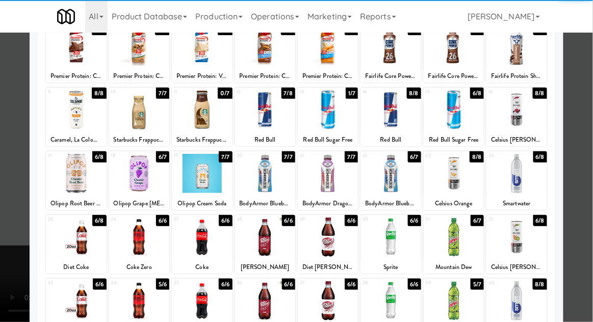
click at [468, 231] on div at bounding box center [454, 237] width 60 height 39
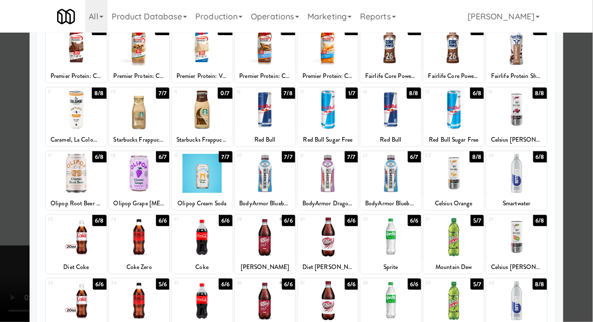
click at [592, 176] on div at bounding box center [296, 161] width 593 height 322
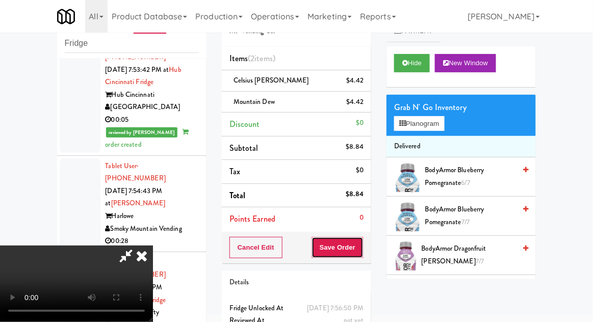
click at [364, 245] on button "Save Order" at bounding box center [338, 247] width 52 height 21
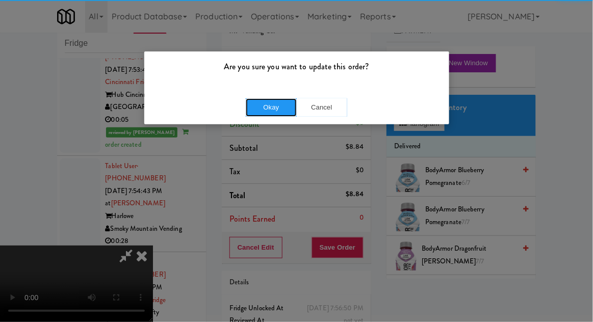
click at [259, 115] on button "Okay" at bounding box center [271, 107] width 51 height 18
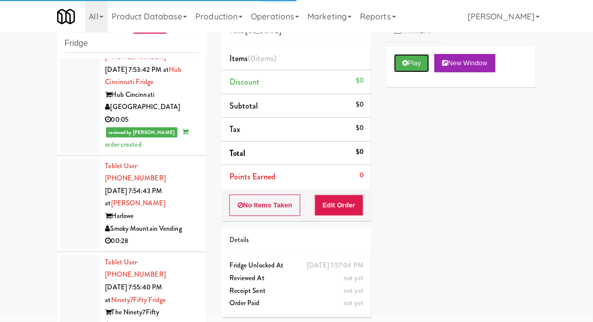
click at [412, 70] on button "Play" at bounding box center [411, 63] width 35 height 18
click at [345, 198] on button "Edit Order" at bounding box center [339, 205] width 49 height 21
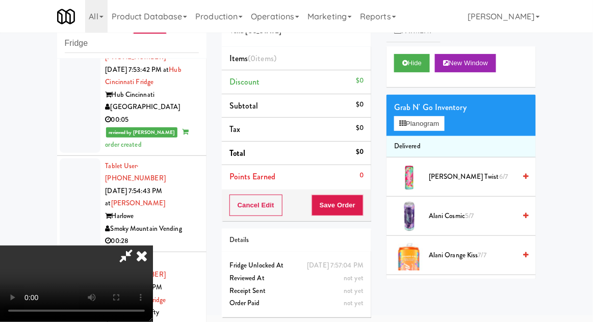
scroll to position [37, 0]
click at [444, 126] on button "Planogram" at bounding box center [419, 123] width 50 height 15
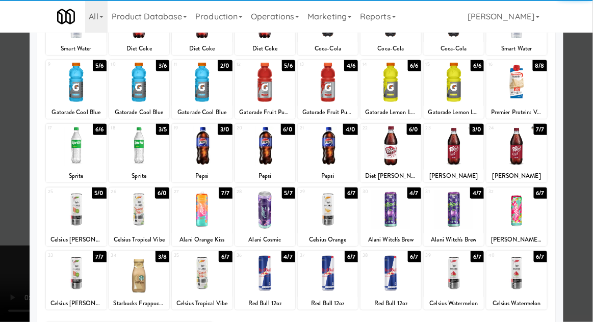
scroll to position [113, 0]
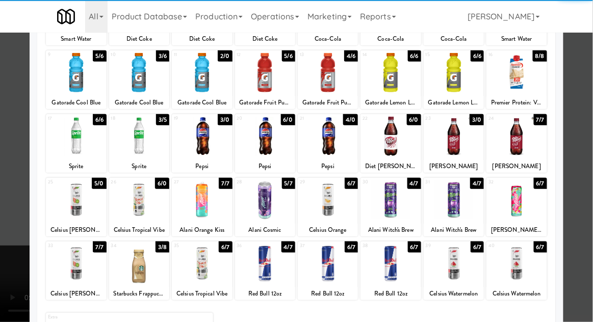
click at [270, 263] on div at bounding box center [265, 263] width 60 height 39
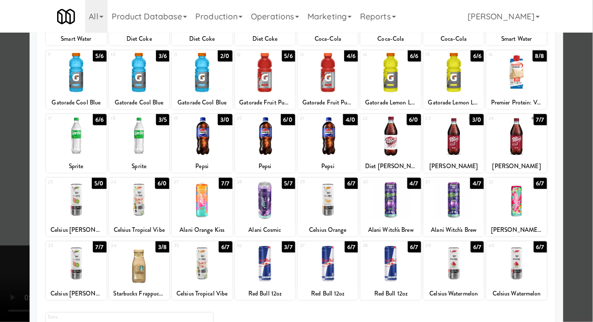
click at [591, 159] on div at bounding box center [296, 161] width 593 height 322
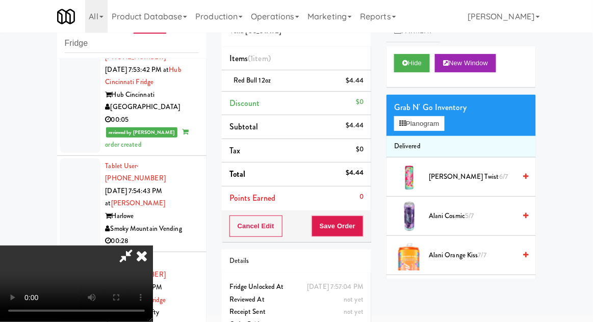
click at [457, 211] on span "Alani Cosmic 5/7" at bounding box center [472, 216] width 87 height 13
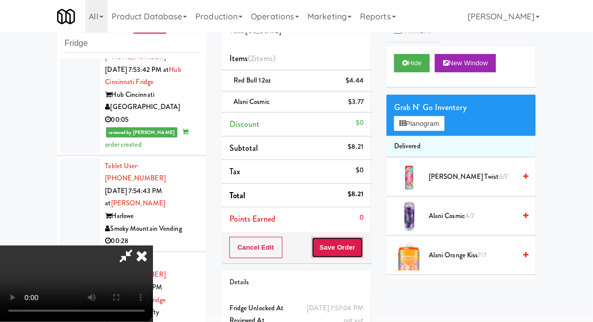
click at [361, 243] on button "Save Order" at bounding box center [338, 247] width 52 height 21
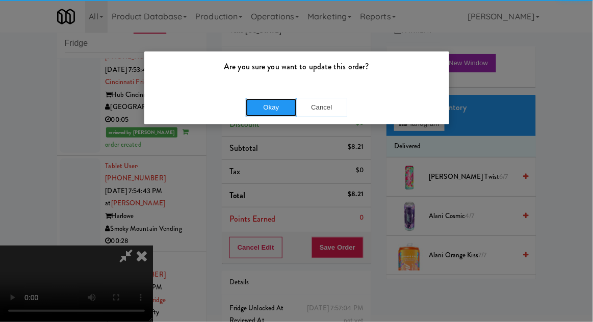
click at [272, 107] on button "Okay" at bounding box center [271, 107] width 51 height 18
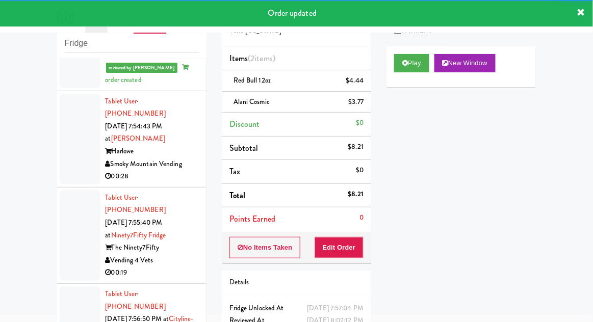
scroll to position [1889, 0]
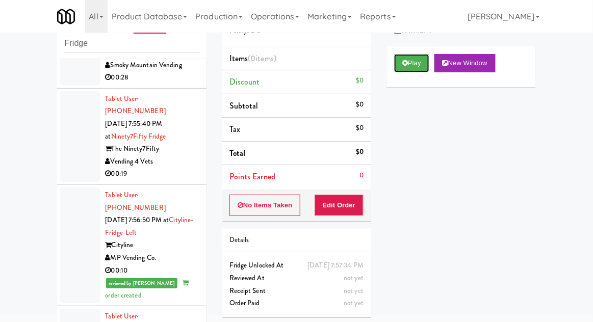
click at [425, 57] on button "Play" at bounding box center [411, 63] width 35 height 18
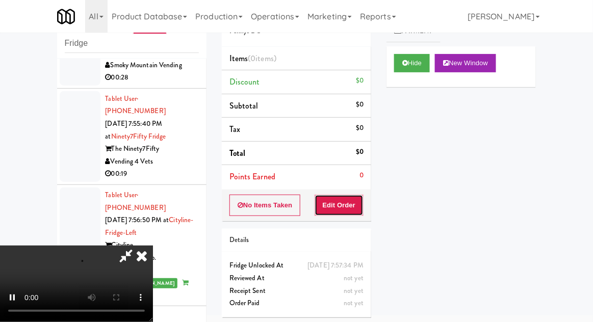
click at [343, 195] on button "Edit Order" at bounding box center [339, 205] width 49 height 21
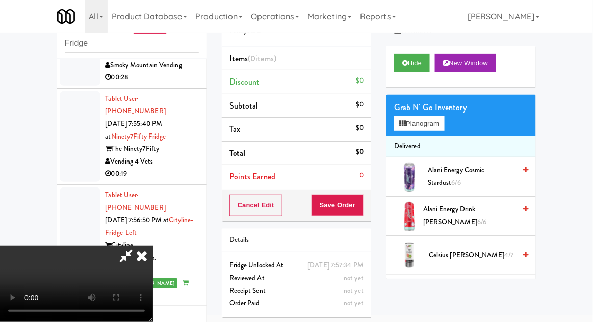
scroll to position [37, 0]
click at [437, 131] on button "Planogram" at bounding box center [419, 123] width 50 height 15
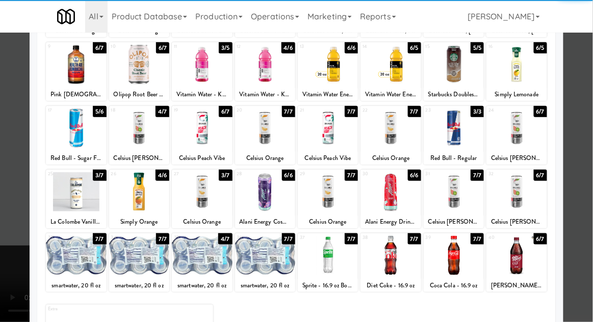
scroll to position [129, 0]
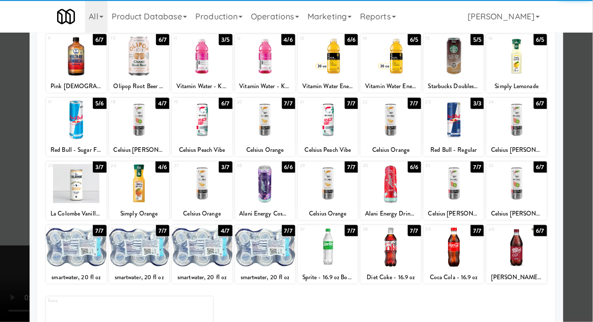
click at [277, 259] on div at bounding box center [265, 247] width 60 height 39
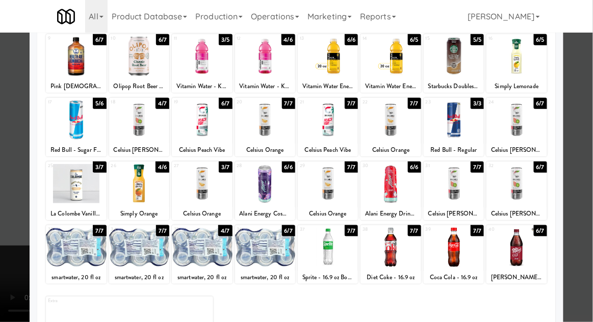
click at [590, 194] on div at bounding box center [296, 161] width 593 height 322
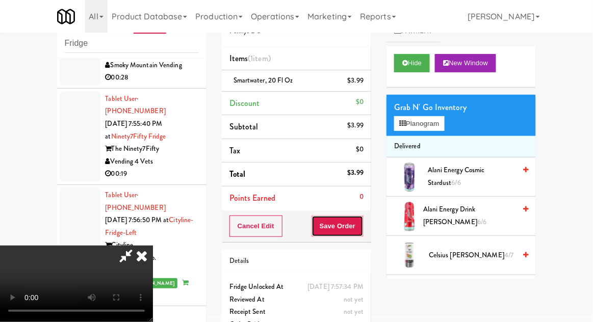
click at [356, 220] on button "Save Order" at bounding box center [338, 226] width 52 height 21
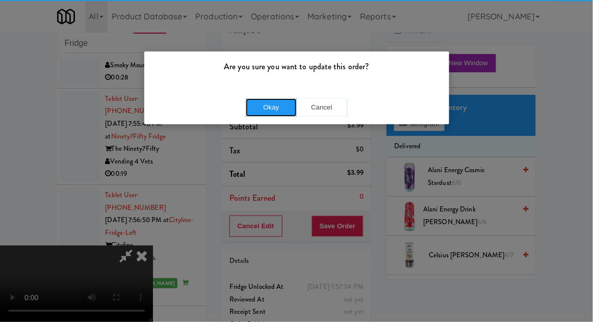
click at [257, 104] on button "Okay" at bounding box center [271, 107] width 51 height 18
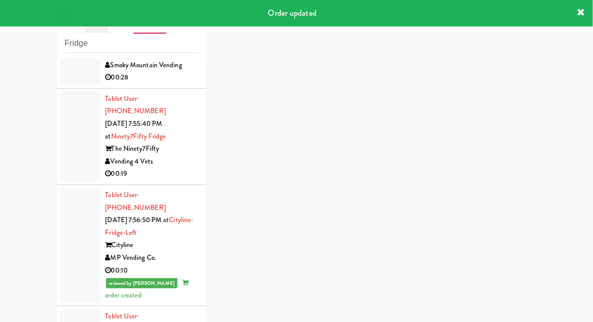
scroll to position [1914, 0]
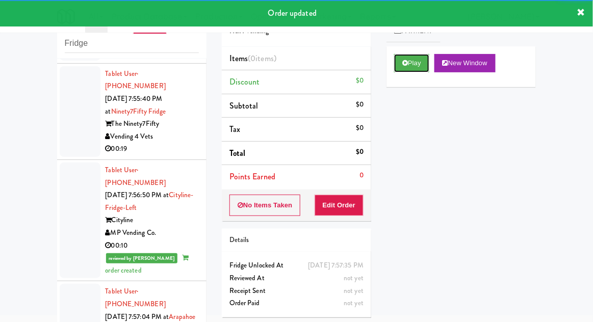
click at [397, 71] on button "Play" at bounding box center [411, 63] width 35 height 18
click at [339, 203] on button "Edit Order" at bounding box center [339, 205] width 49 height 21
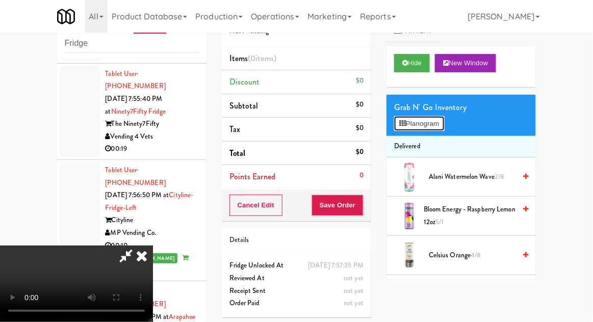
click at [439, 117] on button "Planogram" at bounding box center [419, 123] width 50 height 15
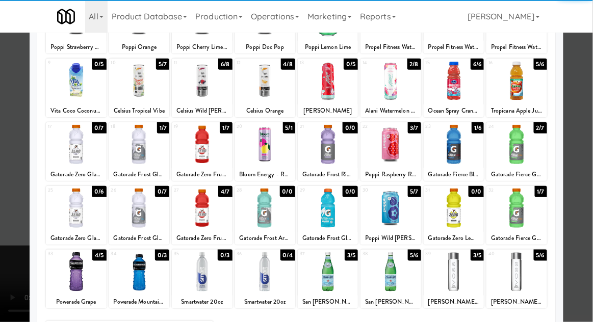
scroll to position [106, 0]
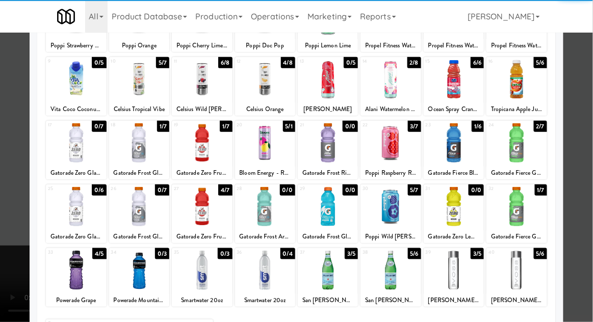
click at [72, 217] on div at bounding box center [76, 206] width 60 height 39
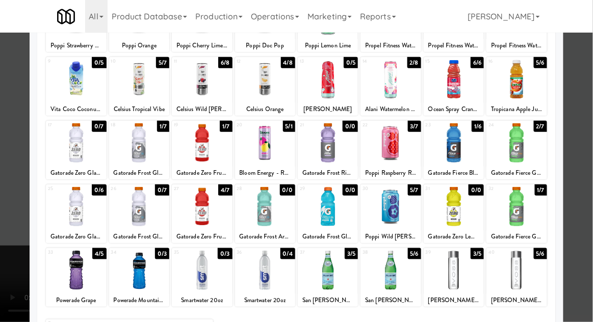
click at [584, 154] on div at bounding box center [296, 161] width 593 height 322
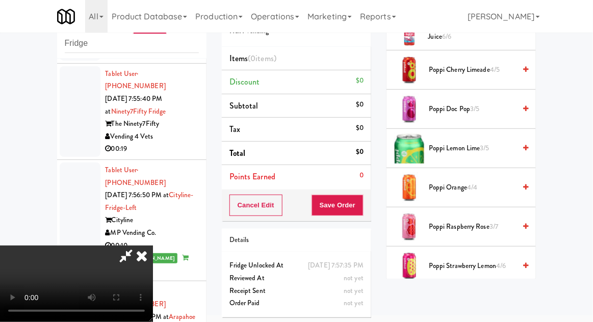
scroll to position [1043, 0]
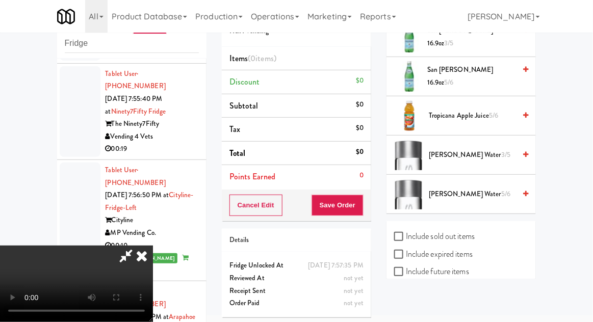
click at [460, 229] on label "Include sold out items" at bounding box center [434, 236] width 81 height 15
click at [406, 233] on input "Include sold out items" at bounding box center [400, 237] width 12 height 8
checkbox input "true"
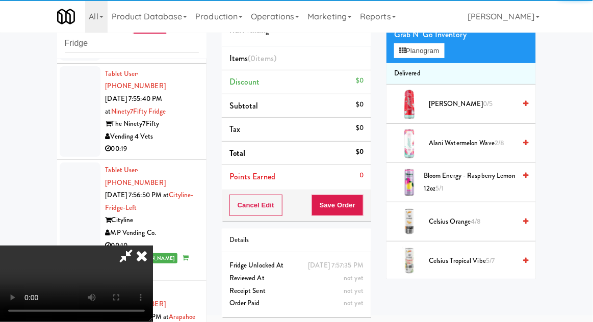
scroll to position [0, 0]
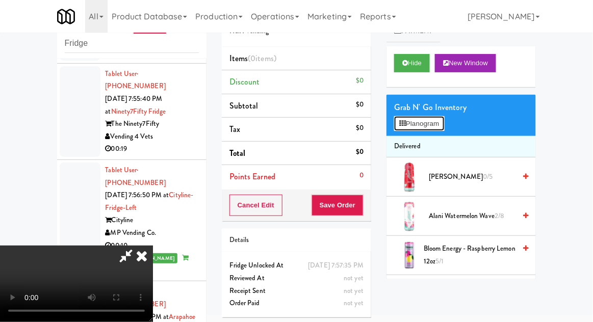
click at [436, 125] on button "Planogram" at bounding box center [419, 123] width 50 height 15
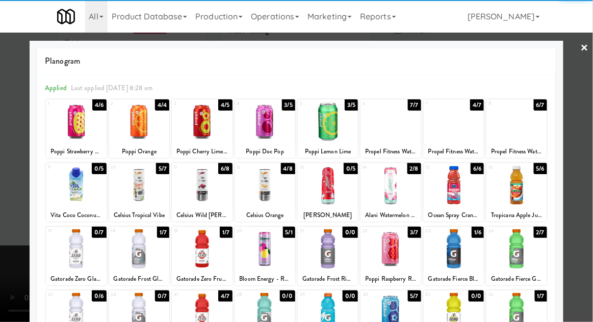
click at [73, 311] on div at bounding box center [76, 312] width 60 height 39
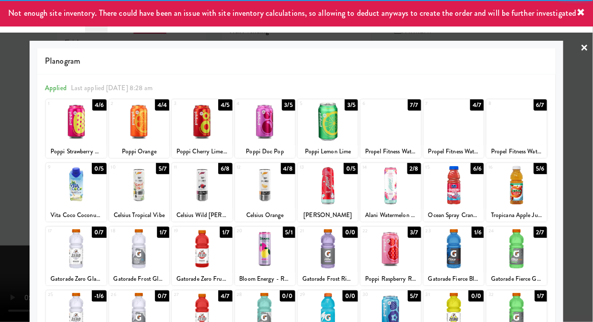
click at [592, 160] on div at bounding box center [296, 161] width 593 height 322
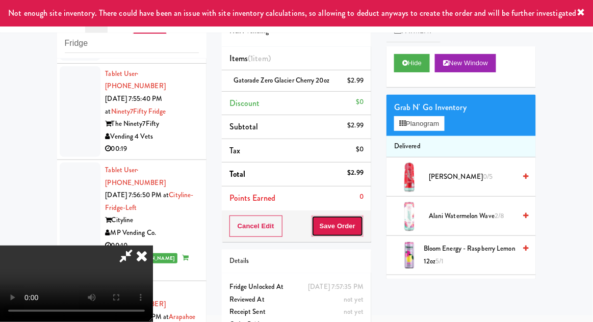
click at [361, 228] on button "Save Order" at bounding box center [338, 226] width 52 height 21
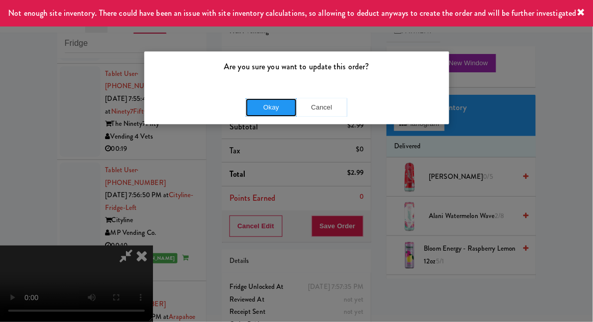
click at [270, 109] on button "Okay" at bounding box center [271, 107] width 51 height 18
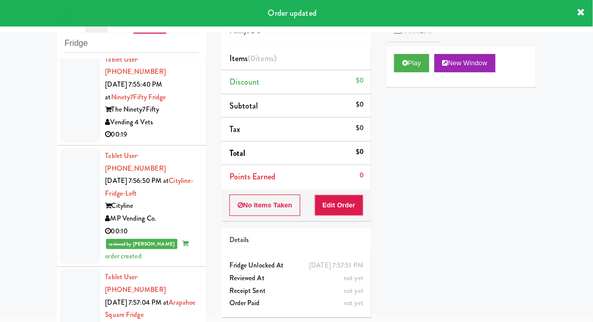
scroll to position [1940, 0]
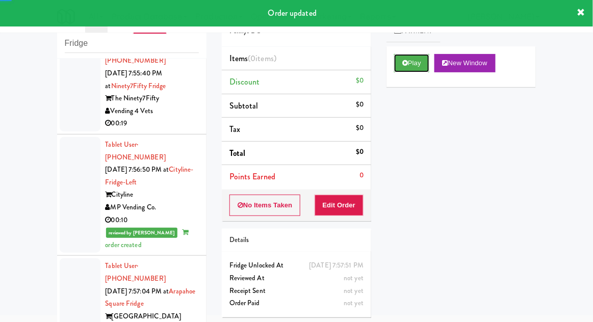
click at [416, 68] on button "Play" at bounding box center [411, 63] width 35 height 18
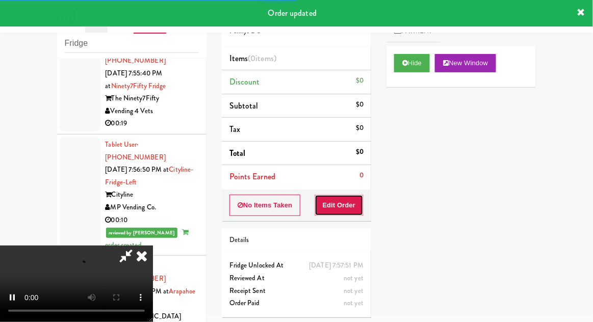
click at [331, 207] on button "Edit Order" at bounding box center [339, 205] width 49 height 21
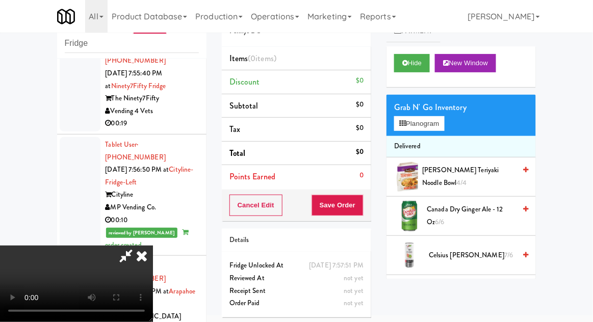
scroll to position [37, 0]
click at [432, 116] on button "Planogram" at bounding box center [419, 123] width 50 height 15
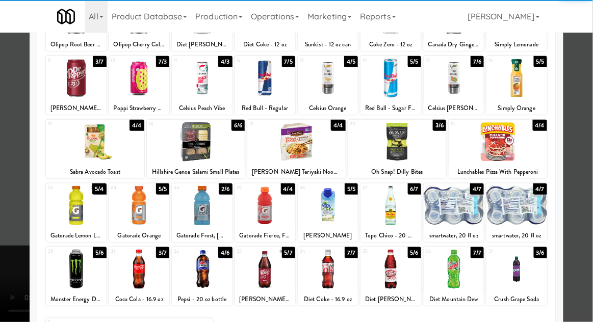
scroll to position [112, 0]
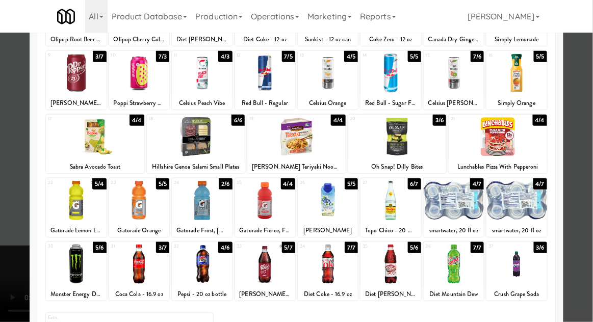
click at [404, 263] on div at bounding box center [391, 264] width 60 height 39
click at [17, 237] on div at bounding box center [296, 161] width 593 height 322
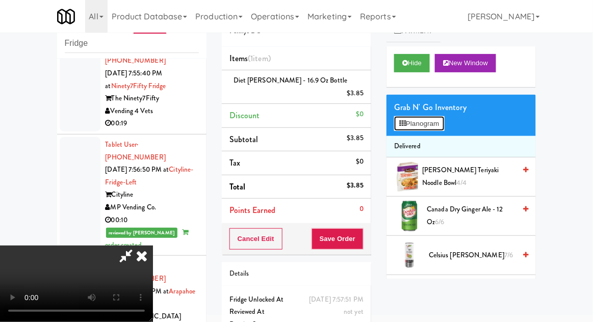
click at [439, 119] on button "Planogram" at bounding box center [419, 123] width 50 height 15
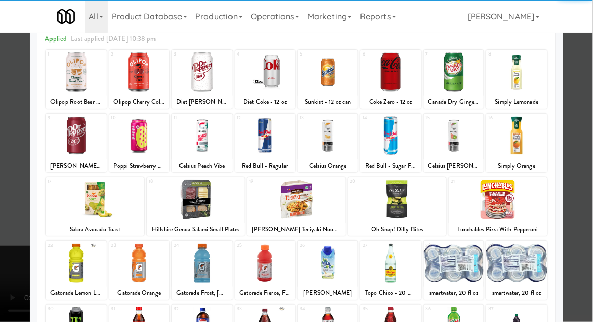
scroll to position [90, 0]
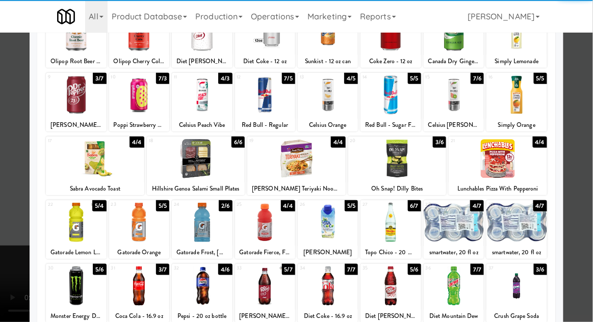
click at [403, 277] on div at bounding box center [391, 286] width 60 height 39
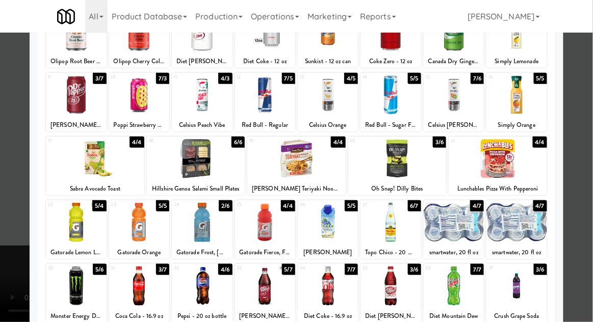
click at [19, 245] on div at bounding box center [296, 161] width 593 height 322
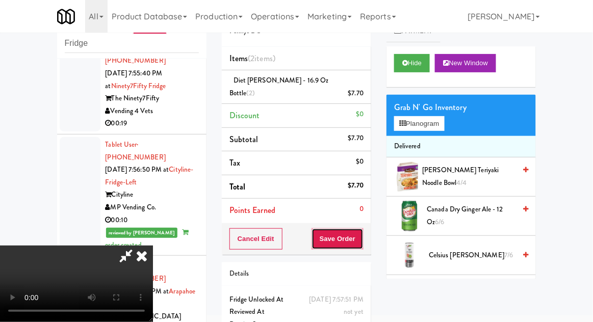
click at [362, 228] on button "Save Order" at bounding box center [338, 238] width 52 height 21
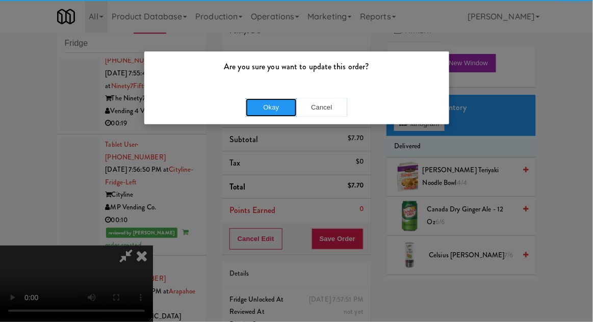
click at [269, 103] on button "Okay" at bounding box center [271, 107] width 51 height 18
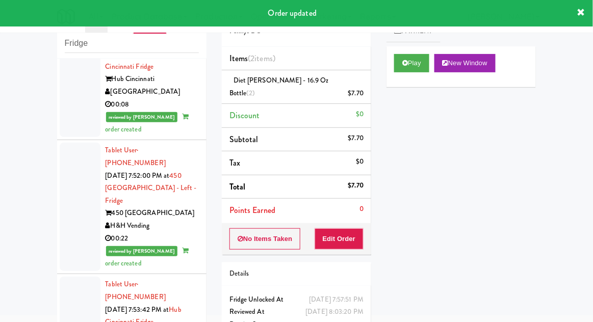
scroll to position [1486, 0]
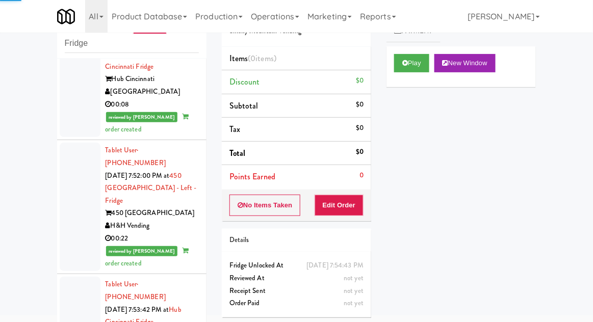
click at [420, 67] on button "Play" at bounding box center [411, 63] width 35 height 18
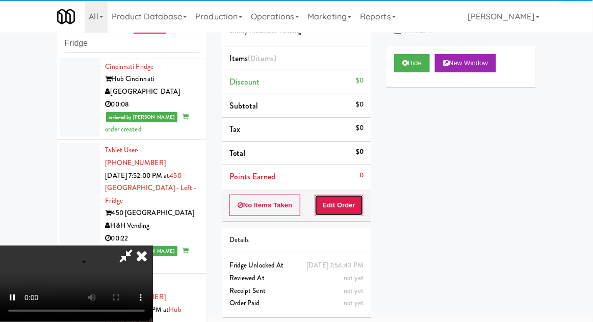
click at [353, 203] on button "Edit Order" at bounding box center [339, 205] width 49 height 21
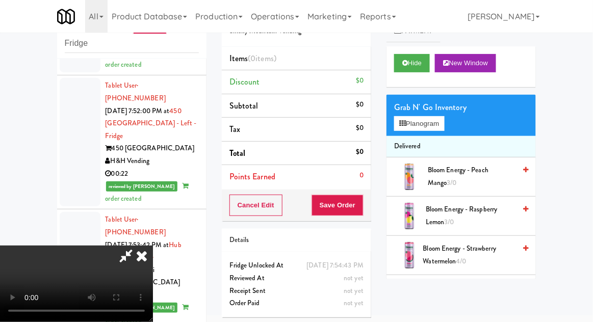
scroll to position [37, 0]
click at [437, 121] on button "Planogram" at bounding box center [419, 123] width 50 height 15
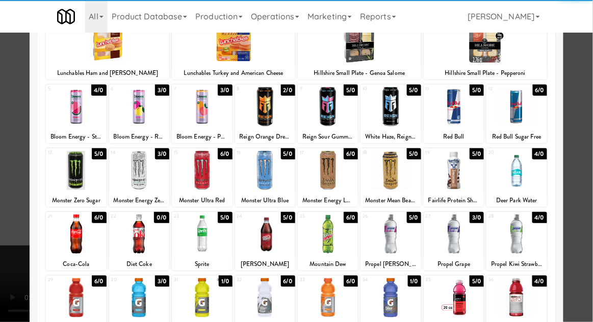
scroll to position [76, 0]
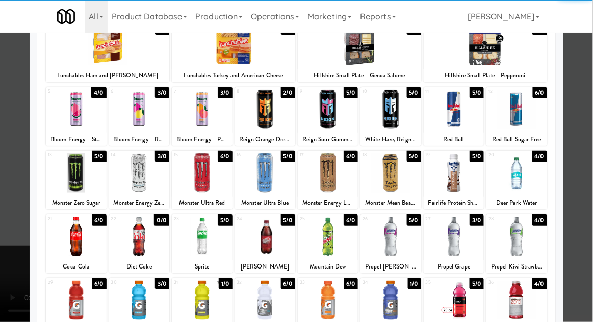
click at [139, 169] on div at bounding box center [139, 172] width 60 height 39
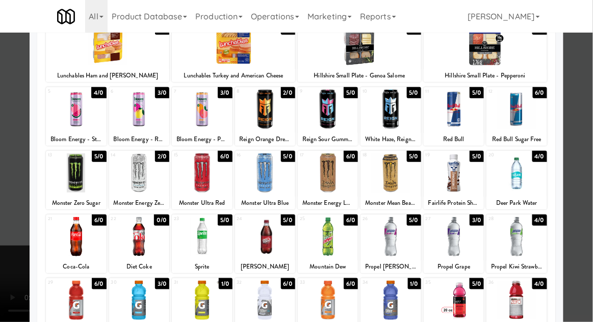
click at [591, 172] on div at bounding box center [296, 161] width 593 height 322
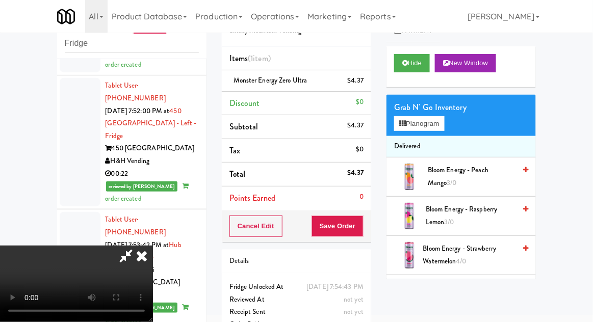
click at [370, 229] on div "Cancel Edit Save Order" at bounding box center [296, 227] width 149 height 32
click at [357, 221] on button "Save Order" at bounding box center [338, 226] width 52 height 21
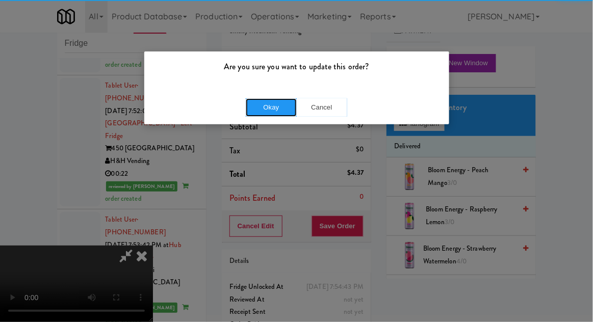
click at [263, 106] on button "Okay" at bounding box center [271, 107] width 51 height 18
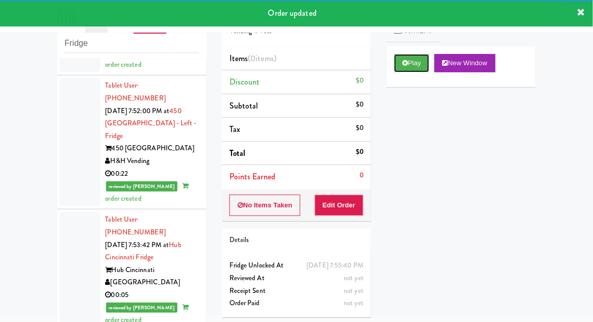
click at [417, 70] on button "Play" at bounding box center [411, 63] width 35 height 18
click at [347, 195] on button "Edit Order" at bounding box center [339, 205] width 49 height 21
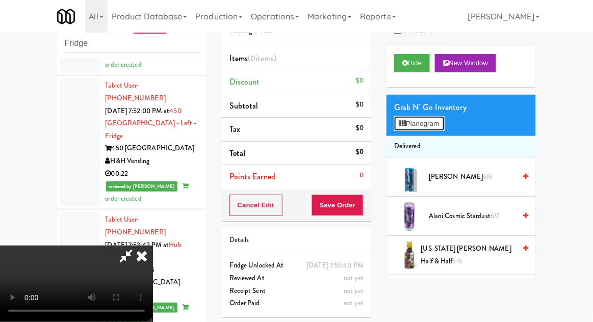
click at [425, 117] on button "Planogram" at bounding box center [419, 123] width 50 height 15
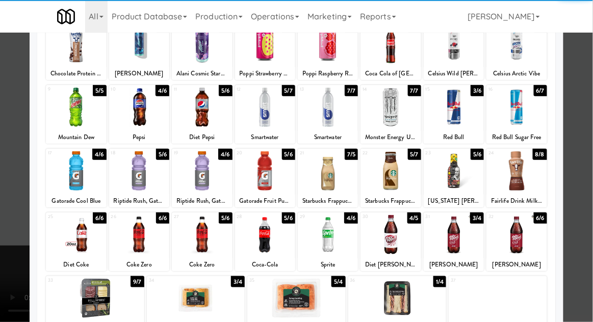
scroll to position [96, 0]
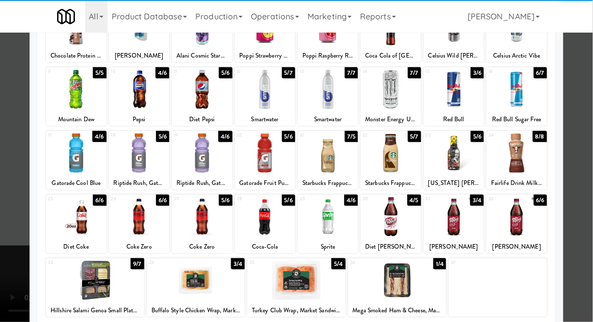
click at [270, 157] on div at bounding box center [265, 153] width 60 height 39
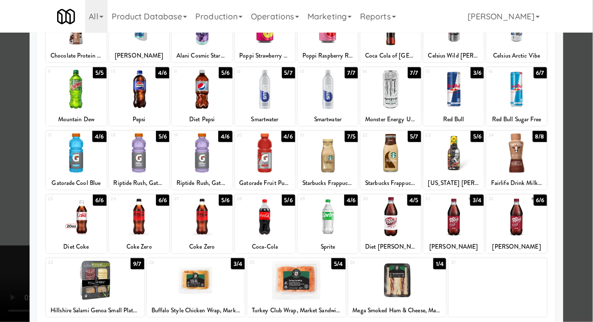
click at [584, 161] on div at bounding box center [296, 161] width 593 height 322
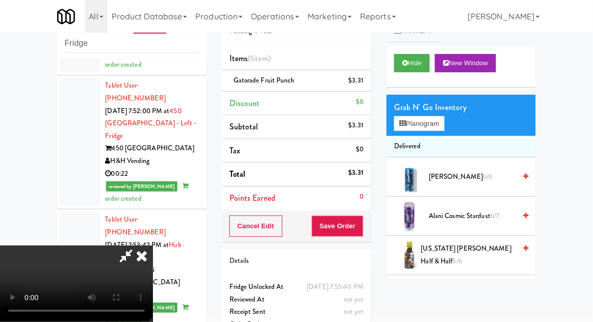
scroll to position [37, 0]
click at [428, 116] on button "Planogram" at bounding box center [419, 123] width 50 height 15
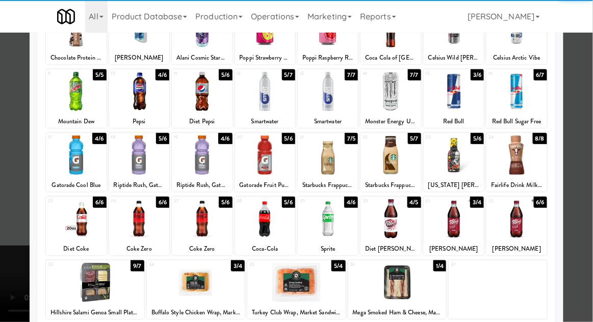
scroll to position [94, 0]
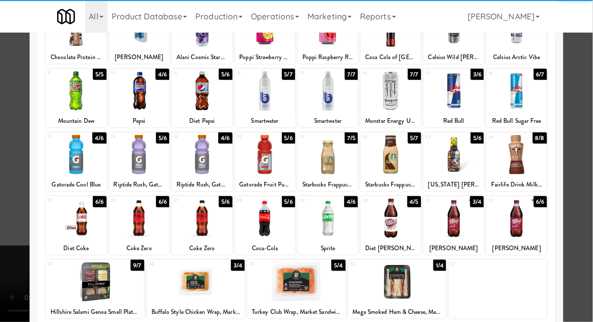
click at [338, 224] on div at bounding box center [328, 218] width 60 height 39
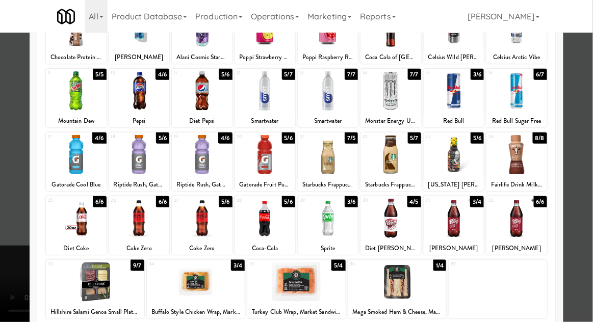
click at [592, 158] on div at bounding box center [296, 161] width 593 height 322
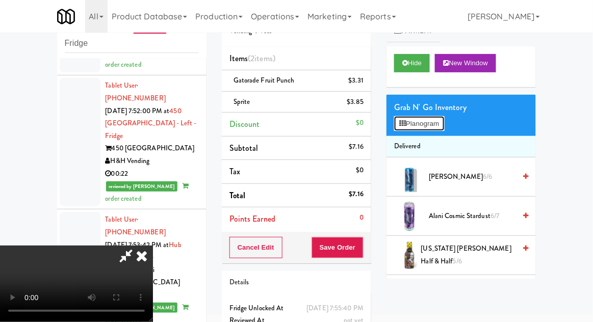
click at [434, 119] on button "Planogram" at bounding box center [419, 123] width 50 height 15
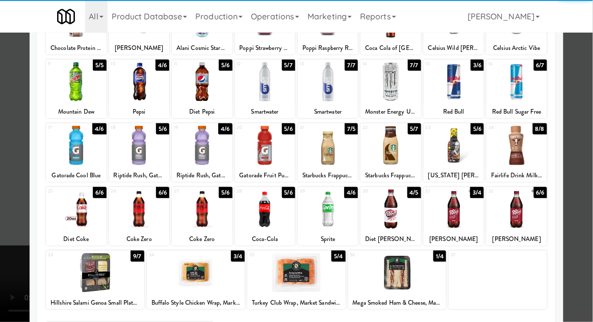
scroll to position [104, 0]
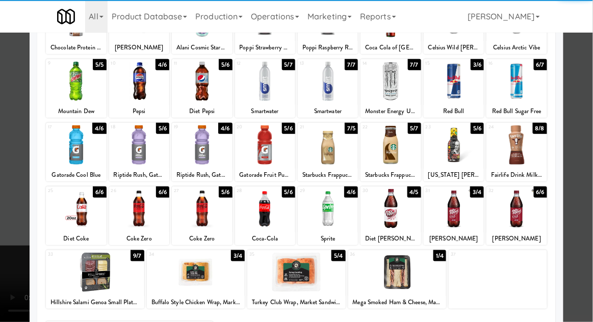
click at [268, 212] on div at bounding box center [265, 208] width 60 height 39
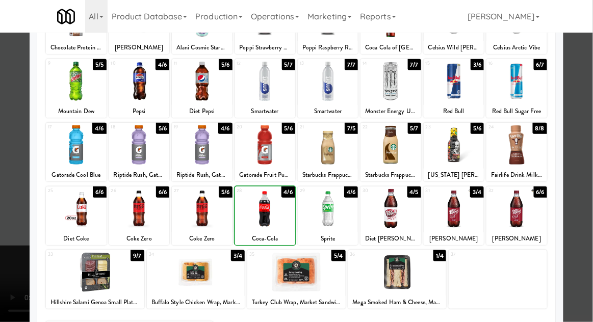
click at [578, 155] on div at bounding box center [296, 161] width 593 height 322
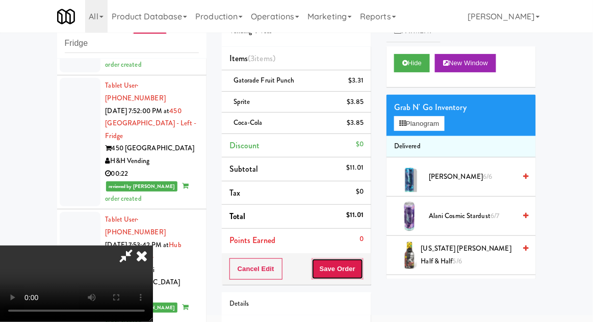
click at [359, 271] on button "Save Order" at bounding box center [338, 269] width 52 height 21
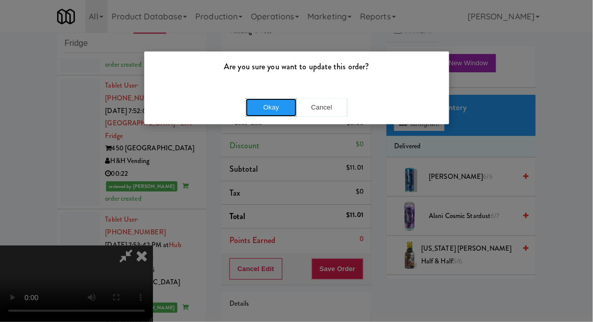
click at [267, 110] on button "Okay" at bounding box center [271, 107] width 51 height 18
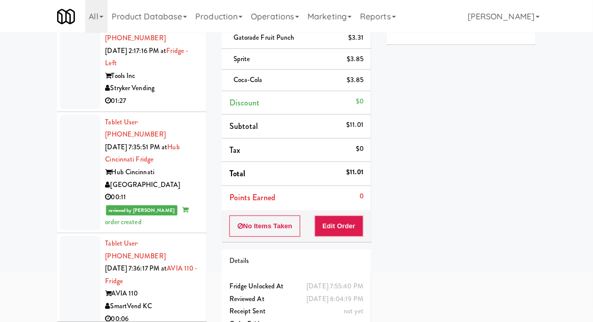
scroll to position [88, 0]
